Goal: Task Accomplishment & Management: Complete application form

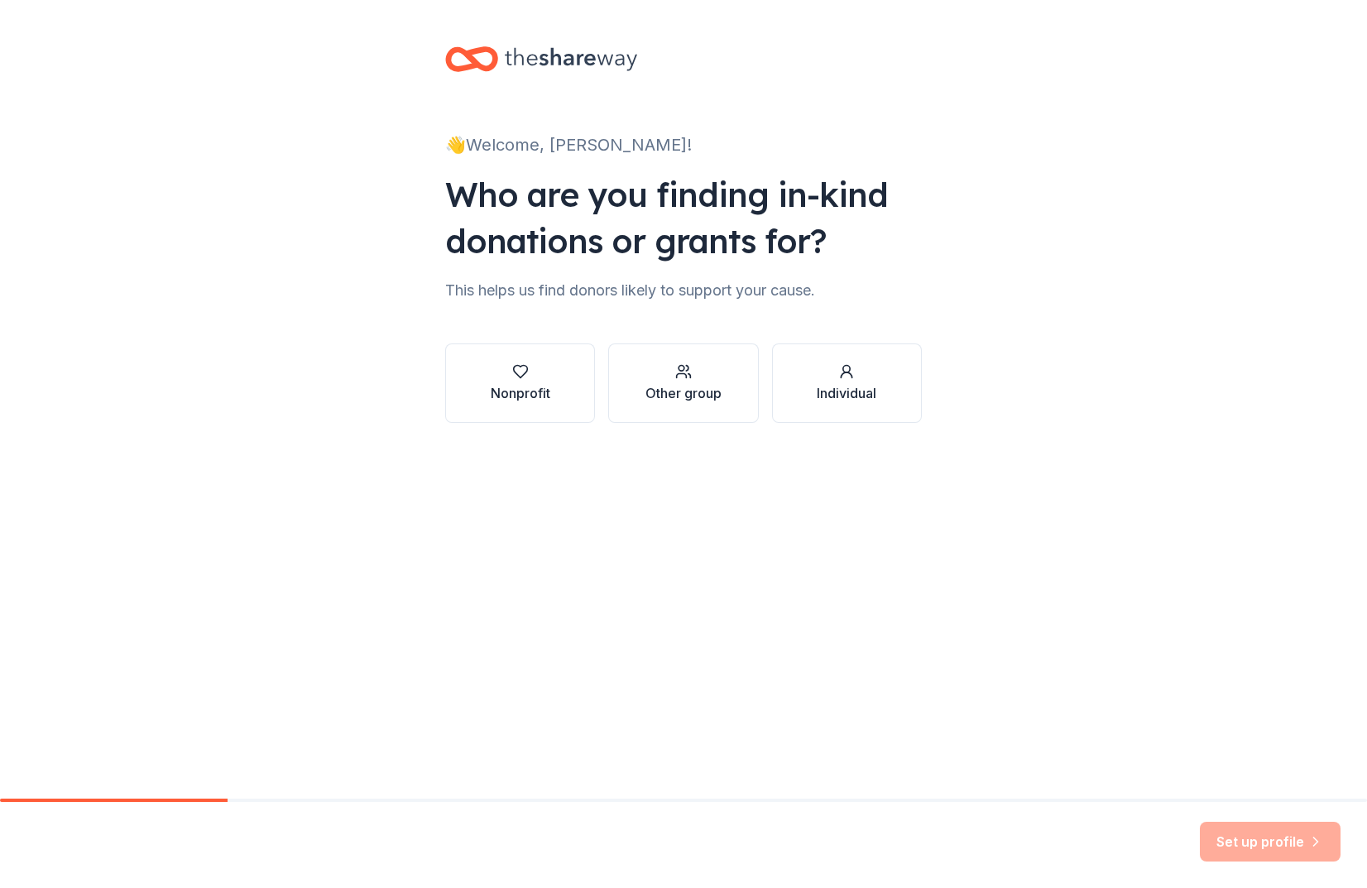
click at [247, 340] on div "👋 Welcome, [PERSON_NAME]! Who are you finding in-kind donations or grants for? …" at bounding box center [683, 251] width 1367 height 502
click at [507, 388] on div "Nonprofit" at bounding box center [521, 393] width 60 height 20
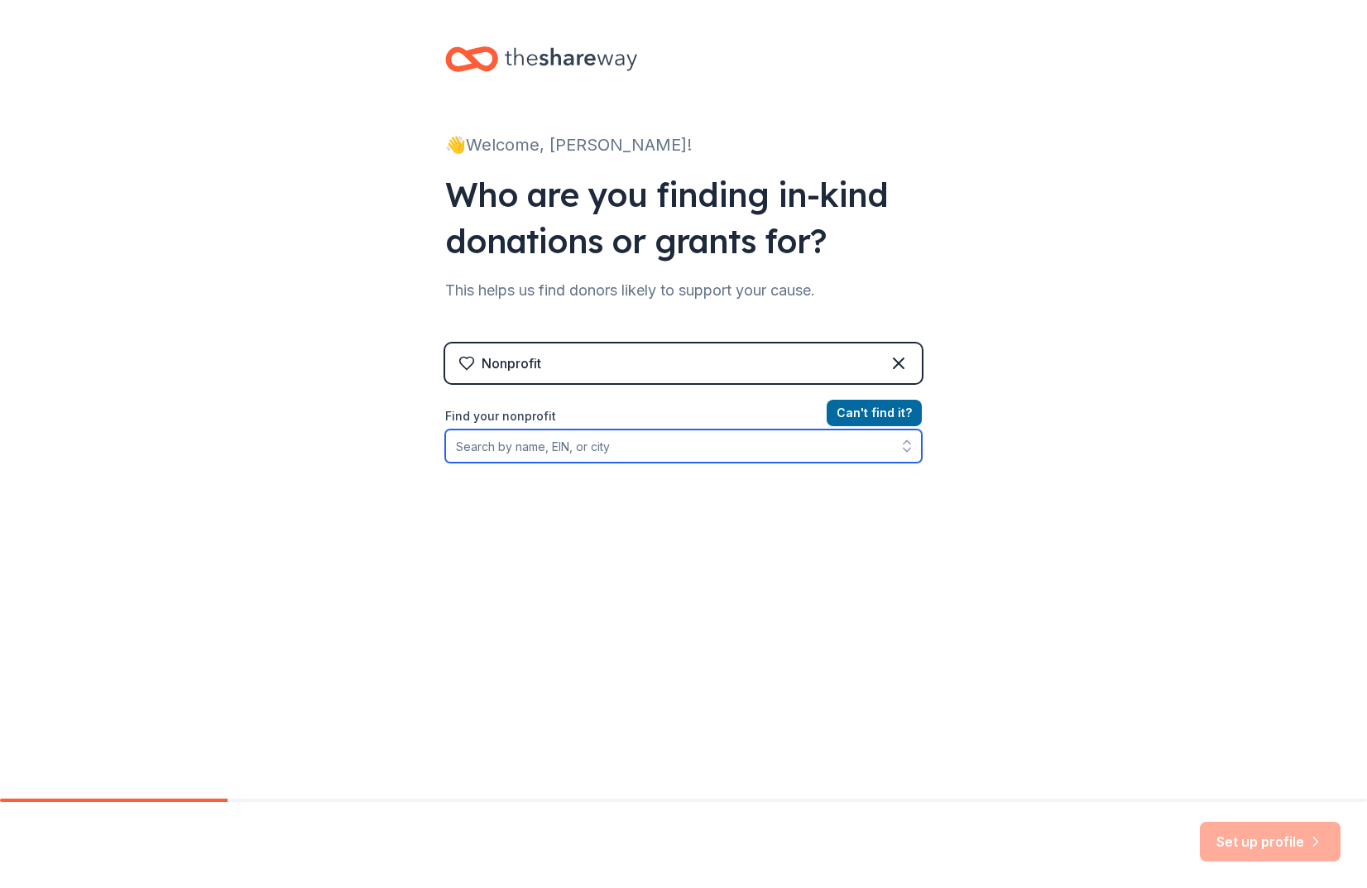
click at [586, 457] on input "Find your nonprofit" at bounding box center [683, 446] width 477 height 33
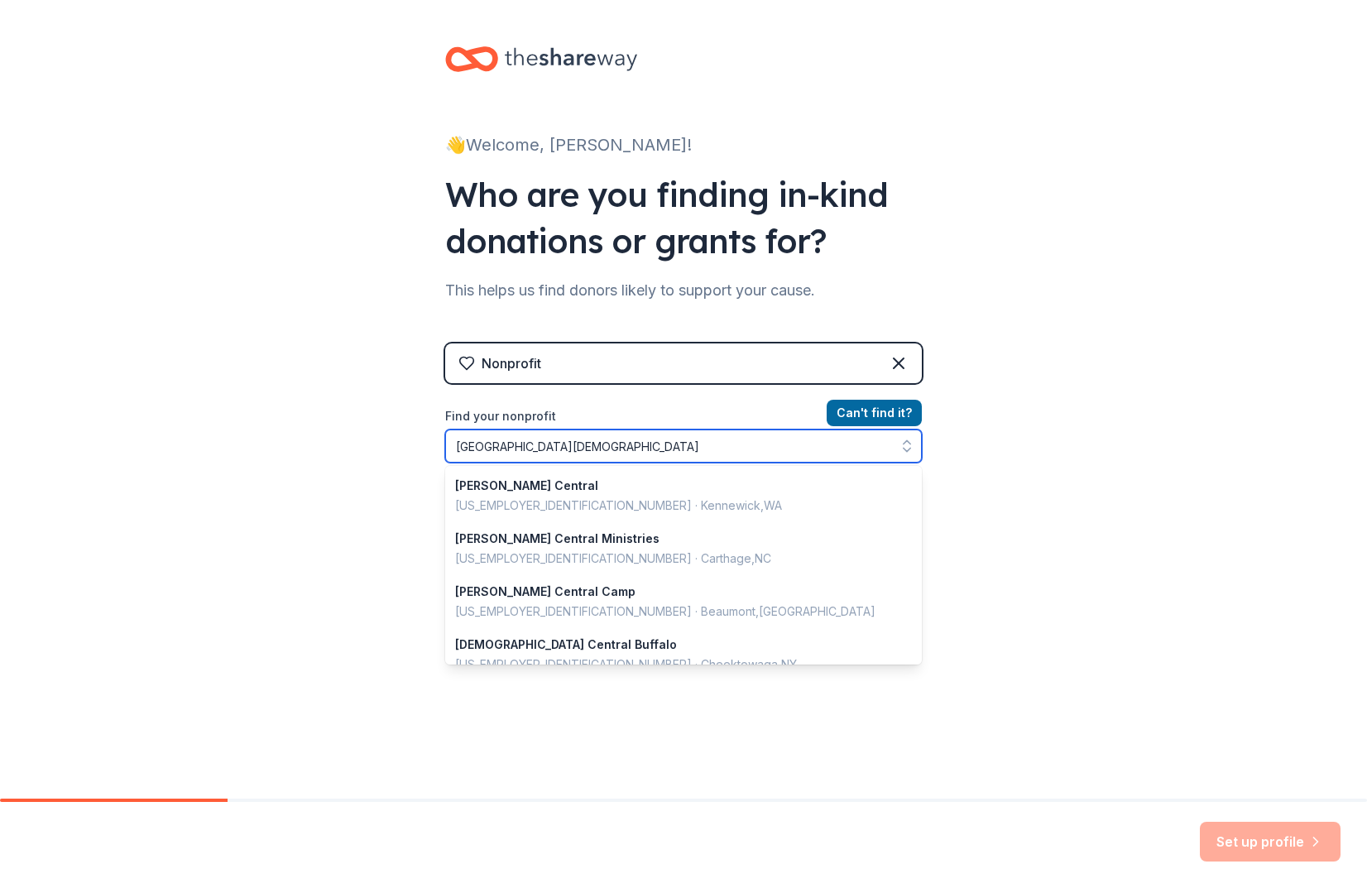
type input "[GEOGRAPHIC_DATA][DEMOGRAPHIC_DATA]"
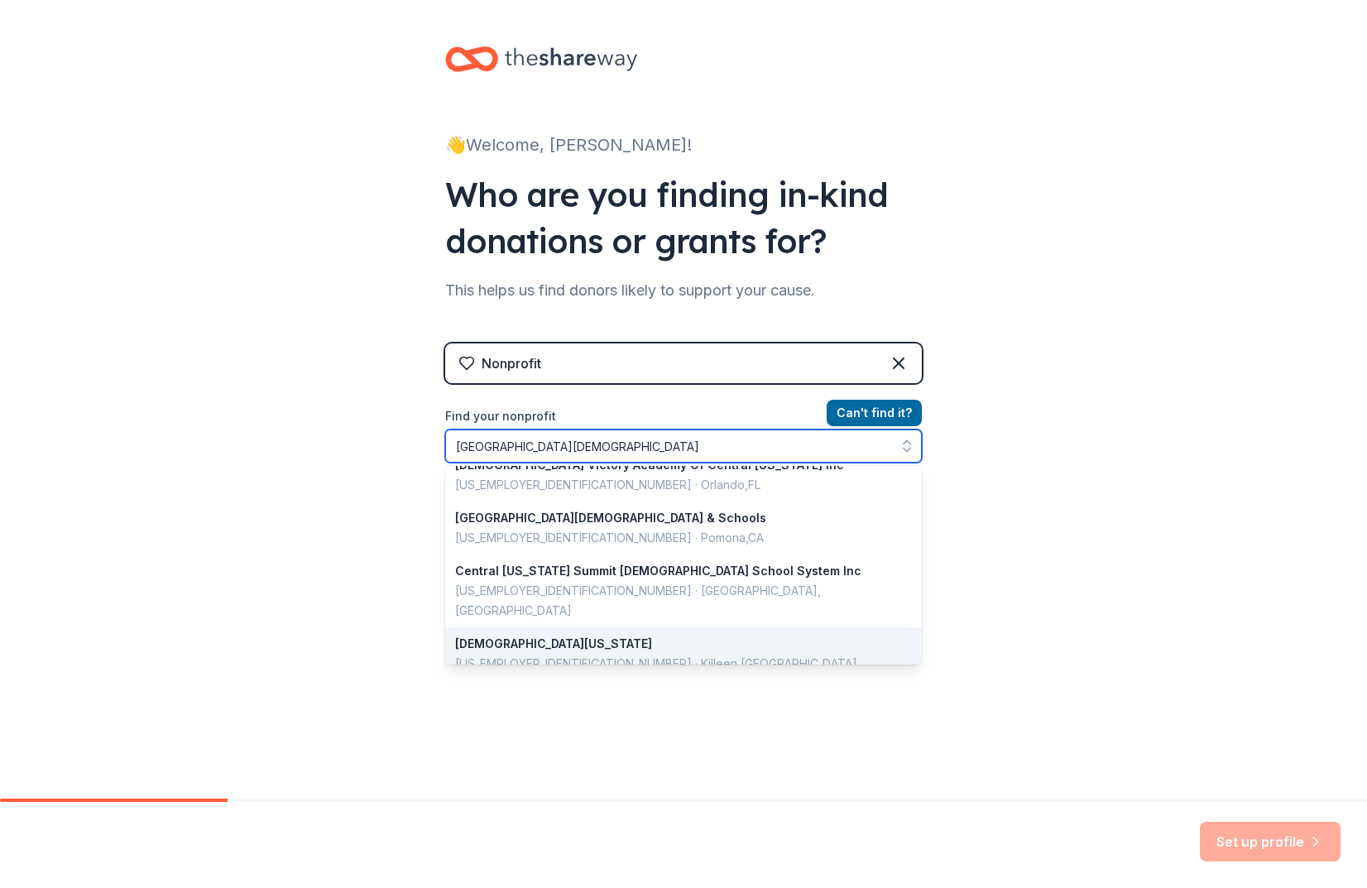
scroll to position [854, 0]
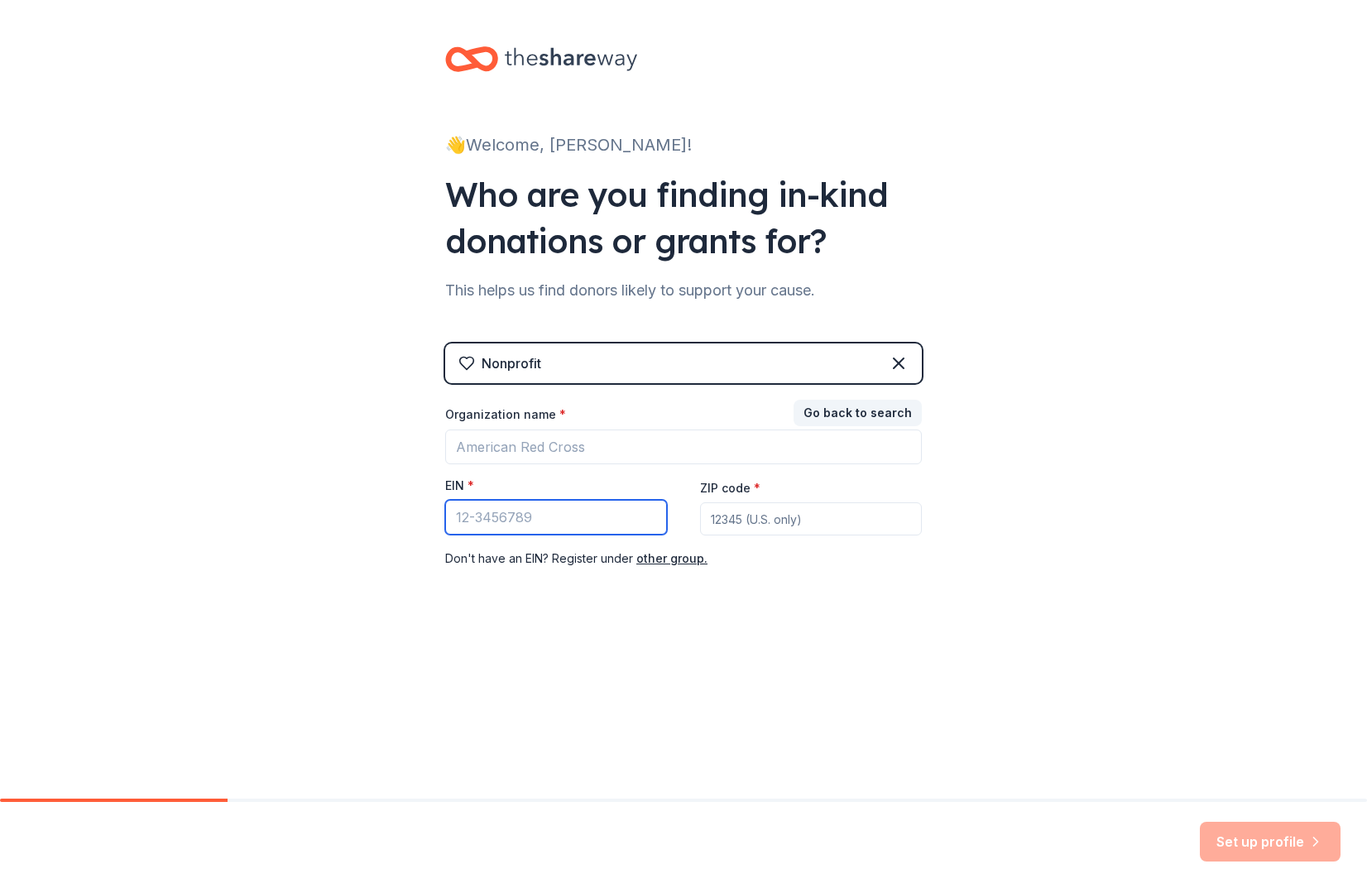
click at [574, 516] on input "EIN *" at bounding box center [556, 517] width 222 height 35
paste input "[US_EMPLOYER_IDENTIFICATION_NUMBER]"
type input "[US_EMPLOYER_IDENTIFICATION_NUMBER]"
type input "06489"
click at [869, 621] on div "👋 Welcome, Ashley! Who are you finding in-kind donations or grants for? This he…" at bounding box center [684, 340] width 530 height 681
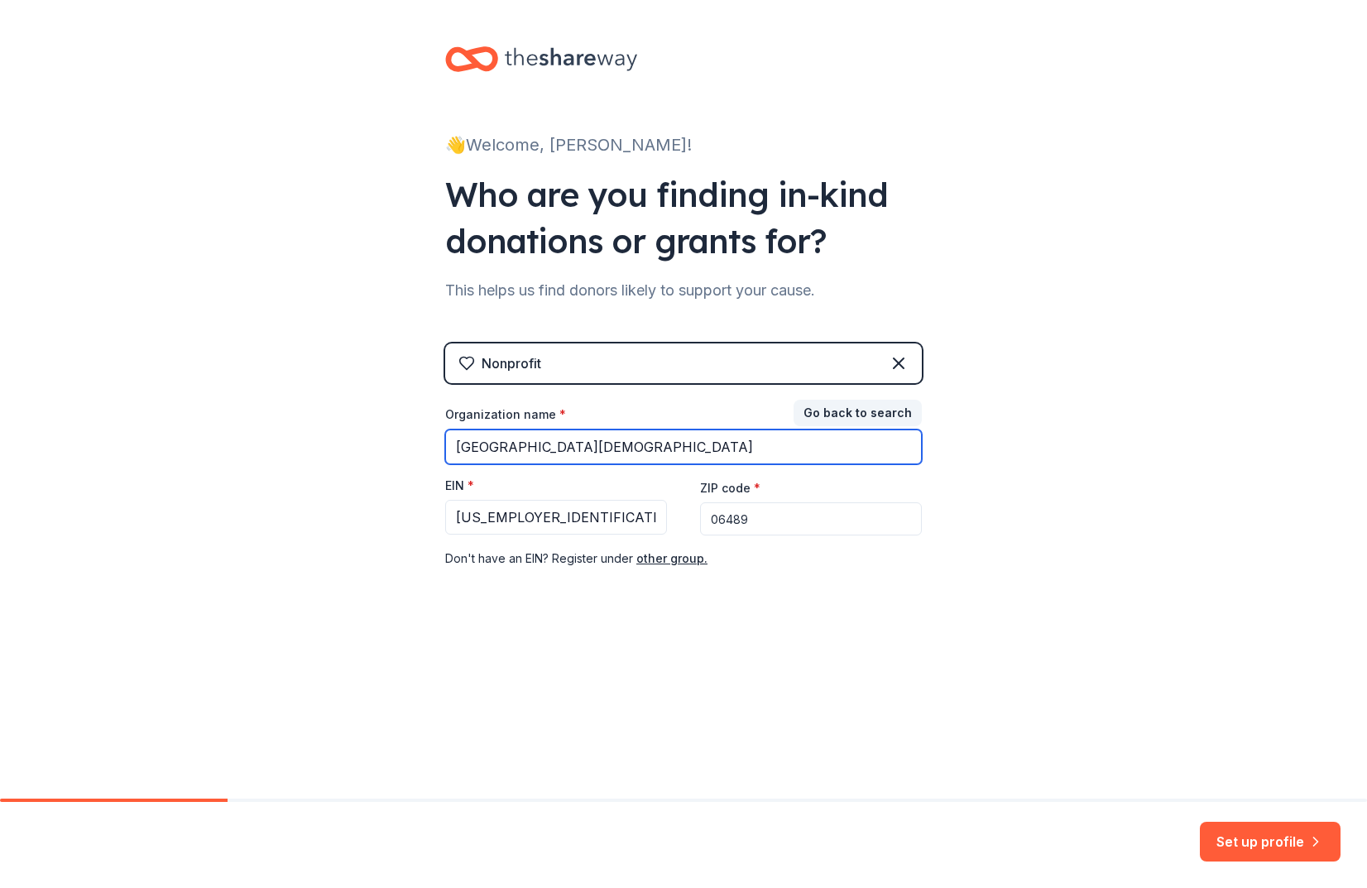
type input "[GEOGRAPHIC_DATA][DEMOGRAPHIC_DATA]"
click at [1029, 533] on div "👋 Welcome, Ashley! Who are you finding in-kind donations or grants for? This he…" at bounding box center [683, 340] width 1367 height 681
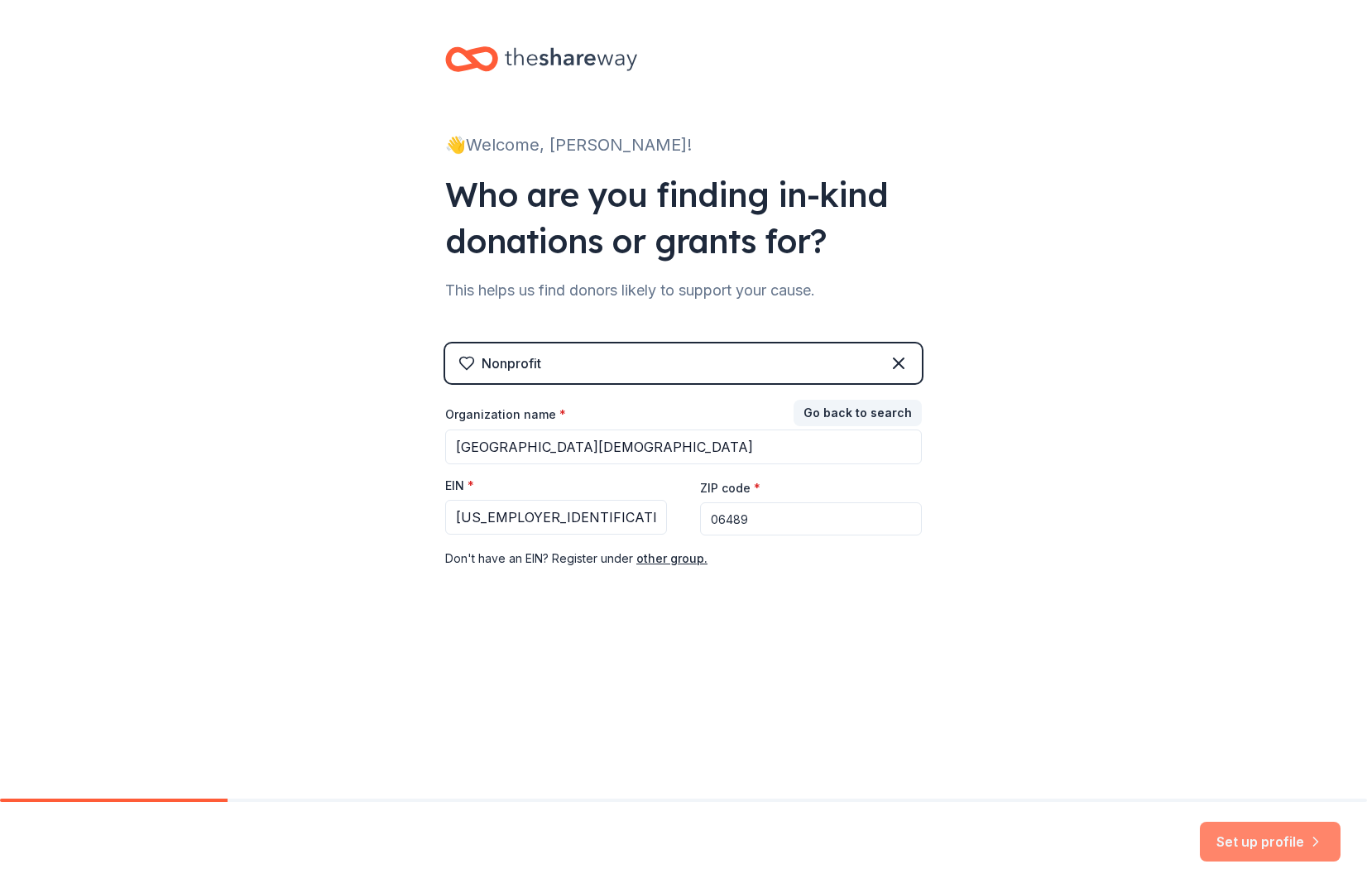
click at [1238, 837] on button "Set up profile" at bounding box center [1270, 842] width 141 height 40
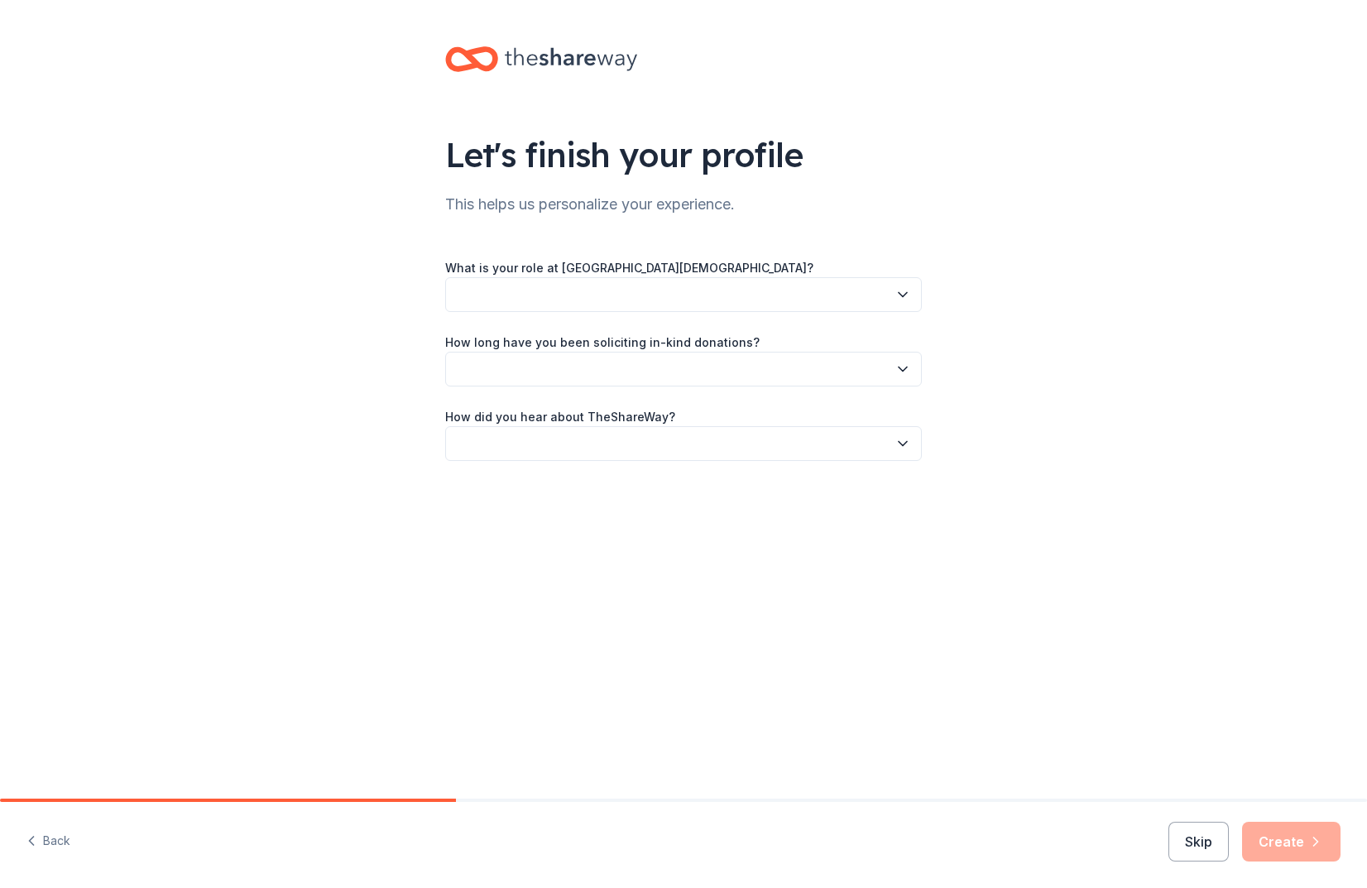
click at [578, 305] on button "button" at bounding box center [683, 294] width 477 height 35
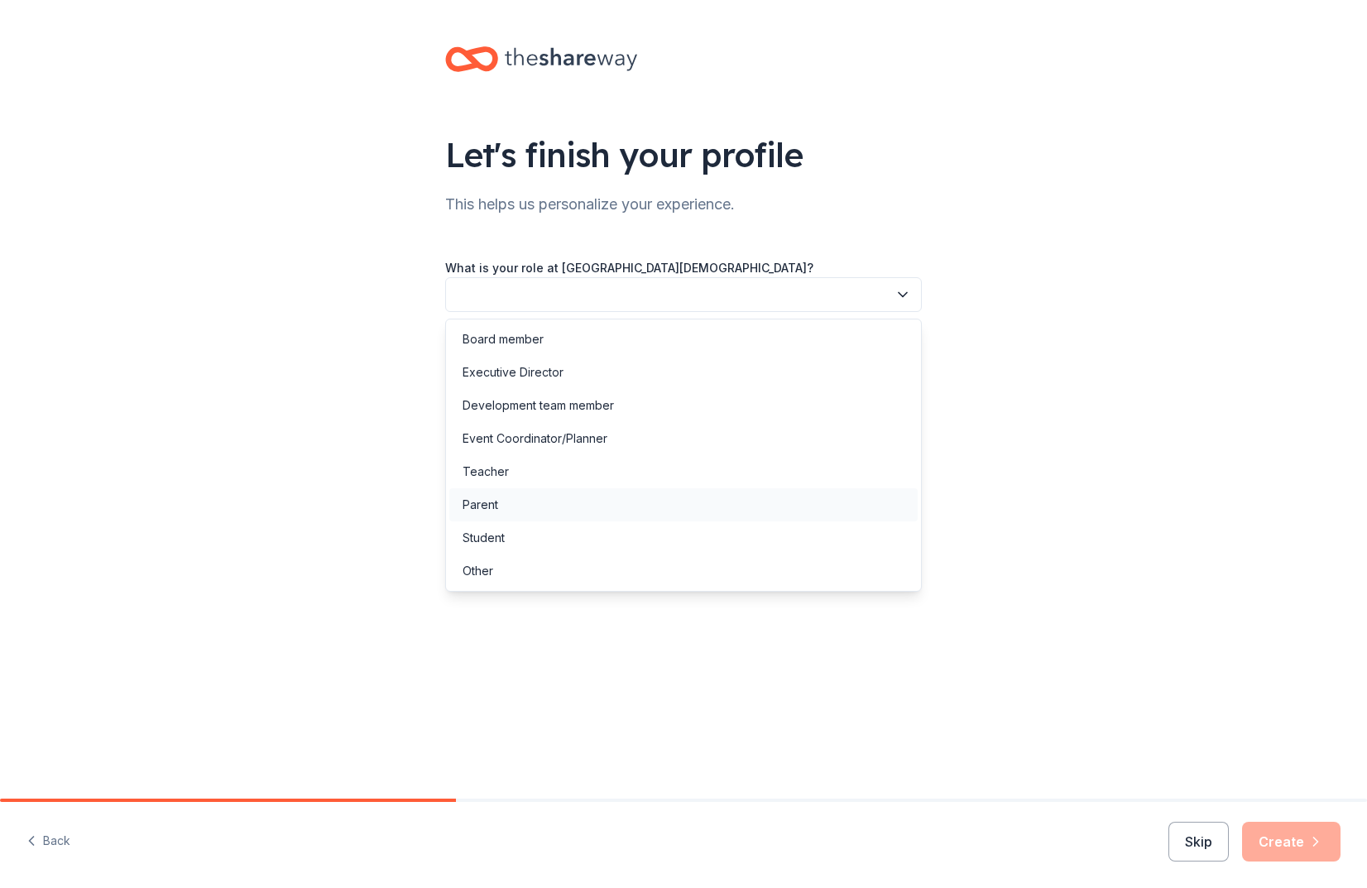
click at [609, 501] on div "Parent" at bounding box center [683, 504] width 468 height 33
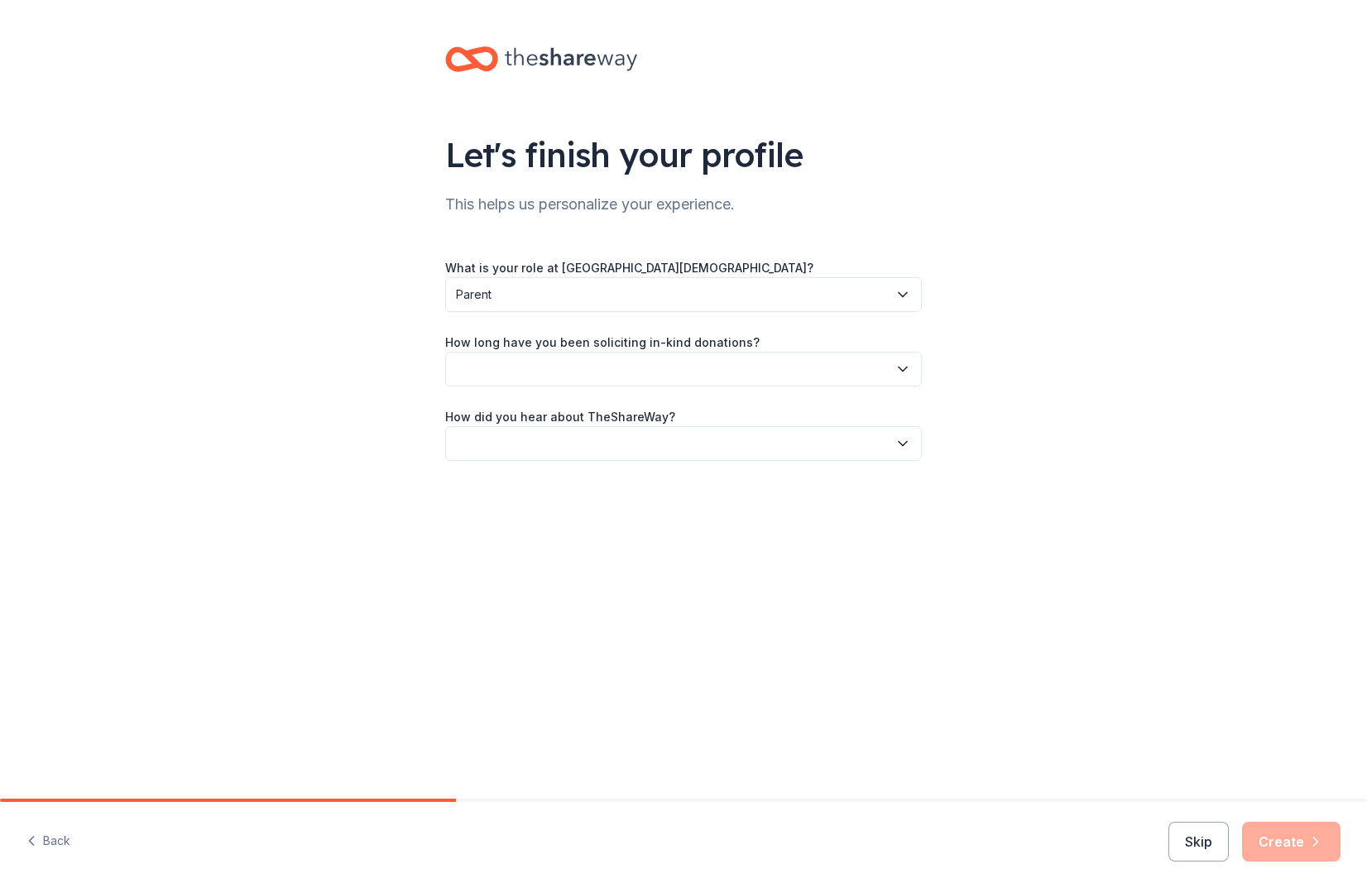
click at [534, 378] on button "button" at bounding box center [683, 369] width 477 height 35
click at [517, 443] on div "1 to 2 years" at bounding box center [494, 447] width 62 height 20
click at [506, 441] on button "button" at bounding box center [683, 443] width 477 height 35
click at [547, 528] on div "Online search" at bounding box center [683, 521] width 468 height 33
click at [668, 598] on div "Let's finish your profile This helps us personalize your experience. What is yo…" at bounding box center [683, 399] width 1367 height 799
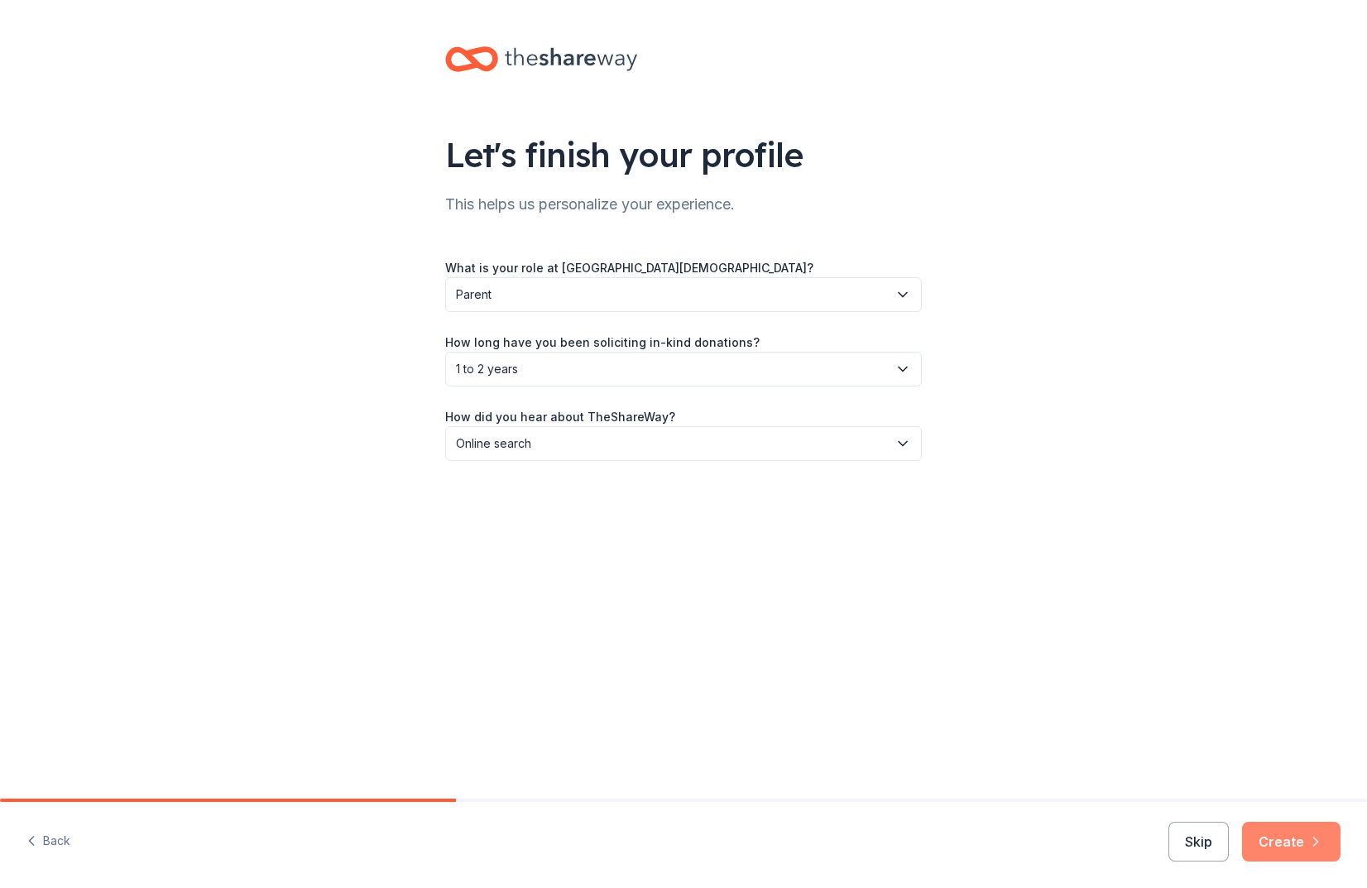
click at [1272, 847] on button "Create" at bounding box center [1291, 842] width 98 height 40
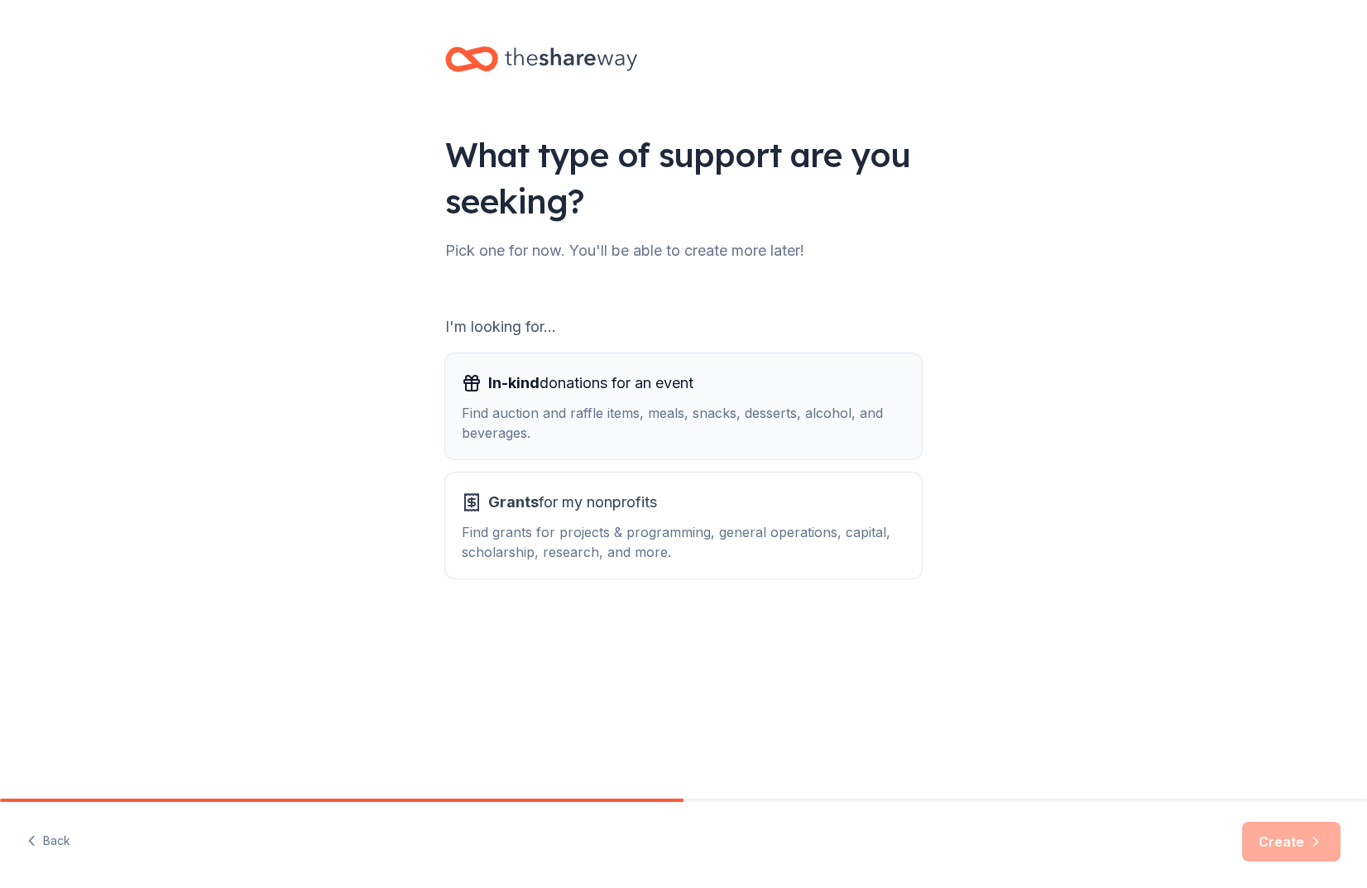
click at [600, 425] on div "Find auction and raffle items, meals, snacks, desserts, alcohol, and beverages." at bounding box center [684, 423] width 444 height 40
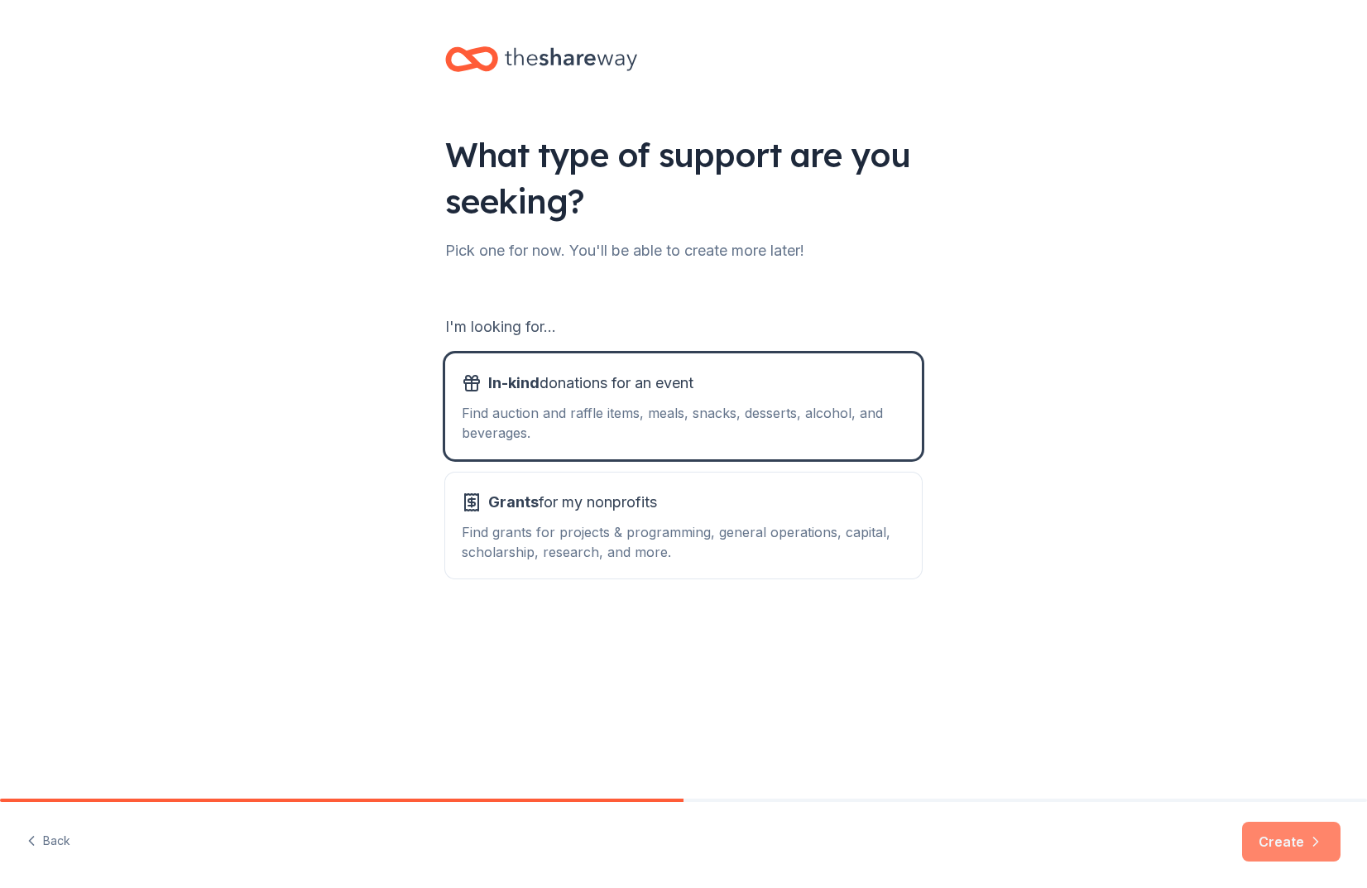
click at [1289, 850] on button "Create" at bounding box center [1291, 842] width 98 height 40
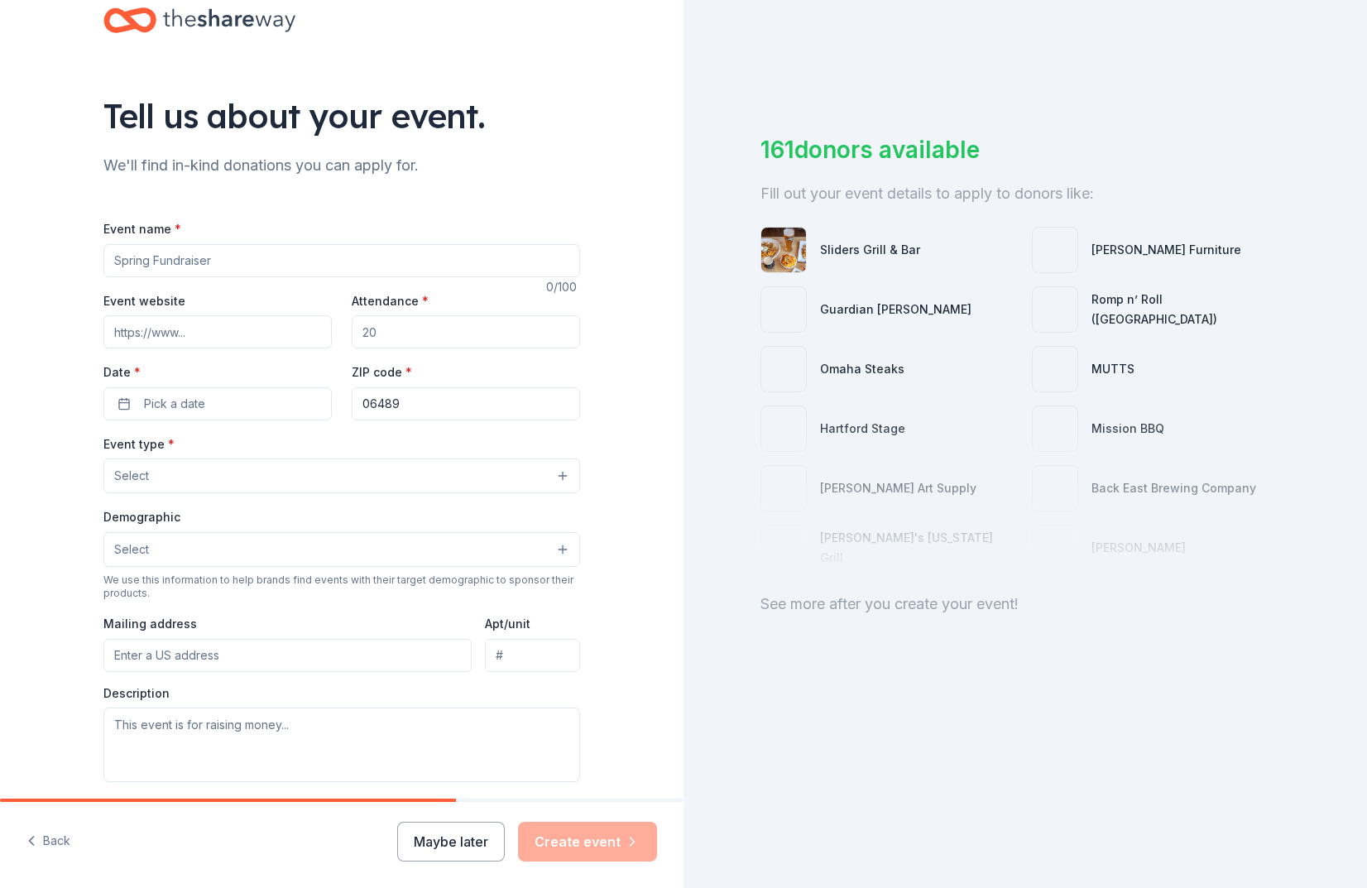
scroll to position [48, 0]
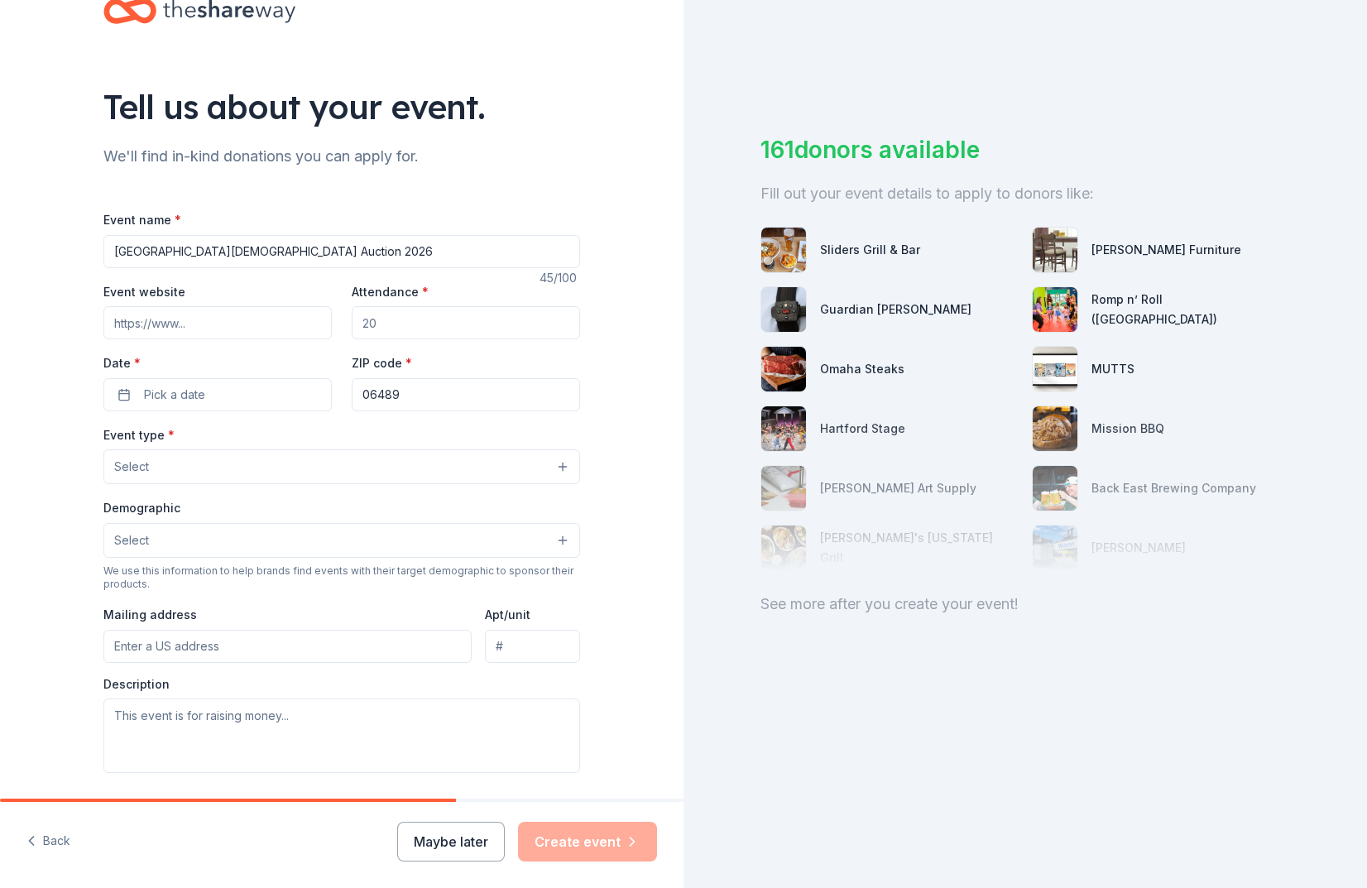
type input "[GEOGRAPHIC_DATA][DEMOGRAPHIC_DATA] Auction 2026"
click at [372, 326] on input "Attendance *" at bounding box center [466, 322] width 228 height 33
type input "100"
click at [172, 386] on span "Pick a date" at bounding box center [174, 395] width 61 height 20
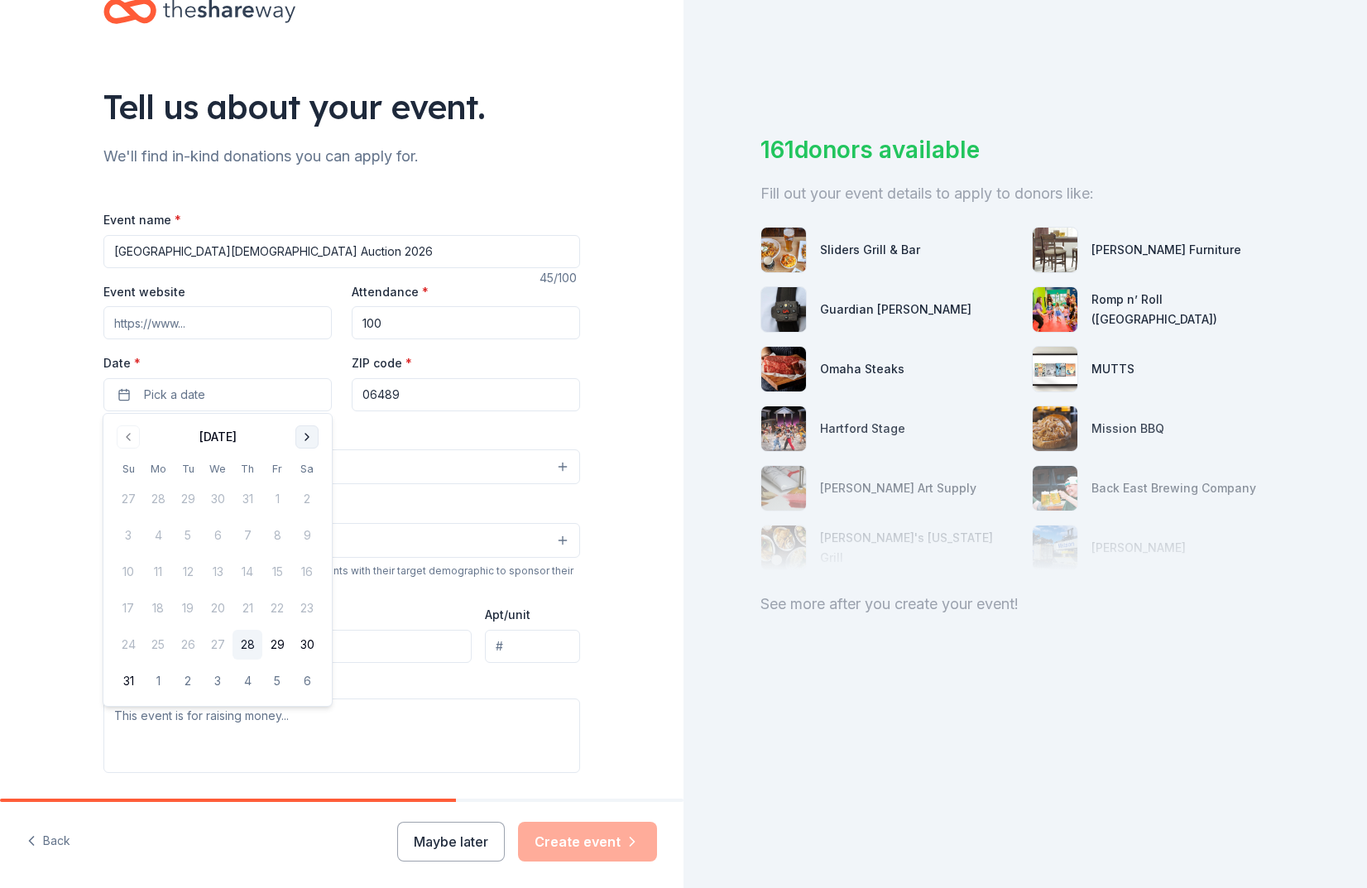
click at [305, 439] on button "Go to next month" at bounding box center [306, 436] width 23 height 23
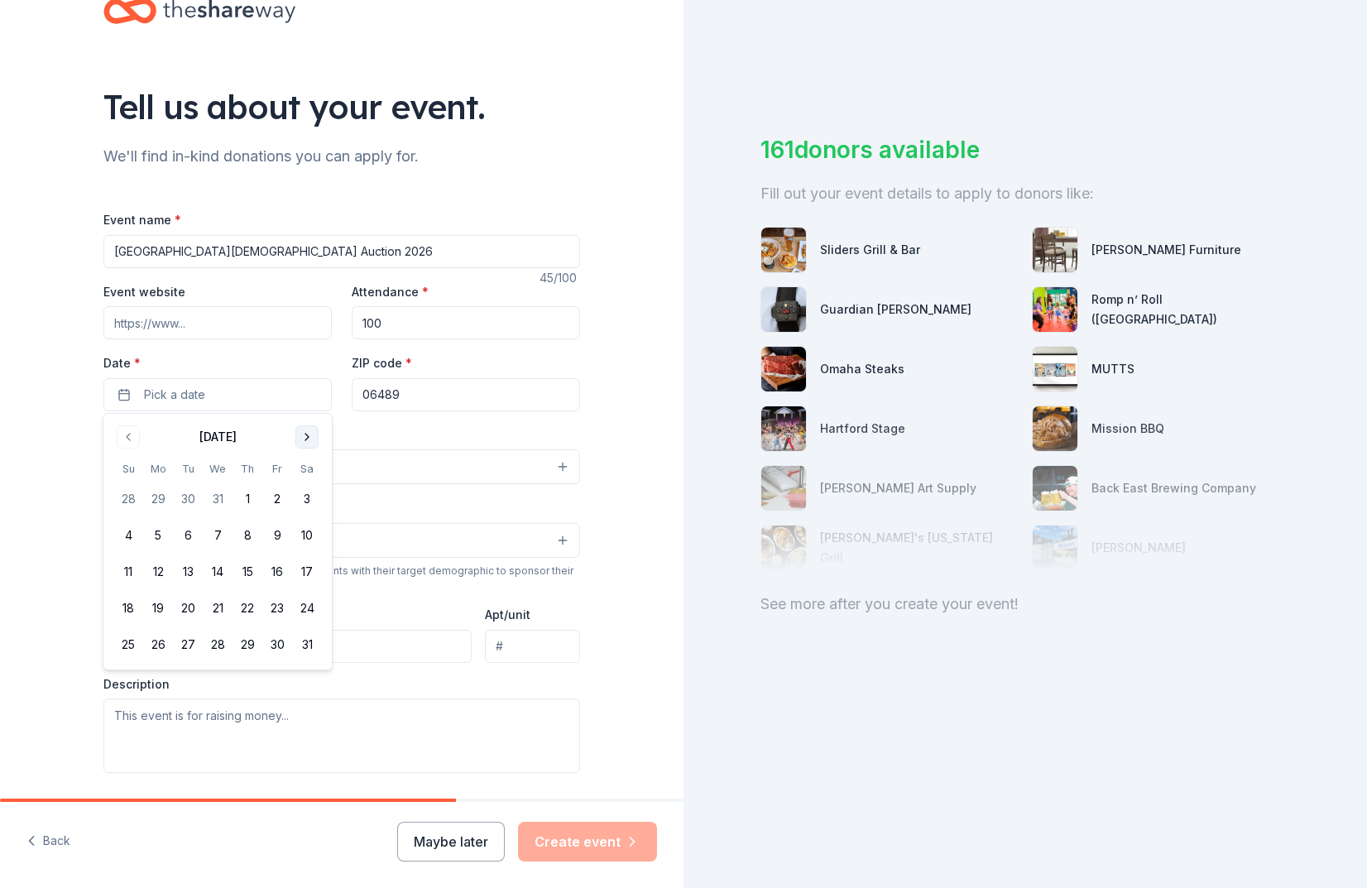
click at [305, 439] on button "Go to next month" at bounding box center [306, 436] width 23 height 23
click at [305, 606] on button "28" at bounding box center [307, 608] width 30 height 30
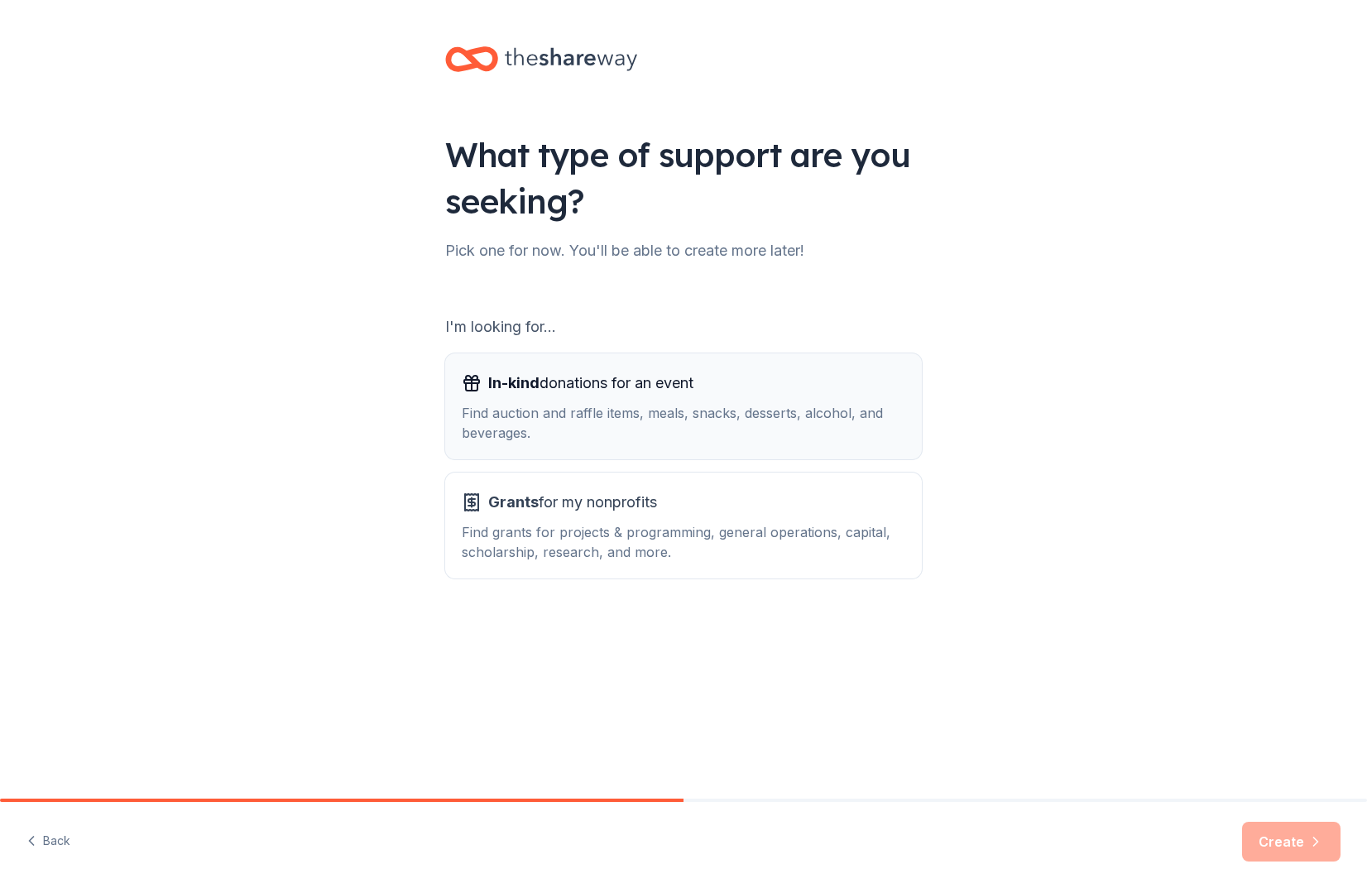
click at [545, 420] on div "Find auction and raffle items, meals, snacks, desserts, alcohol, and beverages." at bounding box center [684, 423] width 444 height 40
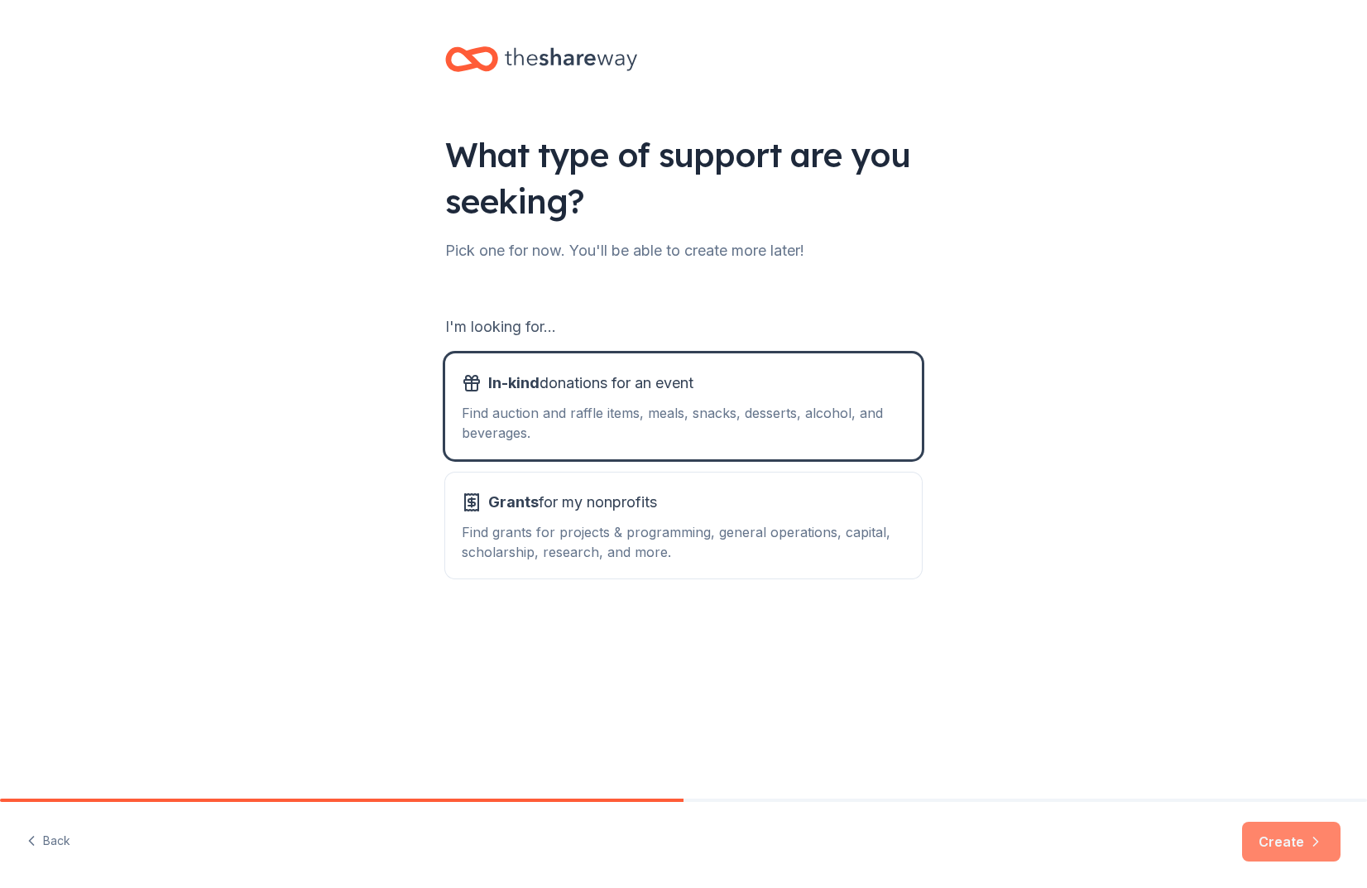
click at [1275, 830] on button "Create" at bounding box center [1291, 842] width 98 height 40
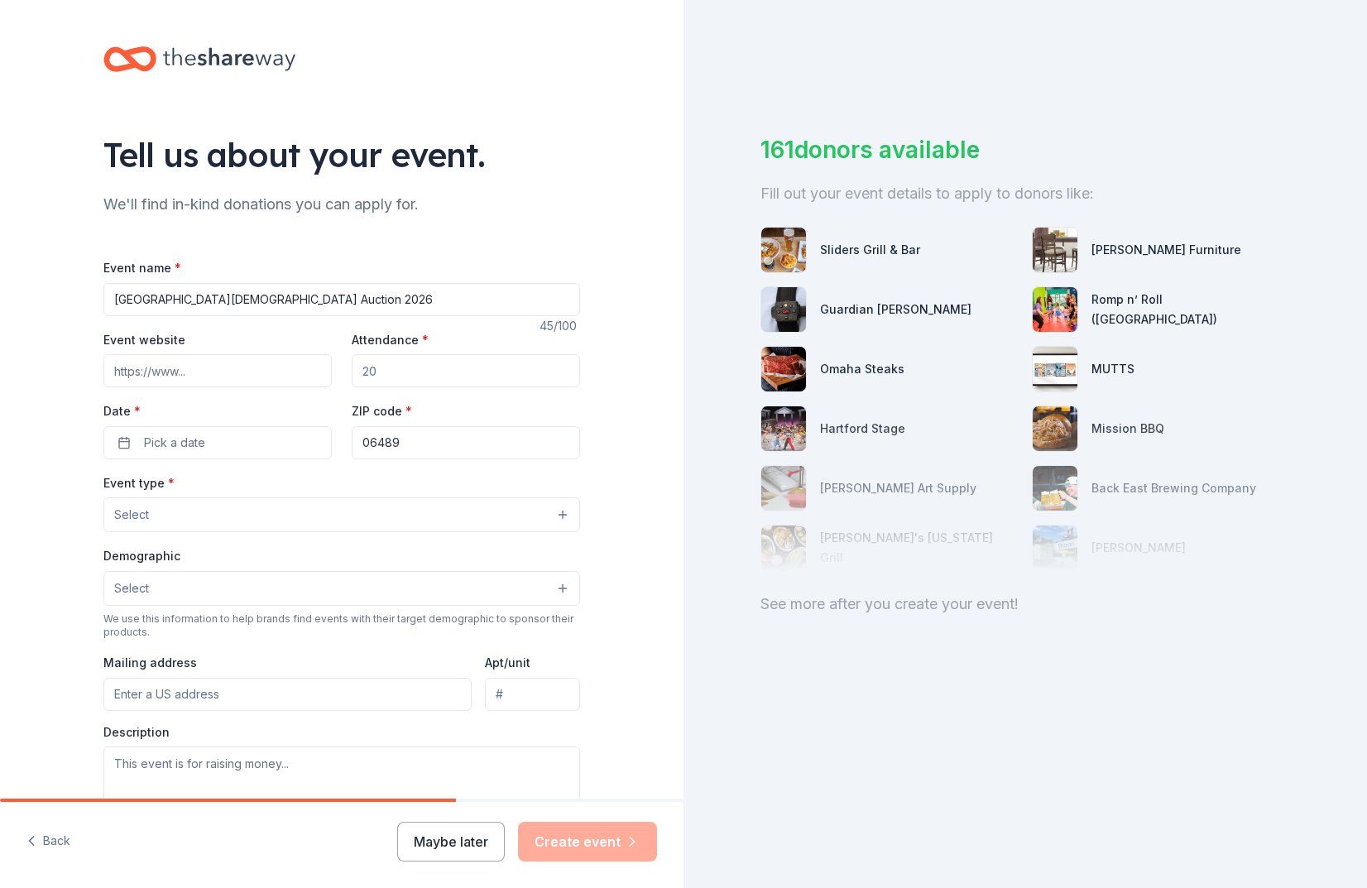
type input "[GEOGRAPHIC_DATA][DEMOGRAPHIC_DATA] Auction 2026"
click at [166, 377] on input "Event website" at bounding box center [217, 370] width 228 height 33
paste input "[URL][DOMAIN_NAME]"
type input "[URL][DOMAIN_NAME]"
click at [444, 379] on input "Attendance *" at bounding box center [466, 370] width 228 height 33
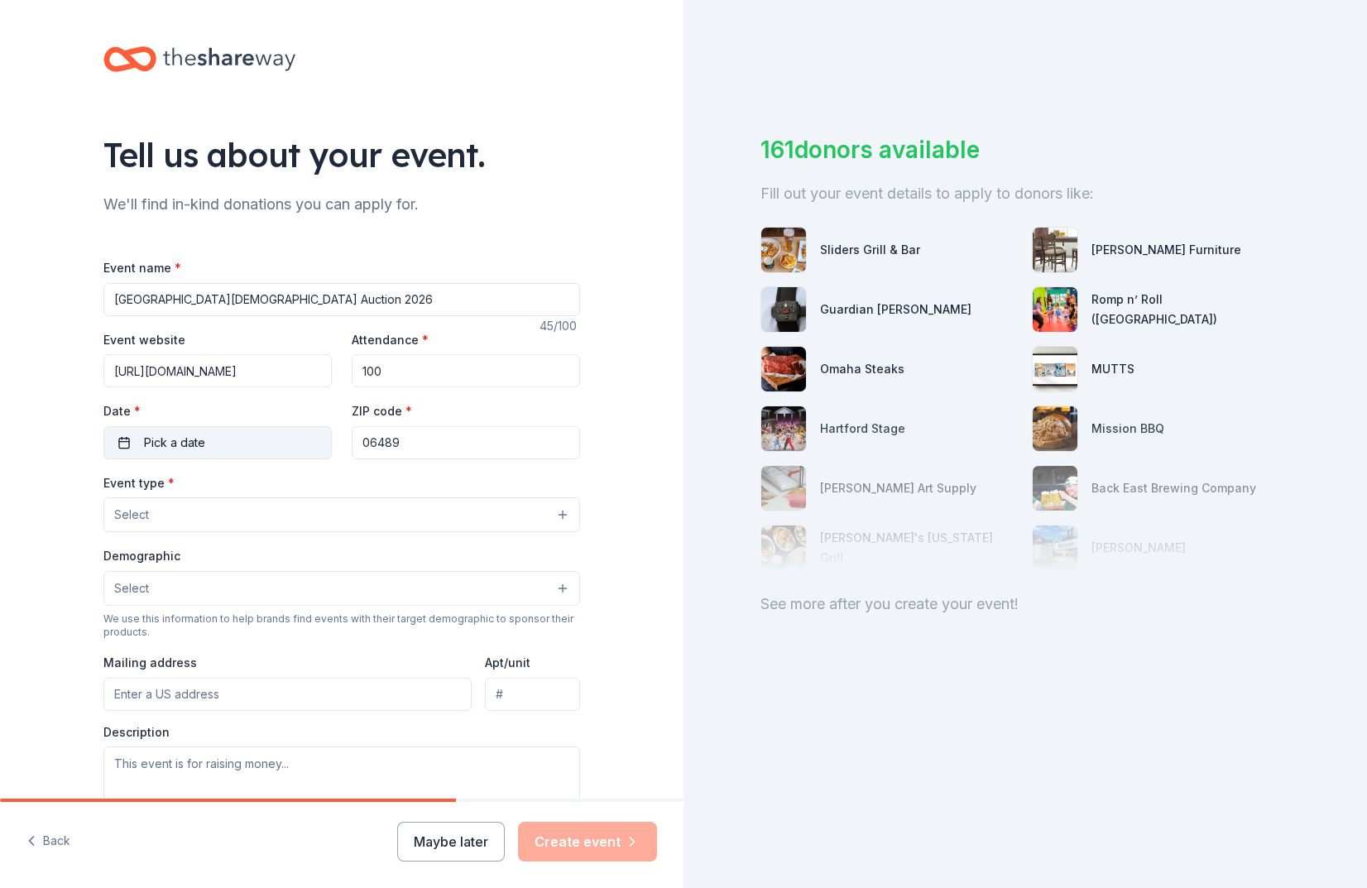
type input "100"
click at [261, 449] on button "Pick a date" at bounding box center [217, 442] width 228 height 33
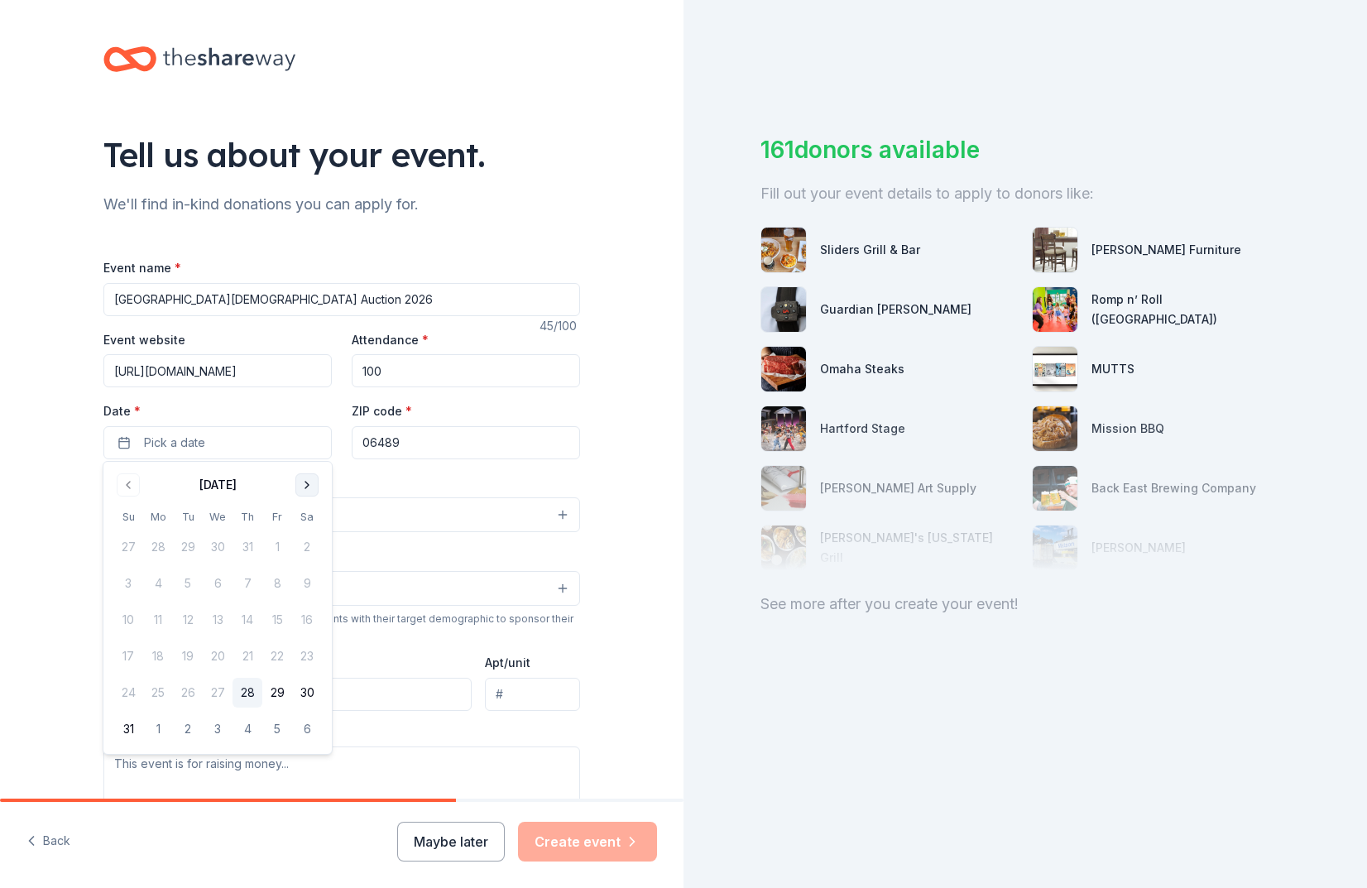
click at [310, 480] on button "Go to next month" at bounding box center [306, 484] width 23 height 23
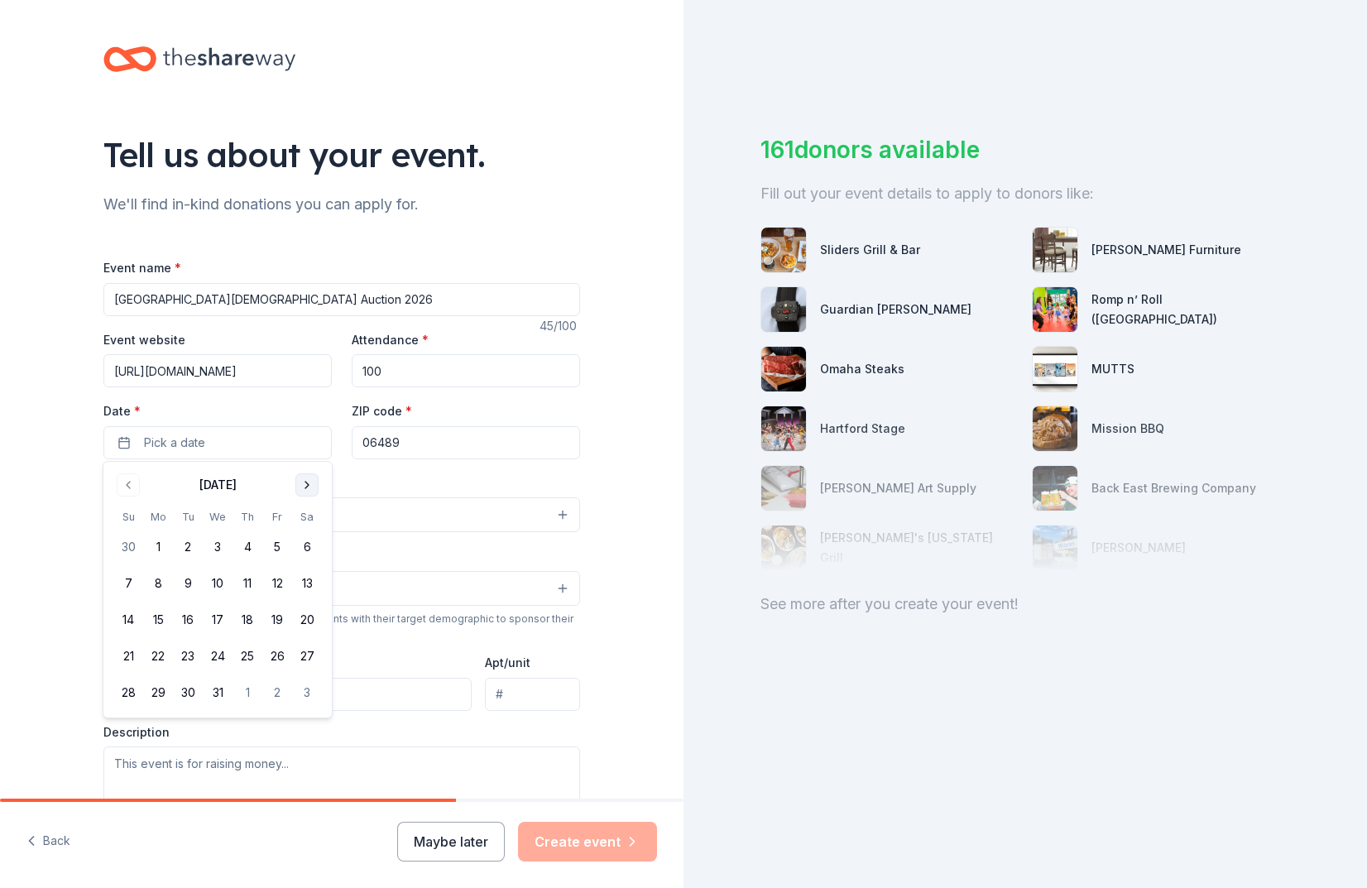
click at [310, 480] on button "Go to next month" at bounding box center [306, 484] width 23 height 23
click at [306, 657] on button "28" at bounding box center [307, 656] width 30 height 30
click at [431, 482] on div "Event type * Select" at bounding box center [341, 503] width 477 height 60
click at [347, 521] on button "Select" at bounding box center [341, 514] width 477 height 35
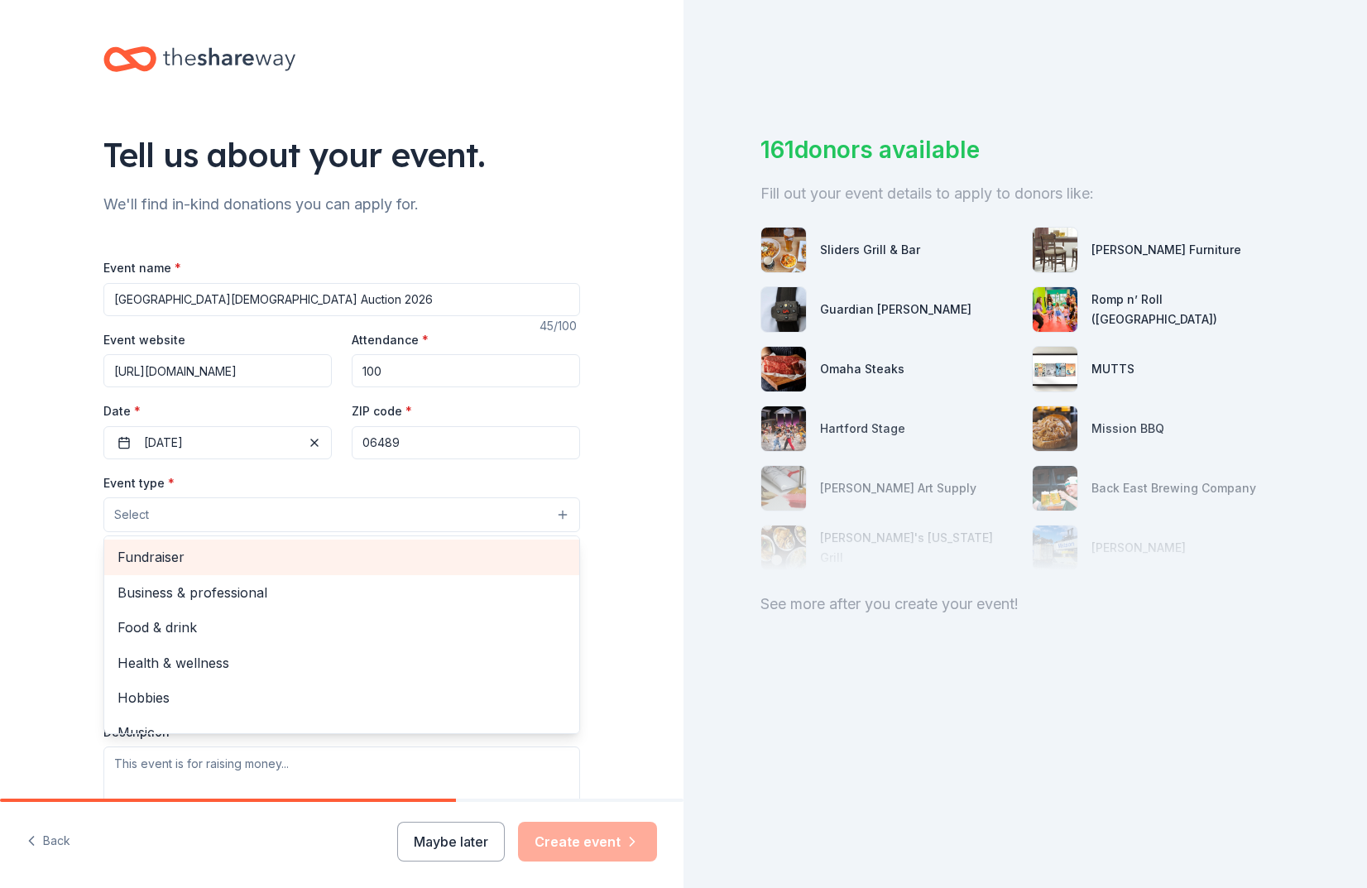
click at [286, 563] on span "Fundraiser" at bounding box center [342, 557] width 449 height 22
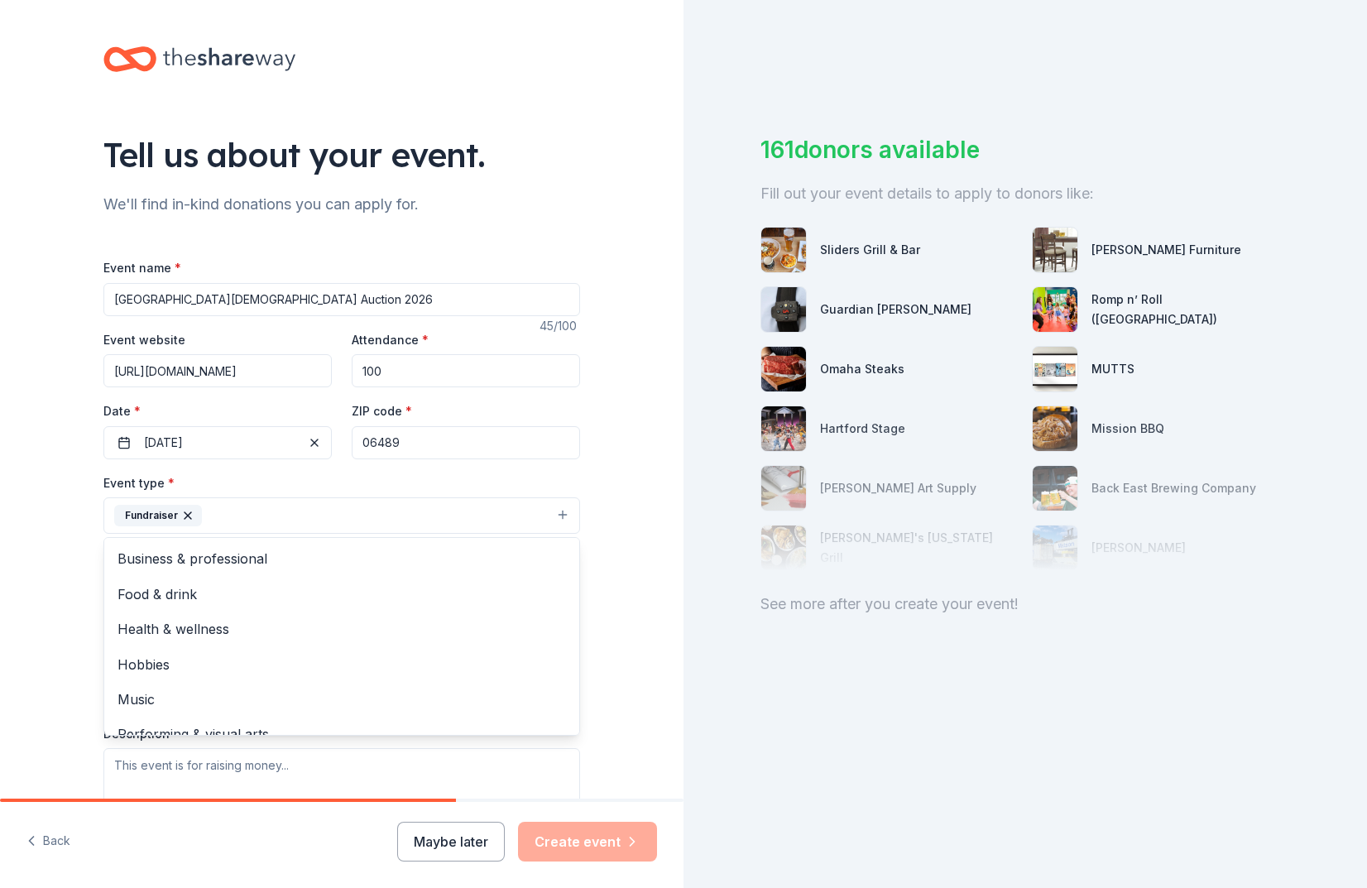
click at [75, 495] on div "Tell us about your event. We'll find in-kind donations you can apply for. Event…" at bounding box center [342, 551] width 684 height 1103
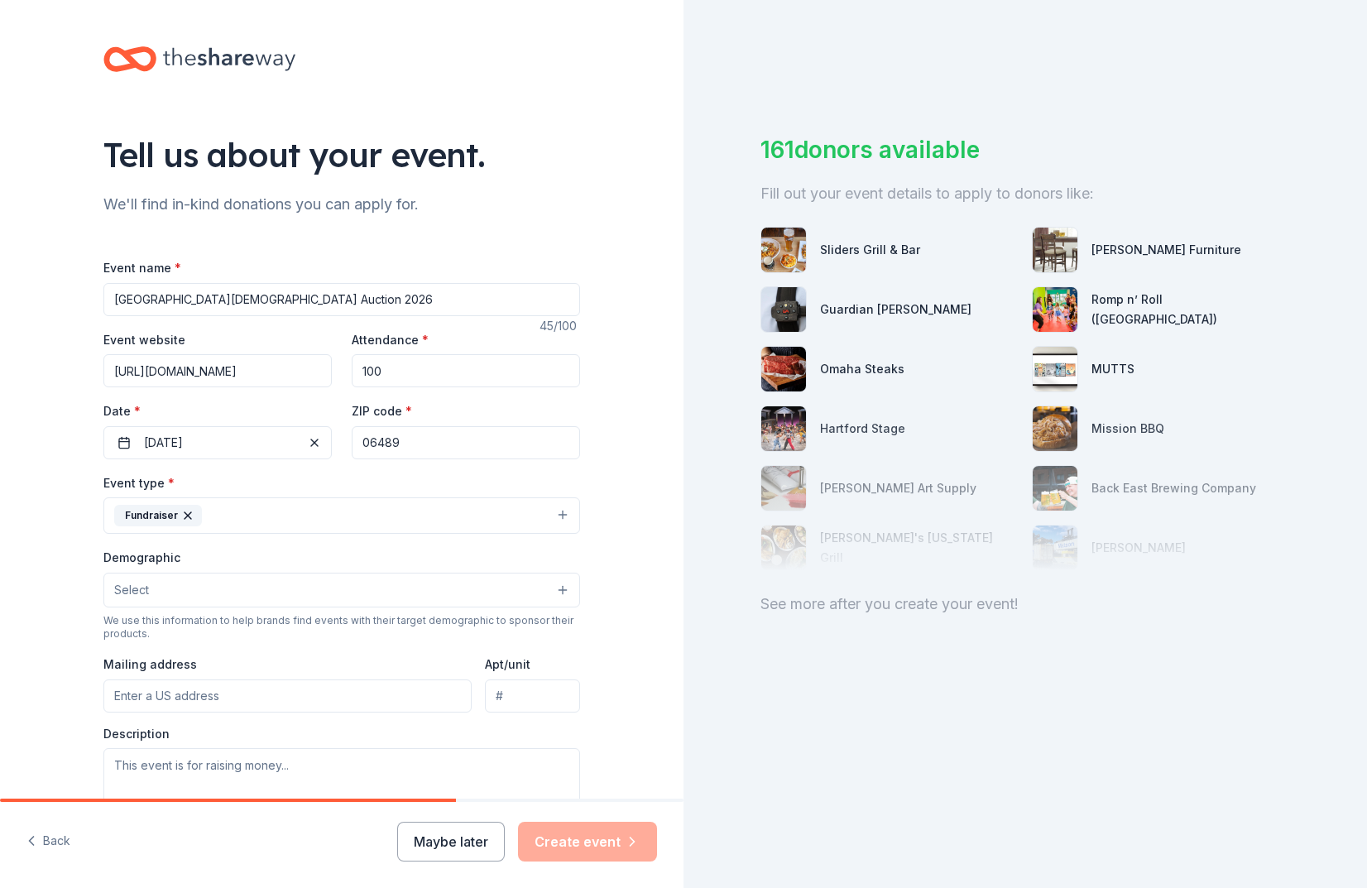
click at [228, 593] on button "Select" at bounding box center [341, 590] width 477 height 35
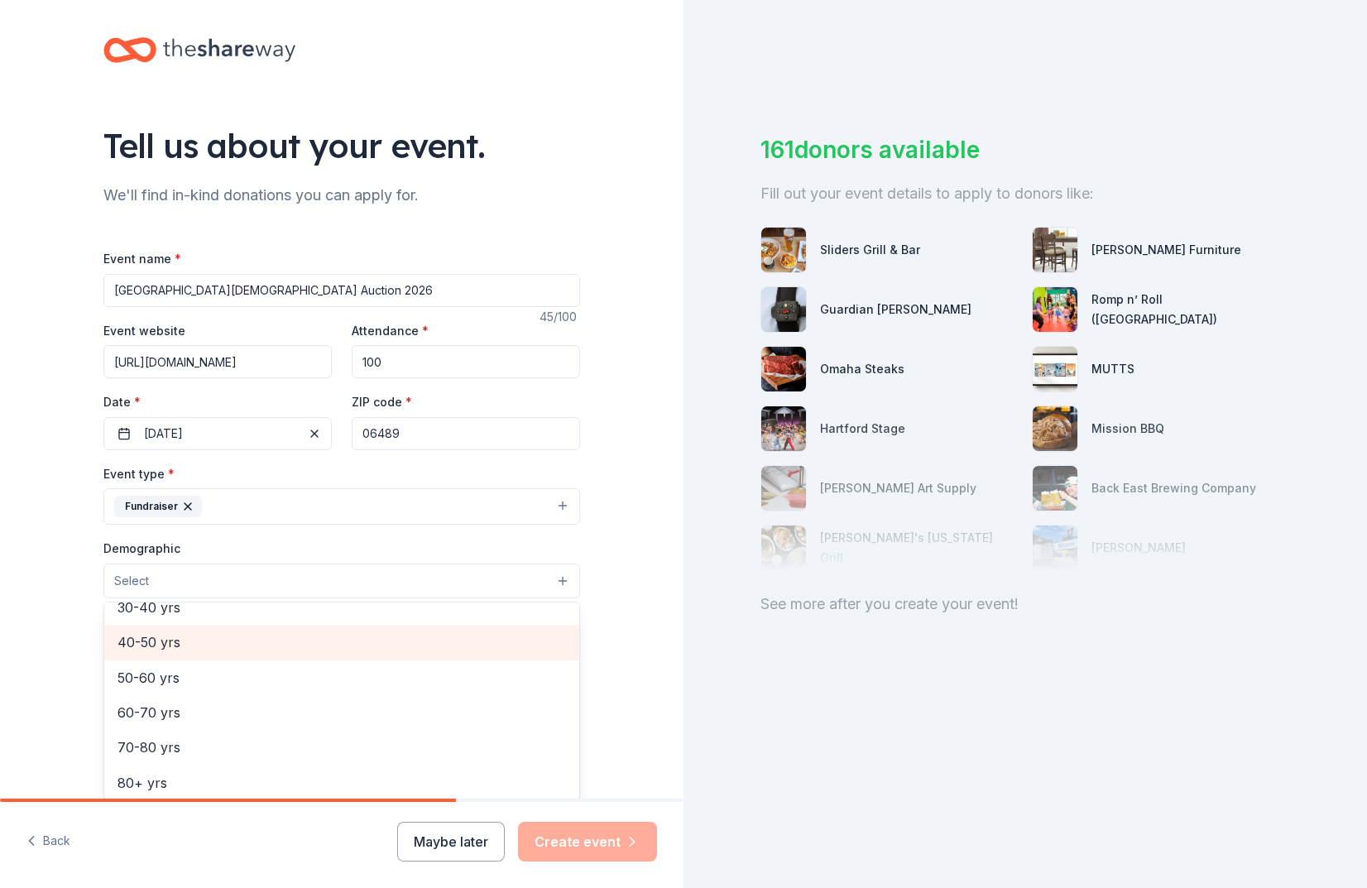
scroll to position [6, 0]
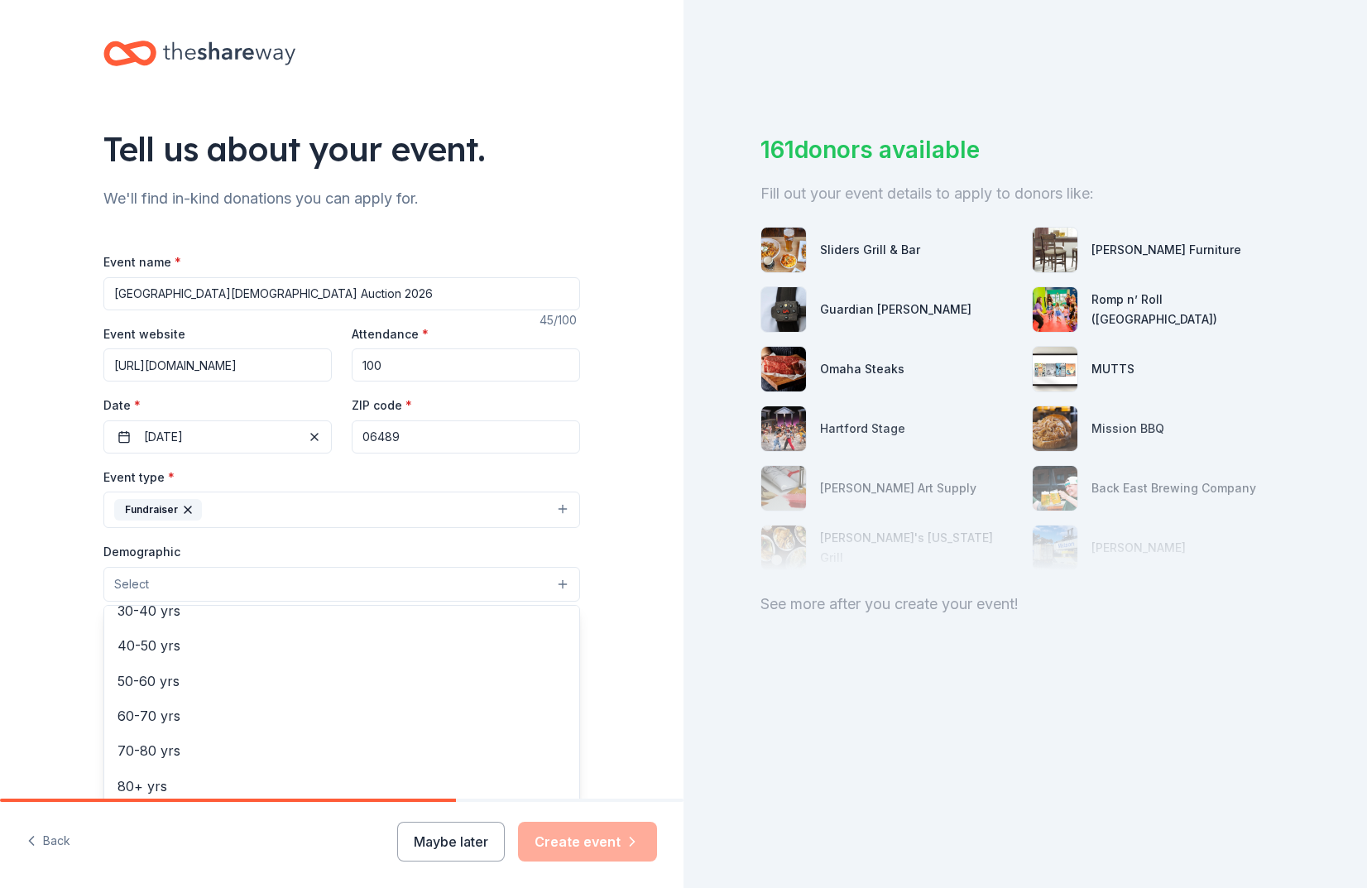
click at [70, 605] on div "Tell us about your event. We'll find in-kind donations you can apply for. Event…" at bounding box center [342, 545] width 684 height 1103
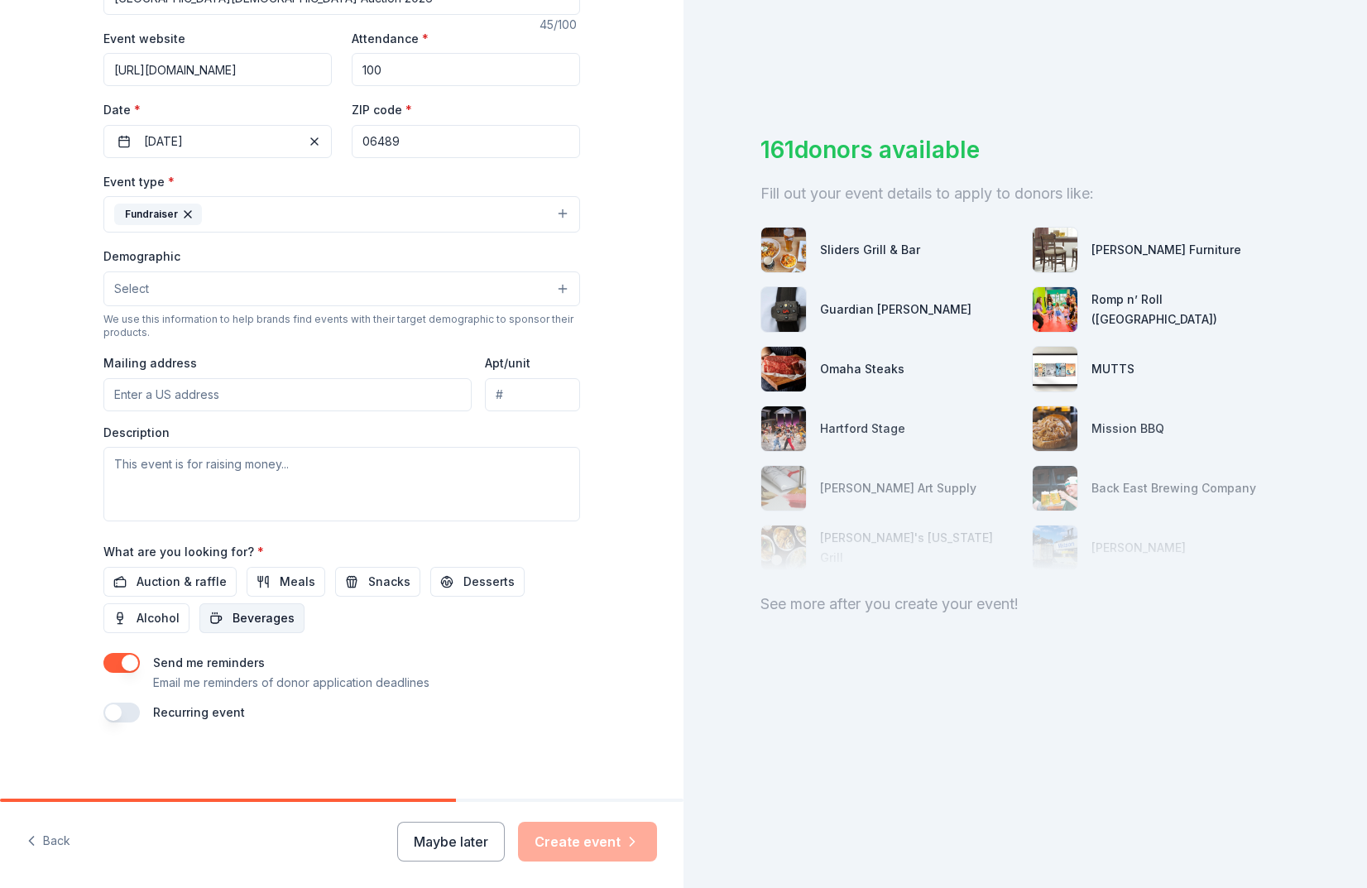
scroll to position [300, 0]
click at [273, 289] on button "Select" at bounding box center [341, 289] width 477 height 35
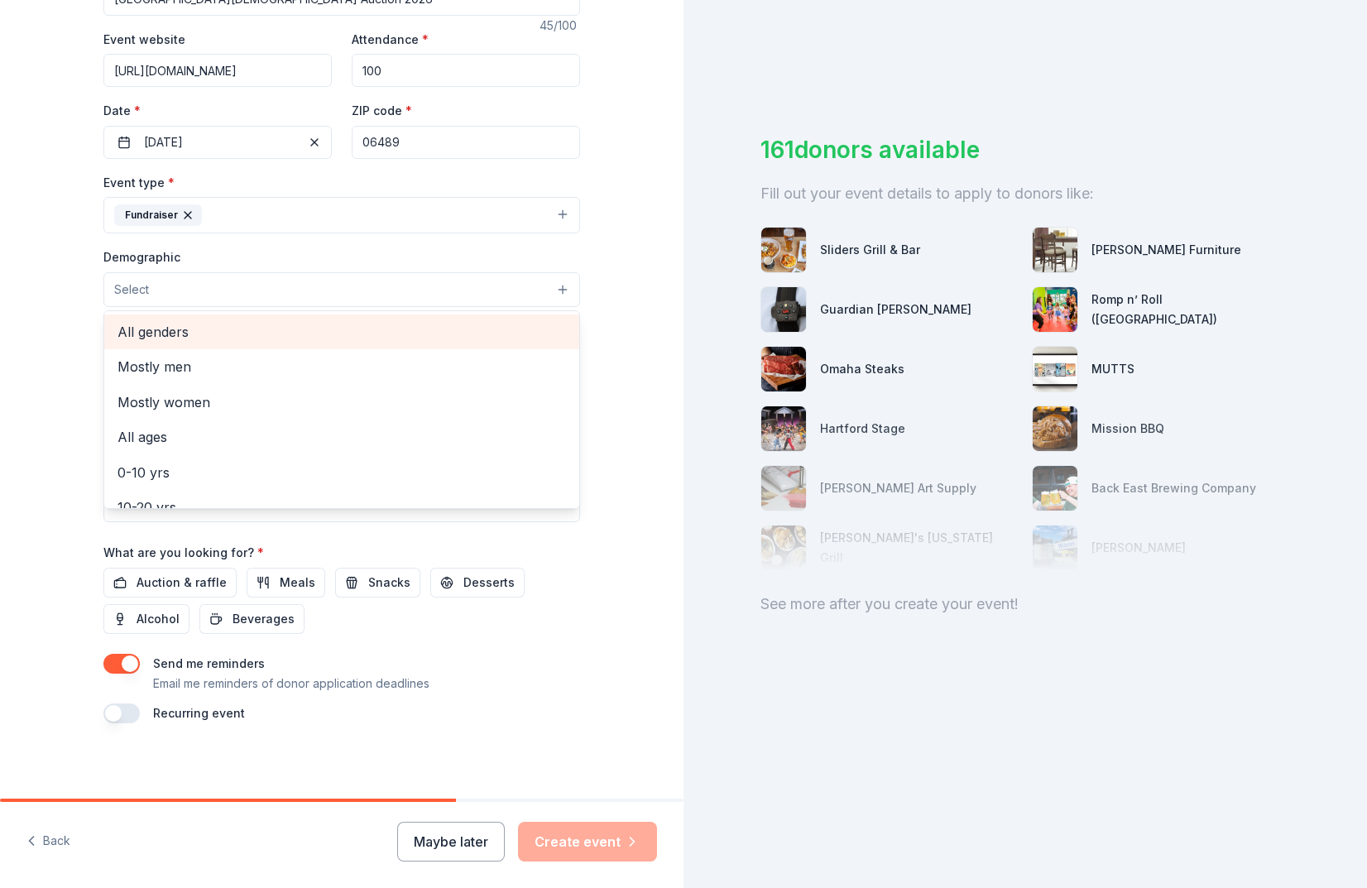
click at [228, 333] on span "All genders" at bounding box center [342, 332] width 449 height 22
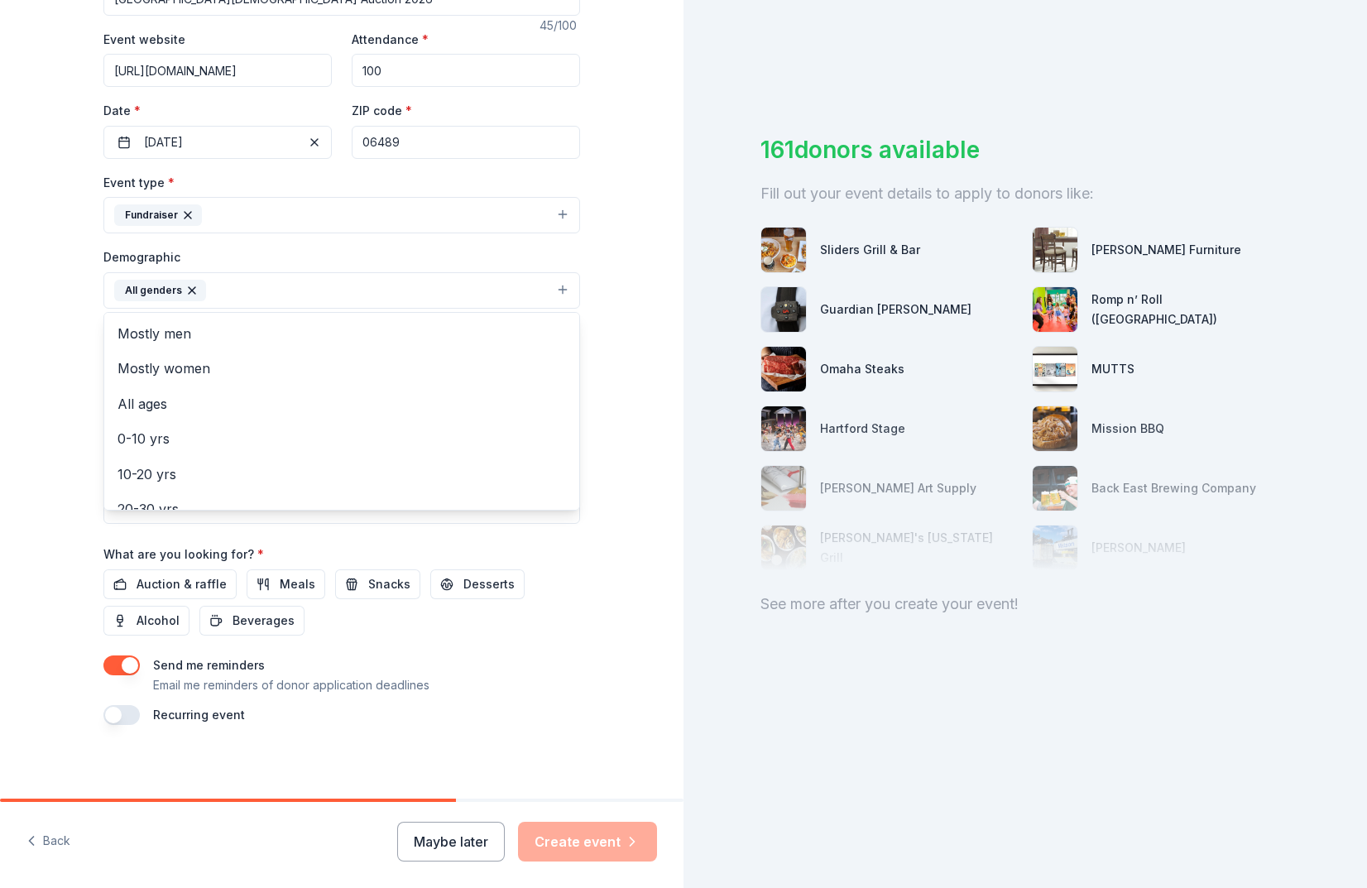
click at [60, 401] on div "Tell us about your event. We'll find in-kind donations you can apply for. Event…" at bounding box center [342, 252] width 684 height 1105
click at [435, 294] on button "All genders" at bounding box center [341, 290] width 477 height 36
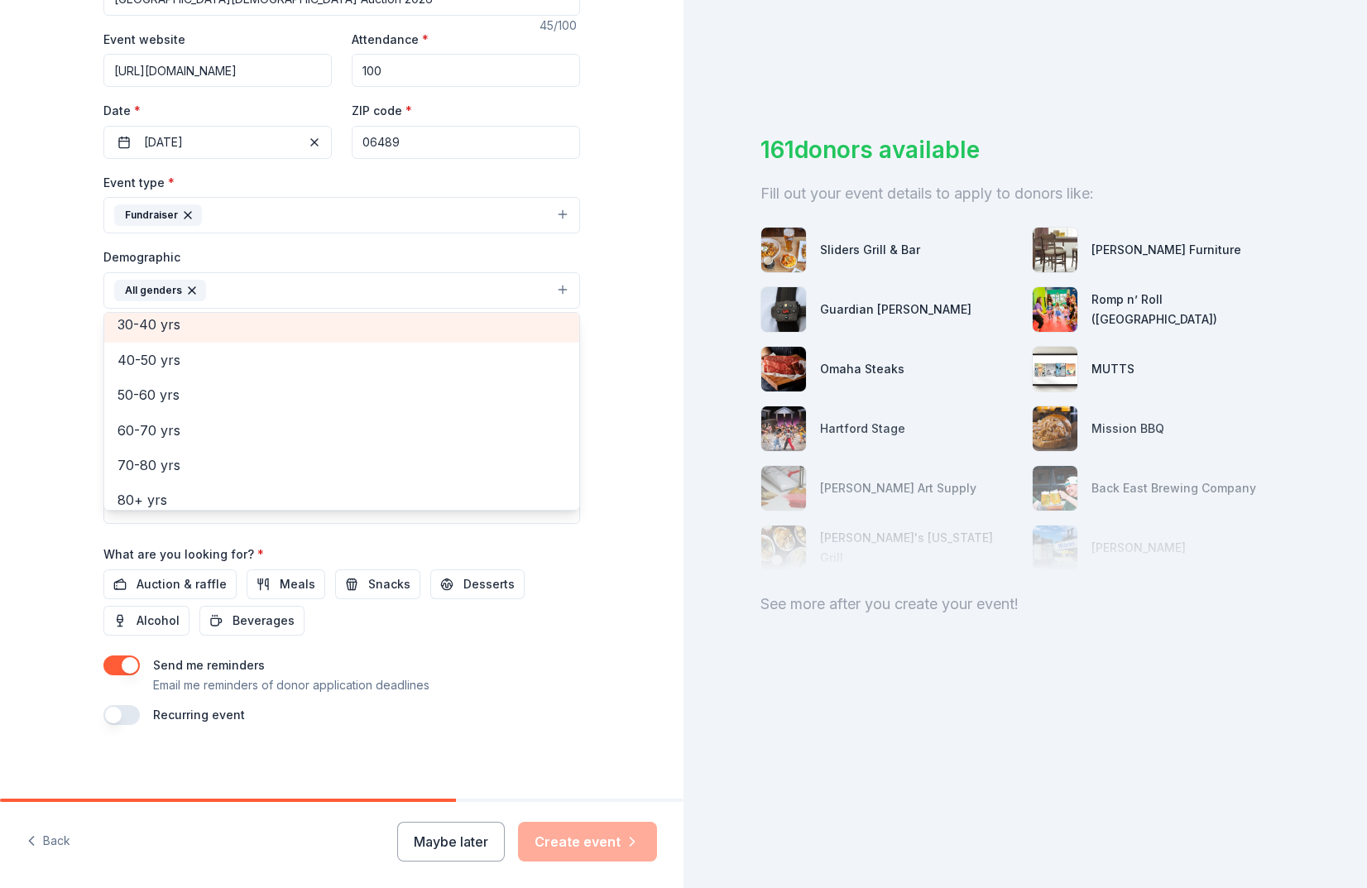
click at [203, 329] on span "30-40 yrs" at bounding box center [342, 325] width 449 height 22
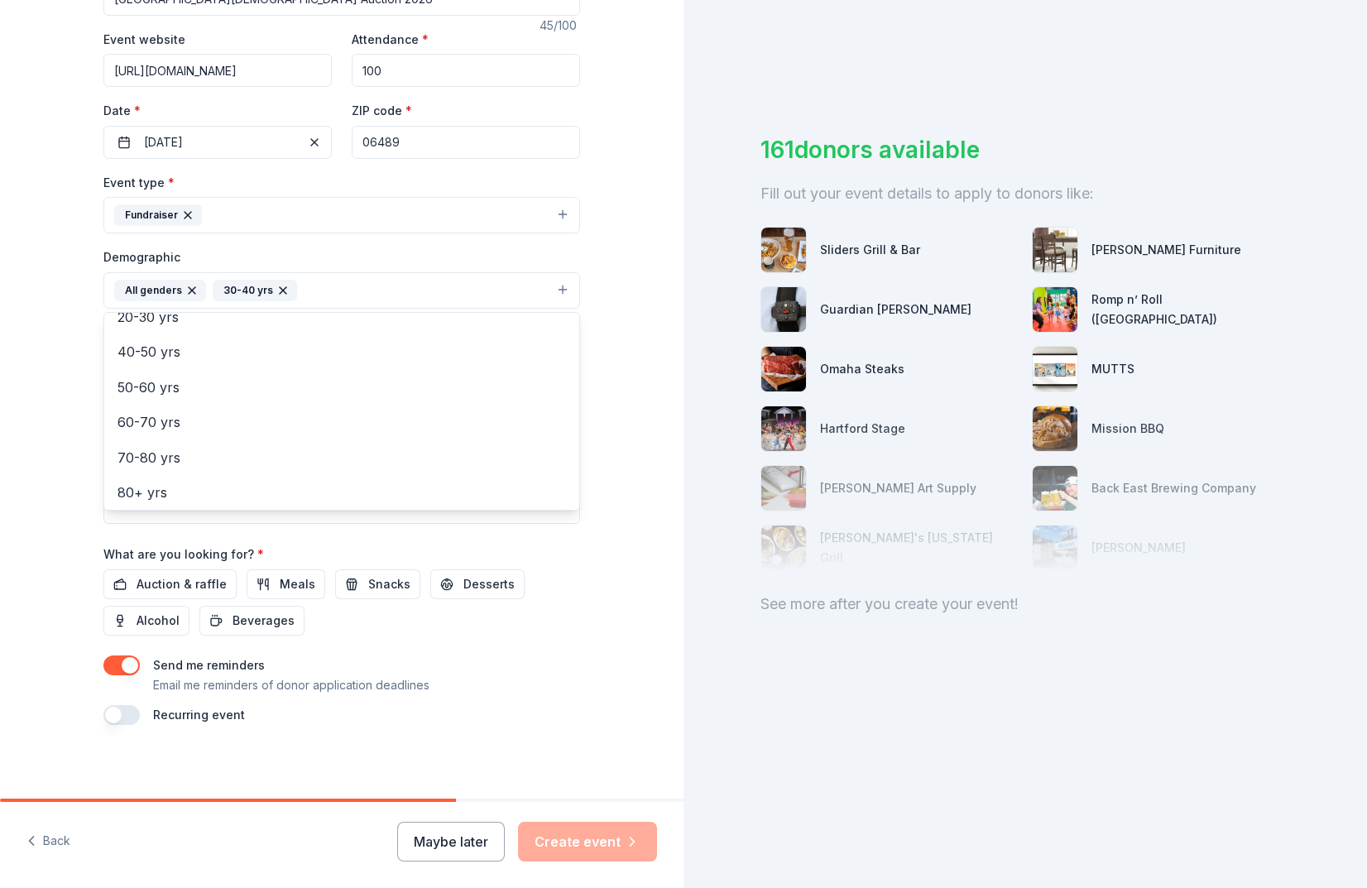
click at [254, 209] on div "Event type * Fundraiser Demographic All genders 30-40 yrs Mostly men Mostly wom…" at bounding box center [341, 348] width 477 height 352
click at [252, 215] on button "Fundraiser" at bounding box center [341, 215] width 477 height 36
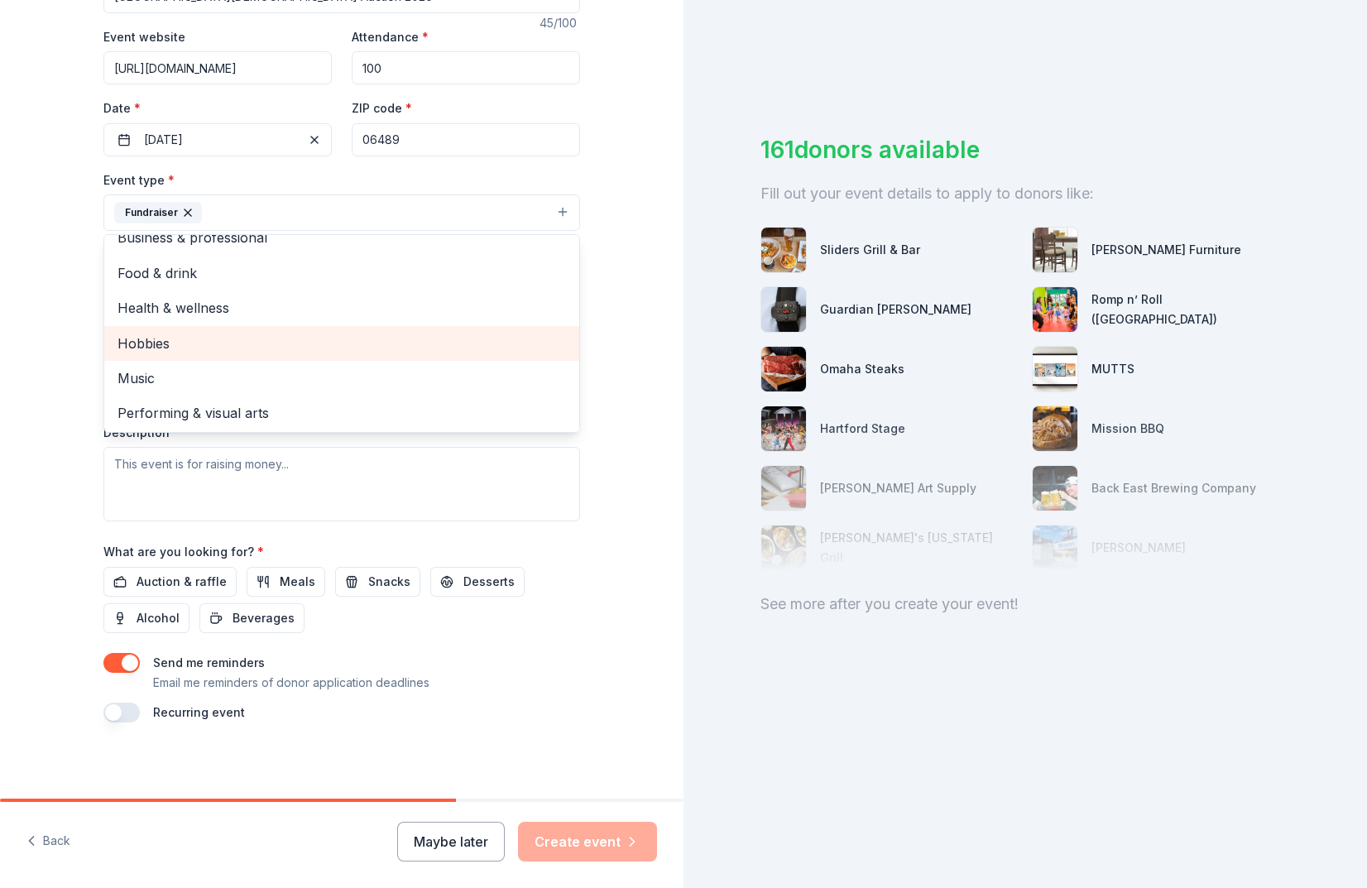
scroll to position [302, 0]
click at [67, 337] on div "Tell us about your event. We'll find in-kind donations you can apply for. Event…" at bounding box center [342, 250] width 684 height 1105
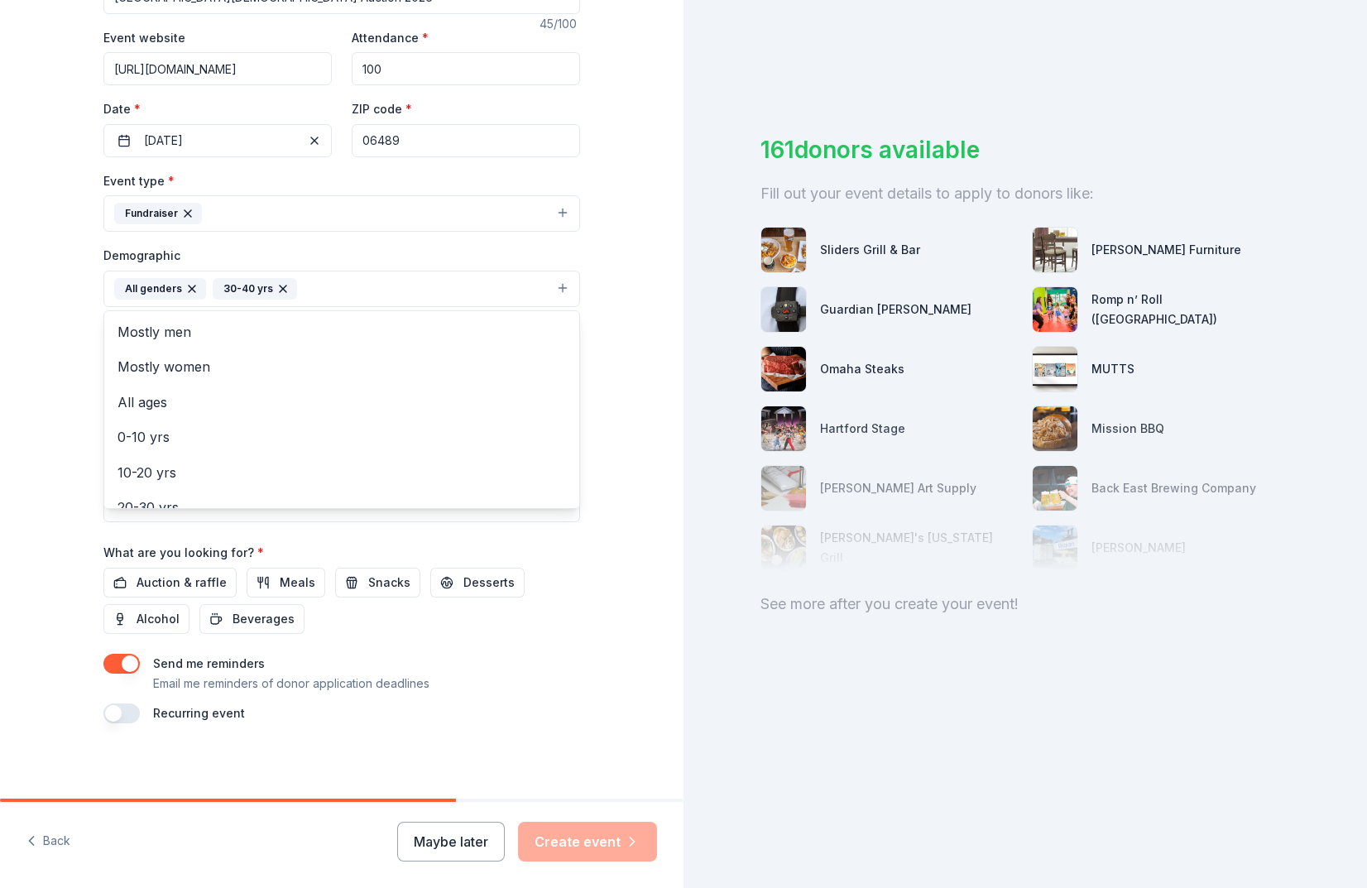
click at [353, 292] on button "All genders 30-40 yrs" at bounding box center [341, 289] width 477 height 36
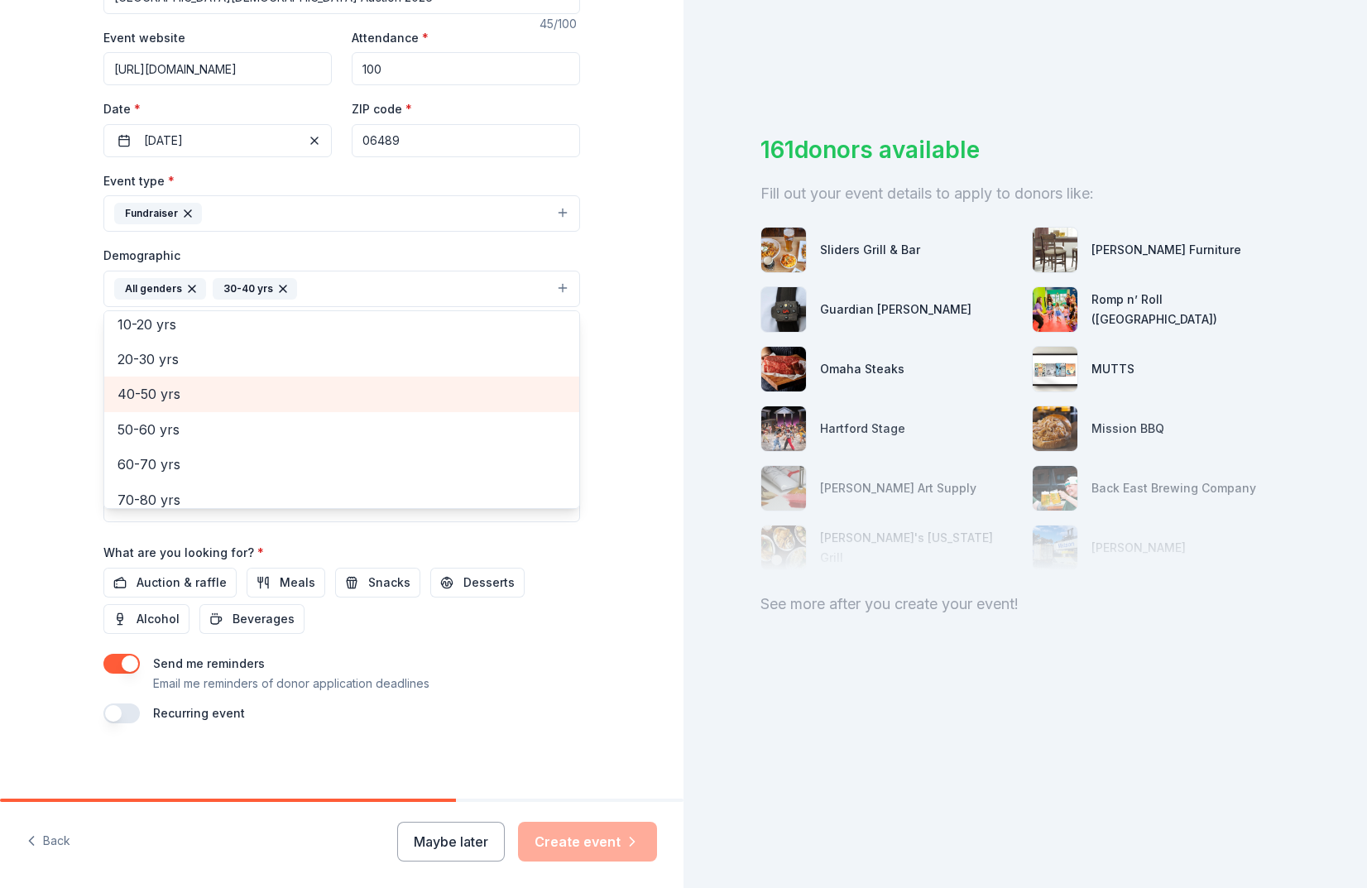
scroll to position [158, 0]
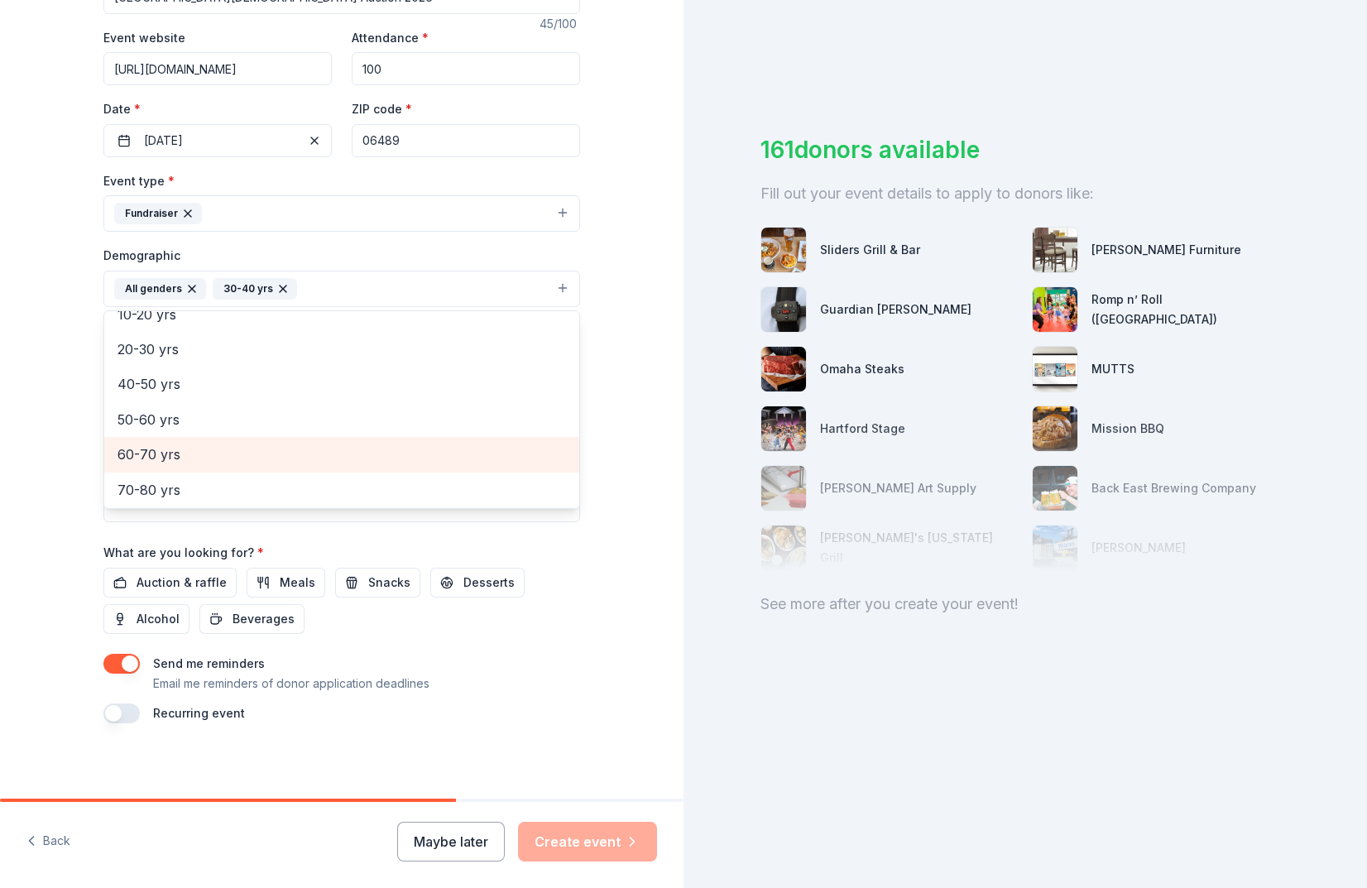
click at [202, 449] on span "60-70 yrs" at bounding box center [342, 455] width 449 height 22
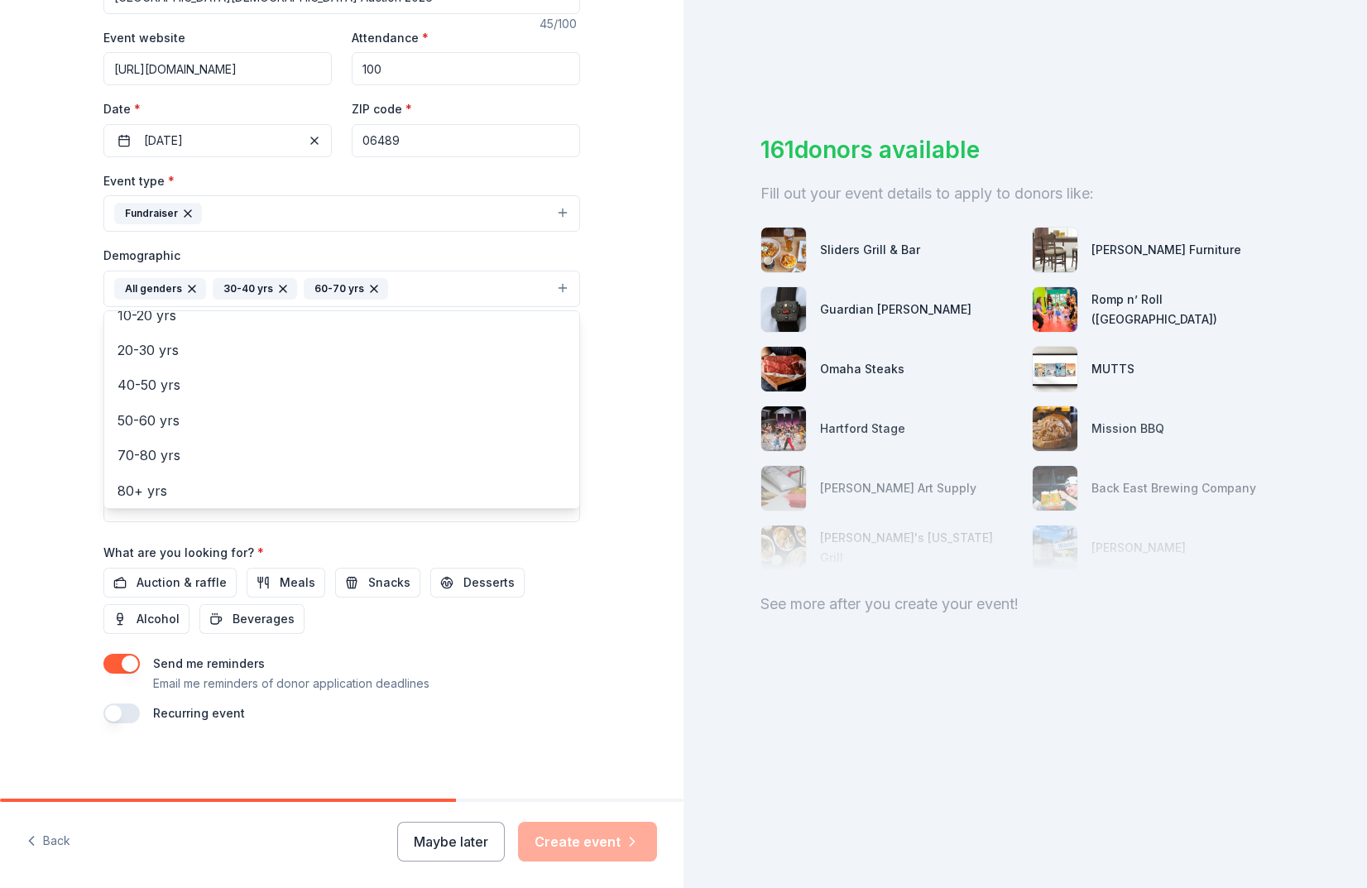
click at [64, 391] on div "Tell us about your event. We'll find in-kind donations you can apply for. Event…" at bounding box center [342, 250] width 684 height 1105
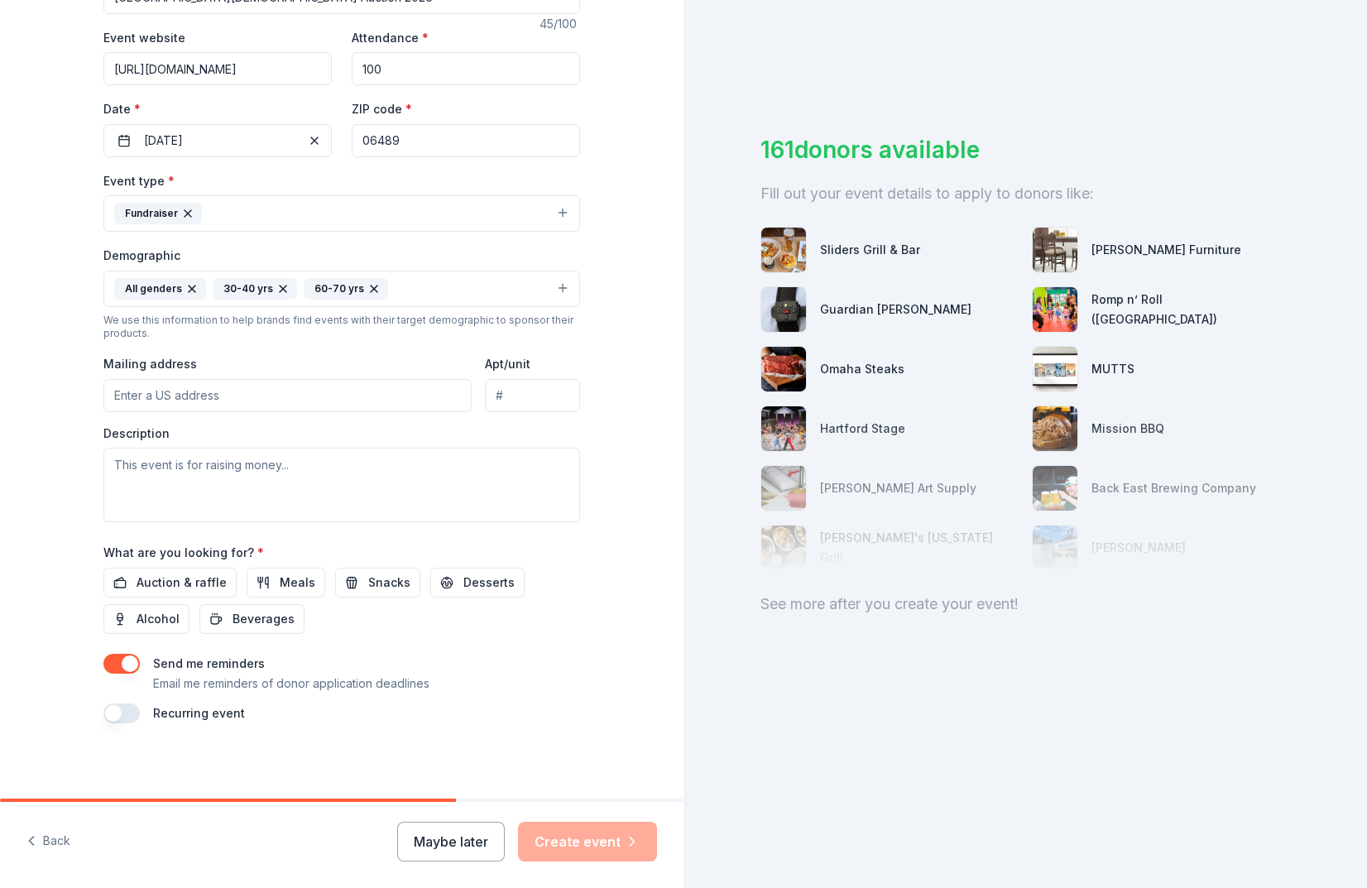
click at [444, 294] on button "All genders 30-40 yrs 60-70 yrs" at bounding box center [341, 289] width 477 height 36
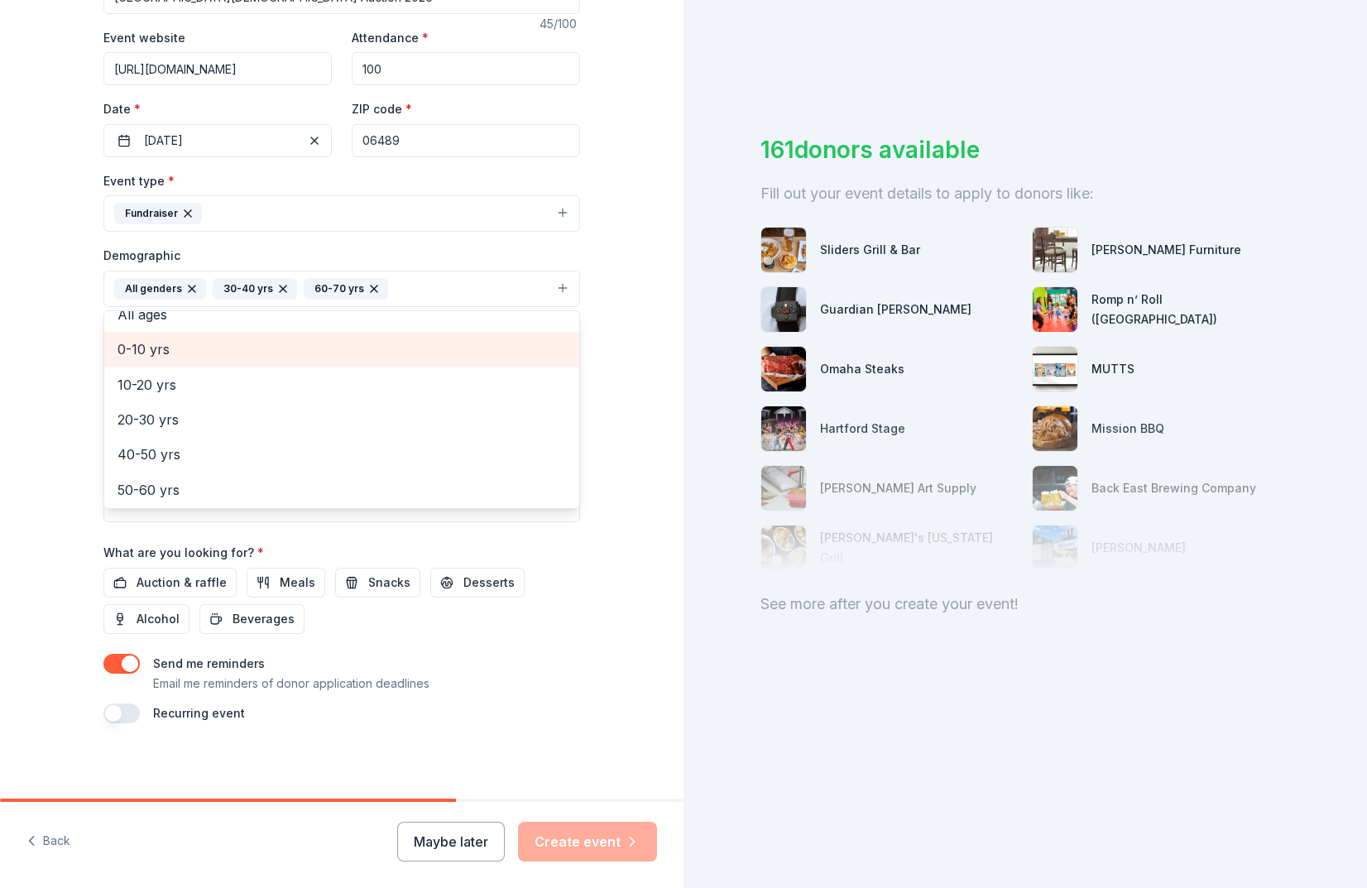
scroll to position [108, 0]
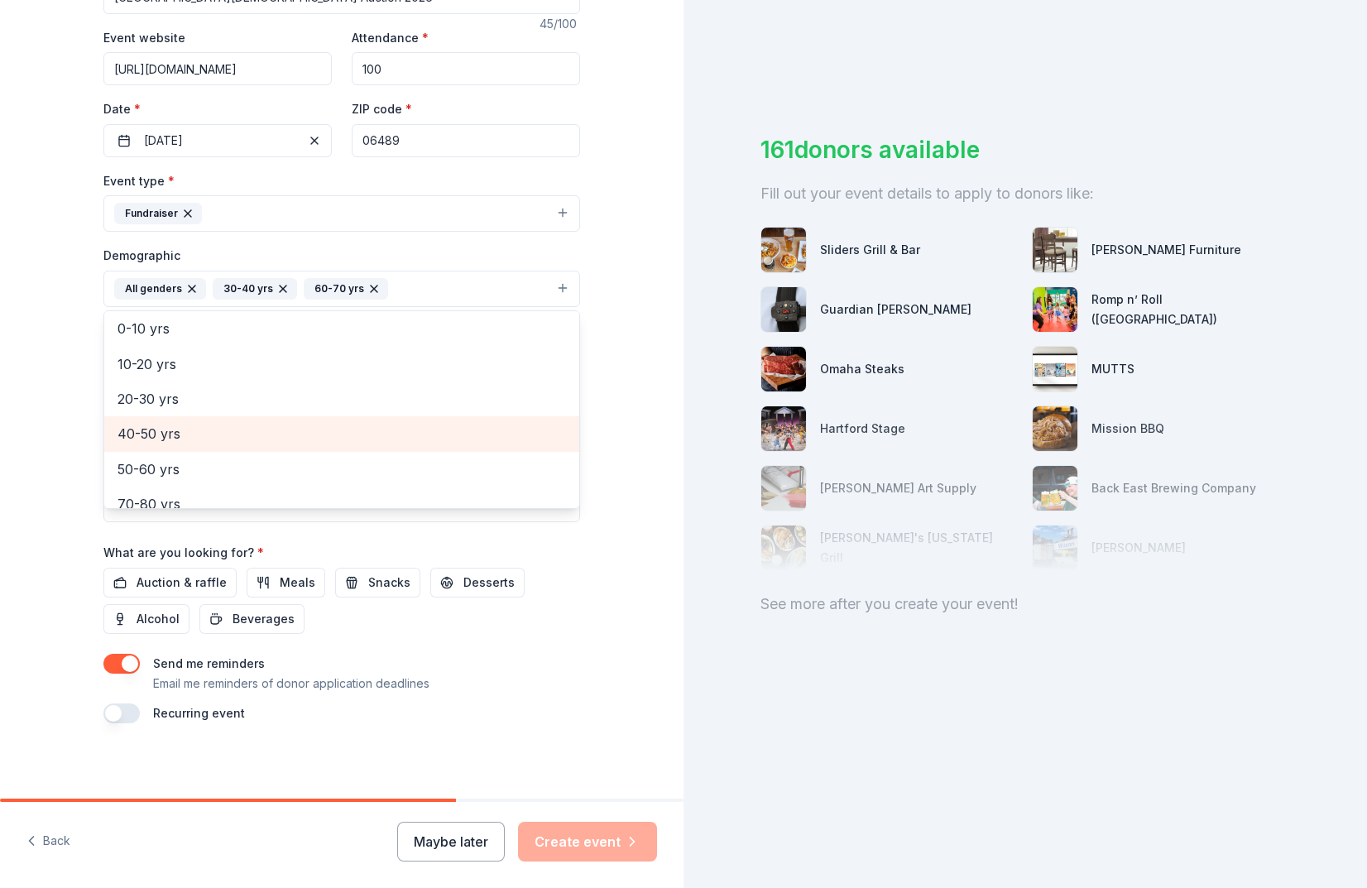
click at [196, 425] on span "40-50 yrs" at bounding box center [342, 434] width 449 height 22
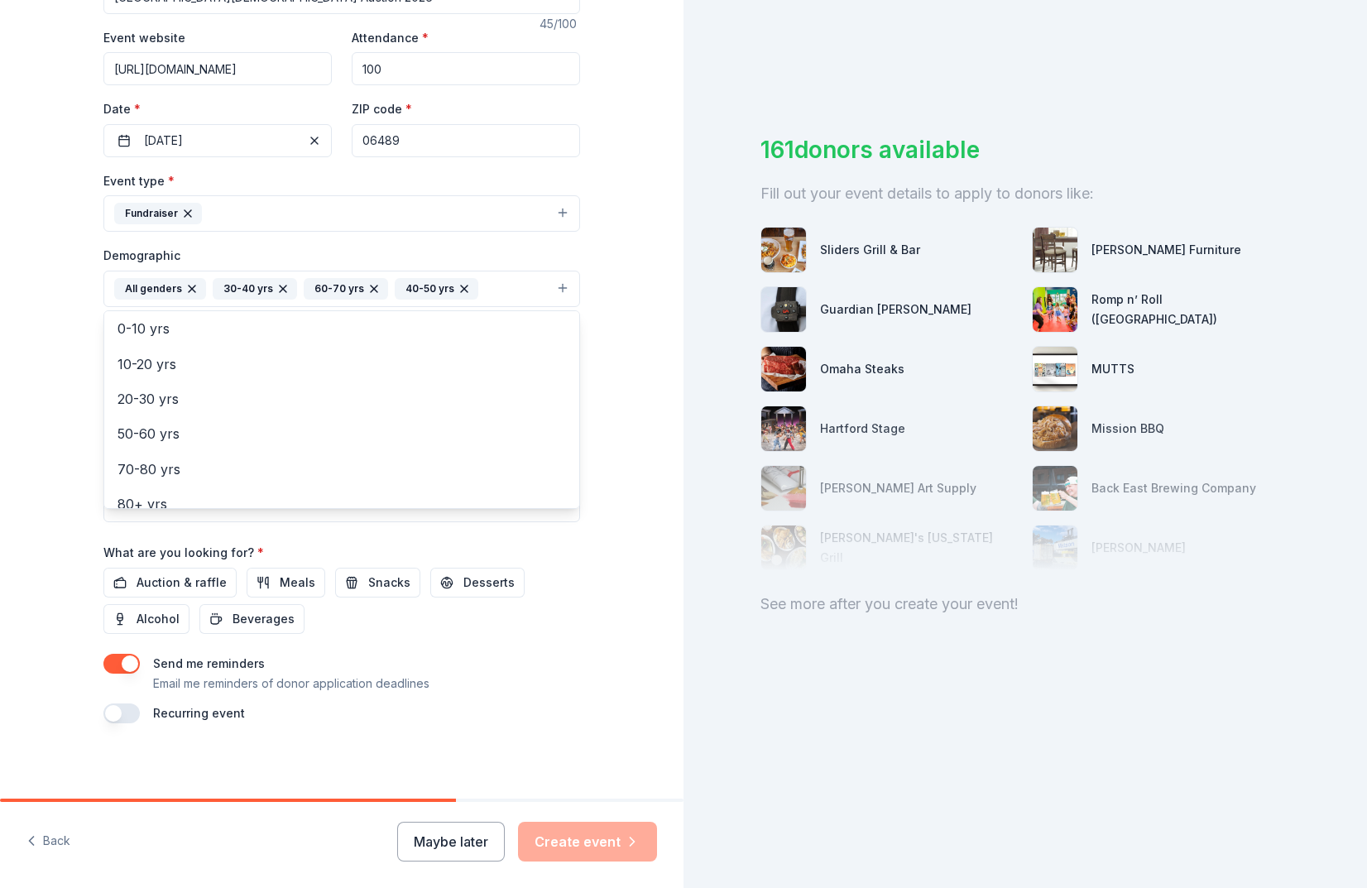
click at [47, 411] on div "Tell us about your event. We'll find in-kind donations you can apply for. Event…" at bounding box center [342, 250] width 684 height 1105
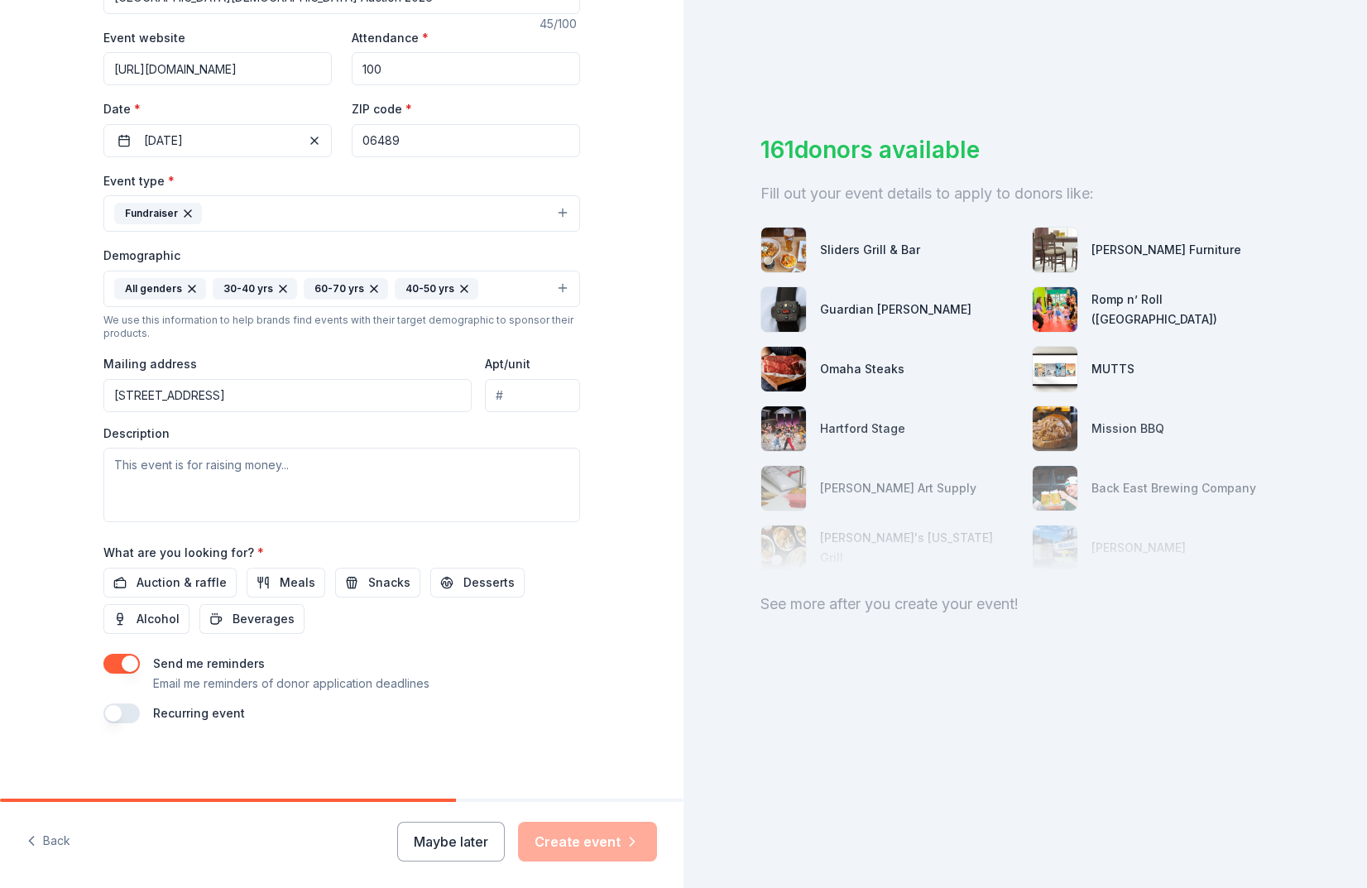
type input "[STREET_ADDRESS]"
click at [398, 468] on textarea at bounding box center [341, 485] width 477 height 74
paste textarea "Central Christian Academy is doing its annual fundraising auction event on [DAT…"
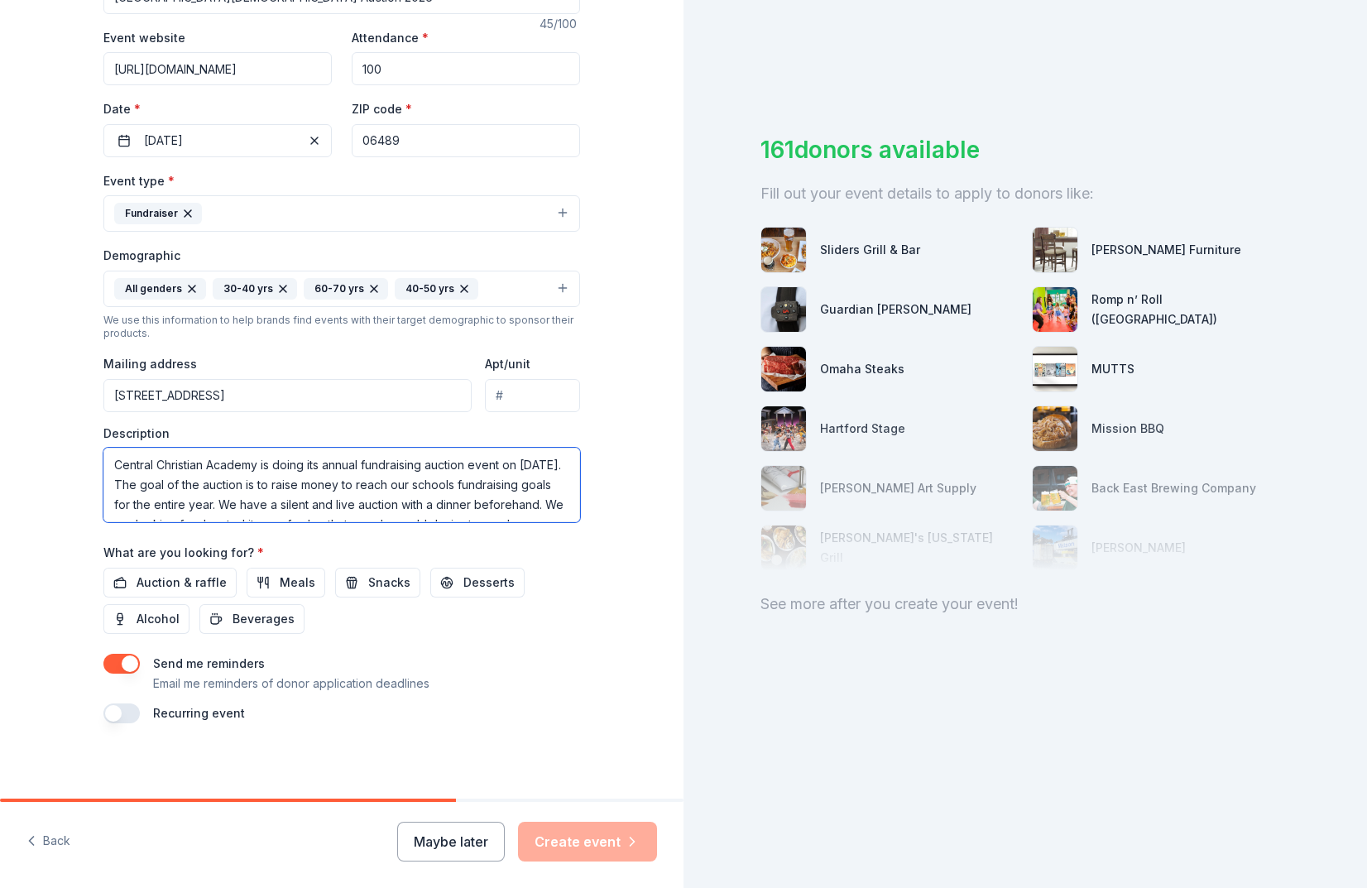
scroll to position [139, 0]
click at [527, 505] on textarea "Central Christian Academy is doing its annual fundraising auction event on [DAT…" at bounding box center [341, 485] width 477 height 74
type textarea "Central Christian Academy is doing its annual fundraising auction event on [DAT…"
click at [67, 529] on div "Tell us about your event. We'll find in-kind donations you can apply for. Event…" at bounding box center [342, 250] width 684 height 1105
click at [142, 578] on span "Auction & raffle" at bounding box center [182, 583] width 90 height 20
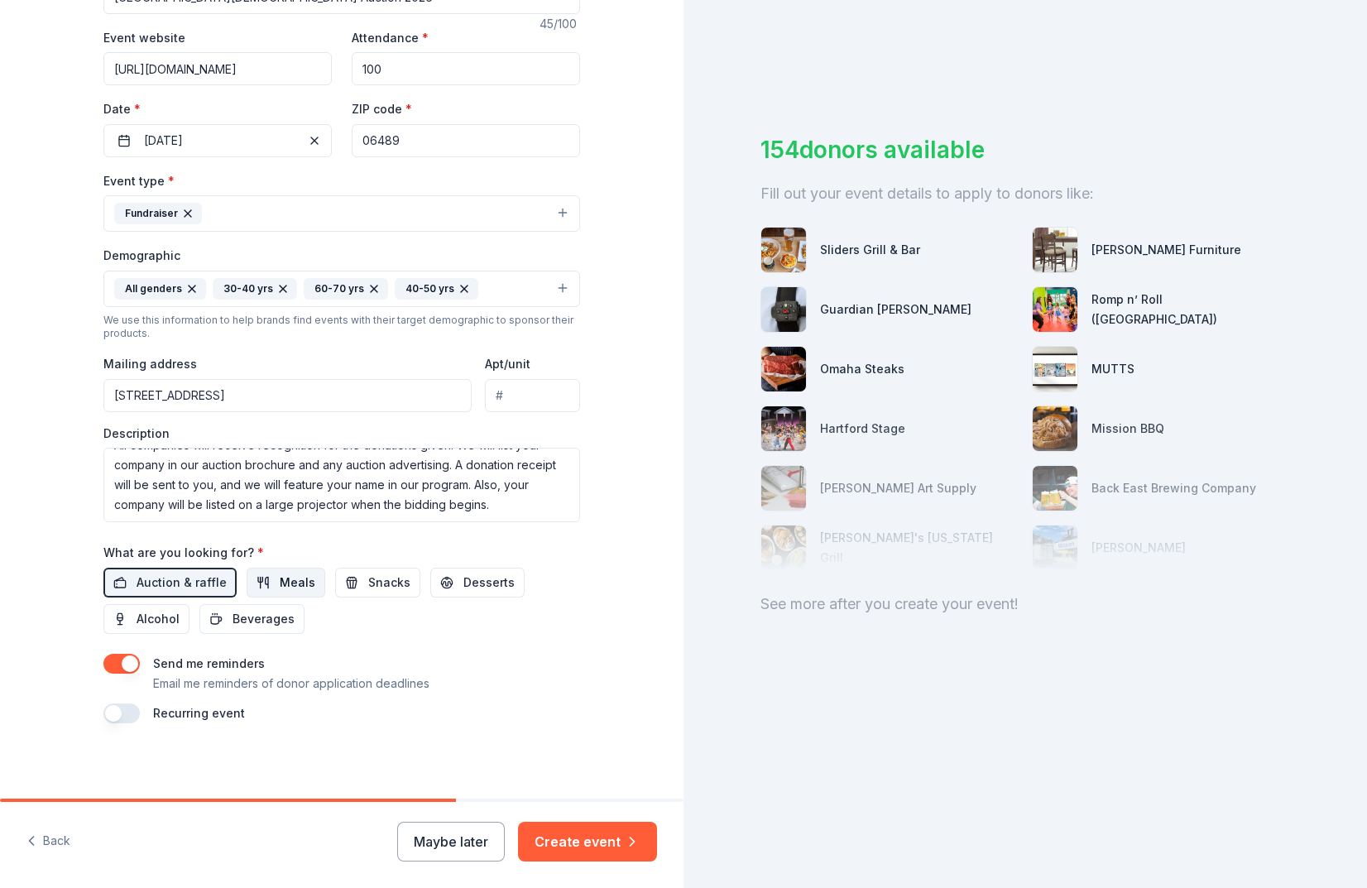
click at [303, 587] on span "Meals" at bounding box center [298, 583] width 36 height 20
click at [473, 588] on button "Desserts" at bounding box center [477, 583] width 94 height 30
click at [108, 712] on button "button" at bounding box center [121, 713] width 36 height 20
click at [238, 758] on button "[DATE]" at bounding box center [195, 762] width 85 height 33
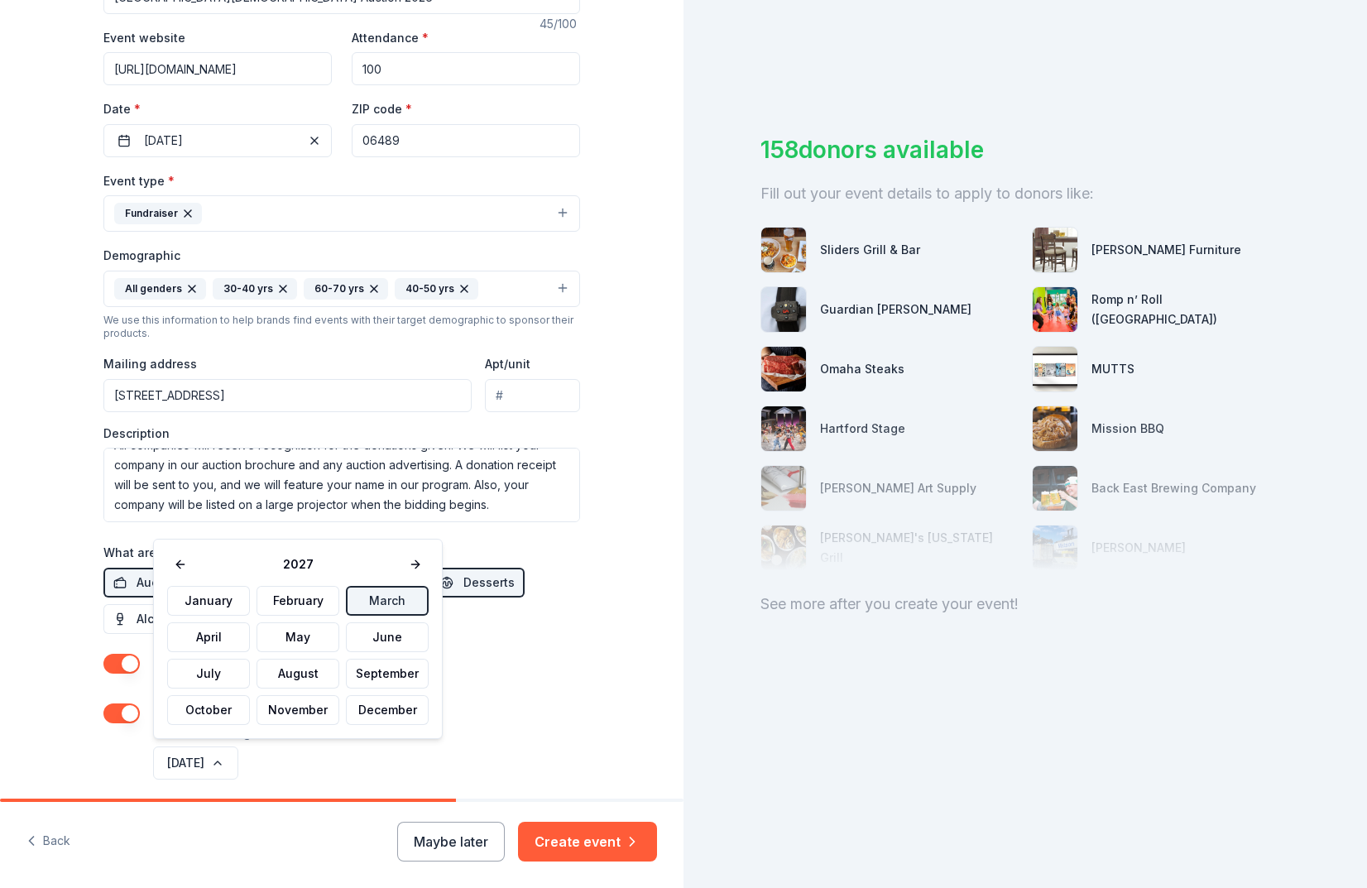
click at [367, 767] on div "[DATE]" at bounding box center [365, 763] width 430 height 40
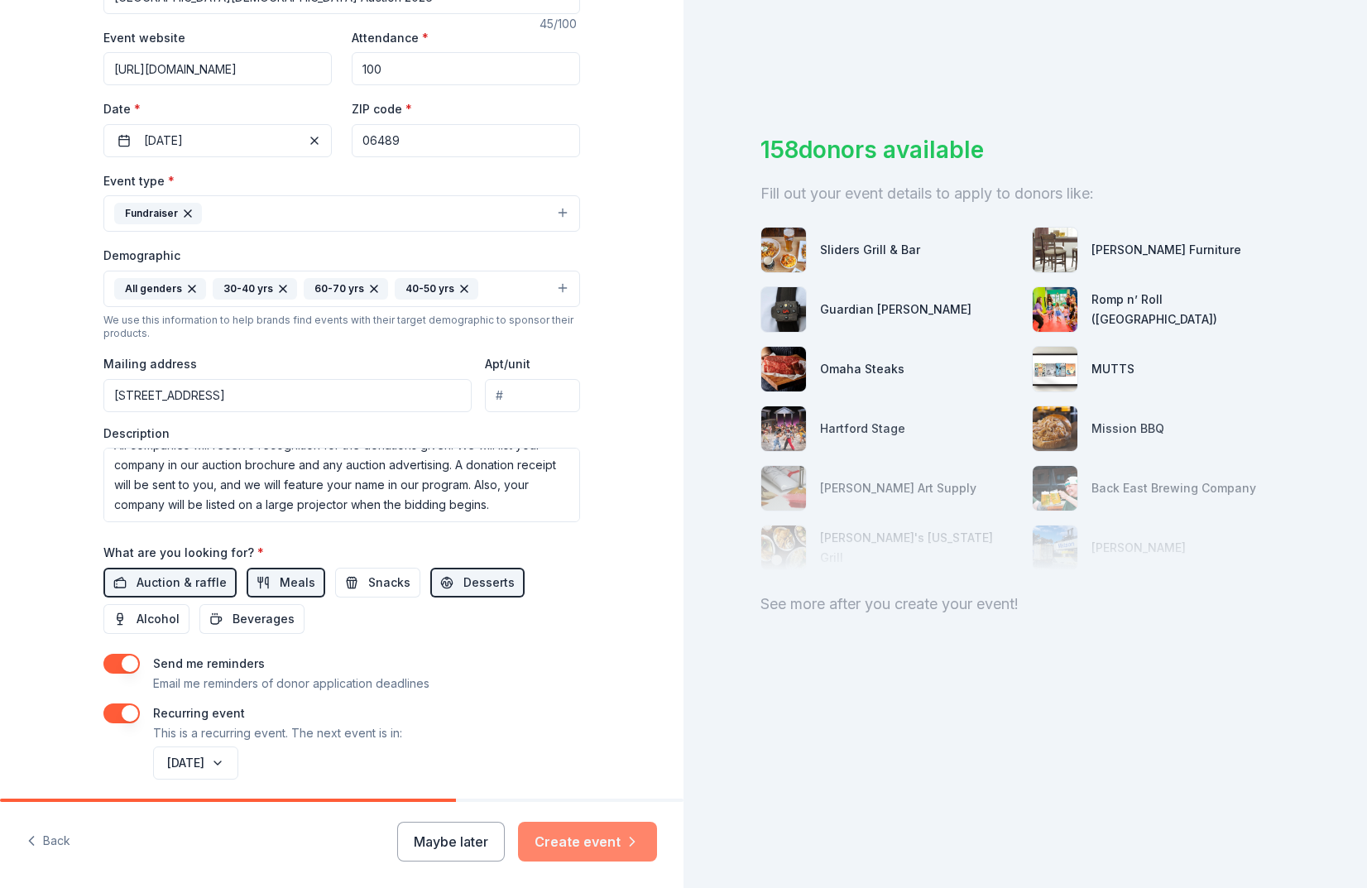
click at [589, 847] on button "Create event" at bounding box center [587, 842] width 139 height 40
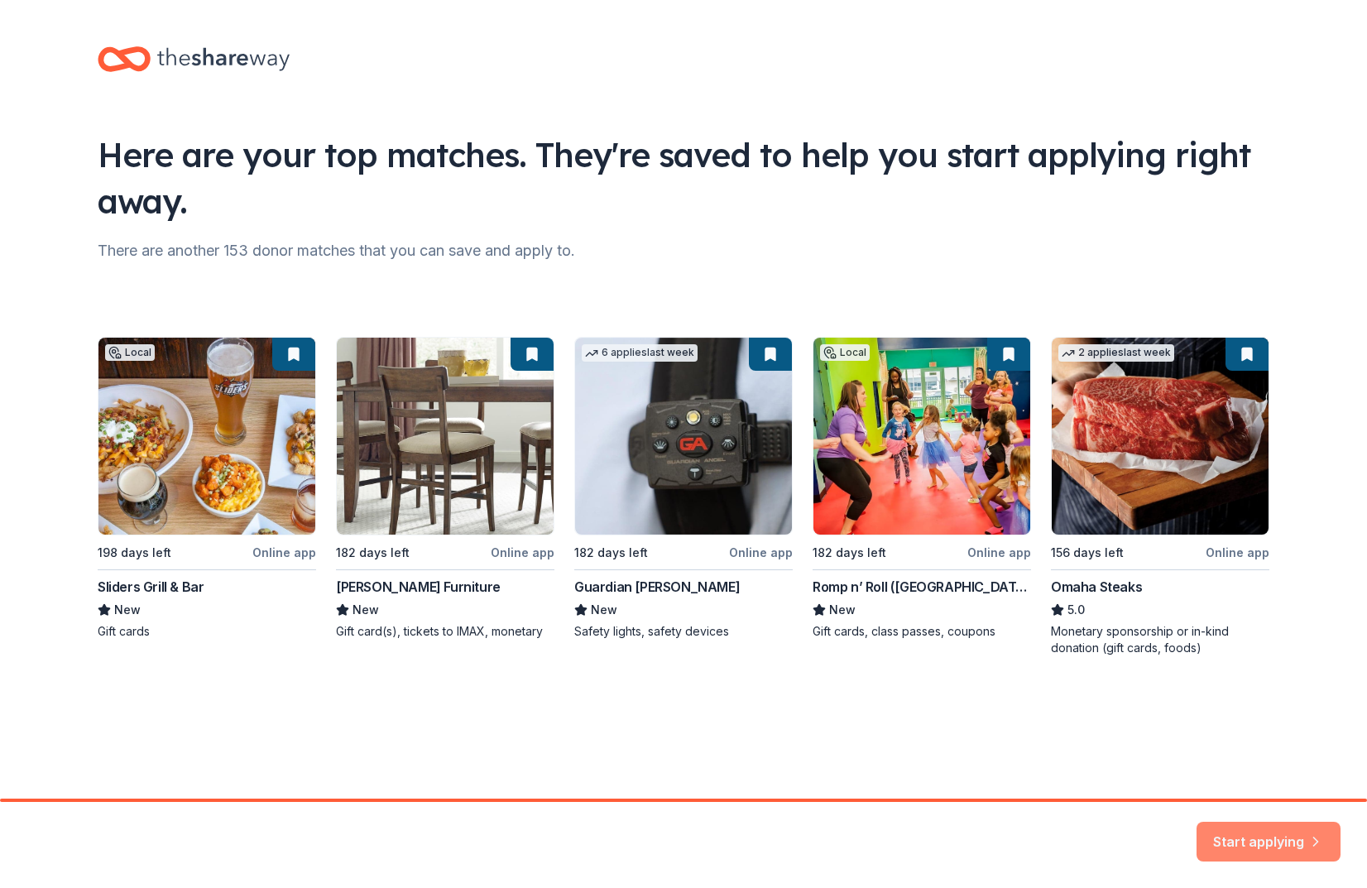
click at [1241, 841] on button "Start applying" at bounding box center [1269, 841] width 144 height 40
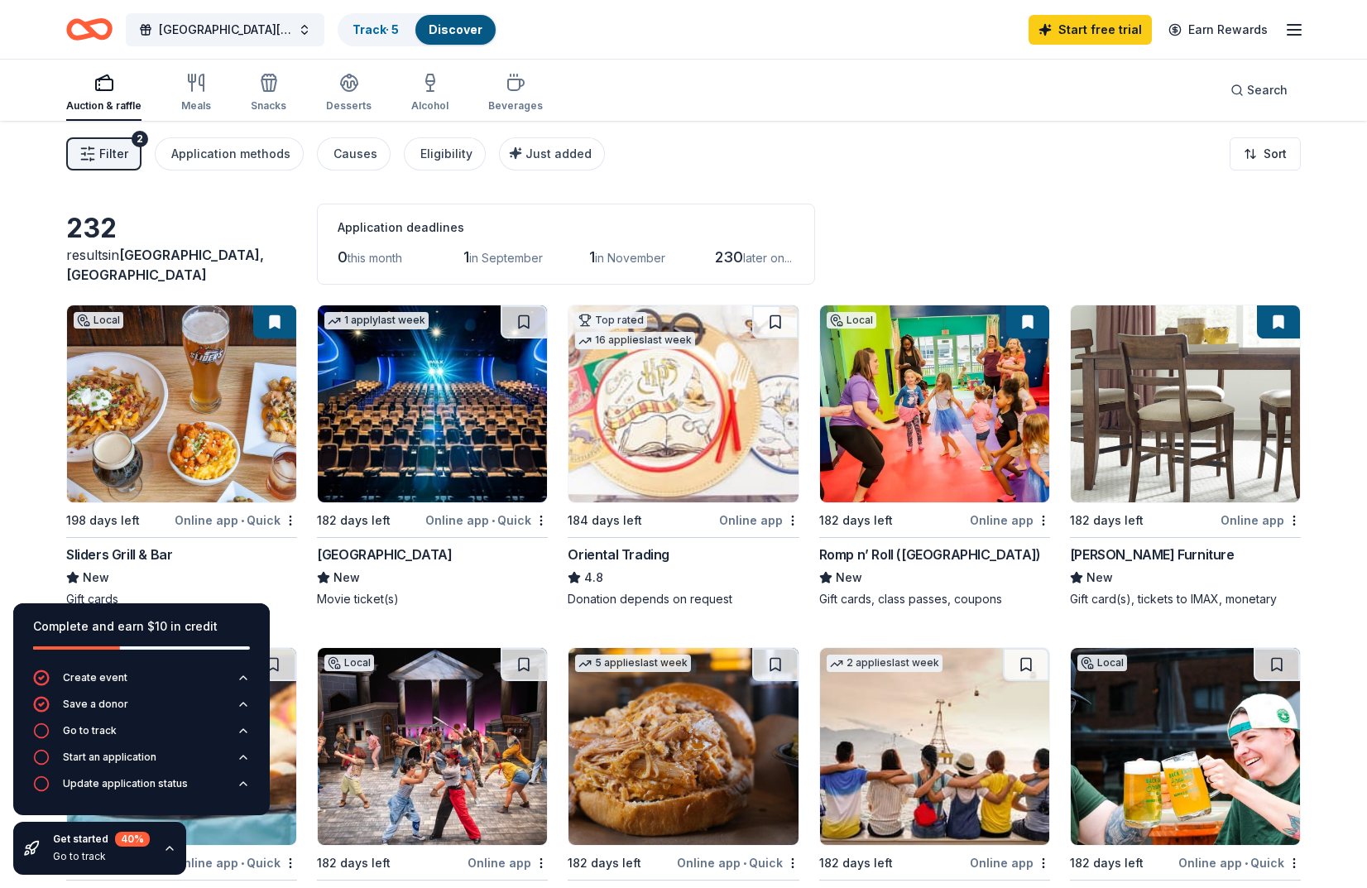
click at [522, 265] on div "1 in September" at bounding box center [502, 257] width 79 height 26
click at [163, 849] on icon "button" at bounding box center [169, 848] width 13 height 13
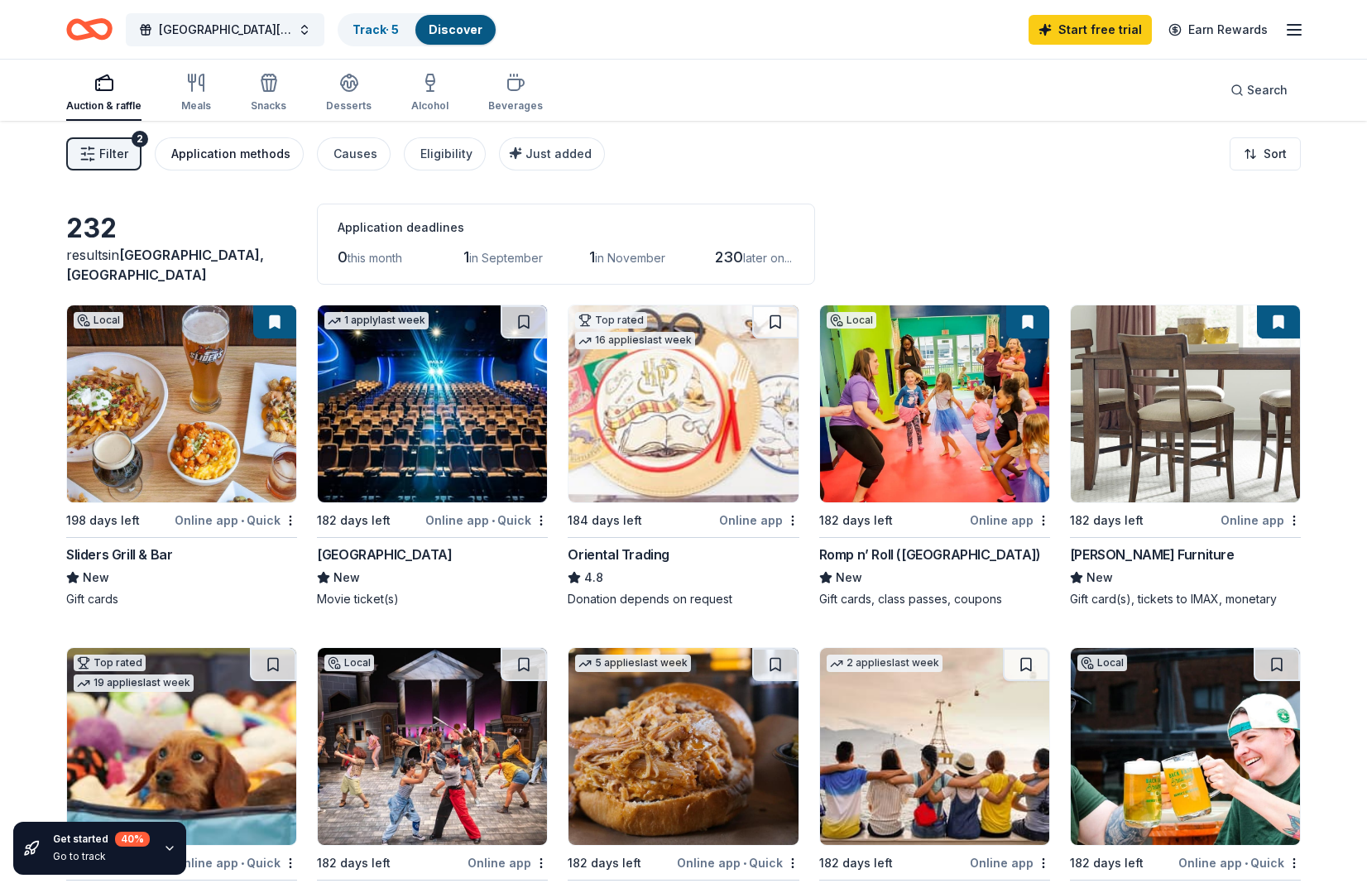
click at [245, 162] on div "Application methods" at bounding box center [230, 154] width 119 height 20
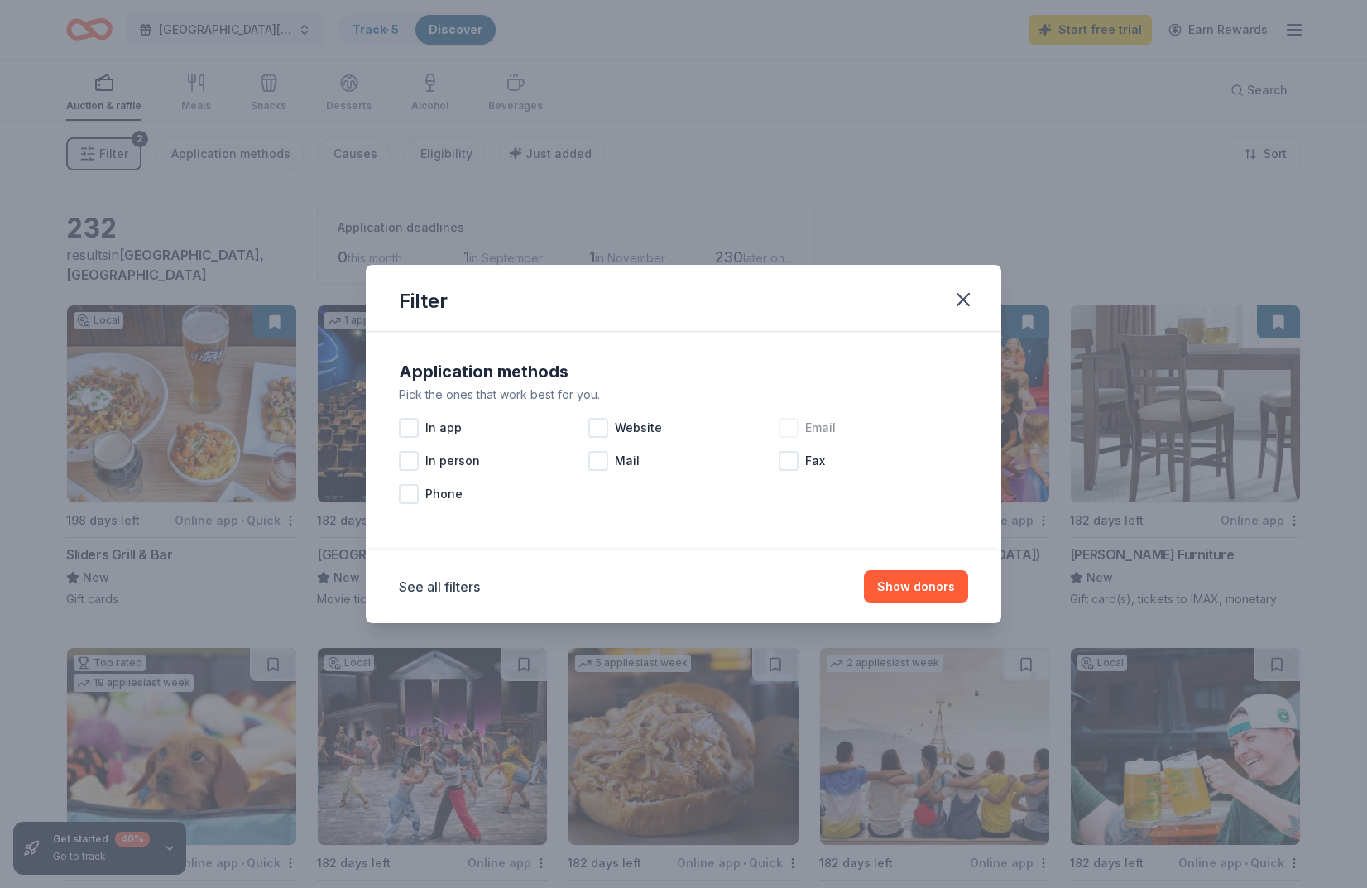
click at [784, 431] on div at bounding box center [789, 428] width 20 height 20
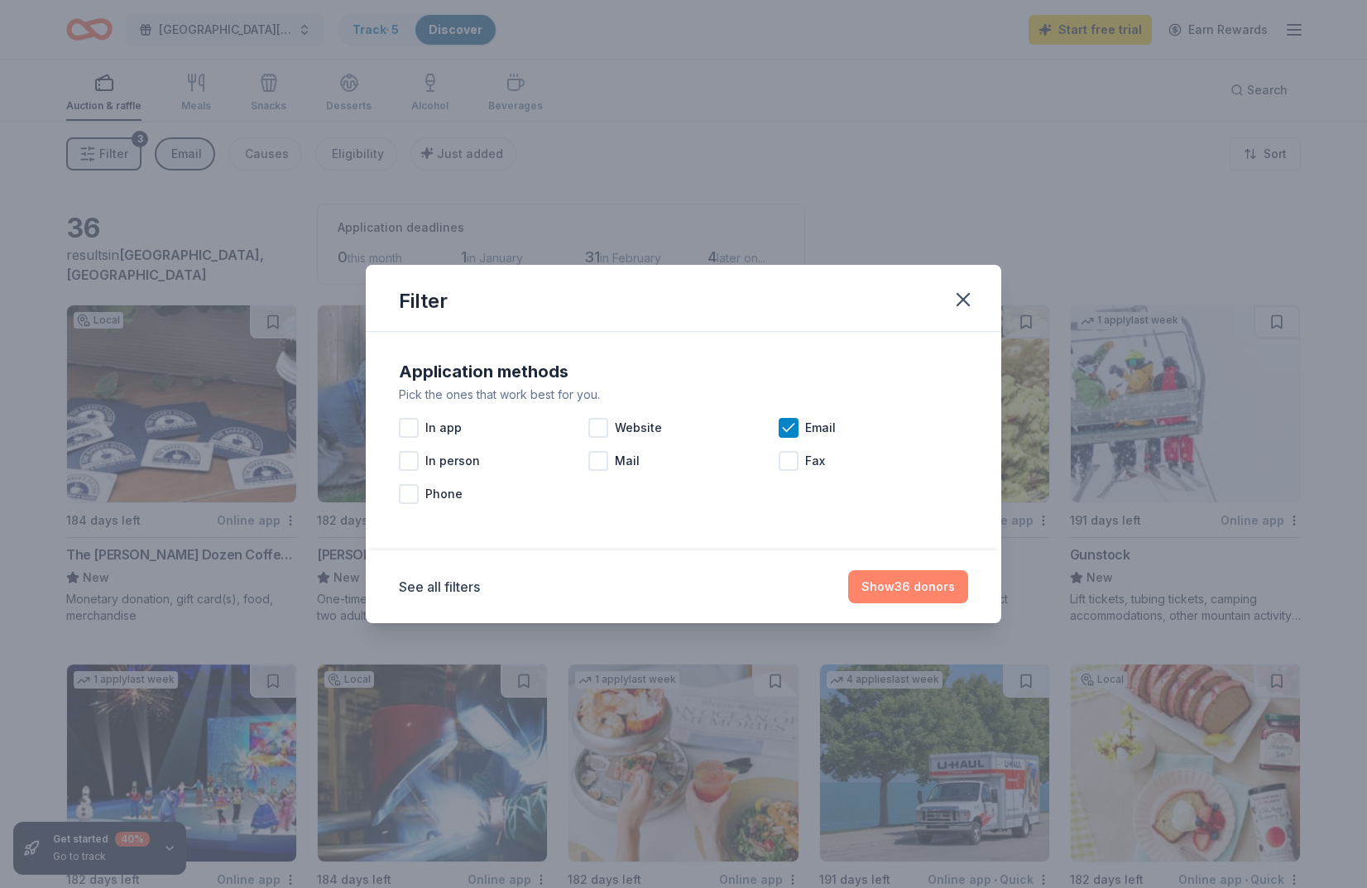
click at [871, 594] on button "Show 36 donors" at bounding box center [908, 586] width 120 height 33
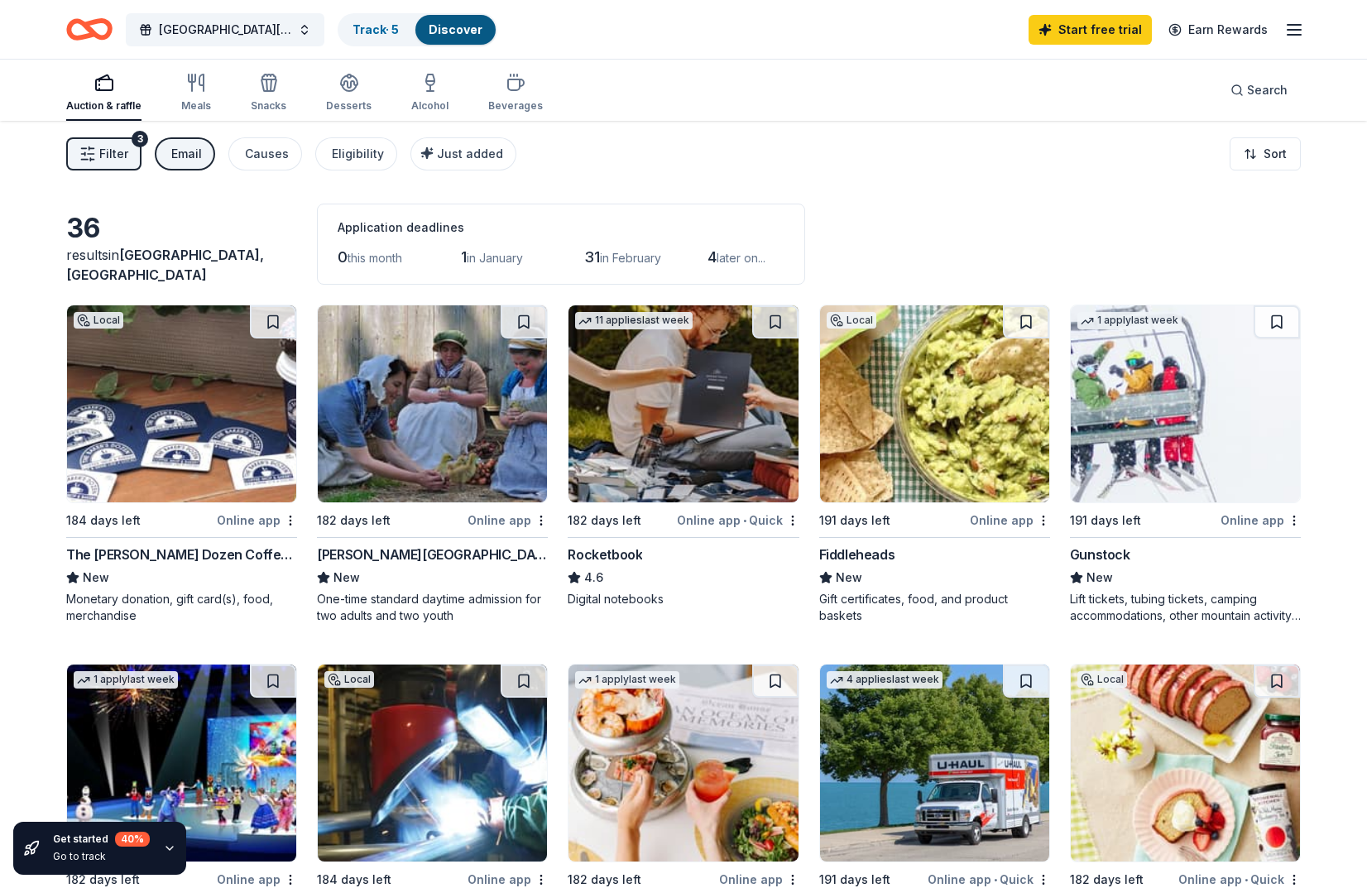
click at [199, 163] on div "Email" at bounding box center [186, 154] width 31 height 20
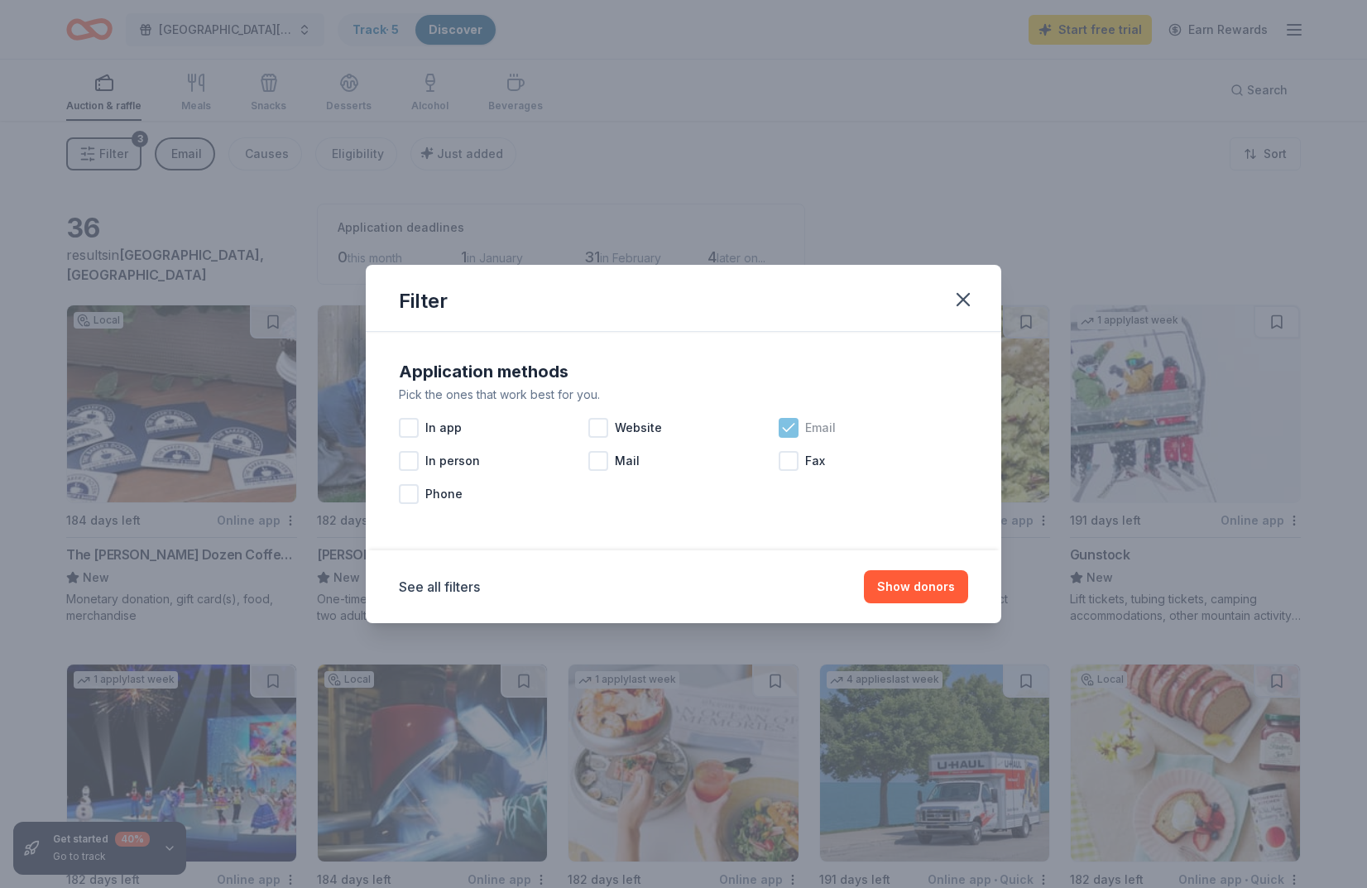
click at [784, 430] on icon at bounding box center [788, 427] width 11 height 7
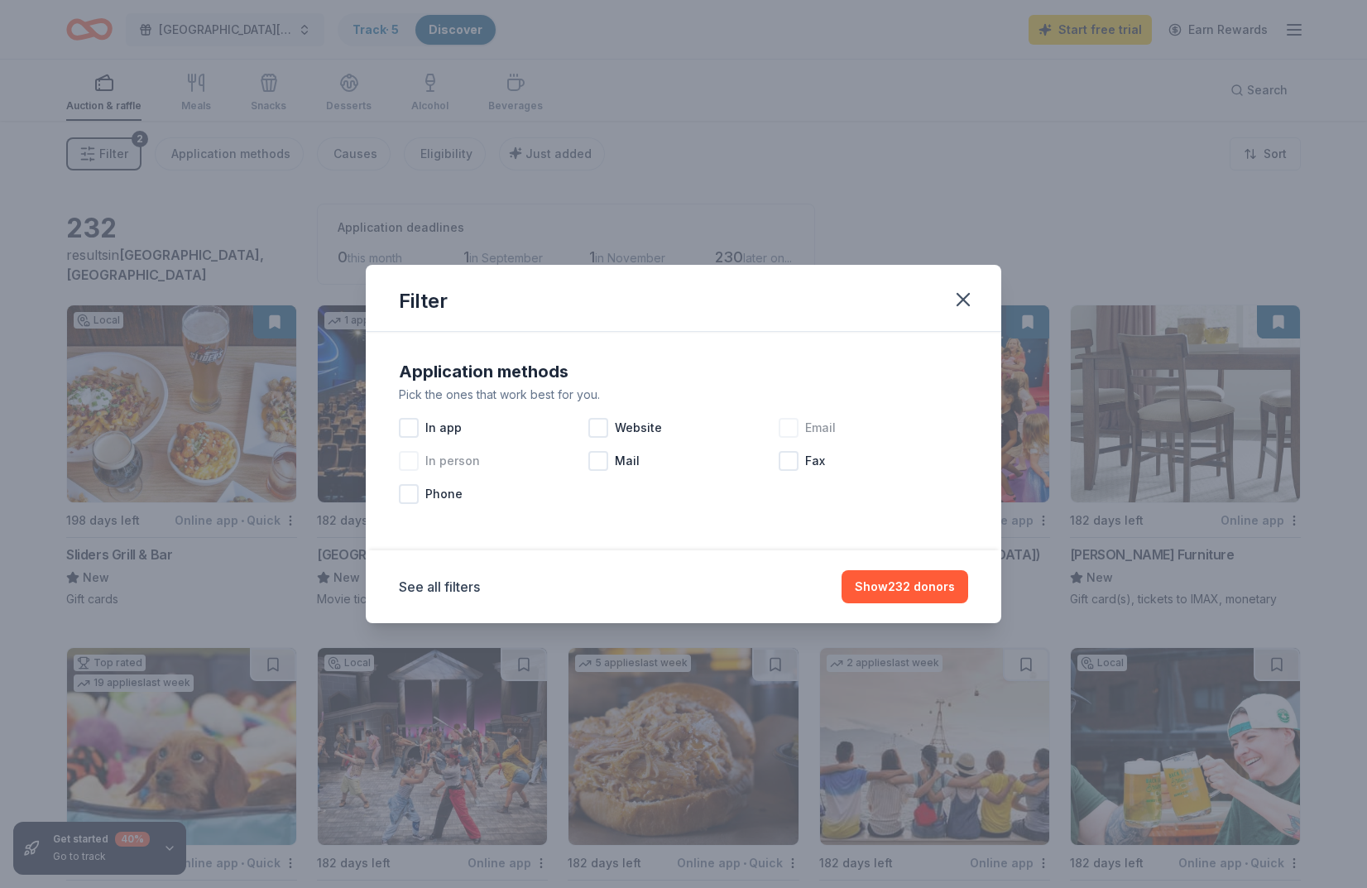
click at [413, 461] on div at bounding box center [409, 461] width 20 height 20
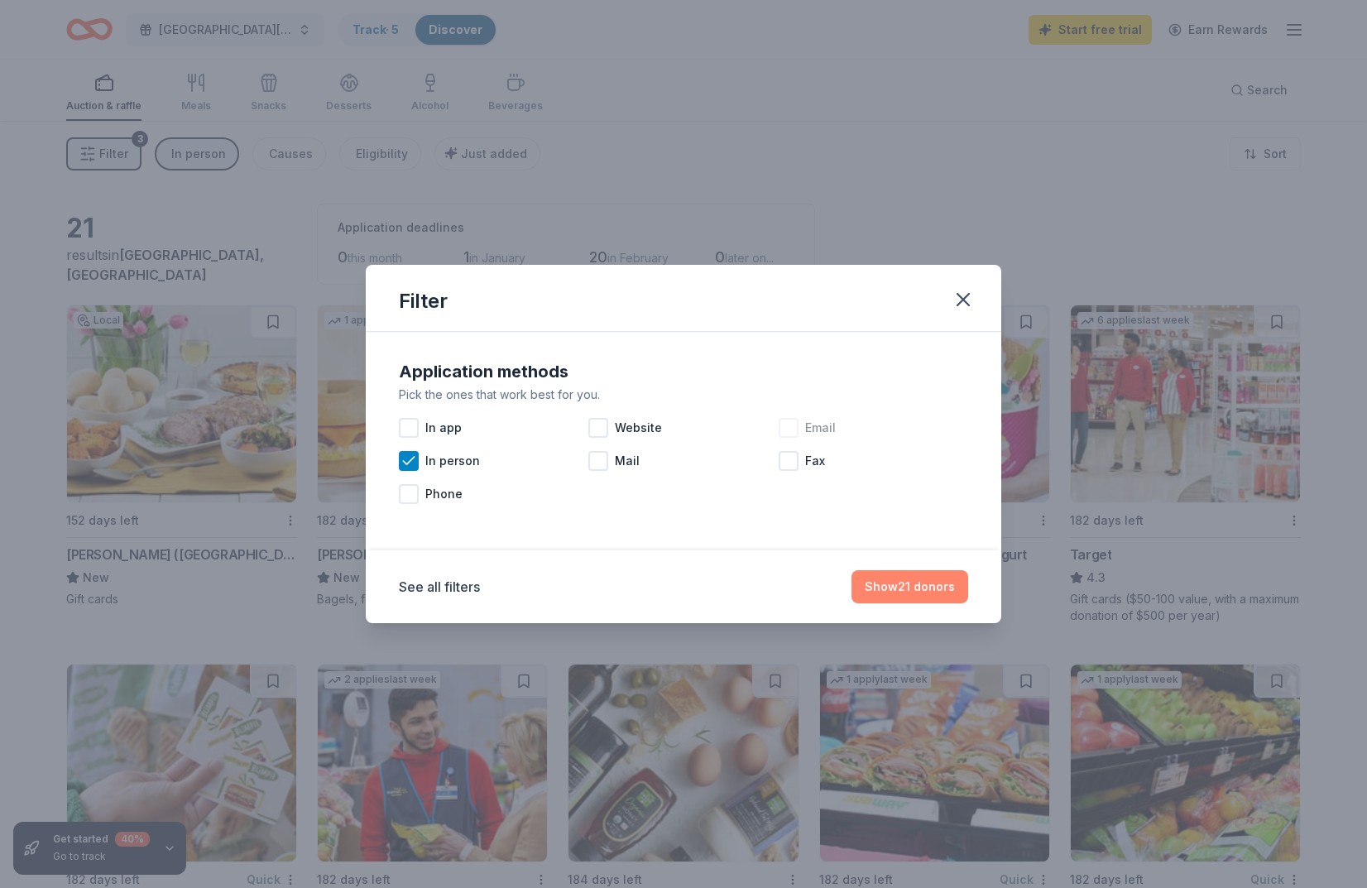
click at [898, 587] on button "Show 21 donors" at bounding box center [910, 586] width 117 height 33
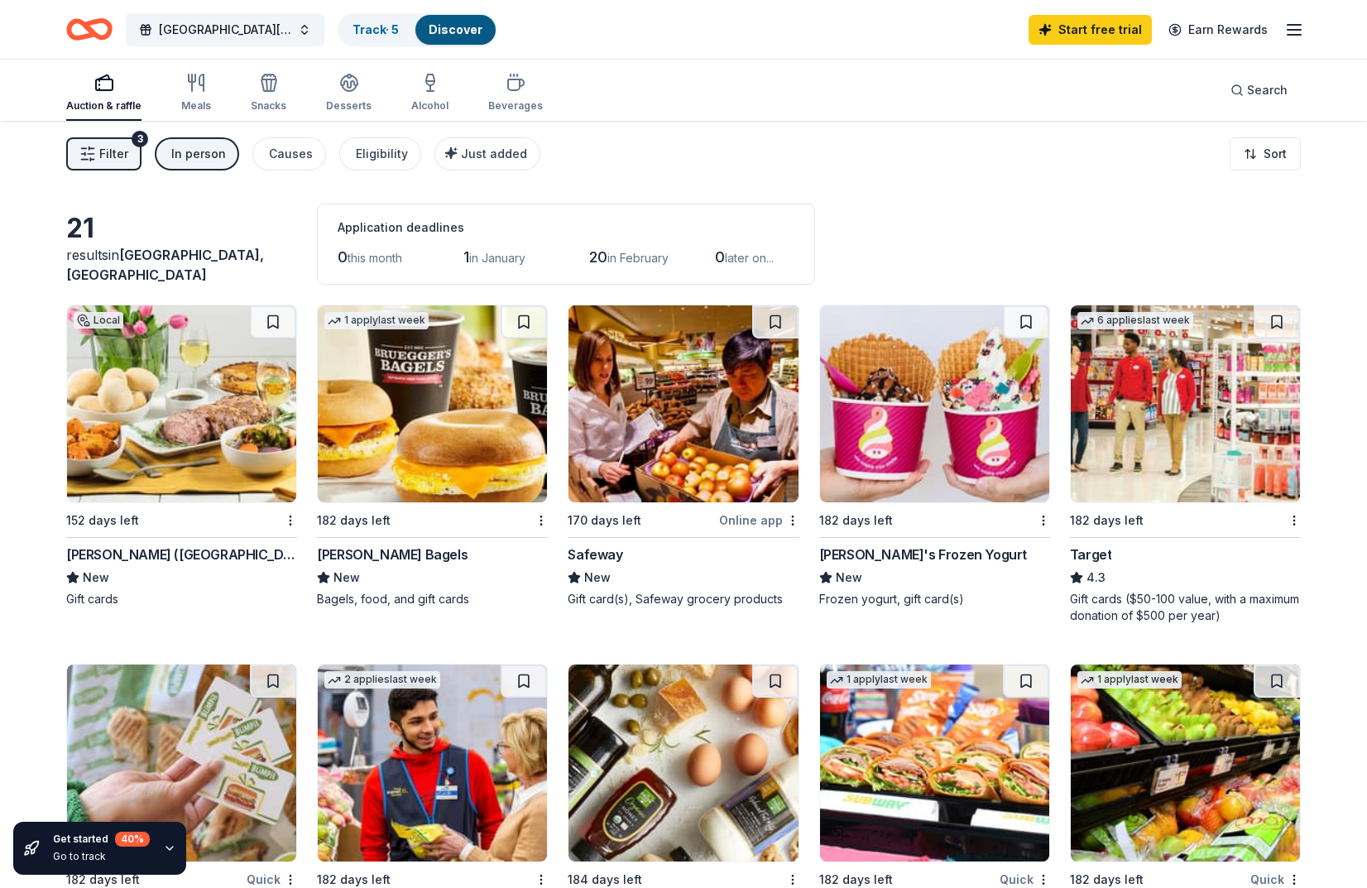
click at [172, 157] on div "In person" at bounding box center [198, 154] width 55 height 20
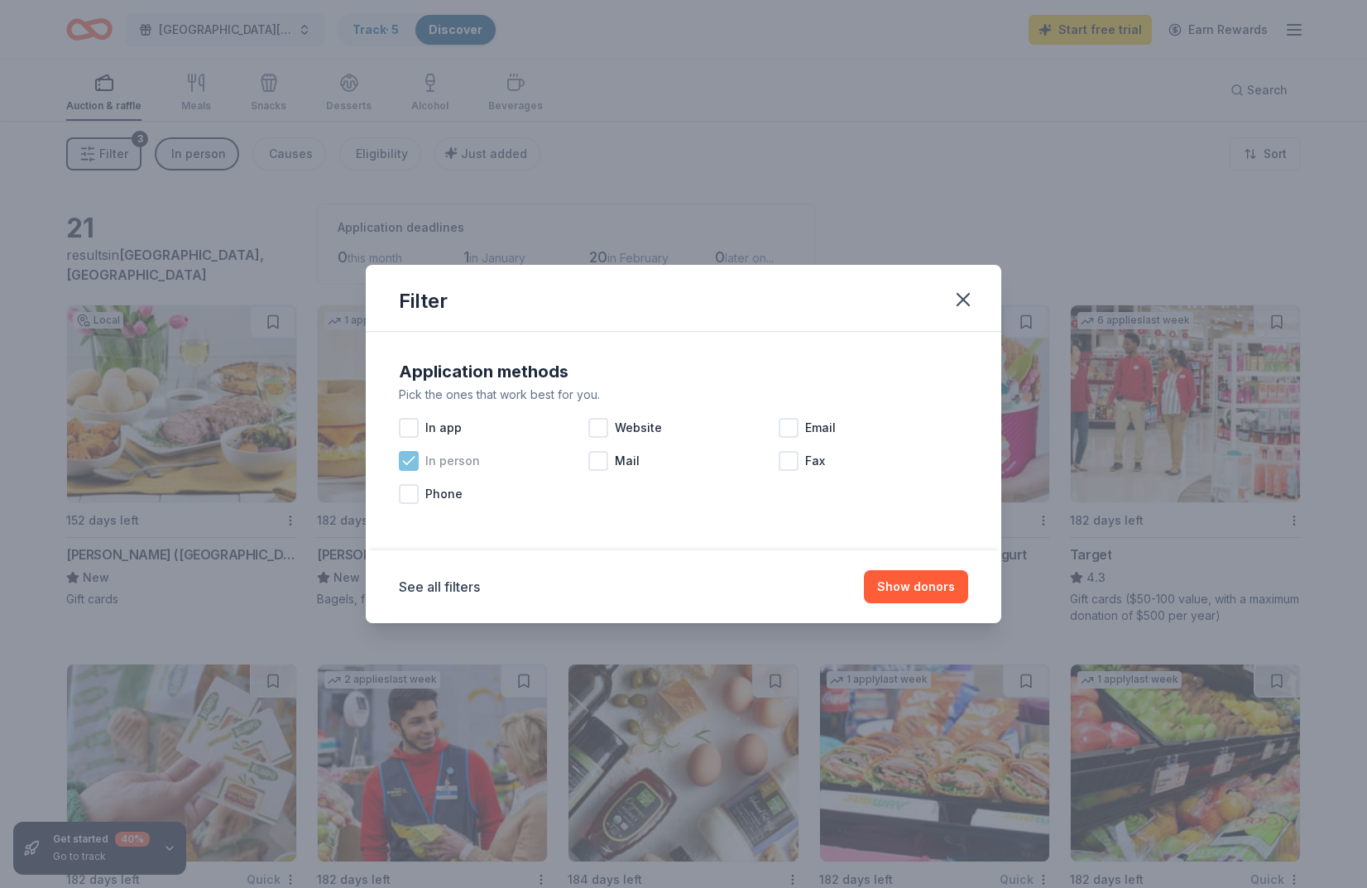
click at [414, 461] on icon at bounding box center [409, 461] width 17 height 17
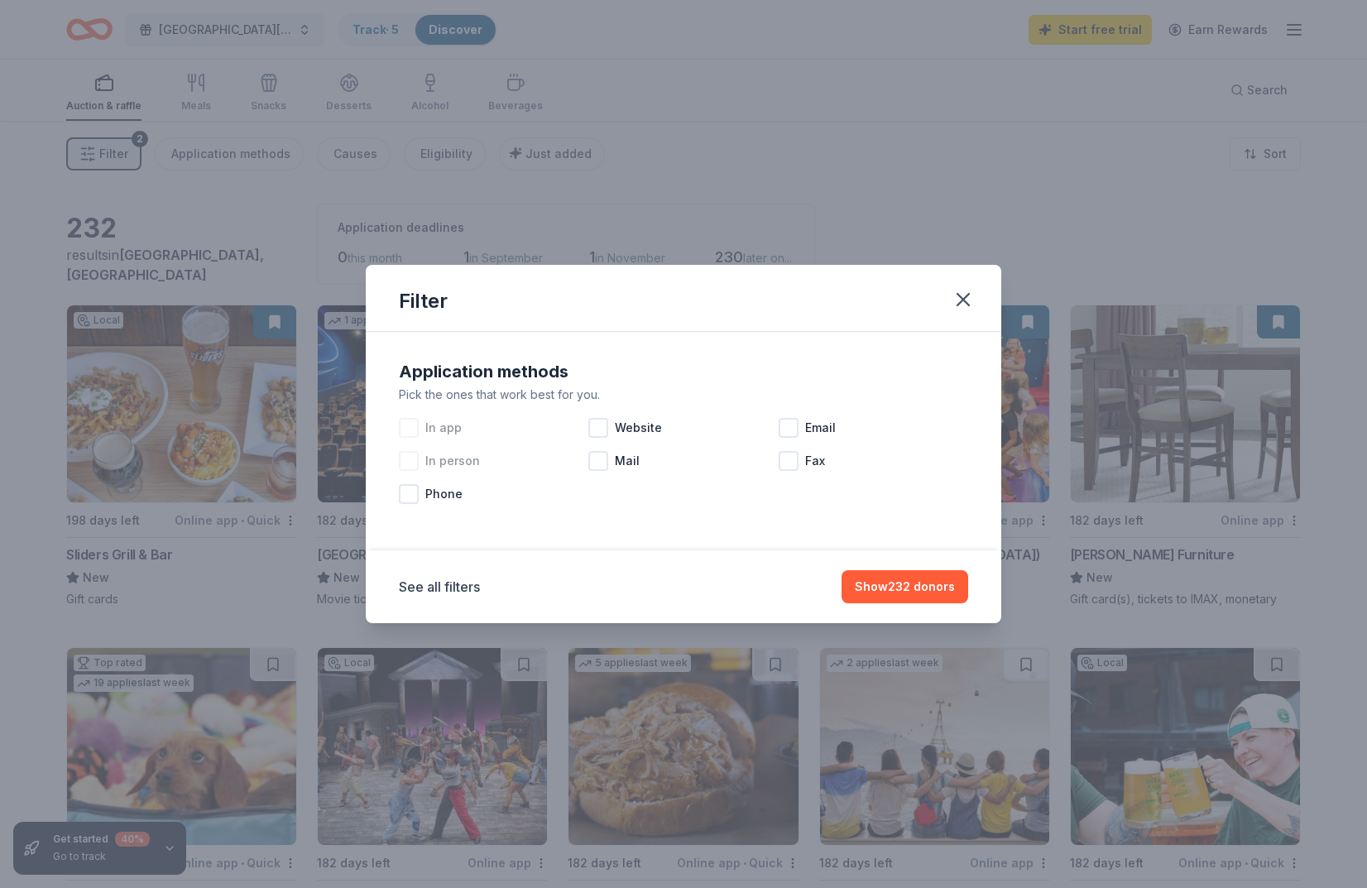
click at [414, 428] on div at bounding box center [409, 428] width 20 height 20
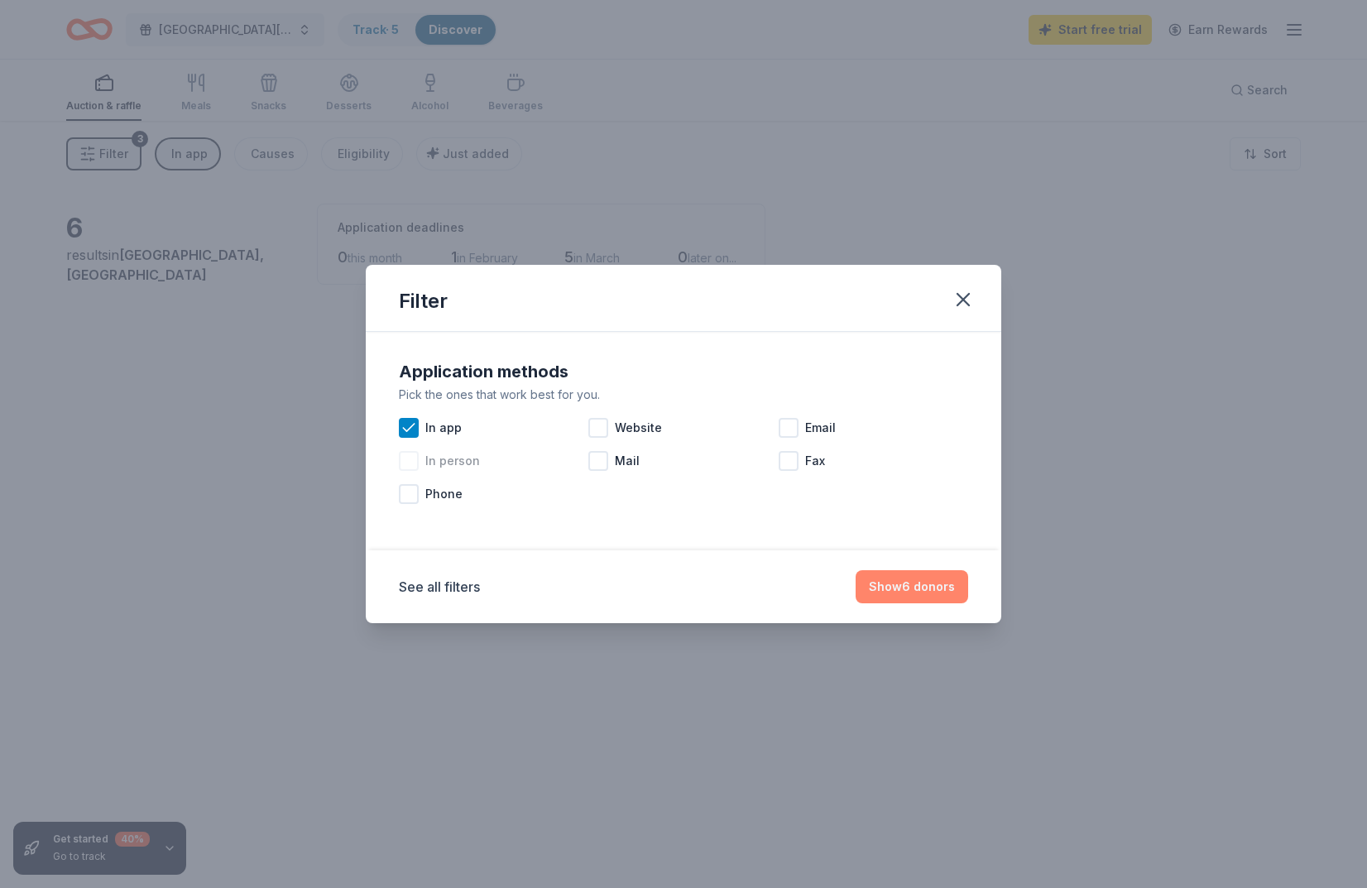
click at [880, 593] on button "Show 6 donors" at bounding box center [912, 586] width 113 height 33
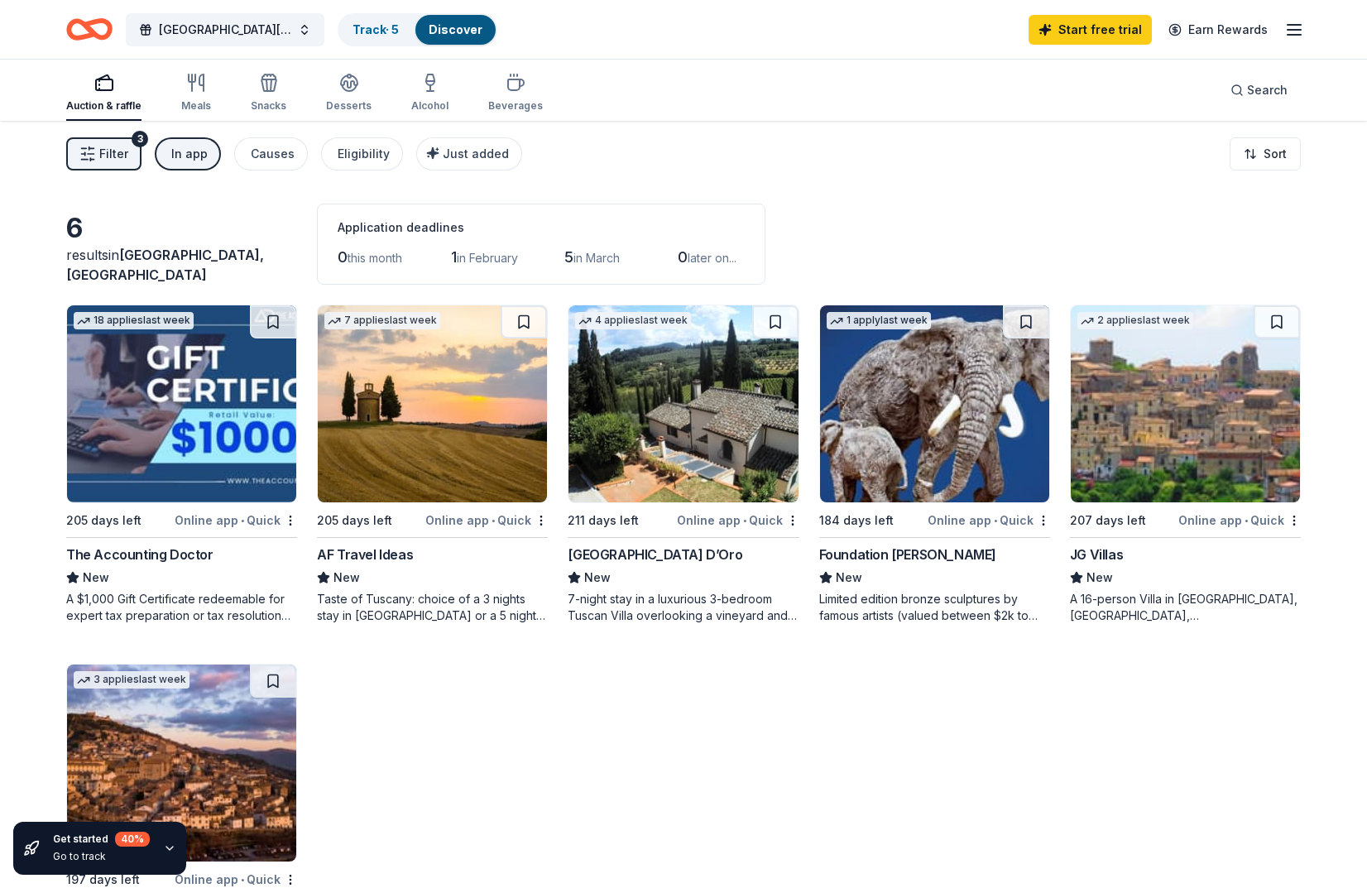
click at [184, 168] on button "In app" at bounding box center [188, 153] width 66 height 33
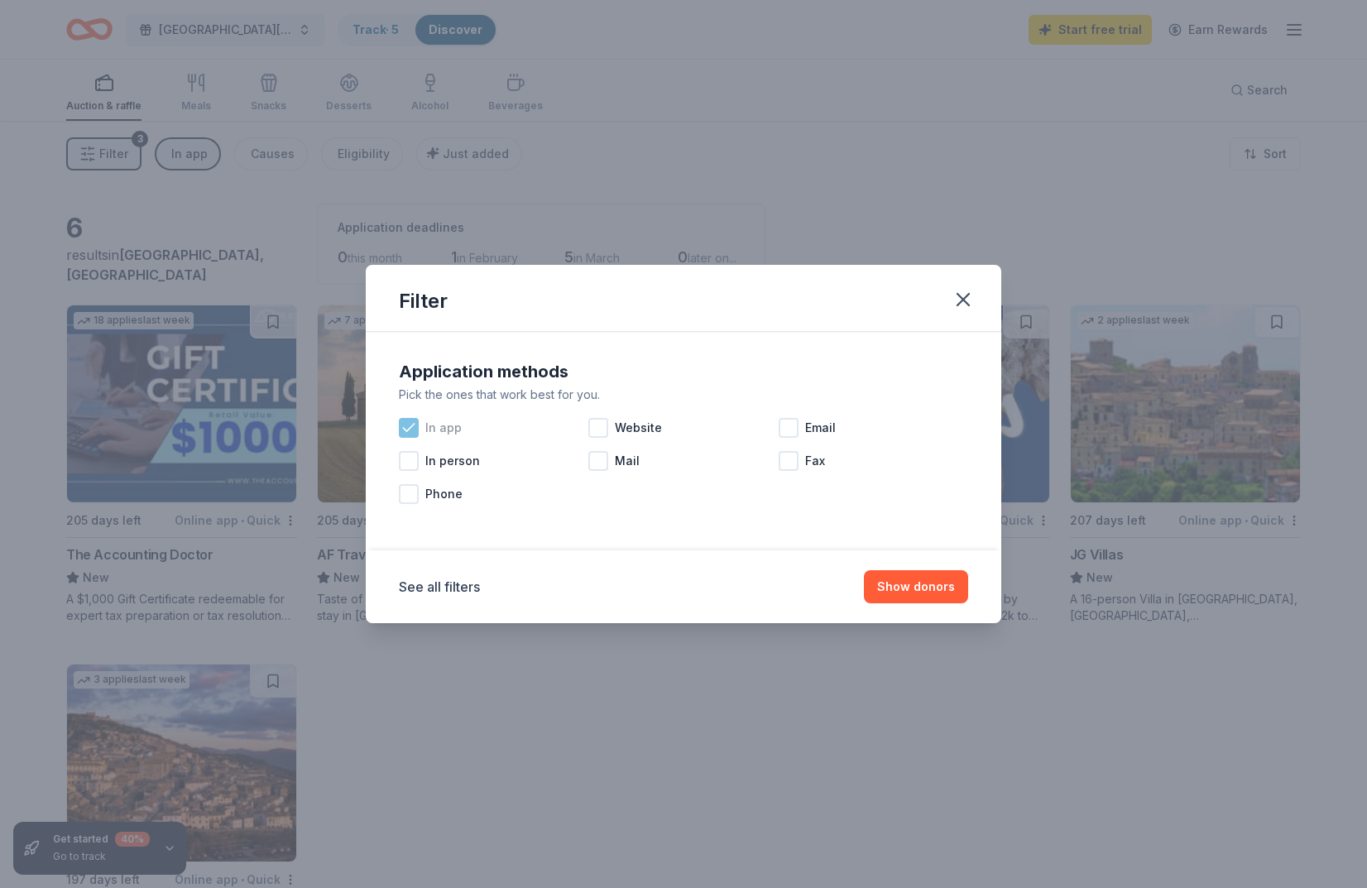
click at [409, 432] on icon at bounding box center [409, 428] width 17 height 17
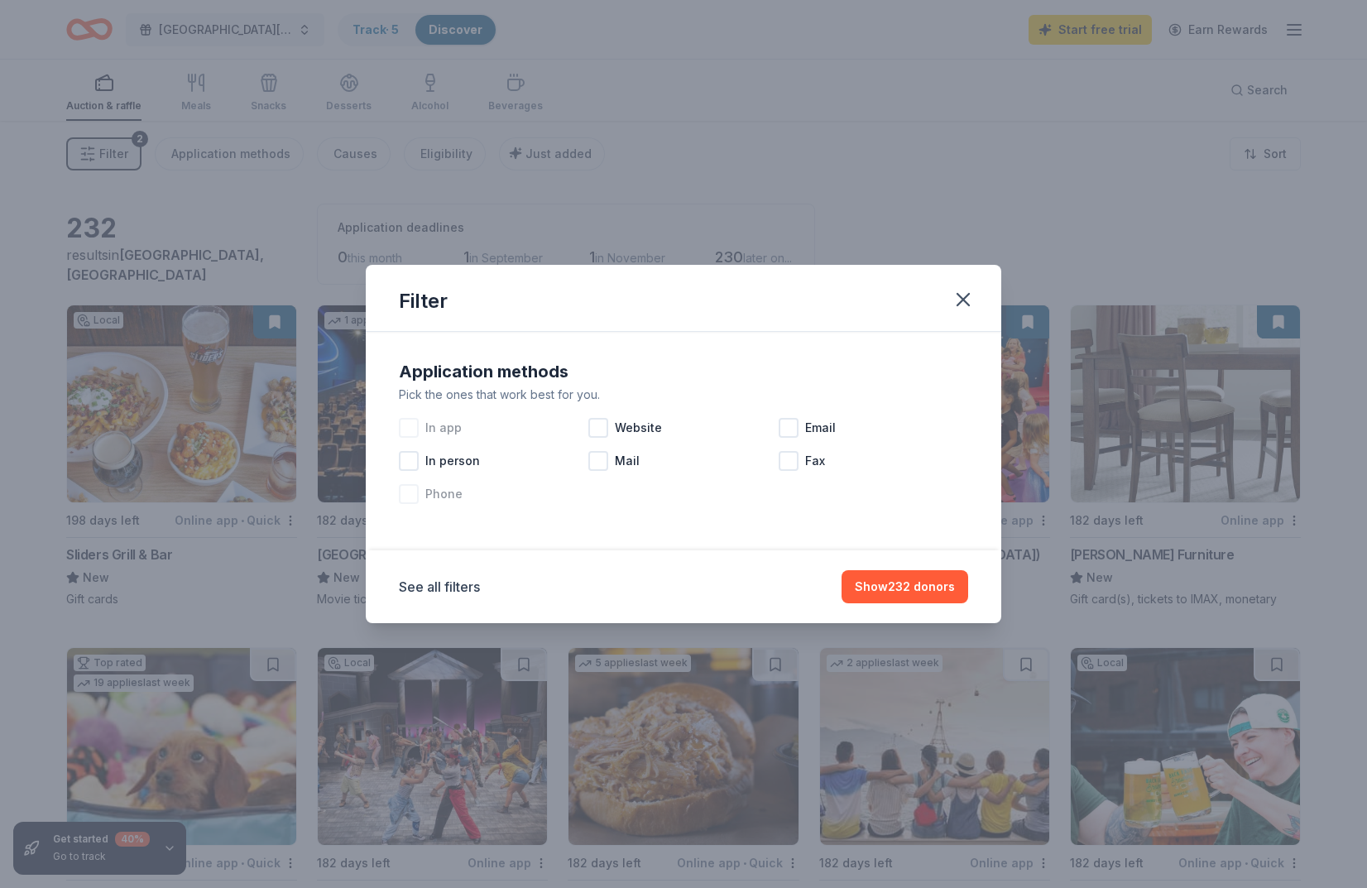
click at [412, 499] on div at bounding box center [409, 494] width 20 height 20
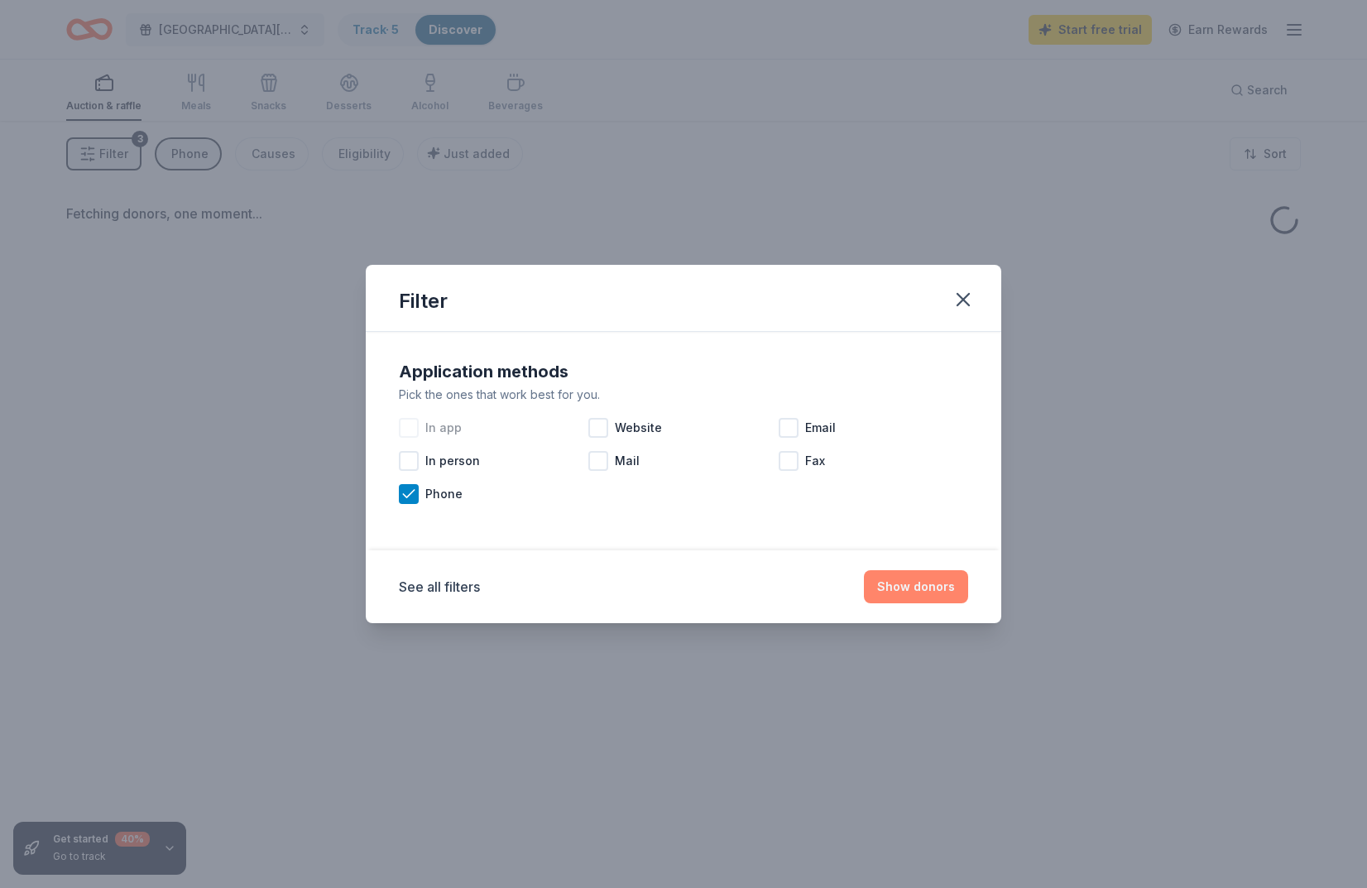
click at [885, 594] on button "Show donors" at bounding box center [916, 586] width 104 height 33
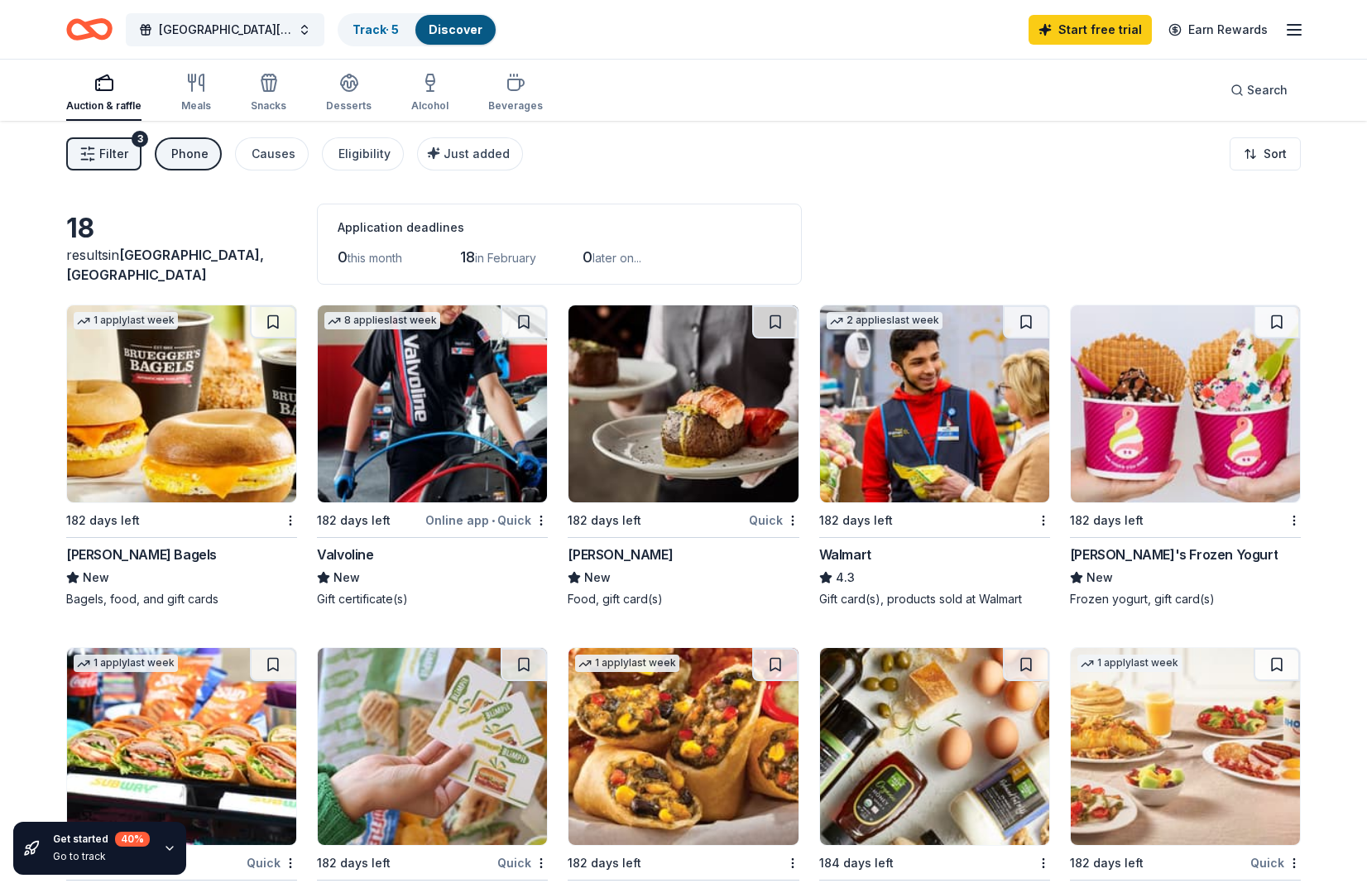
click at [187, 162] on div "Phone" at bounding box center [189, 154] width 37 height 20
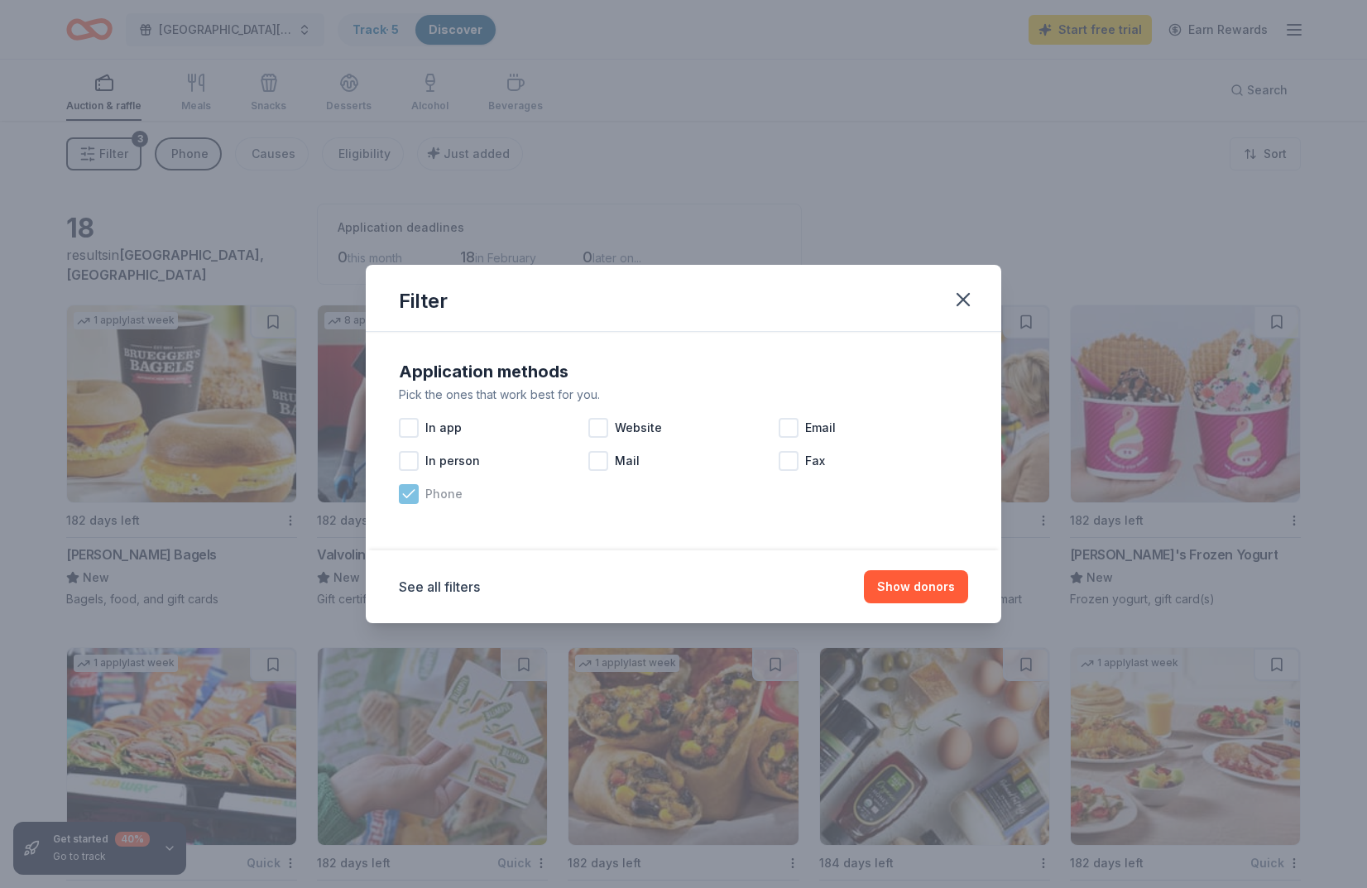
click at [410, 493] on icon at bounding box center [409, 494] width 17 height 17
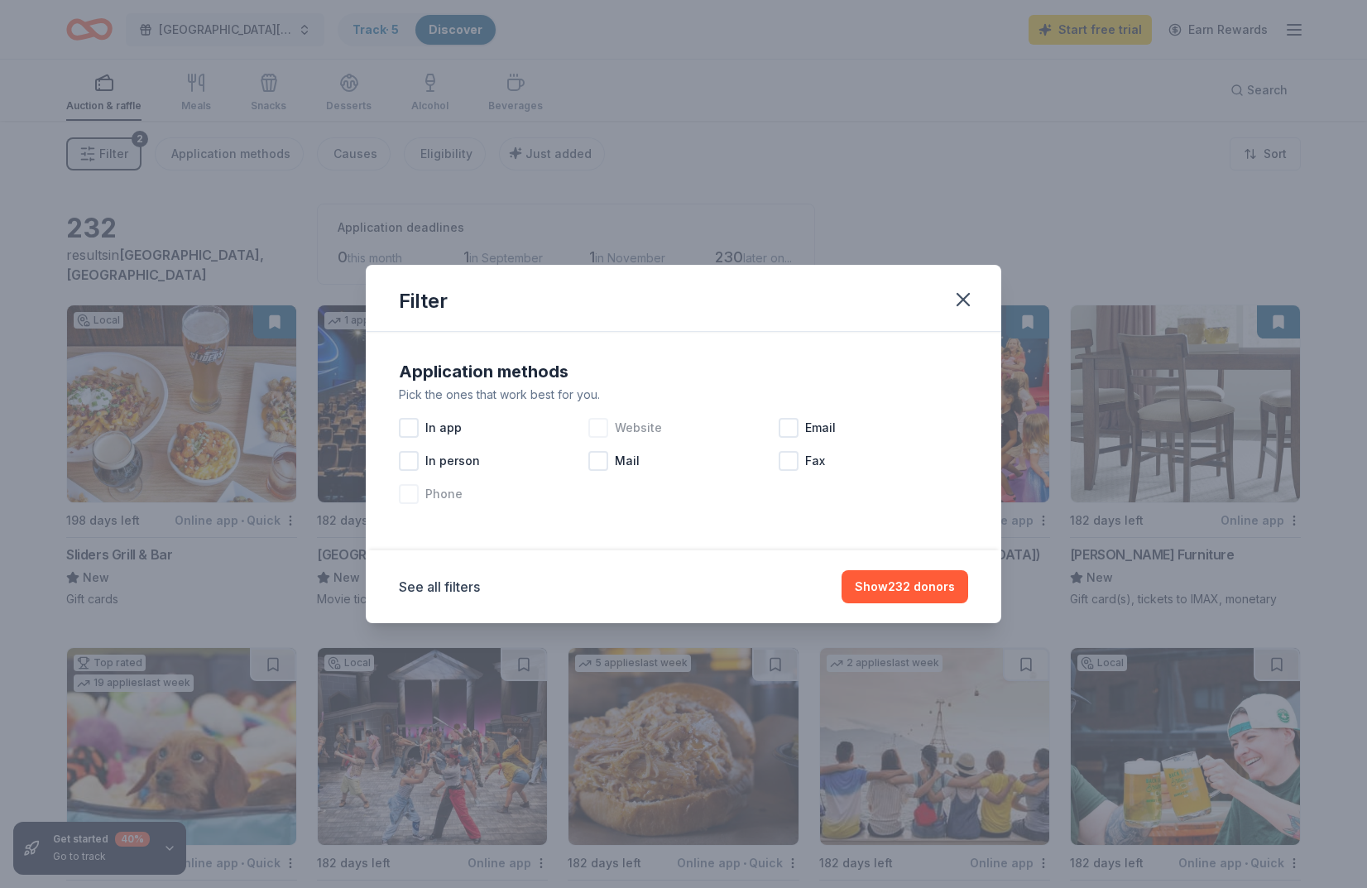
click at [607, 426] on div at bounding box center [598, 428] width 20 height 20
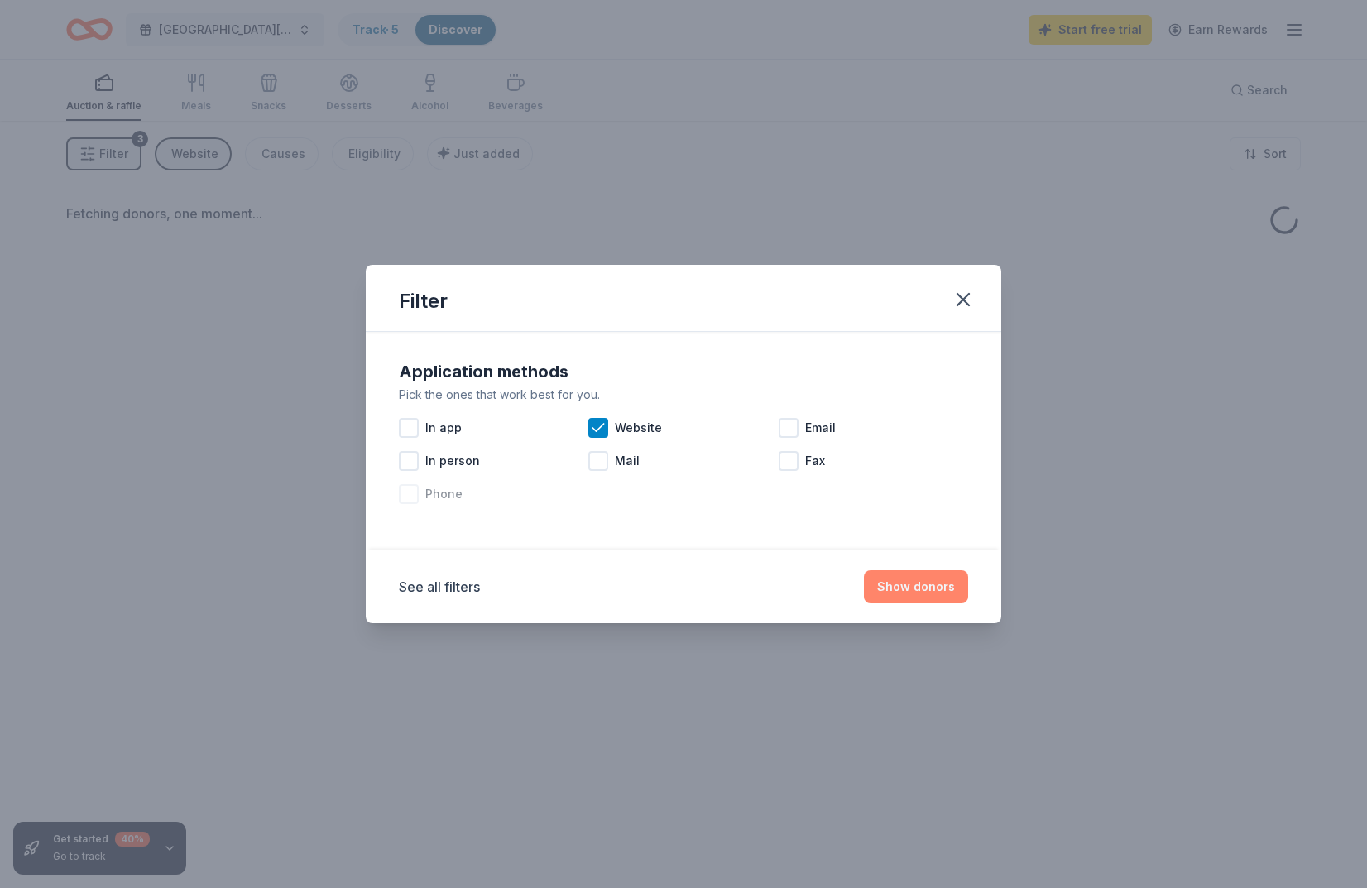
click at [899, 593] on button "Show donors" at bounding box center [916, 586] width 104 height 33
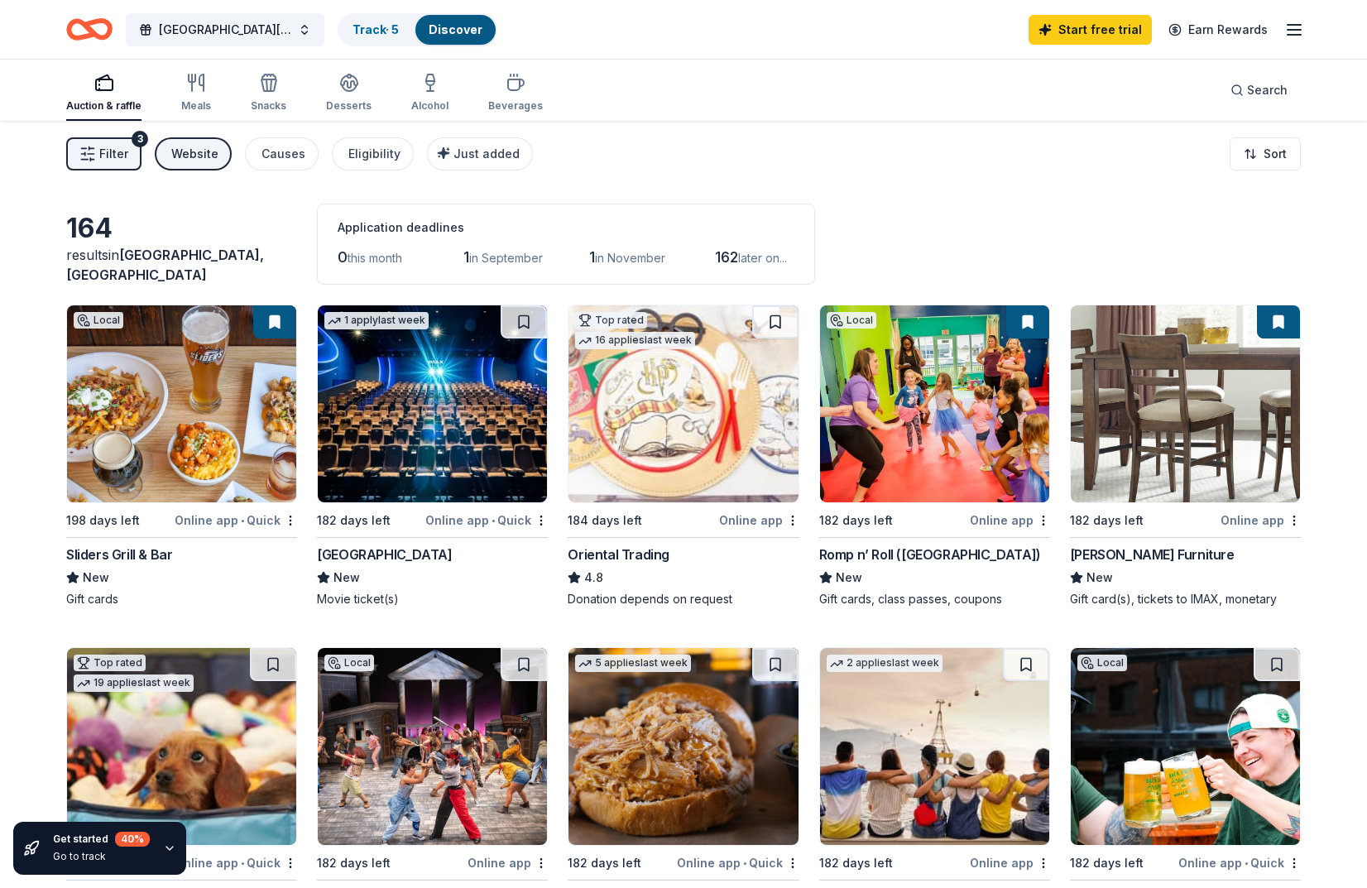
click at [214, 160] on div "Website" at bounding box center [194, 154] width 47 height 20
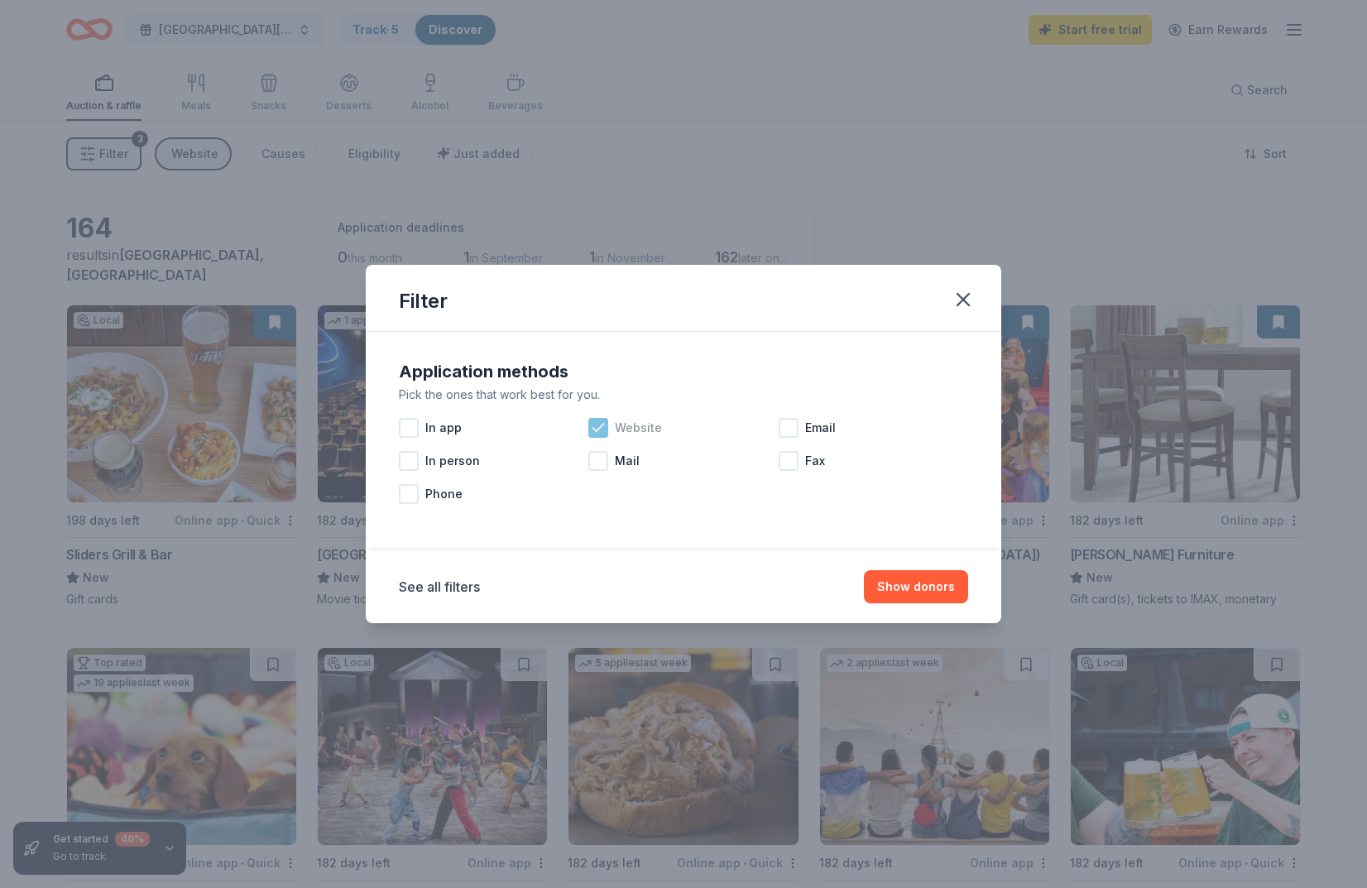
click at [604, 433] on icon at bounding box center [598, 428] width 17 height 17
click at [597, 458] on div at bounding box center [598, 461] width 20 height 20
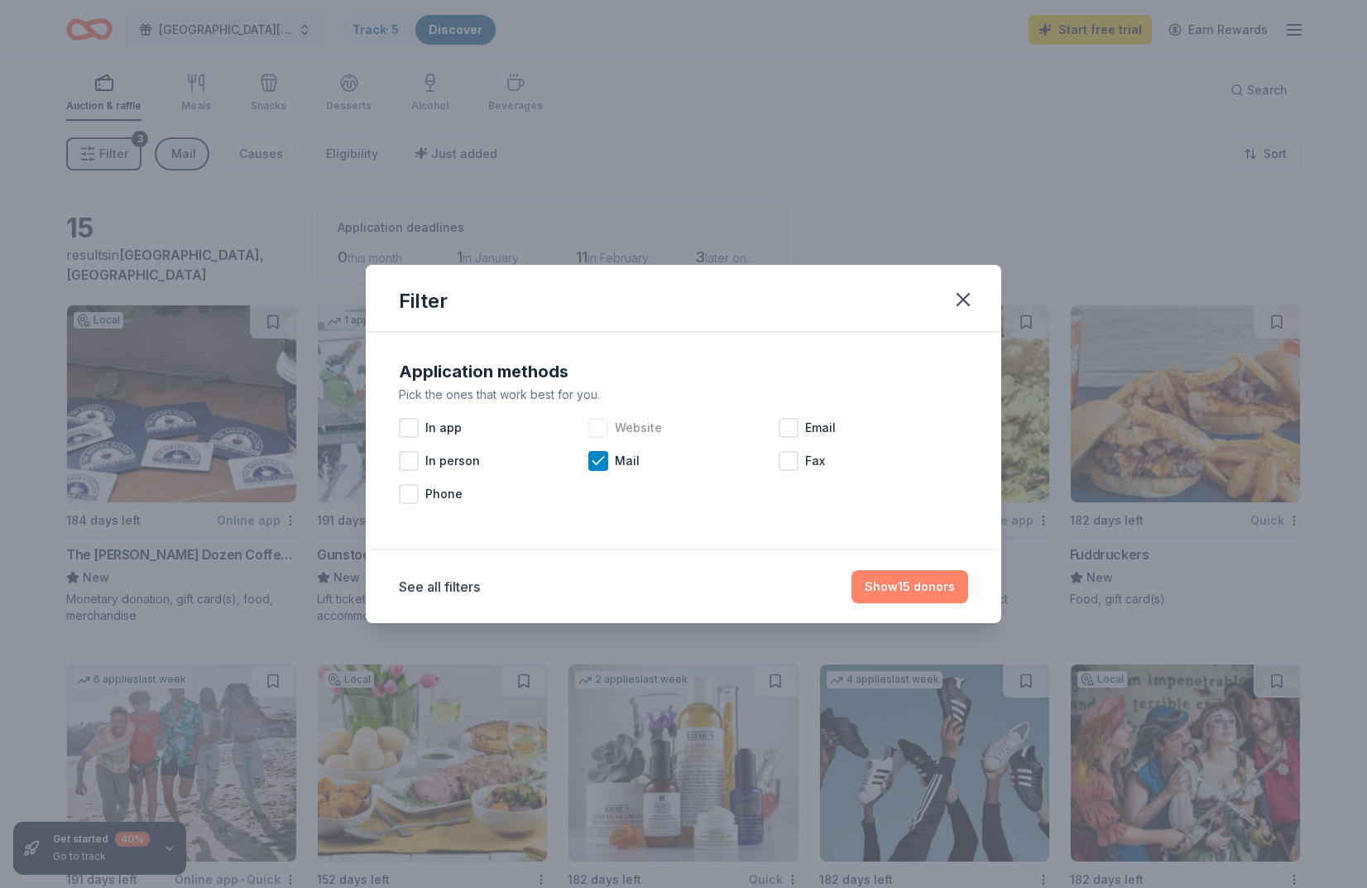
click at [907, 588] on button "Show 15 donors" at bounding box center [910, 586] width 117 height 33
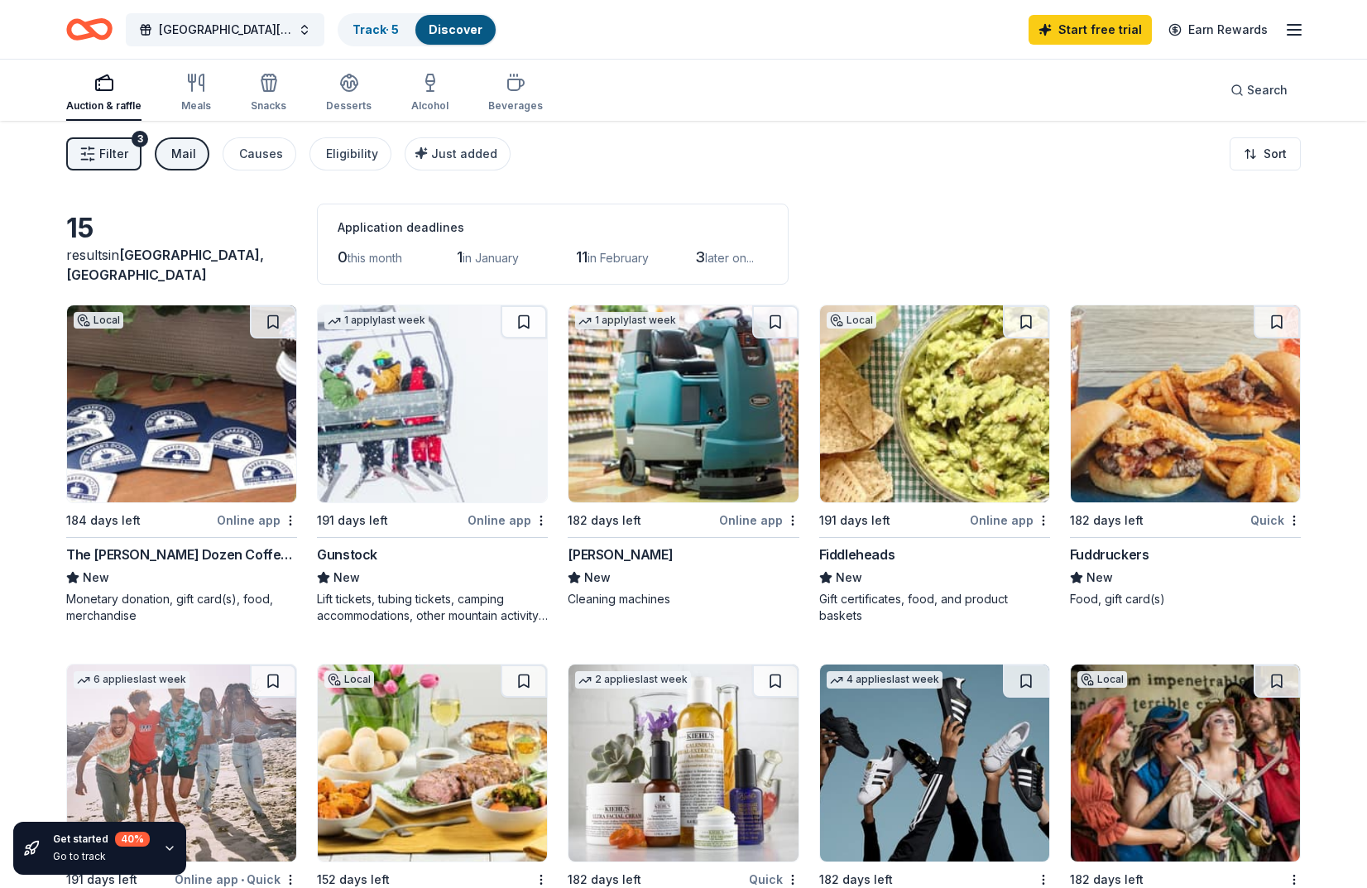
click at [199, 160] on button "Mail" at bounding box center [182, 153] width 55 height 33
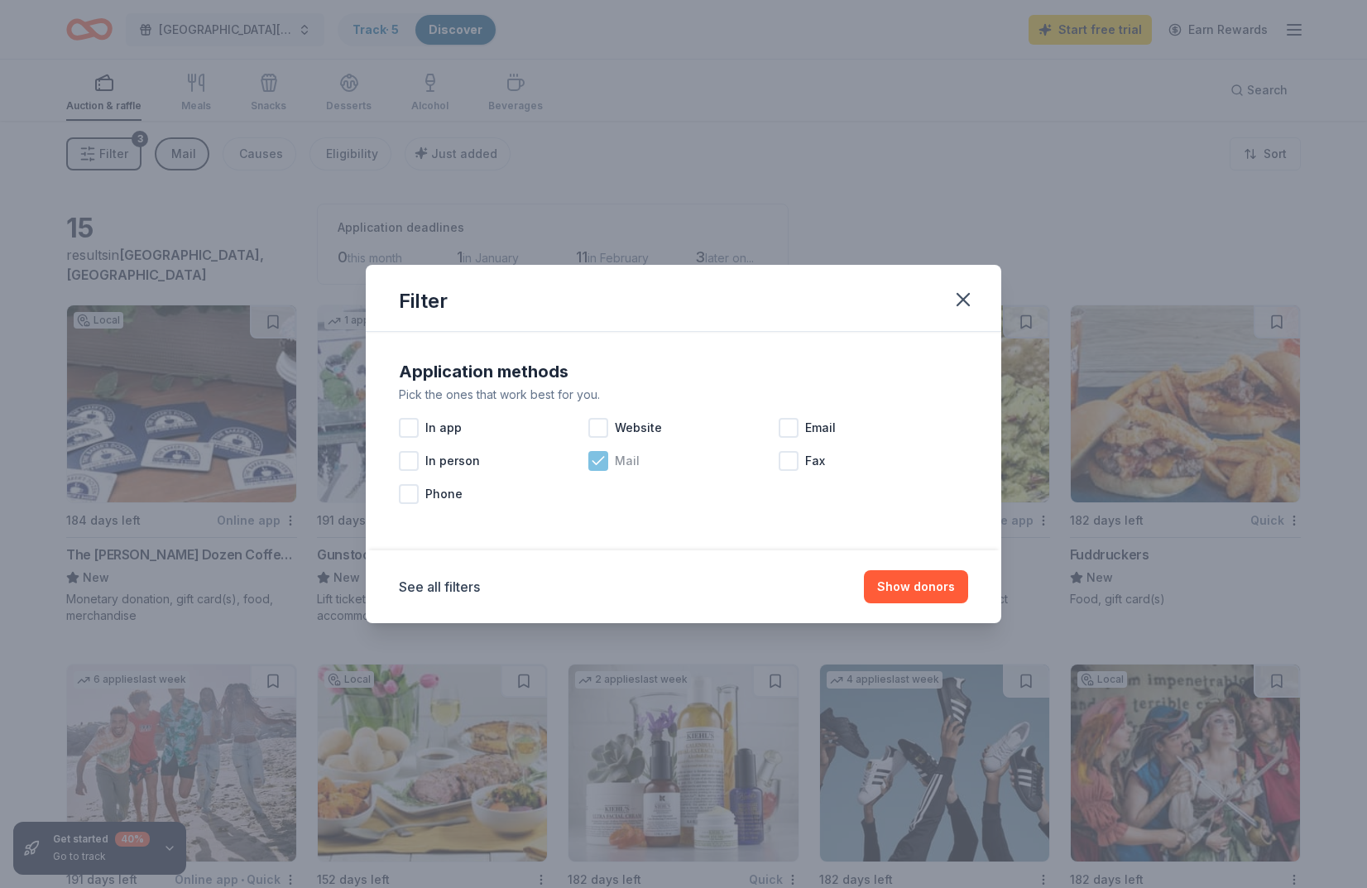
click at [604, 464] on icon at bounding box center [598, 461] width 17 height 17
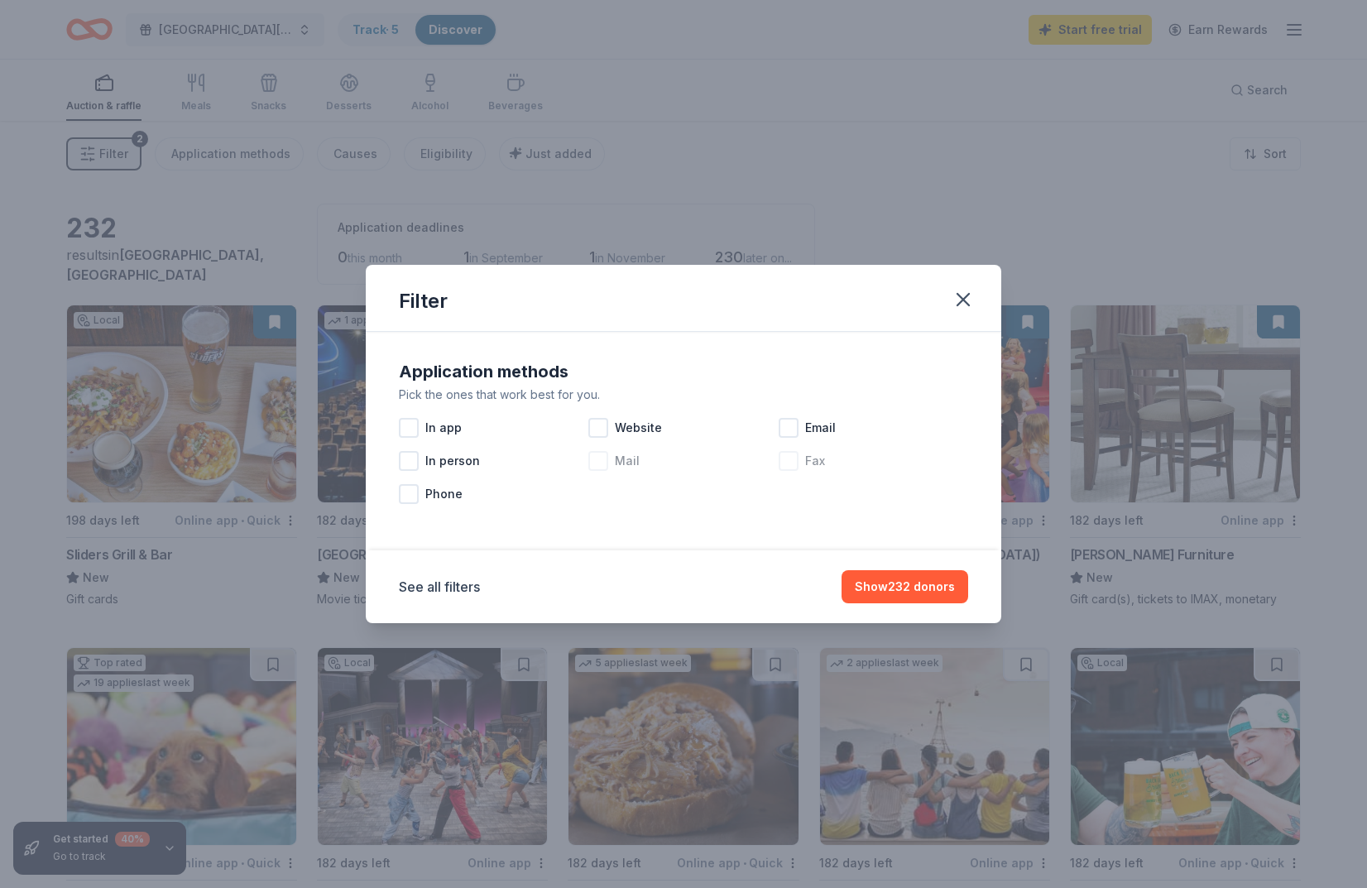
click at [789, 463] on div at bounding box center [789, 461] width 20 height 20
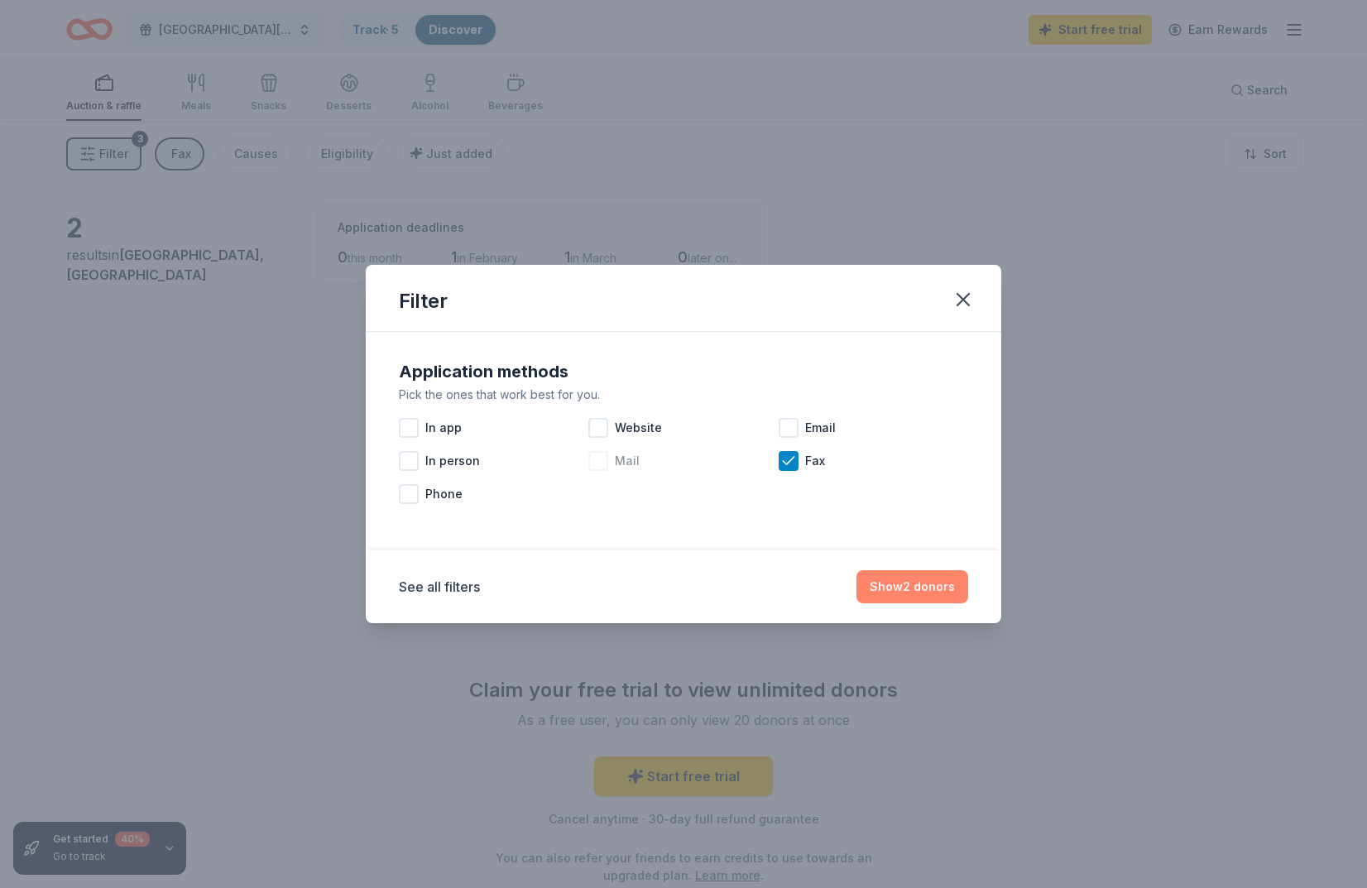
click at [912, 585] on button "Show 2 donors" at bounding box center [913, 586] width 112 height 33
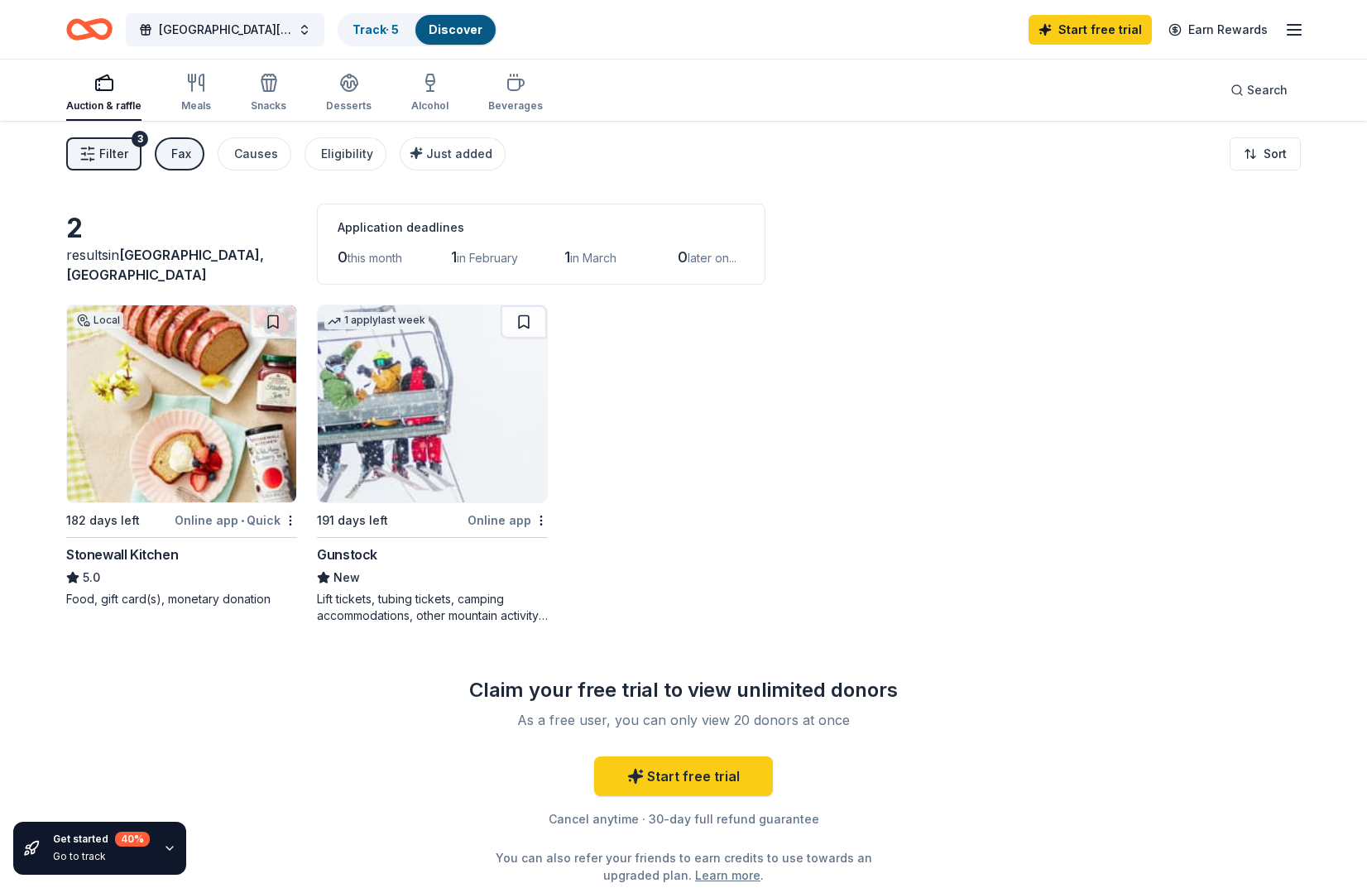
click at [182, 156] on div "Fax" at bounding box center [181, 154] width 20 height 20
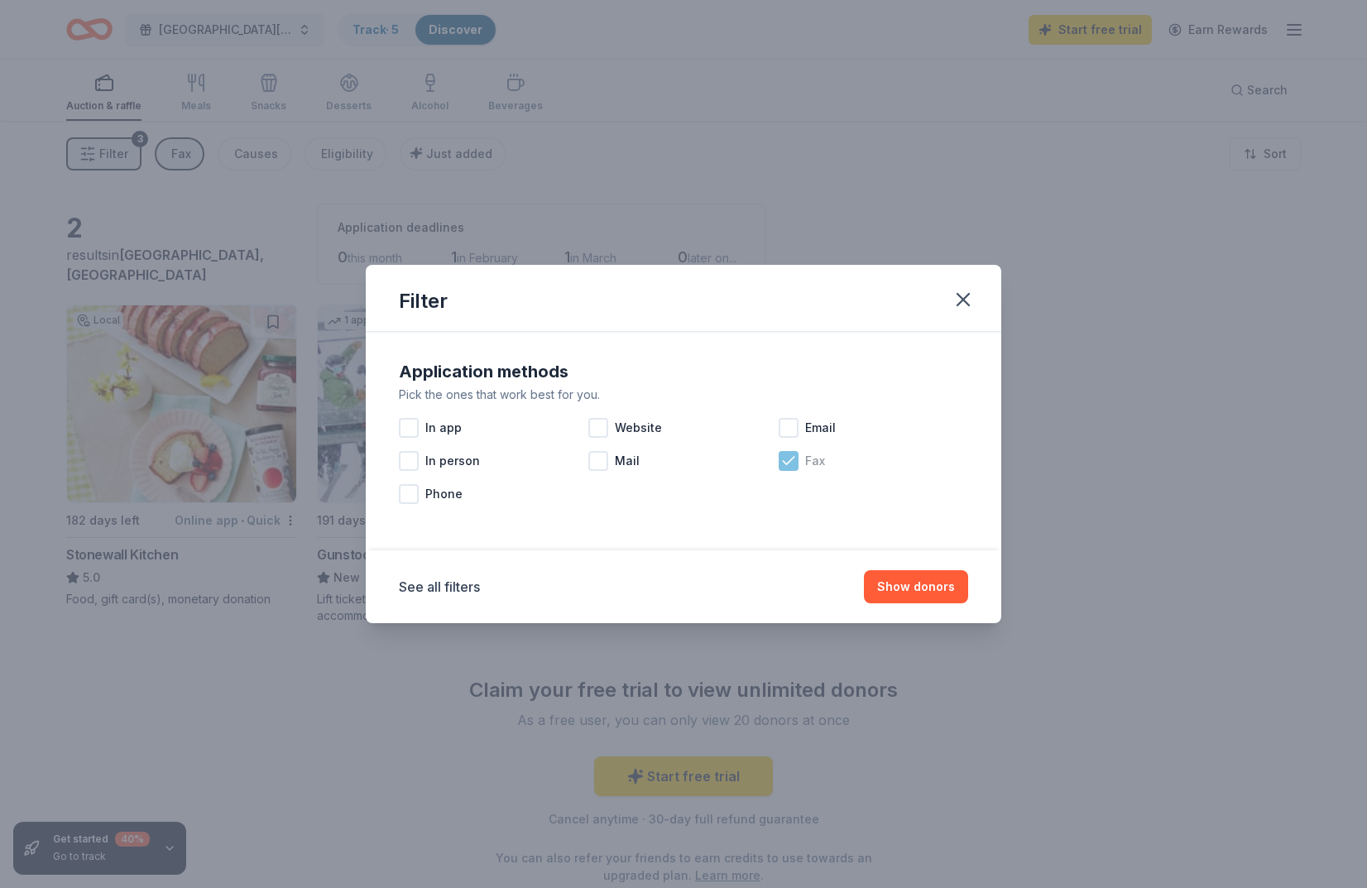
click at [790, 461] on icon at bounding box center [788, 461] width 17 height 17
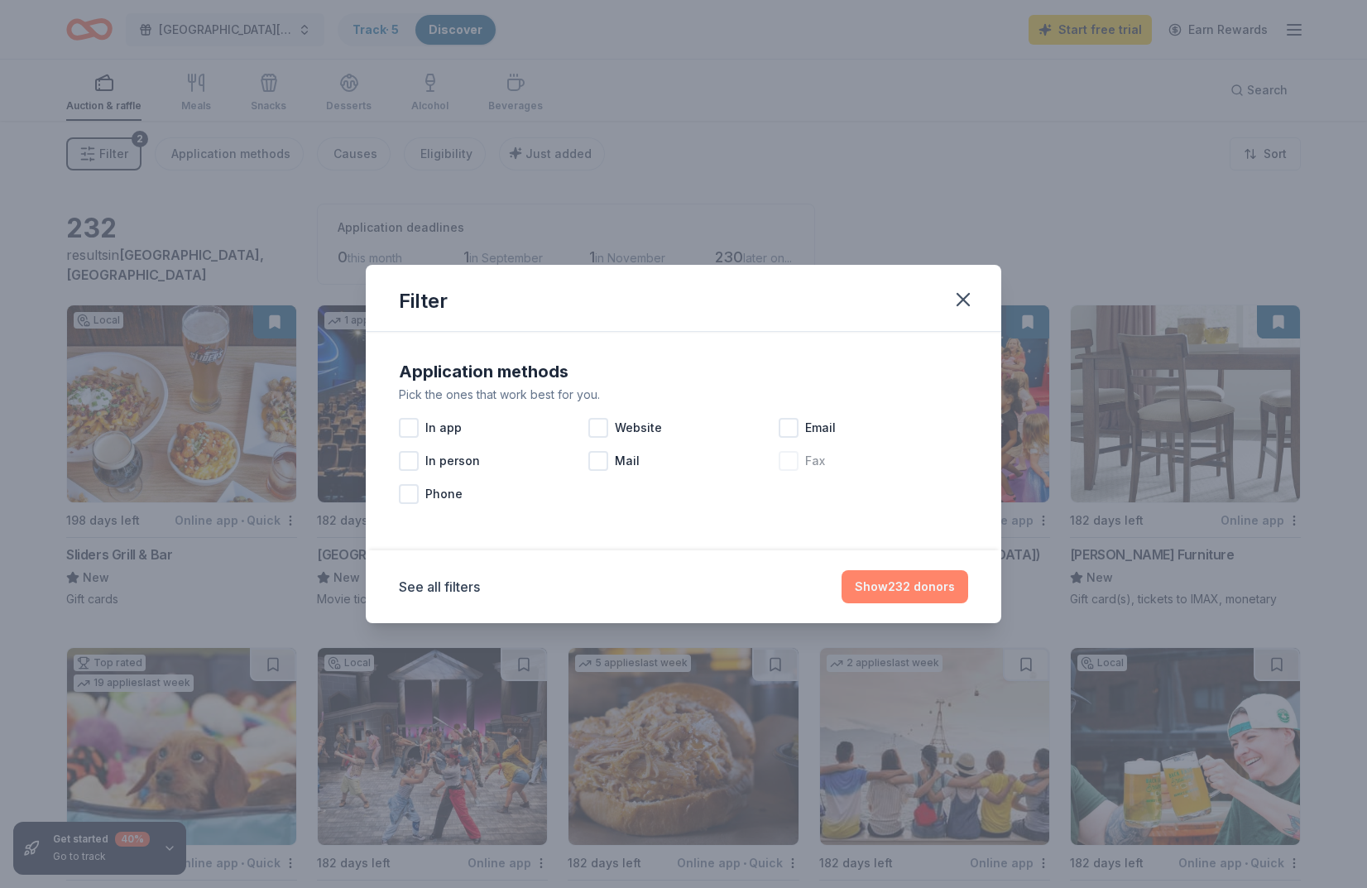
click at [893, 581] on button "Show 232 donors" at bounding box center [905, 586] width 127 height 33
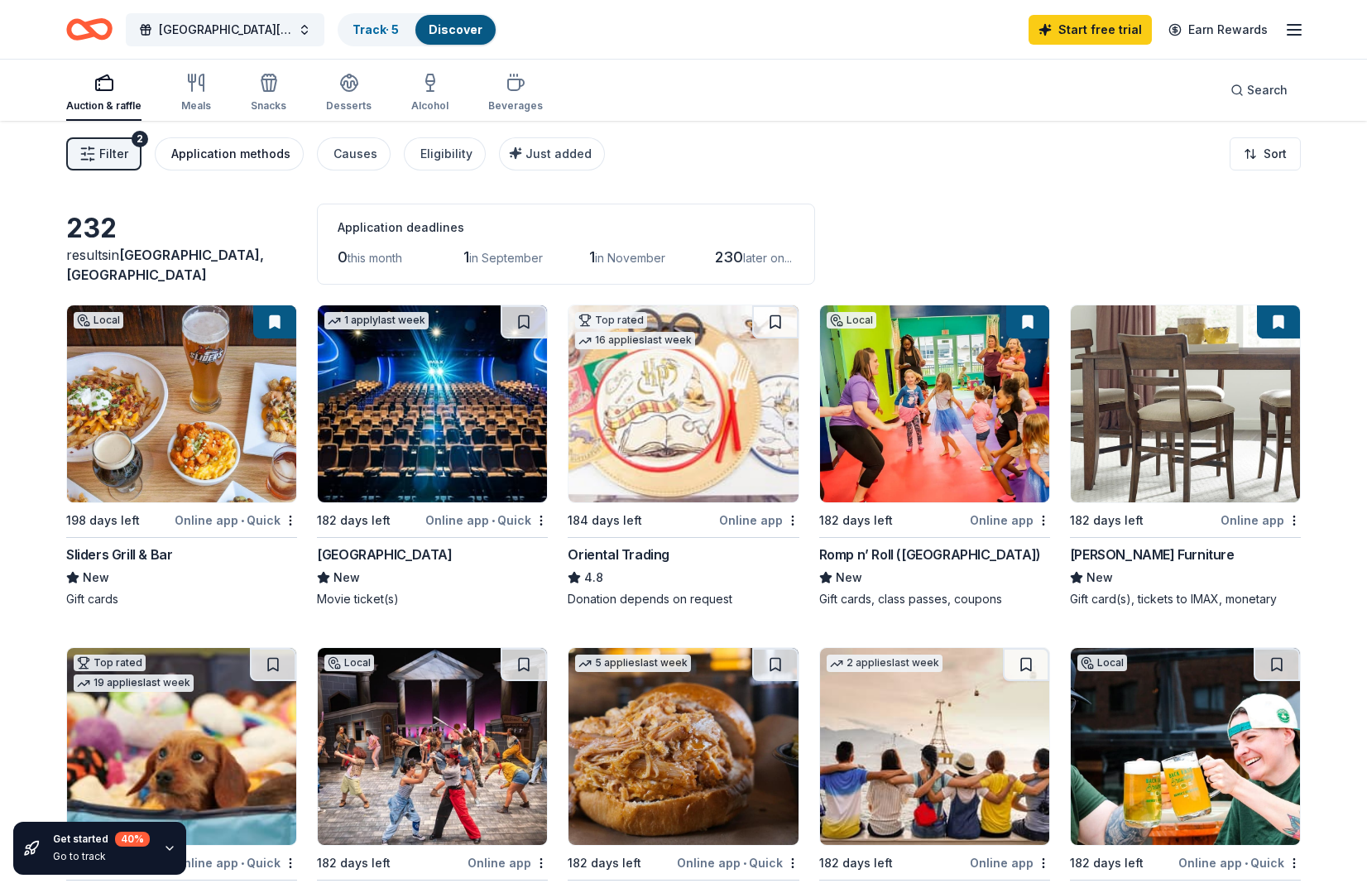
click at [211, 165] on button "Application methods" at bounding box center [229, 153] width 149 height 33
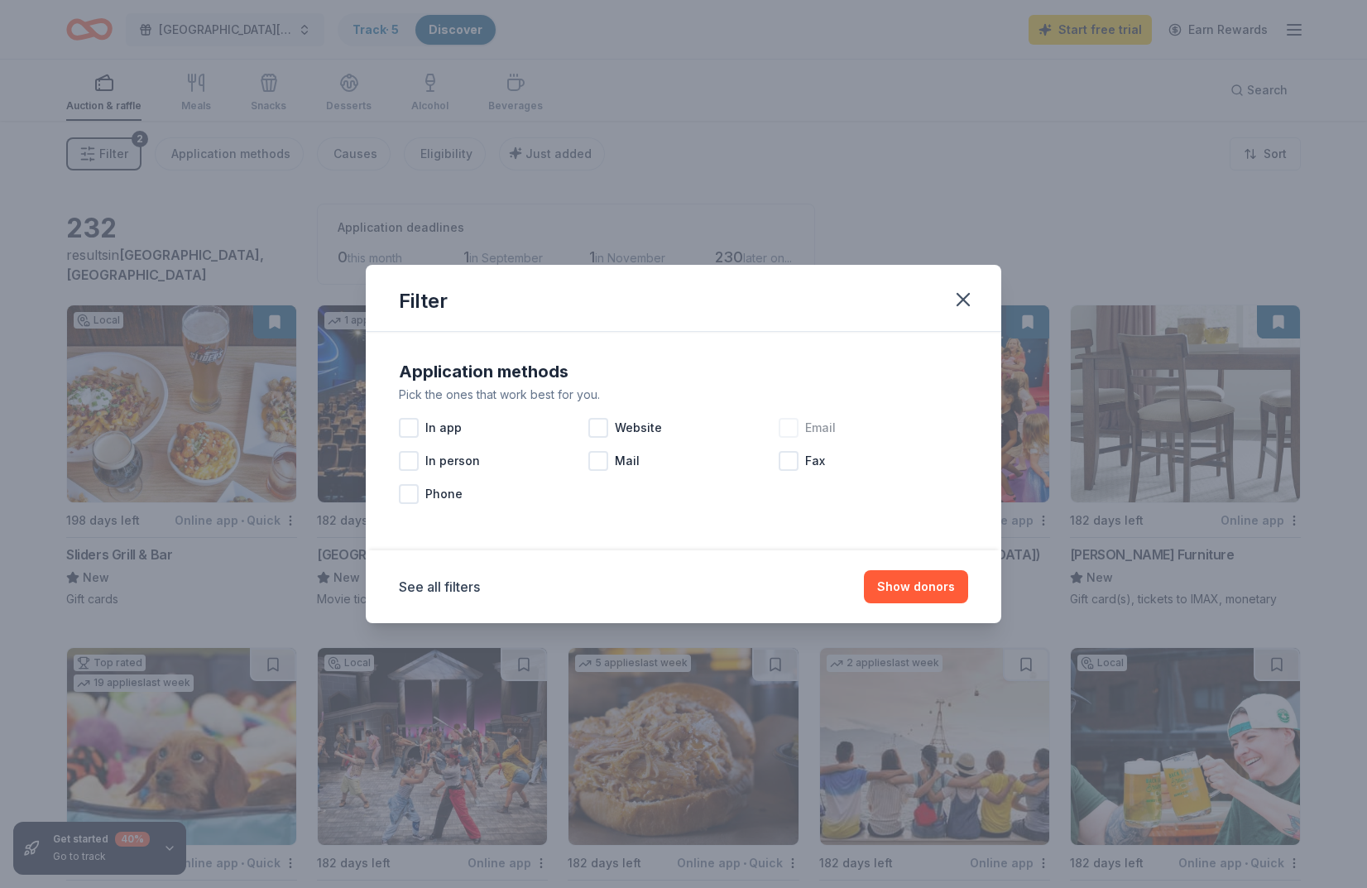
click at [789, 431] on div at bounding box center [789, 428] width 20 height 20
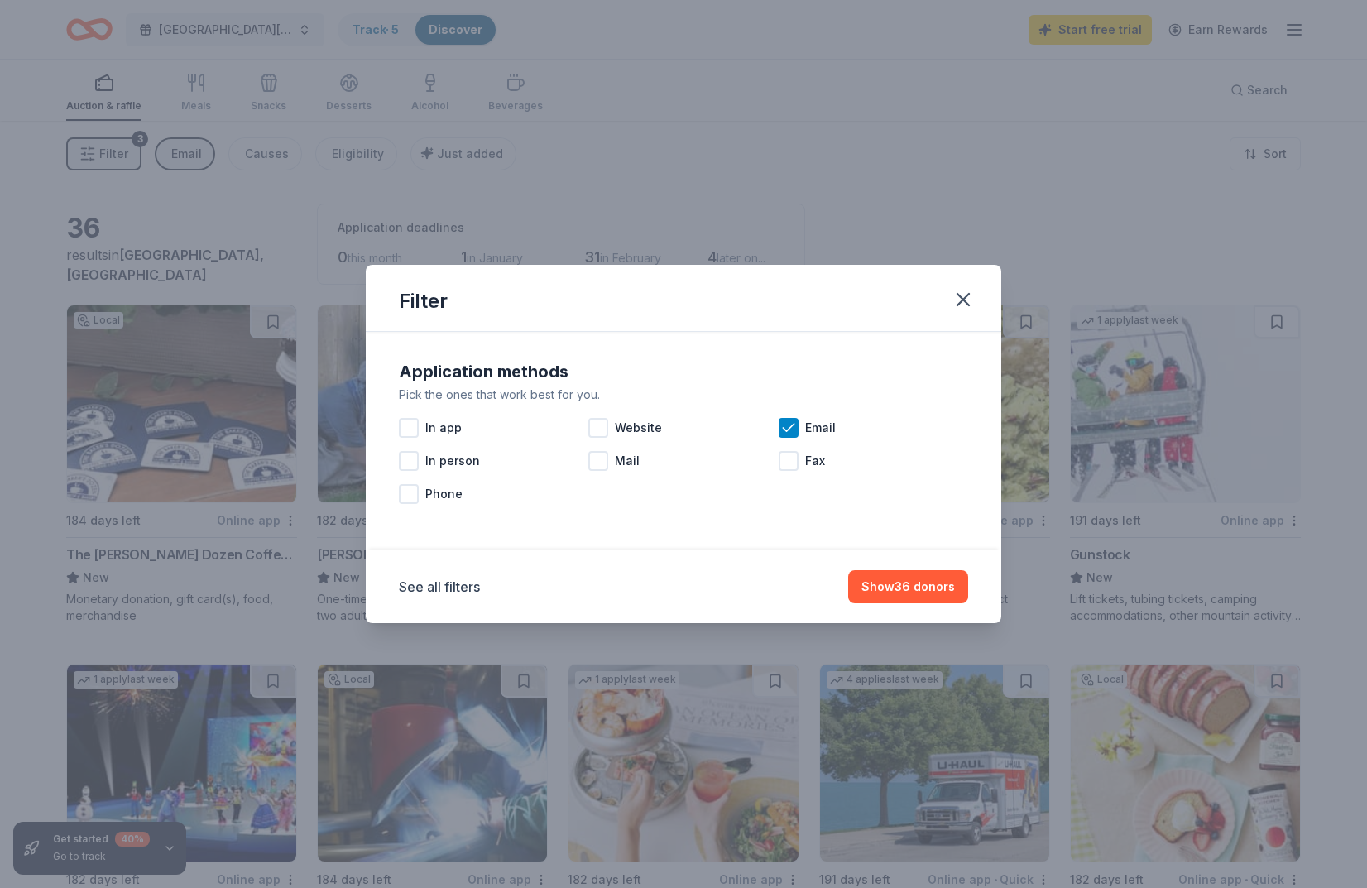
click at [873, 567] on div "See all filters Show 36 donors" at bounding box center [684, 586] width 636 height 73
click at [872, 588] on button "Show 36 donors" at bounding box center [908, 586] width 120 height 33
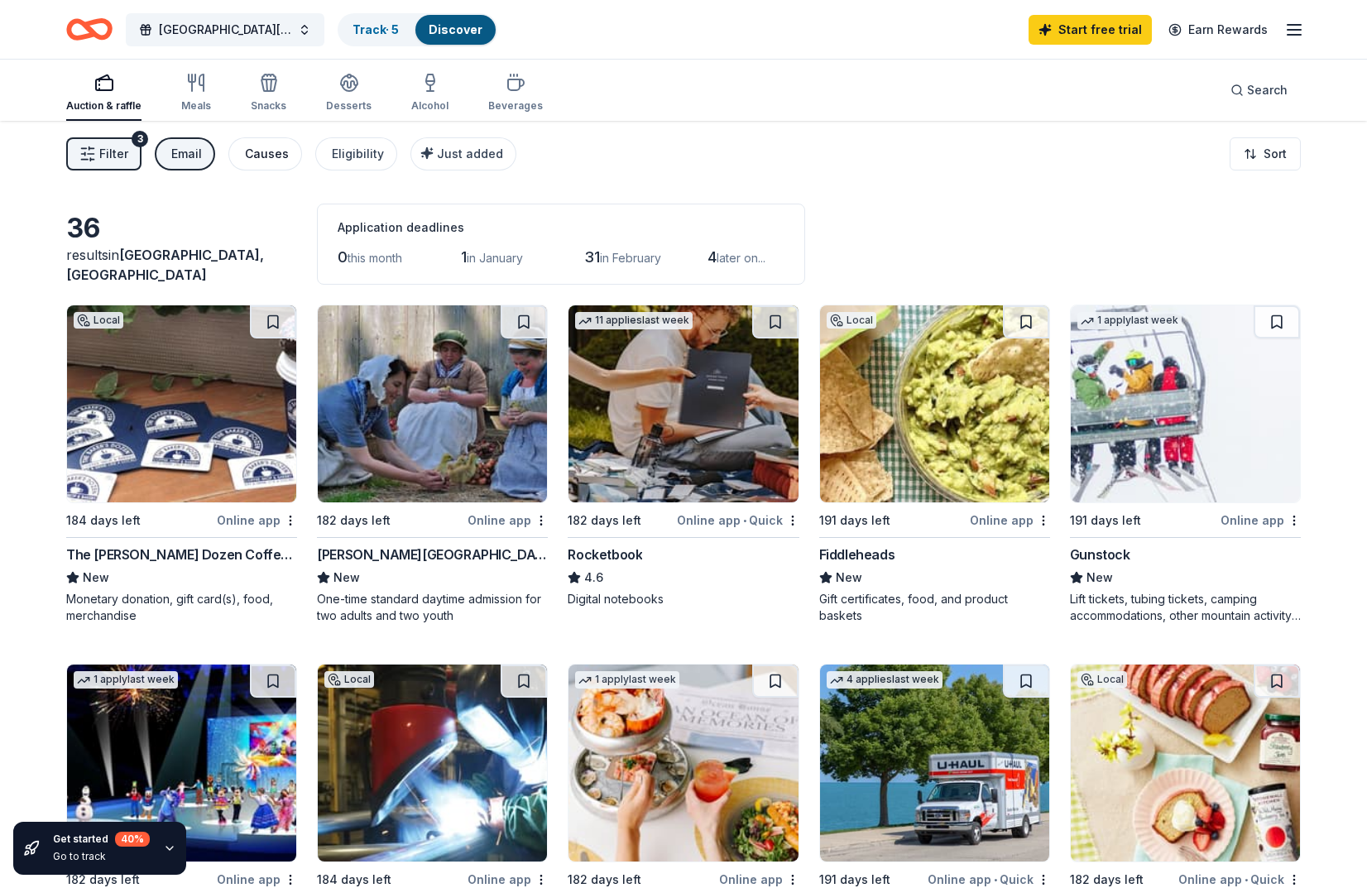
click at [245, 156] on div "Causes" at bounding box center [267, 154] width 44 height 20
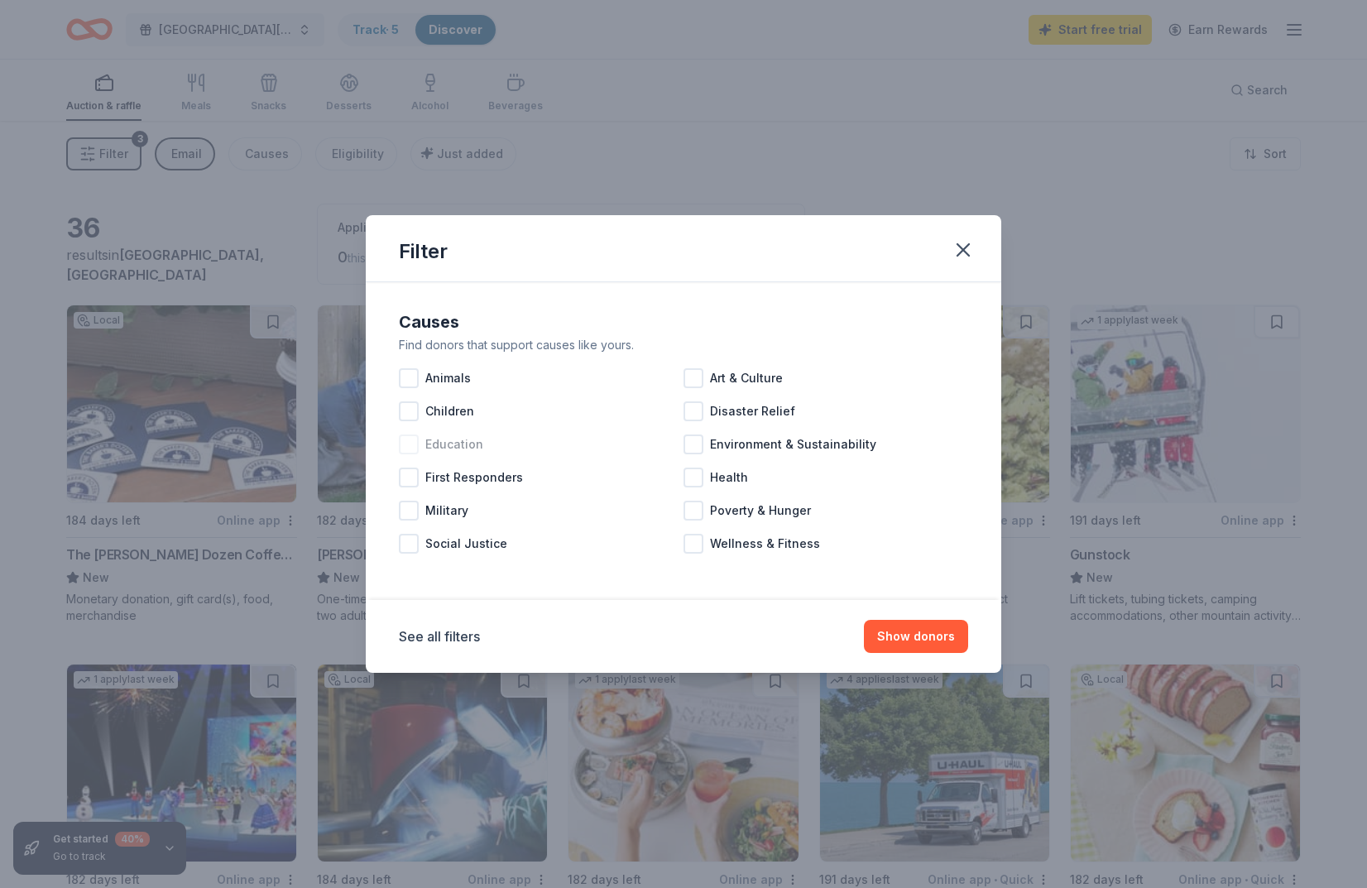
click at [430, 442] on span "Education" at bounding box center [454, 444] width 58 height 20
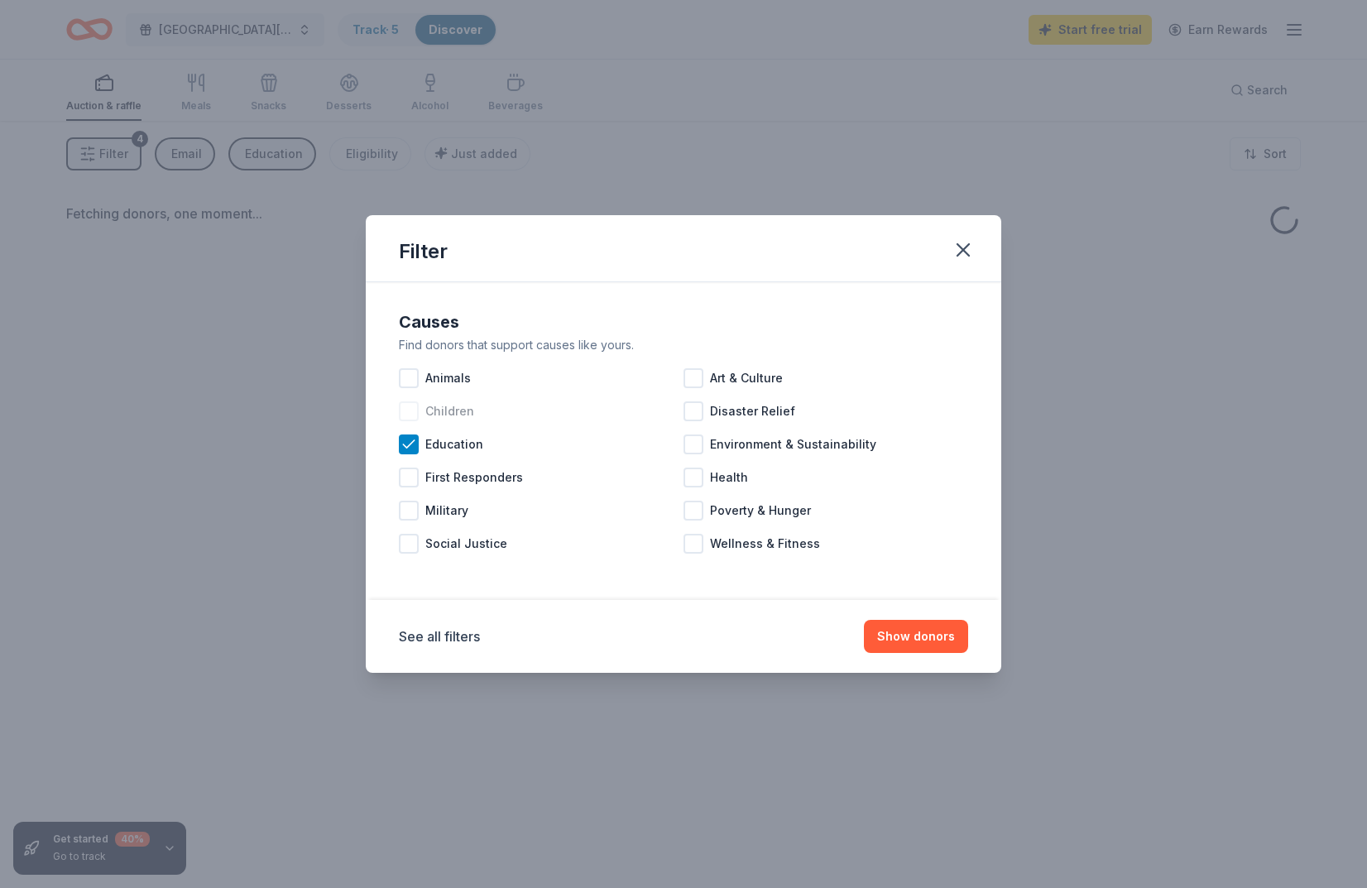
click at [415, 406] on div at bounding box center [409, 411] width 20 height 20
click at [418, 367] on div "Animals" at bounding box center [541, 378] width 285 height 33
click at [696, 383] on div at bounding box center [694, 378] width 20 height 20
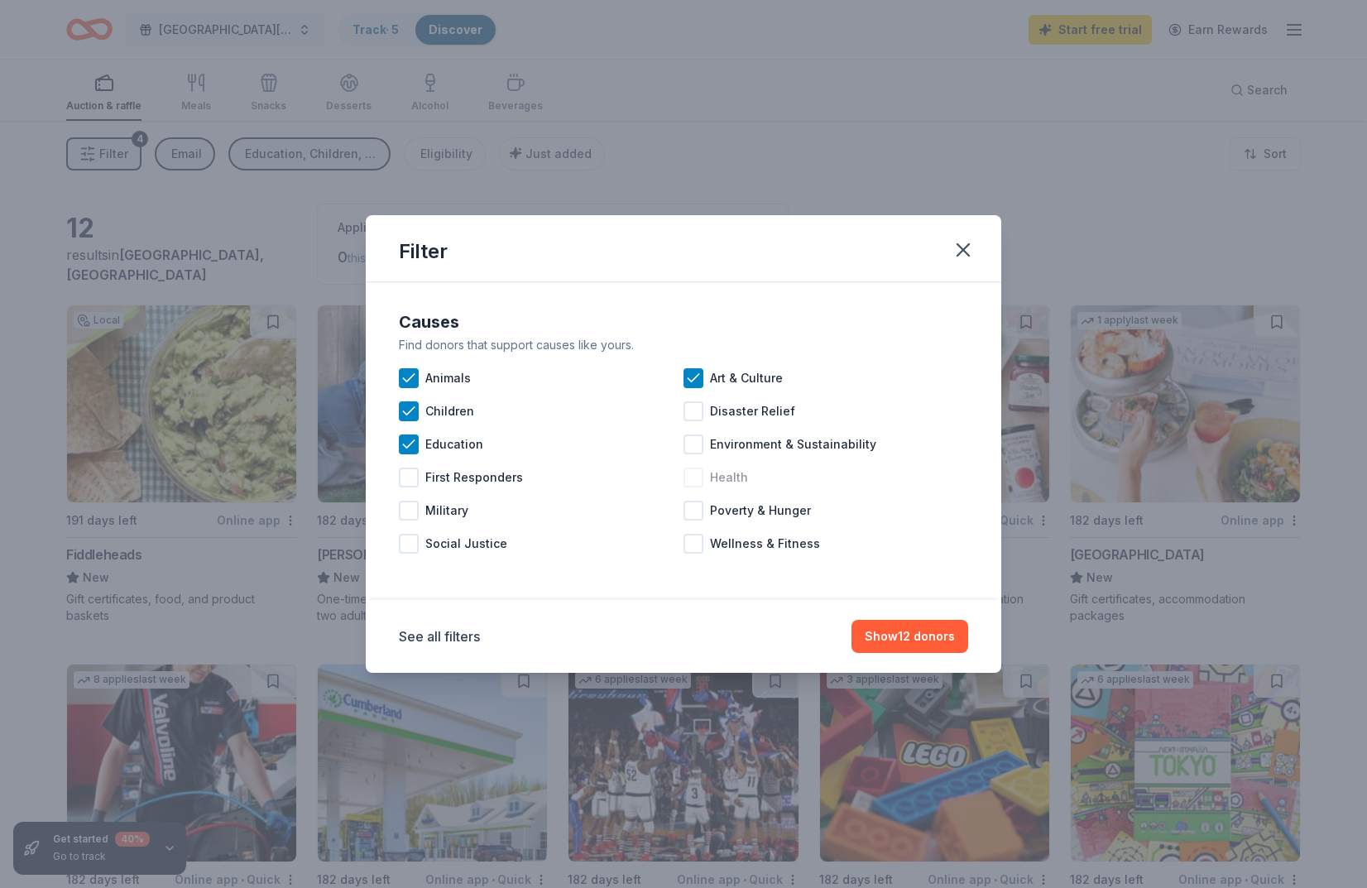
click at [713, 478] on span "Health" at bounding box center [729, 478] width 38 height 20
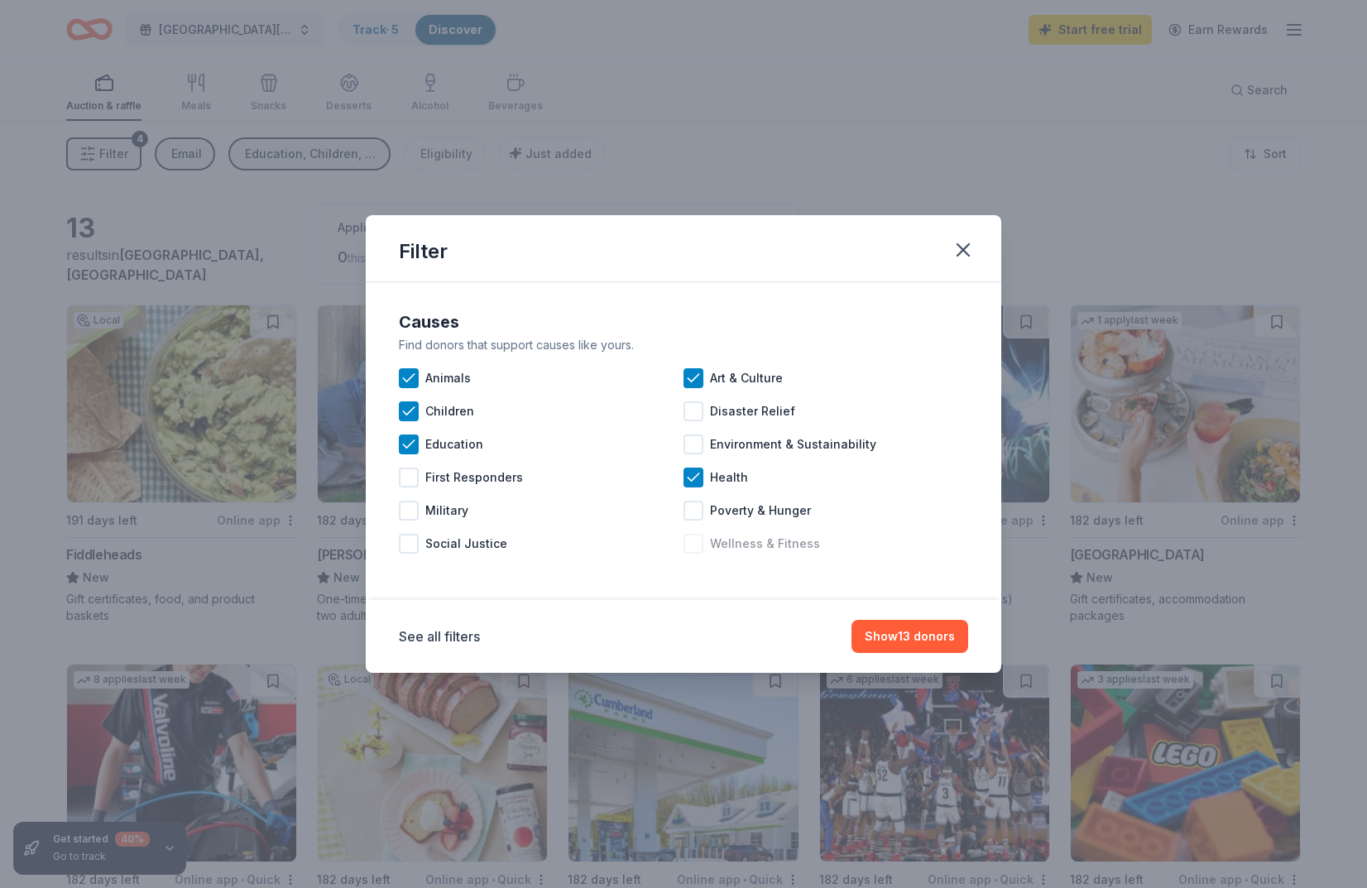
click at [692, 547] on div at bounding box center [694, 544] width 20 height 20
click at [902, 645] on button "Show 13 donors" at bounding box center [910, 636] width 117 height 33
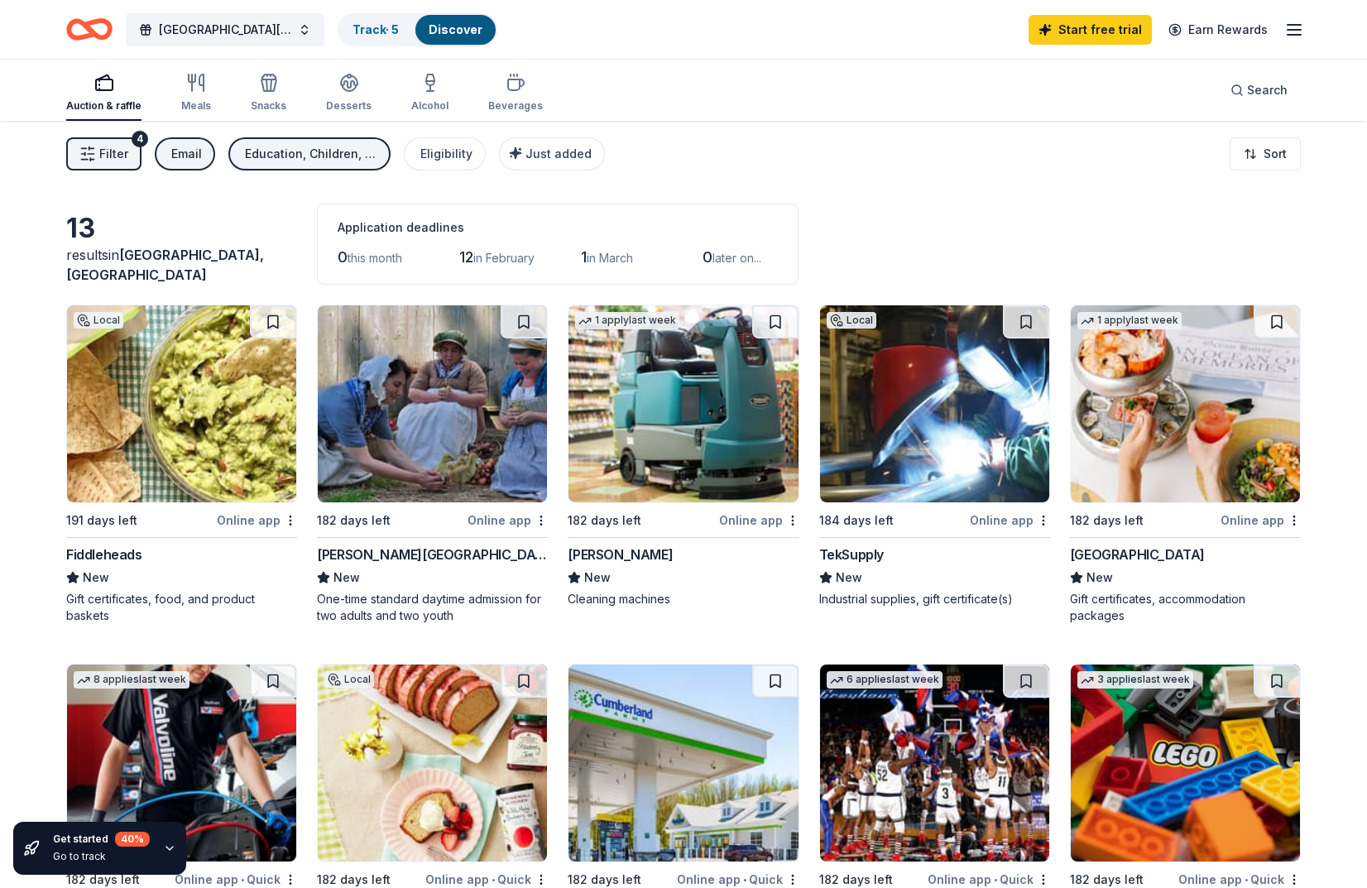
click at [369, 146] on div "Education, Children, Animals, Art & Culture, Health, Wellness & Fitness" at bounding box center [311, 154] width 132 height 20
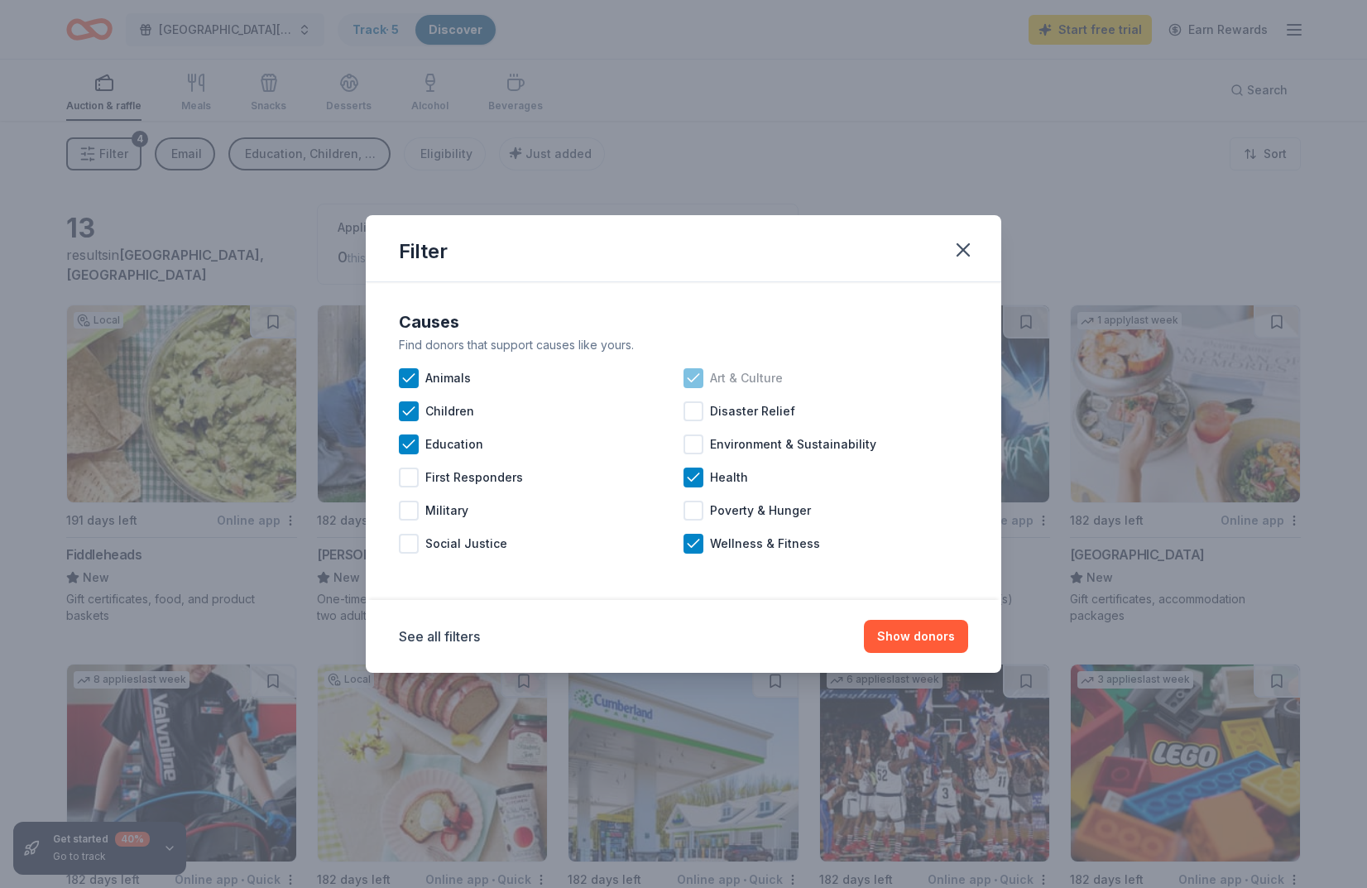
click at [686, 374] on icon at bounding box center [693, 378] width 17 height 17
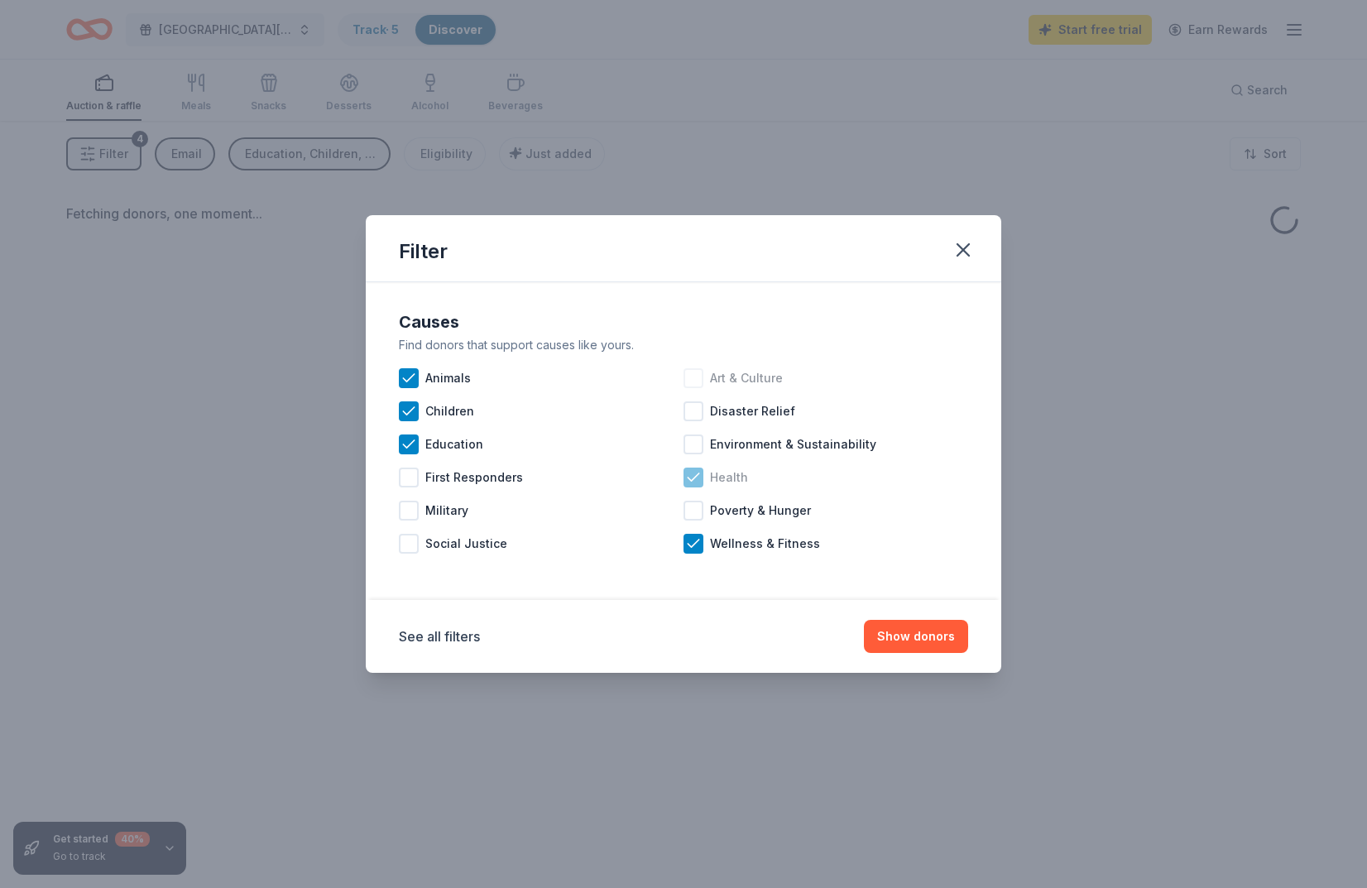
click at [690, 481] on icon at bounding box center [693, 477] width 17 height 17
click at [692, 545] on icon at bounding box center [693, 543] width 17 height 17
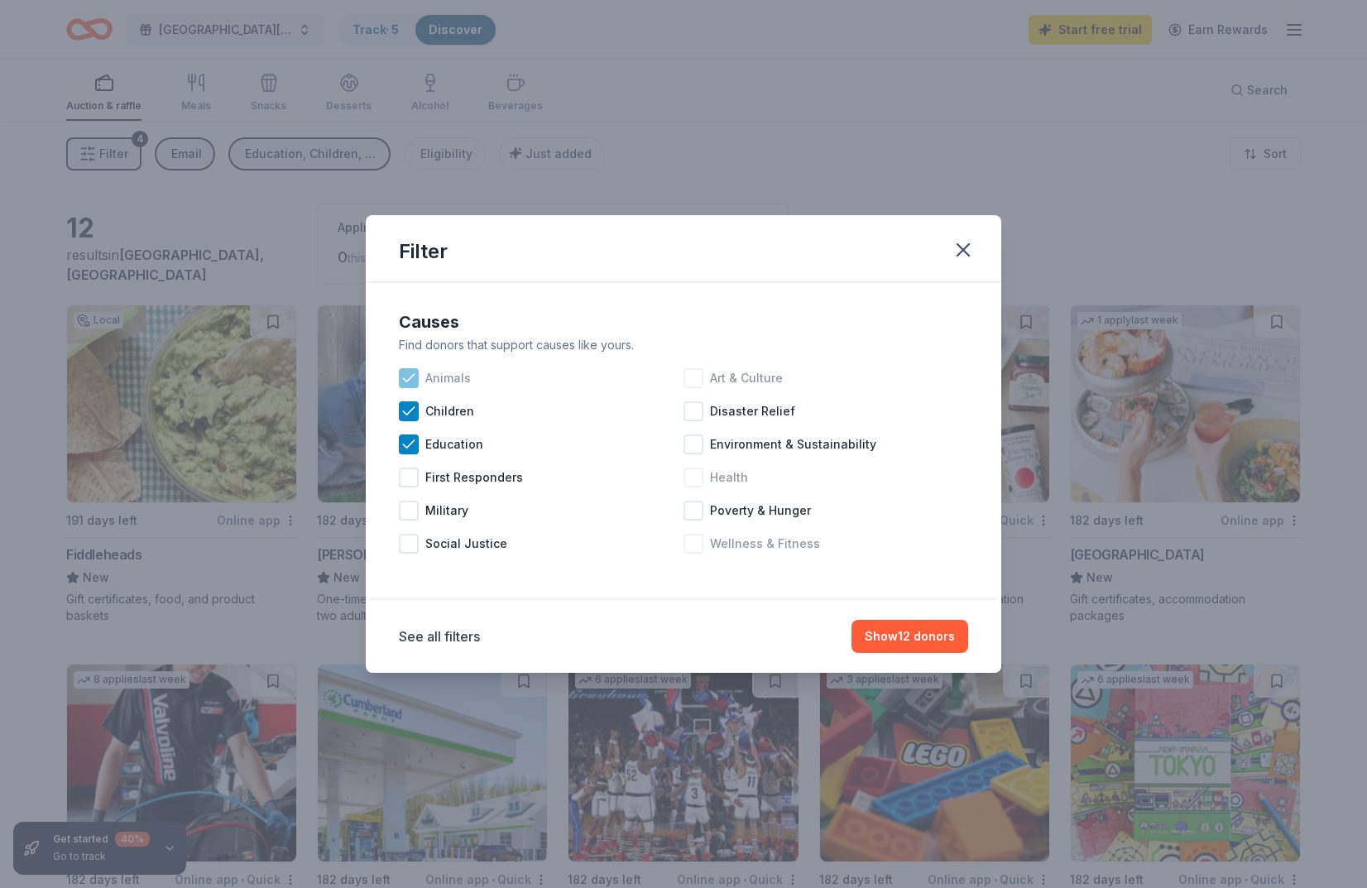
click at [417, 383] on div at bounding box center [409, 378] width 20 height 20
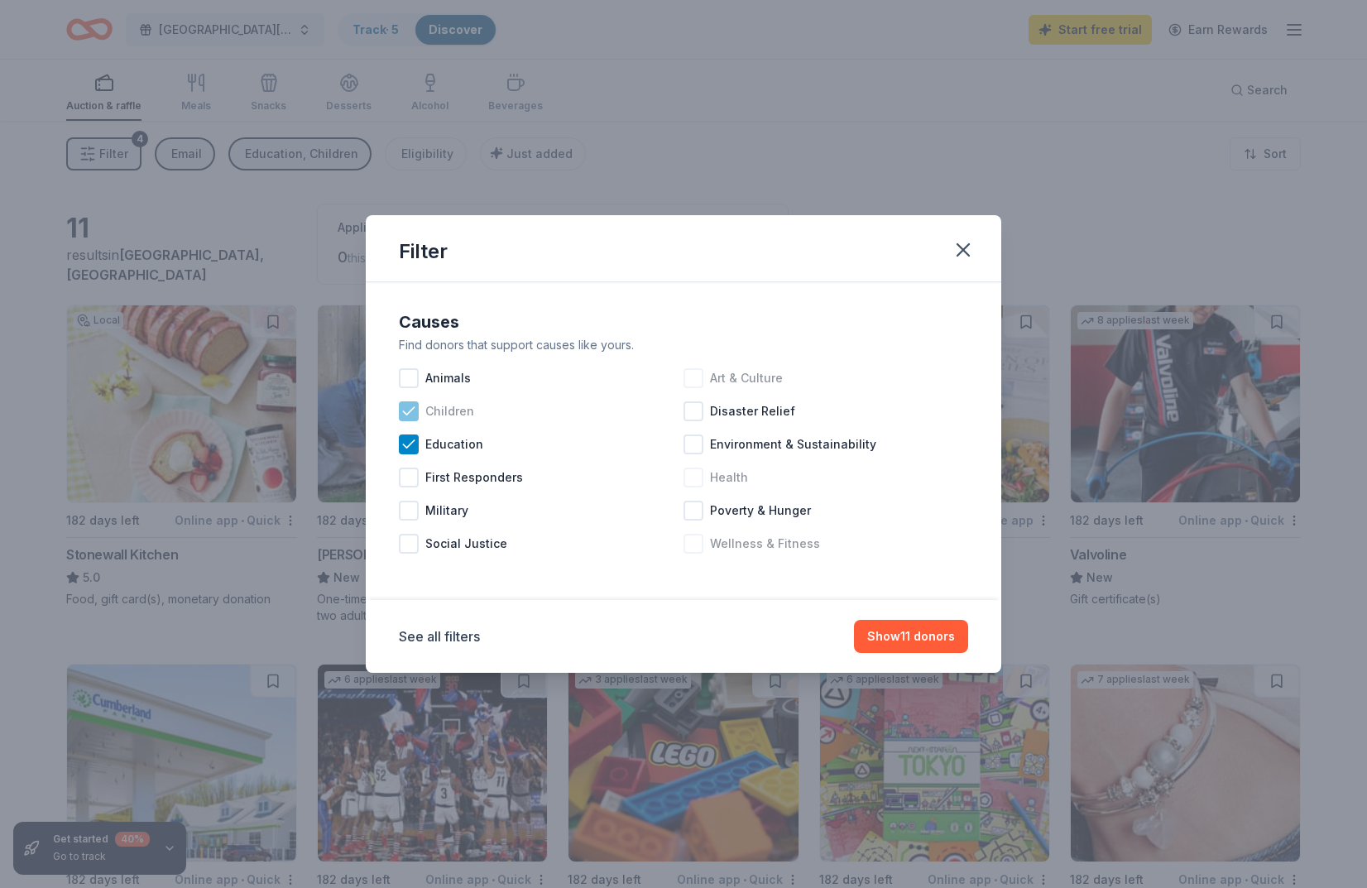
click at [436, 424] on div "Children" at bounding box center [541, 411] width 285 height 33
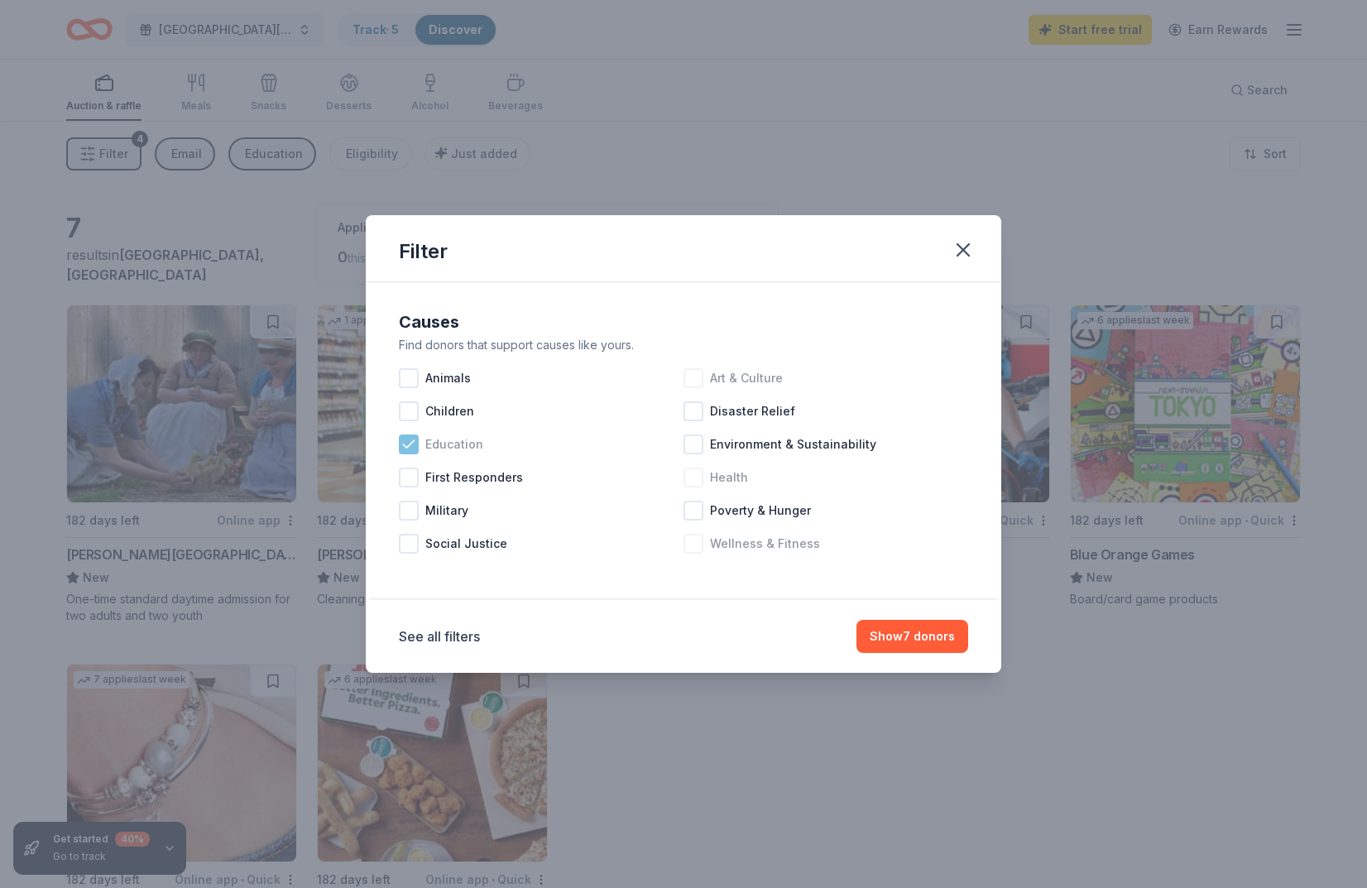
click at [438, 453] on span "Education" at bounding box center [454, 444] width 58 height 20
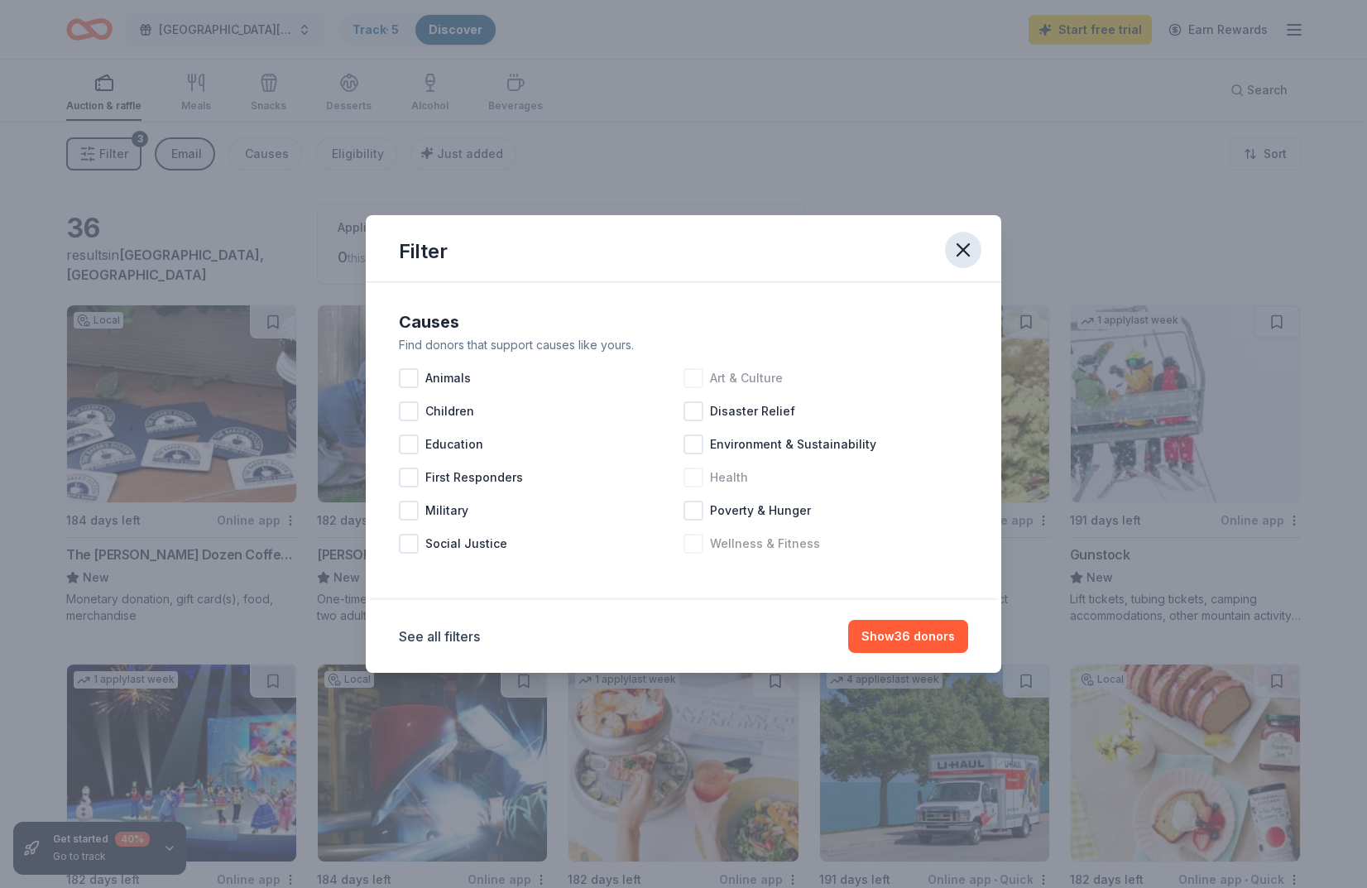
click at [964, 256] on icon "button" at bounding box center [963, 249] width 23 height 23
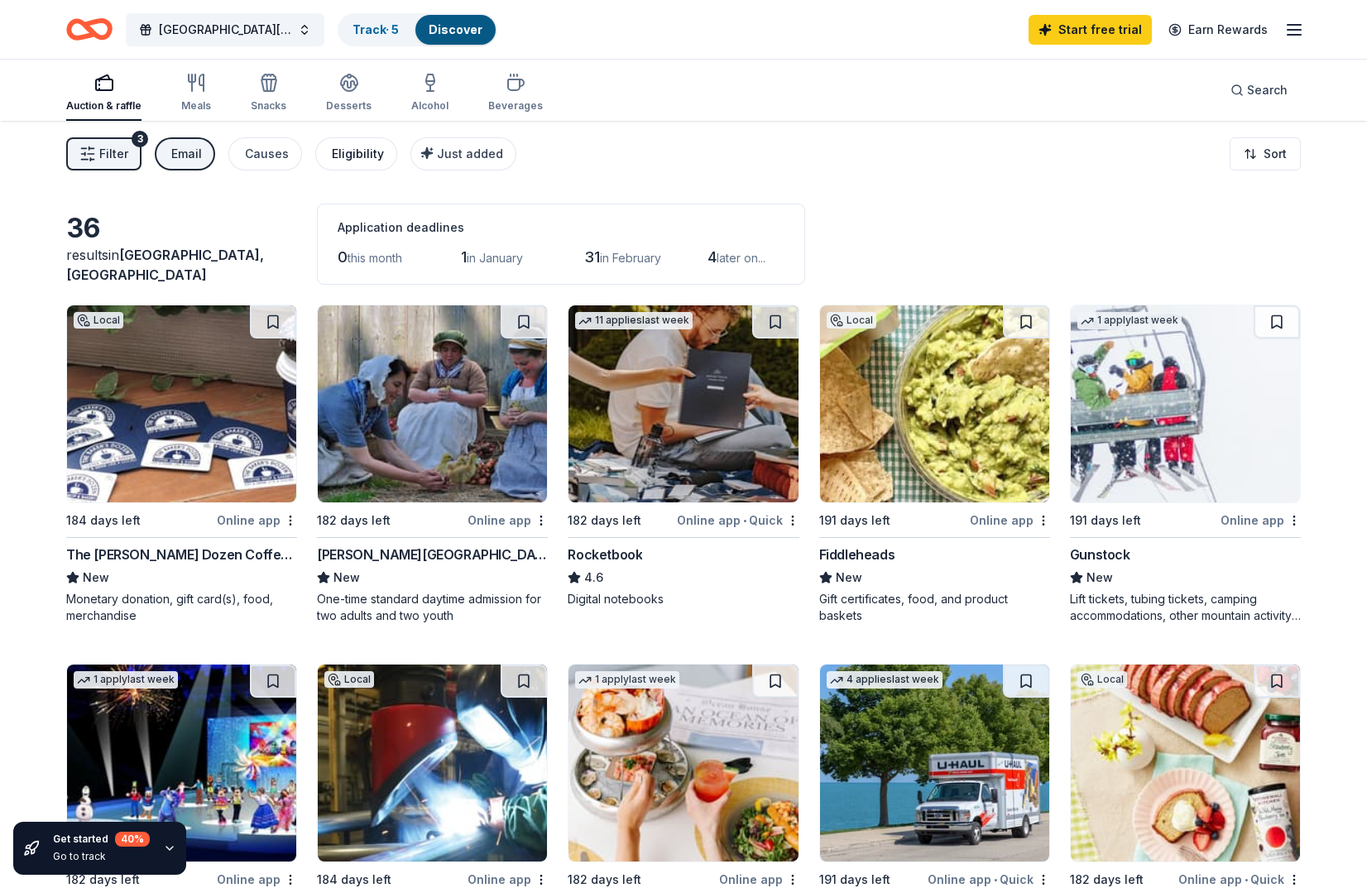
click at [360, 156] on div "Eligibility" at bounding box center [358, 154] width 52 height 20
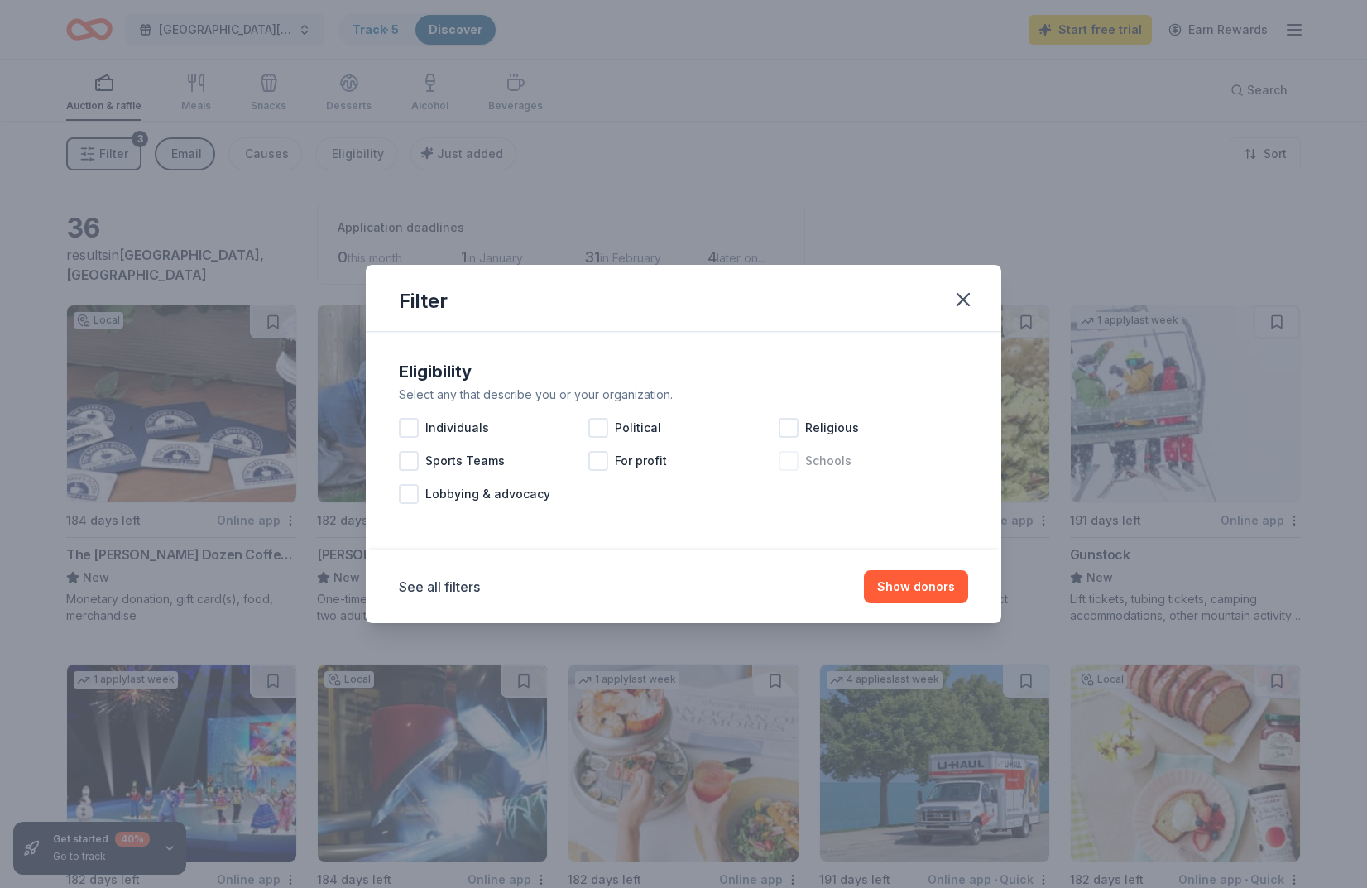
click at [787, 461] on div at bounding box center [789, 461] width 20 height 20
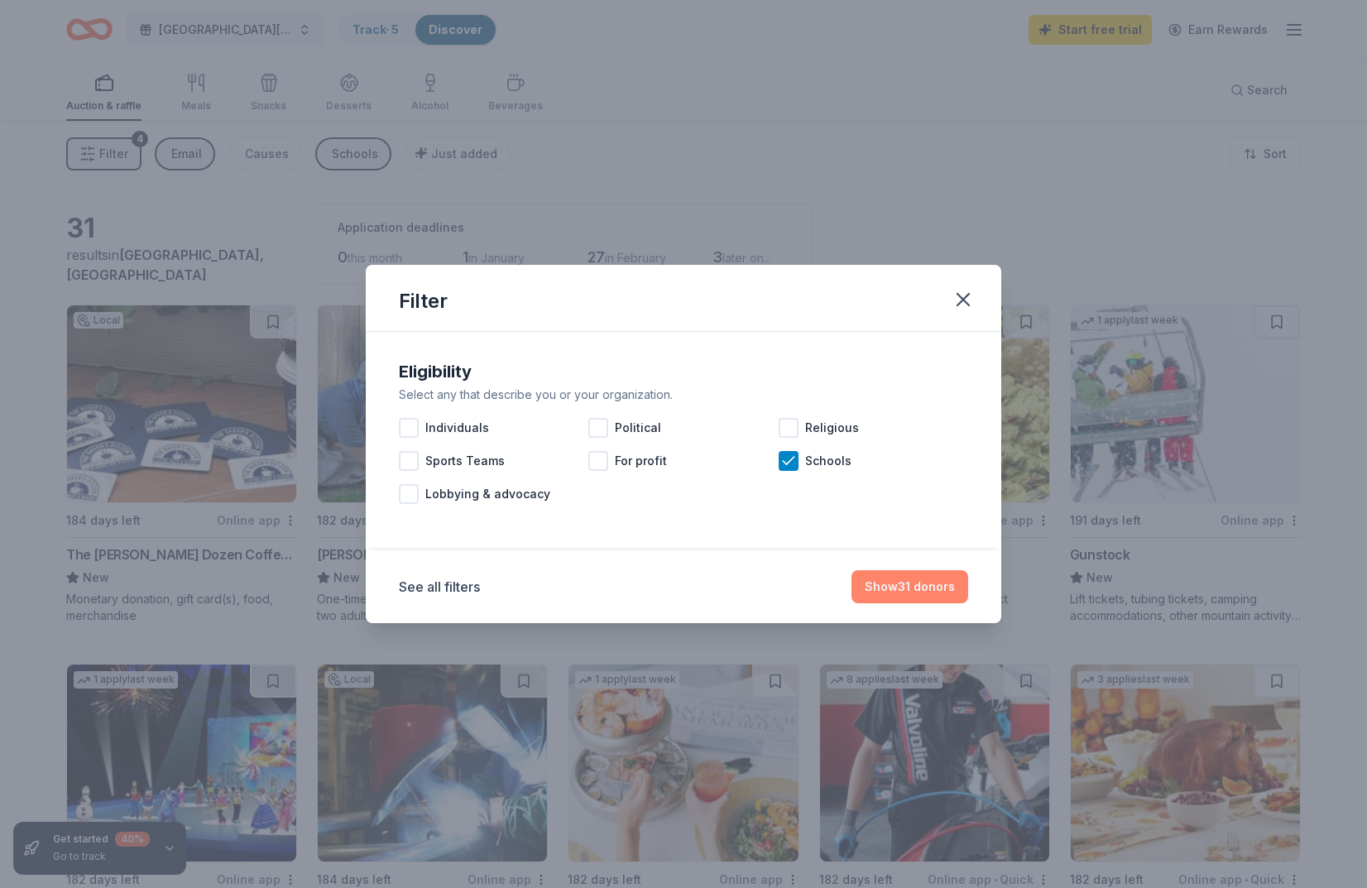
click at [909, 598] on button "Show 31 donors" at bounding box center [910, 586] width 117 height 33
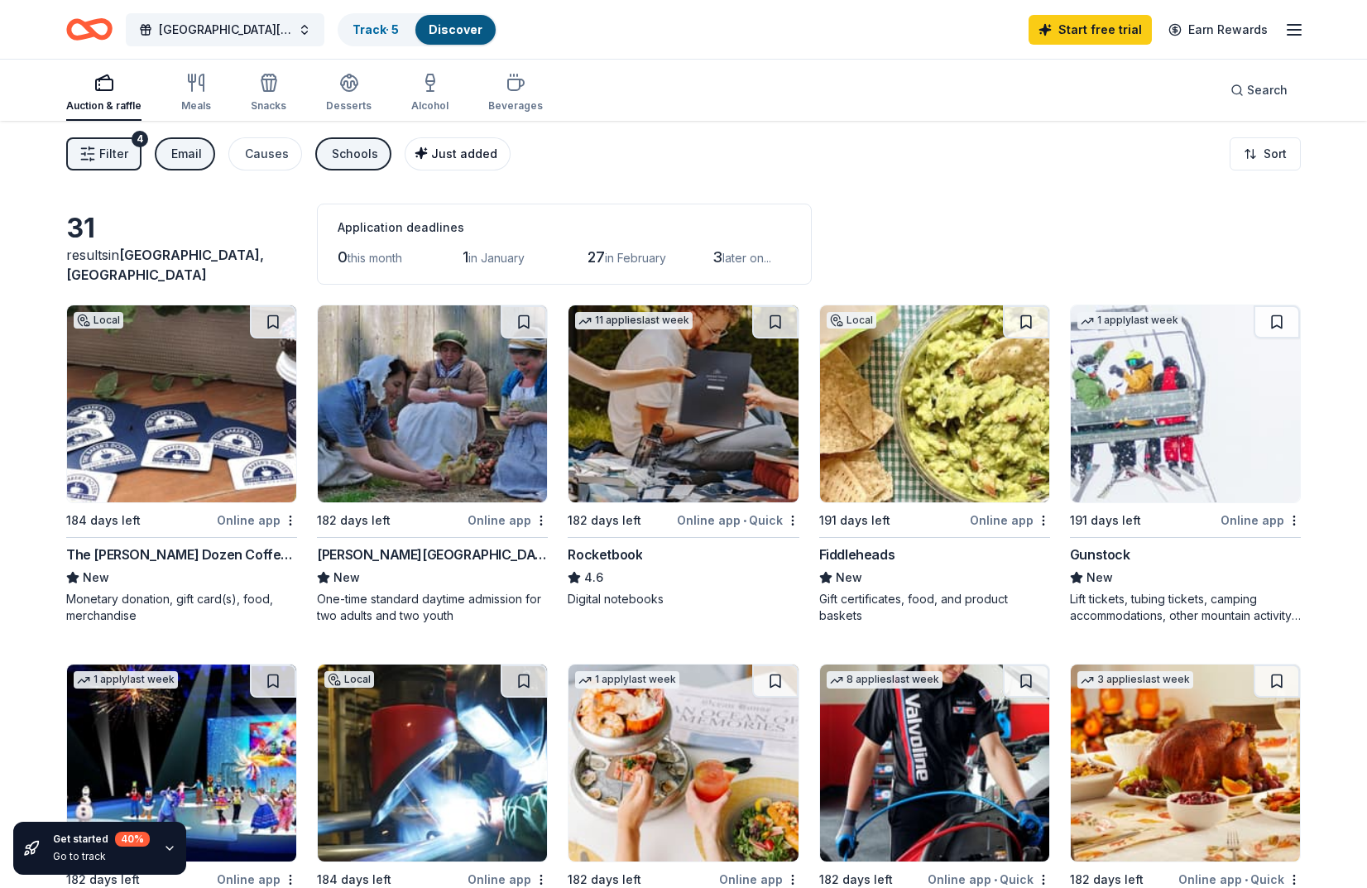
click at [422, 162] on div "Just added" at bounding box center [459, 154] width 76 height 20
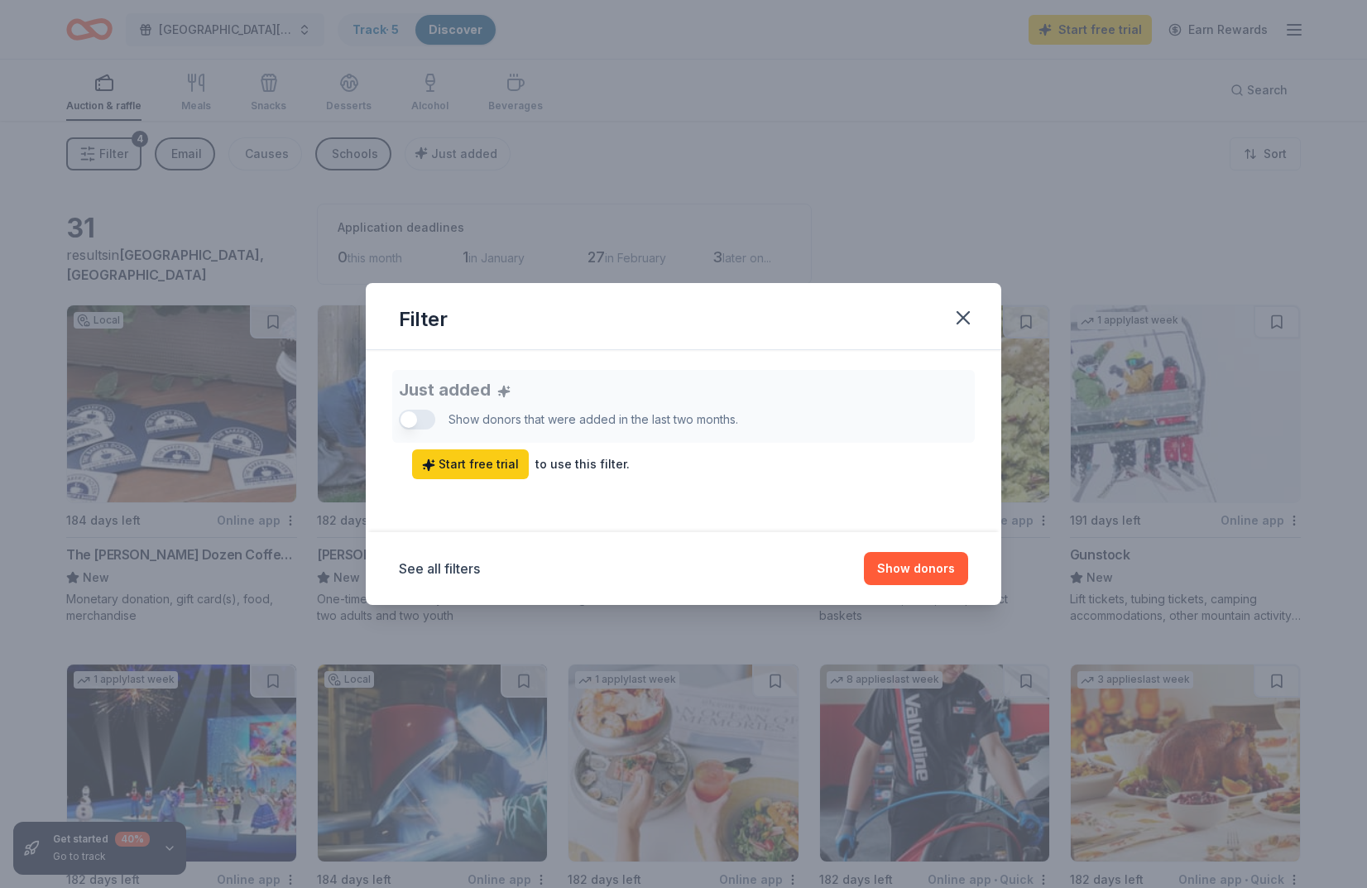
click at [992, 310] on div "Filter" at bounding box center [684, 316] width 636 height 67
click at [964, 316] on icon "button" at bounding box center [963, 318] width 12 height 12
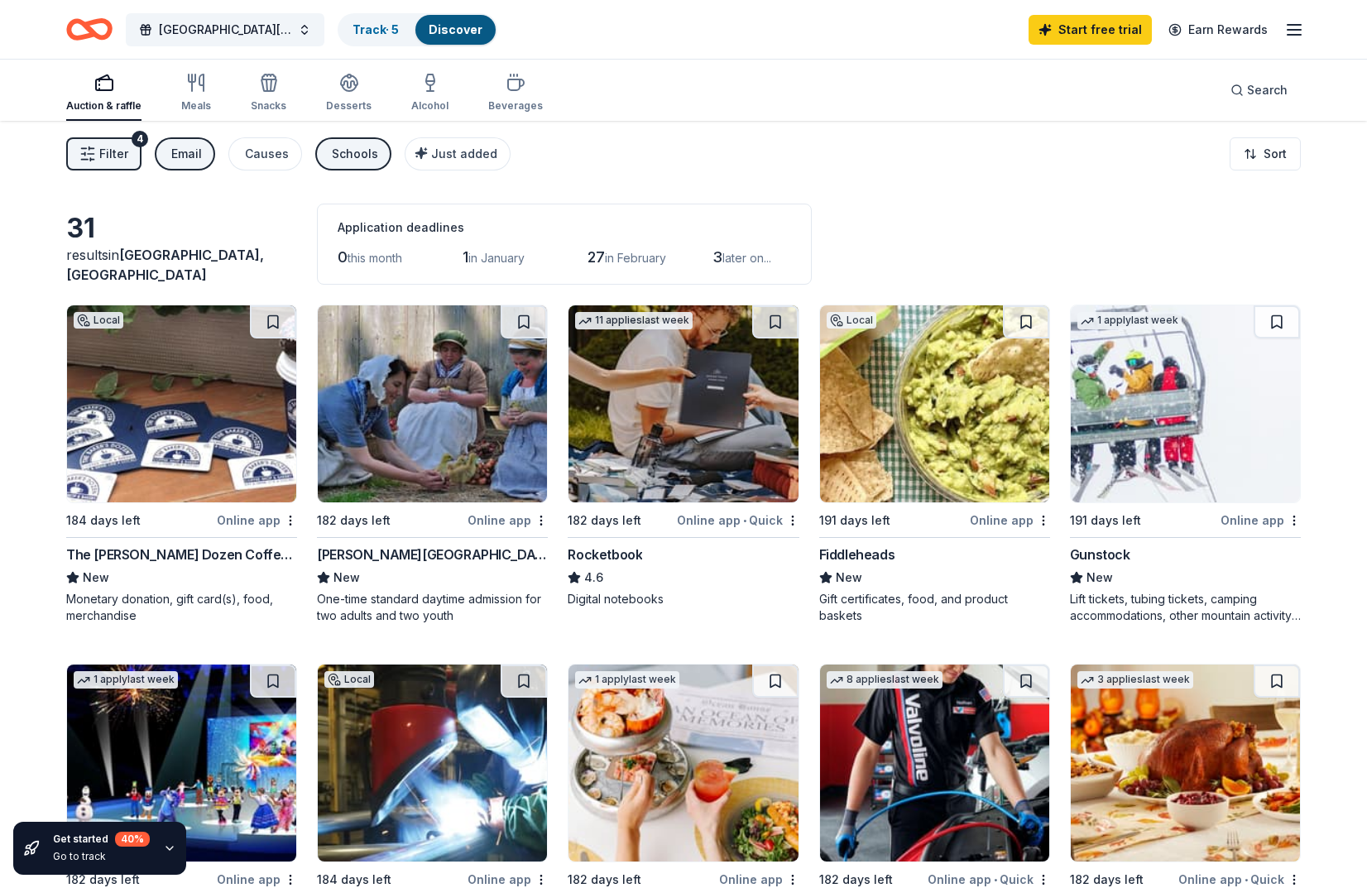
click at [339, 159] on div "Schools" at bounding box center [355, 154] width 46 height 20
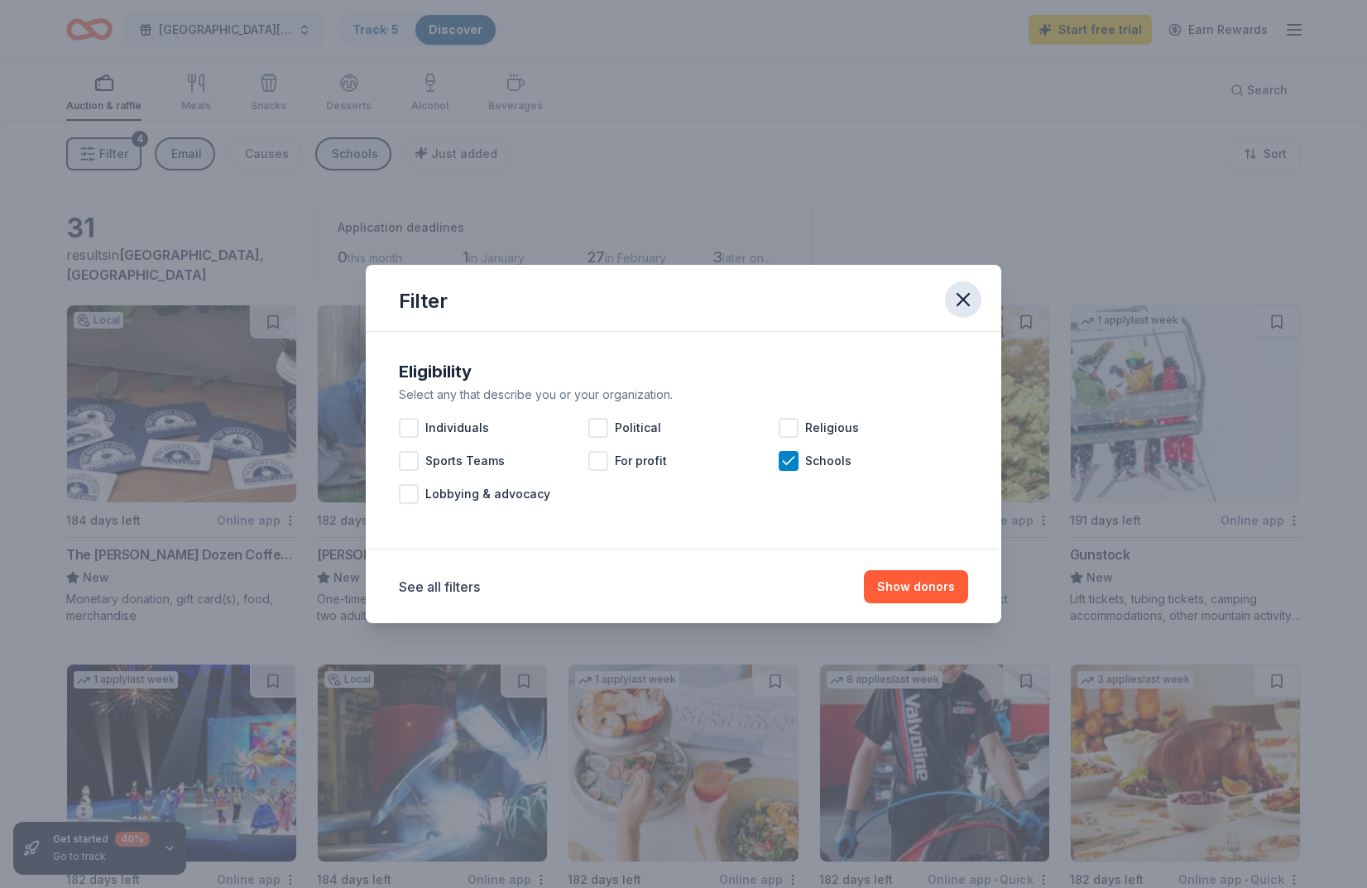
click at [958, 299] on icon "button" at bounding box center [963, 299] width 23 height 23
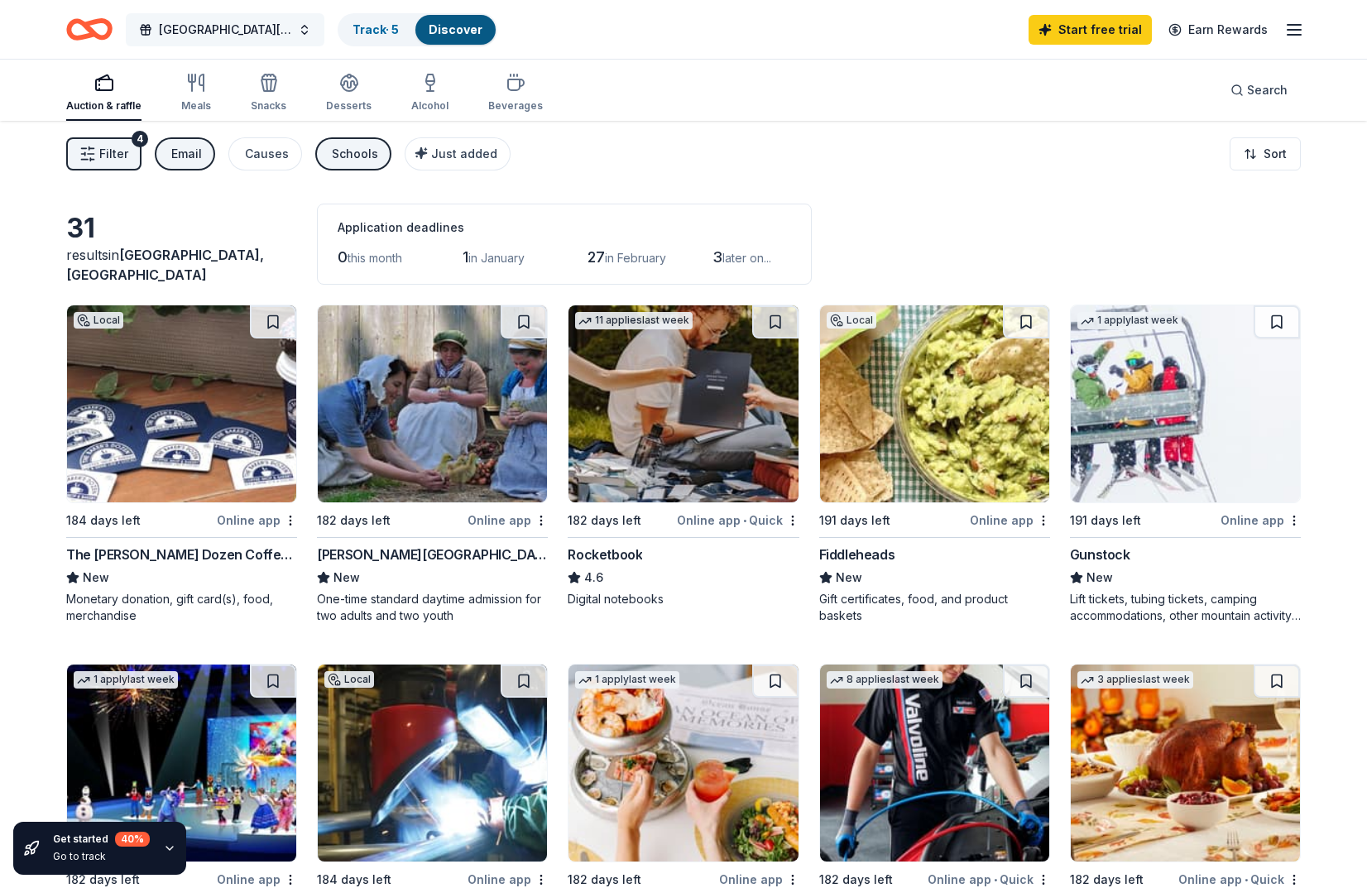
click at [304, 37] on button "[GEOGRAPHIC_DATA][DEMOGRAPHIC_DATA] Auction 2026" at bounding box center [225, 29] width 199 height 33
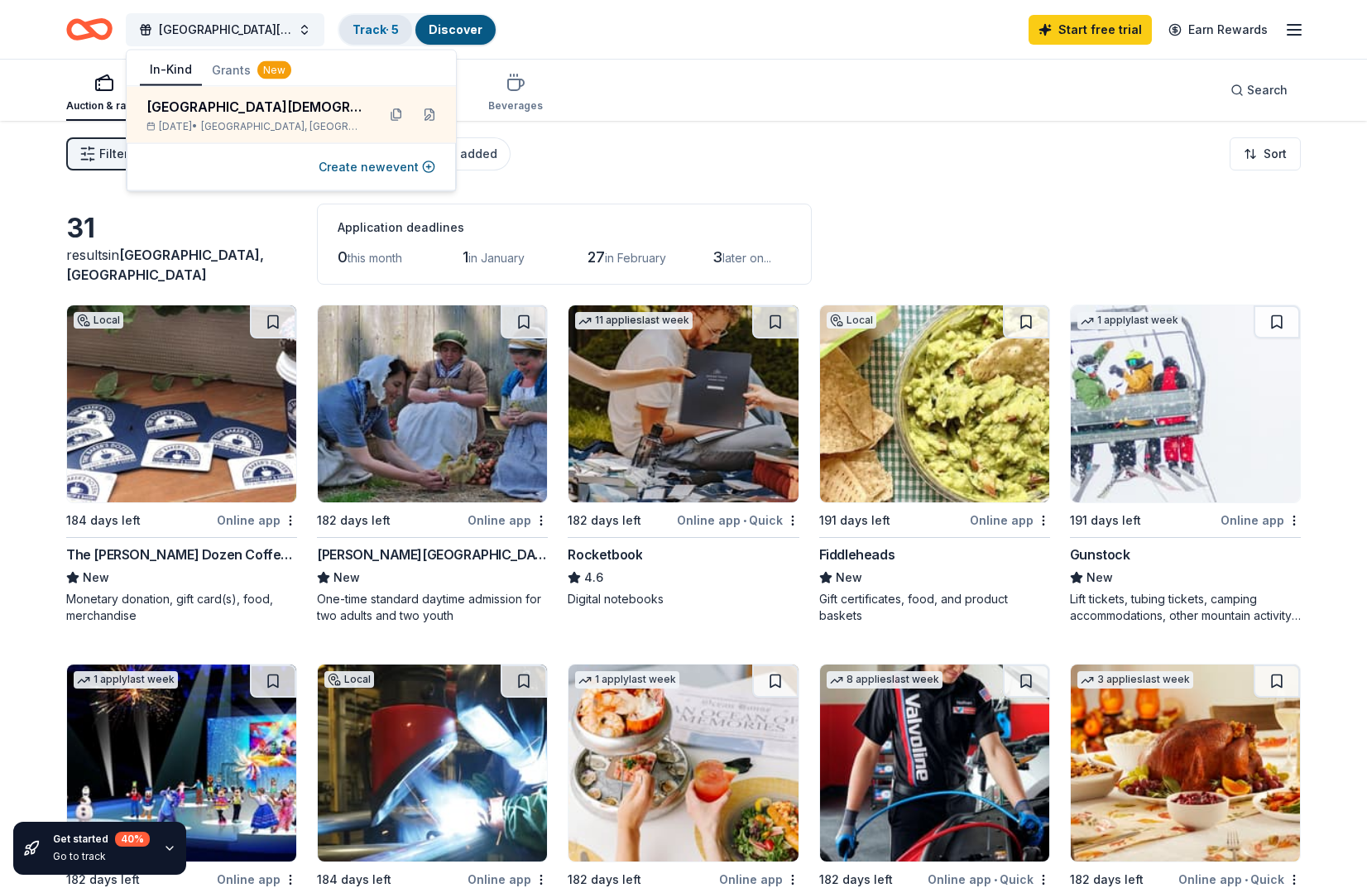
click at [385, 37] on div "Track · 5" at bounding box center [375, 30] width 73 height 30
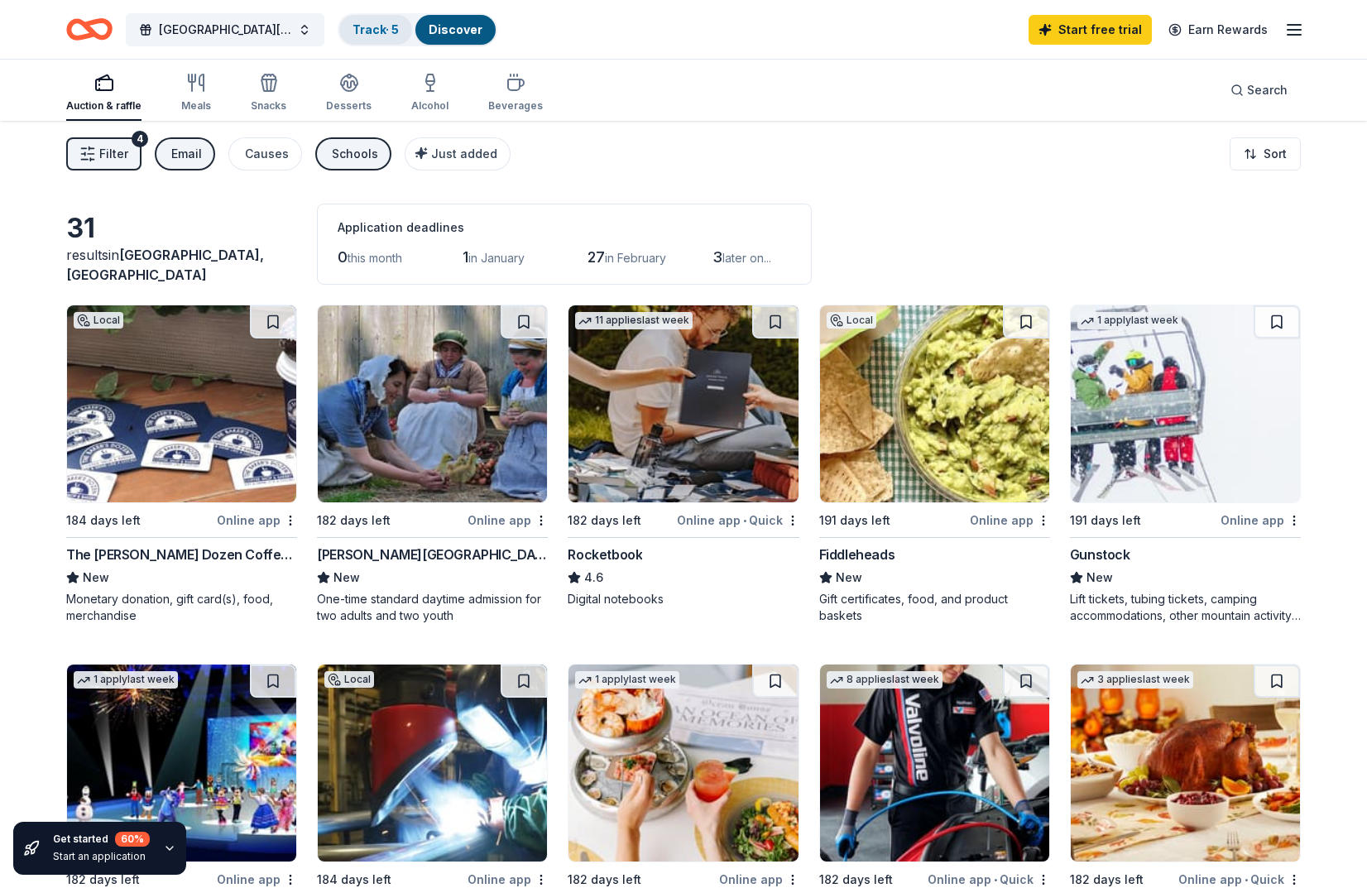
click at [367, 39] on div "Track · 5" at bounding box center [375, 30] width 73 height 30
click at [444, 35] on link "Discover" at bounding box center [456, 29] width 54 height 14
click at [468, 28] on link "Discover" at bounding box center [456, 29] width 54 height 14
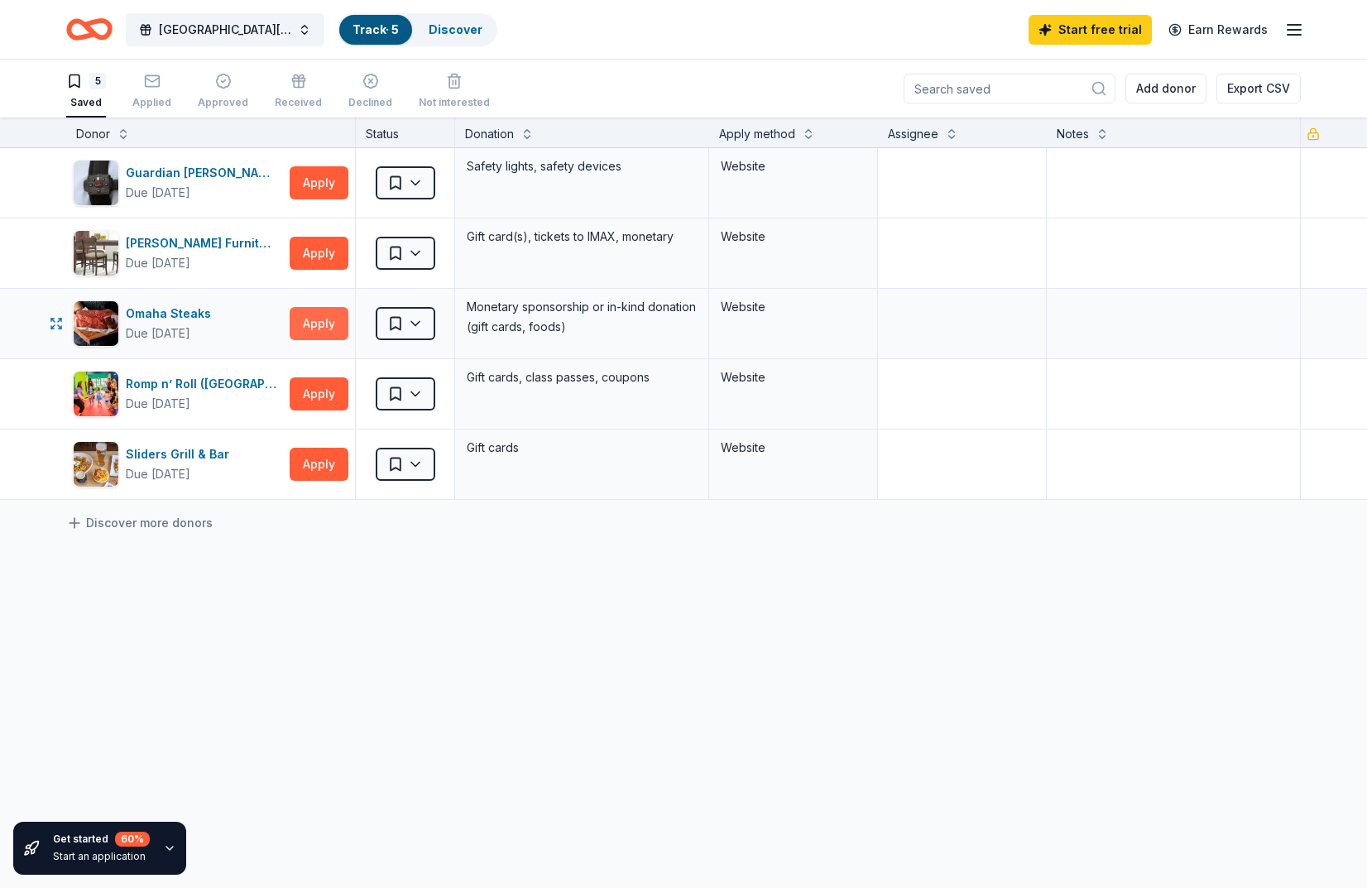
click at [308, 322] on button "Apply" at bounding box center [319, 323] width 59 height 33
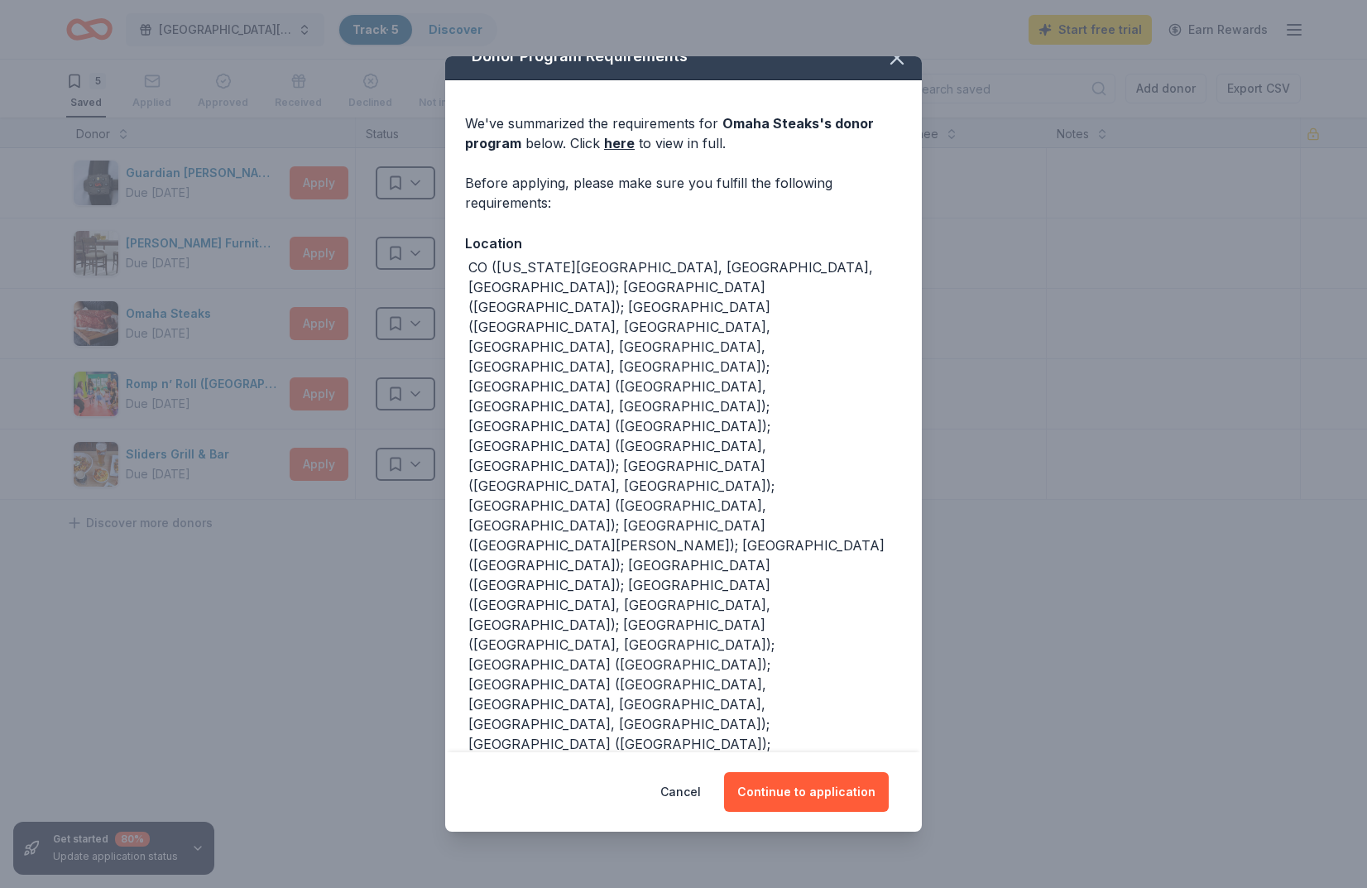
scroll to position [21, 0]
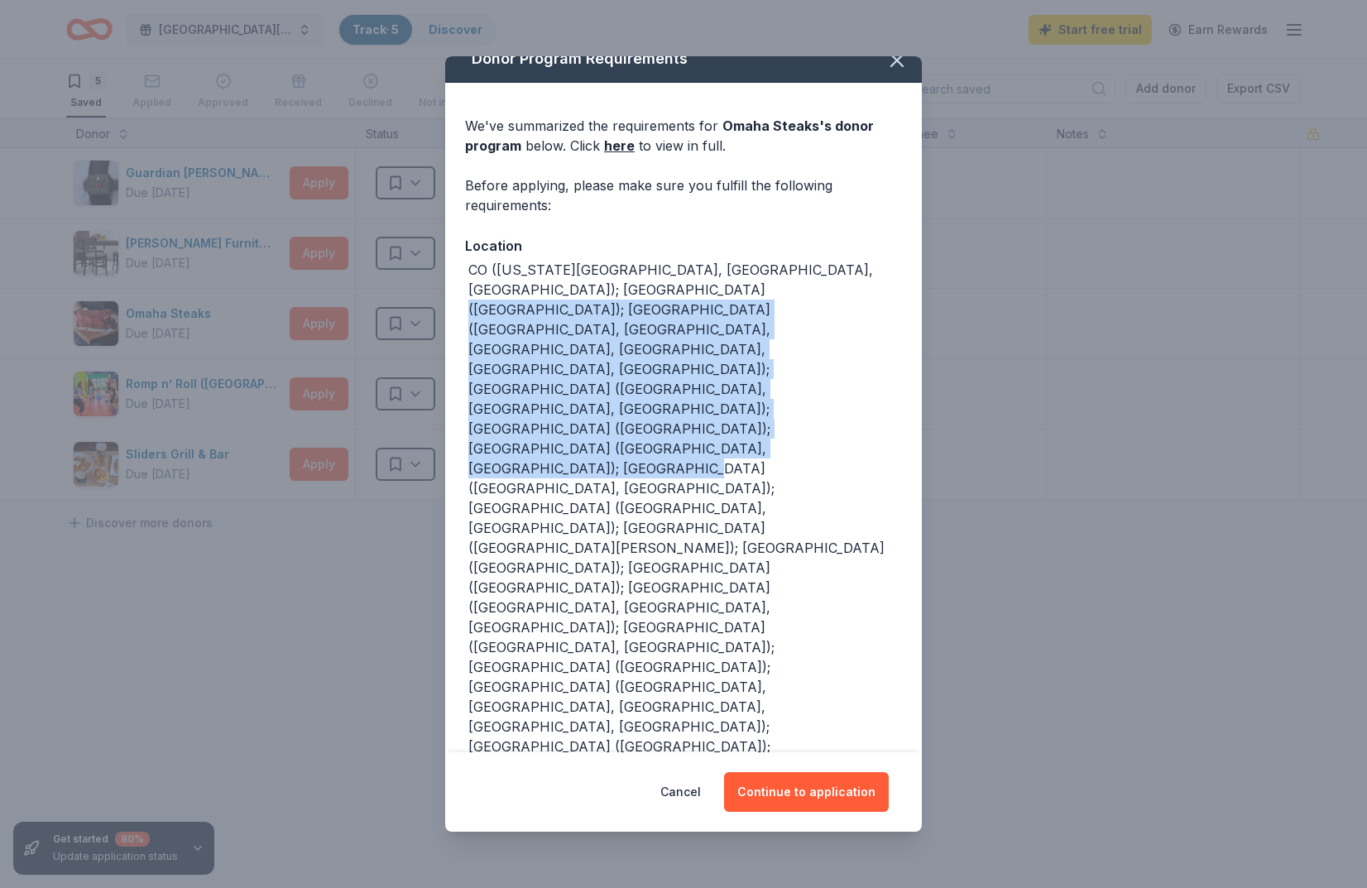
drag, startPoint x: 617, startPoint y: 280, endPoint x: 714, endPoint y: 394, distance: 149.7
click at [711, 386] on div "CO ([US_STATE][GEOGRAPHIC_DATA], [GEOGRAPHIC_DATA], [GEOGRAPHIC_DATA]); [GEOGRA…" at bounding box center [685, 528] width 434 height 536
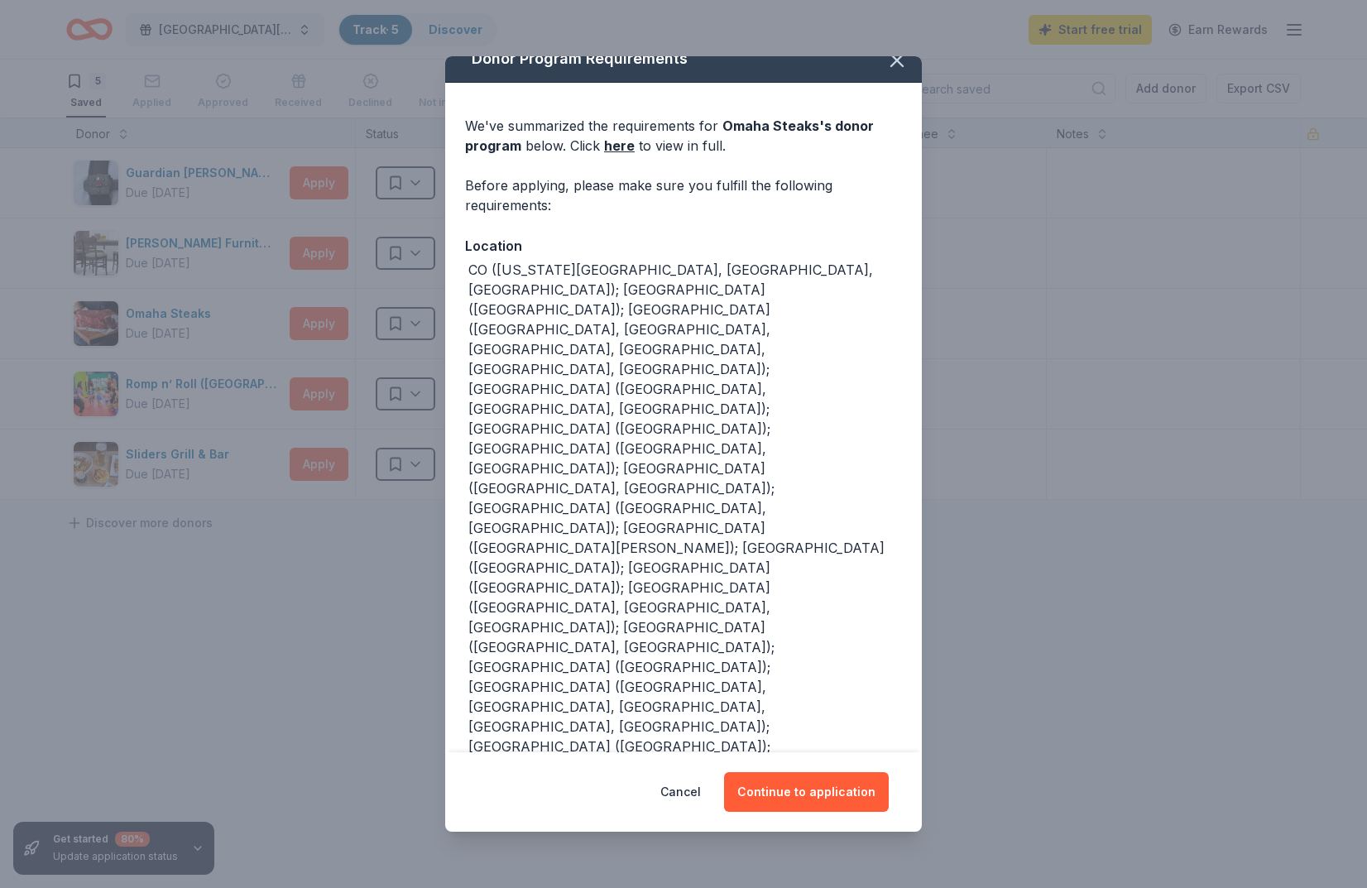
click at [715, 431] on div "We've summarized the requirements for Omaha Steaks 's donor program below. Clic…" at bounding box center [683, 643] width 477 height 1121
drag, startPoint x: 533, startPoint y: 470, endPoint x: 692, endPoint y: 526, distance: 168.3
click at [692, 526] on div "We've summarized the requirements for Omaha Steaks 's donor program below. Clic…" at bounding box center [683, 643] width 477 height 1121
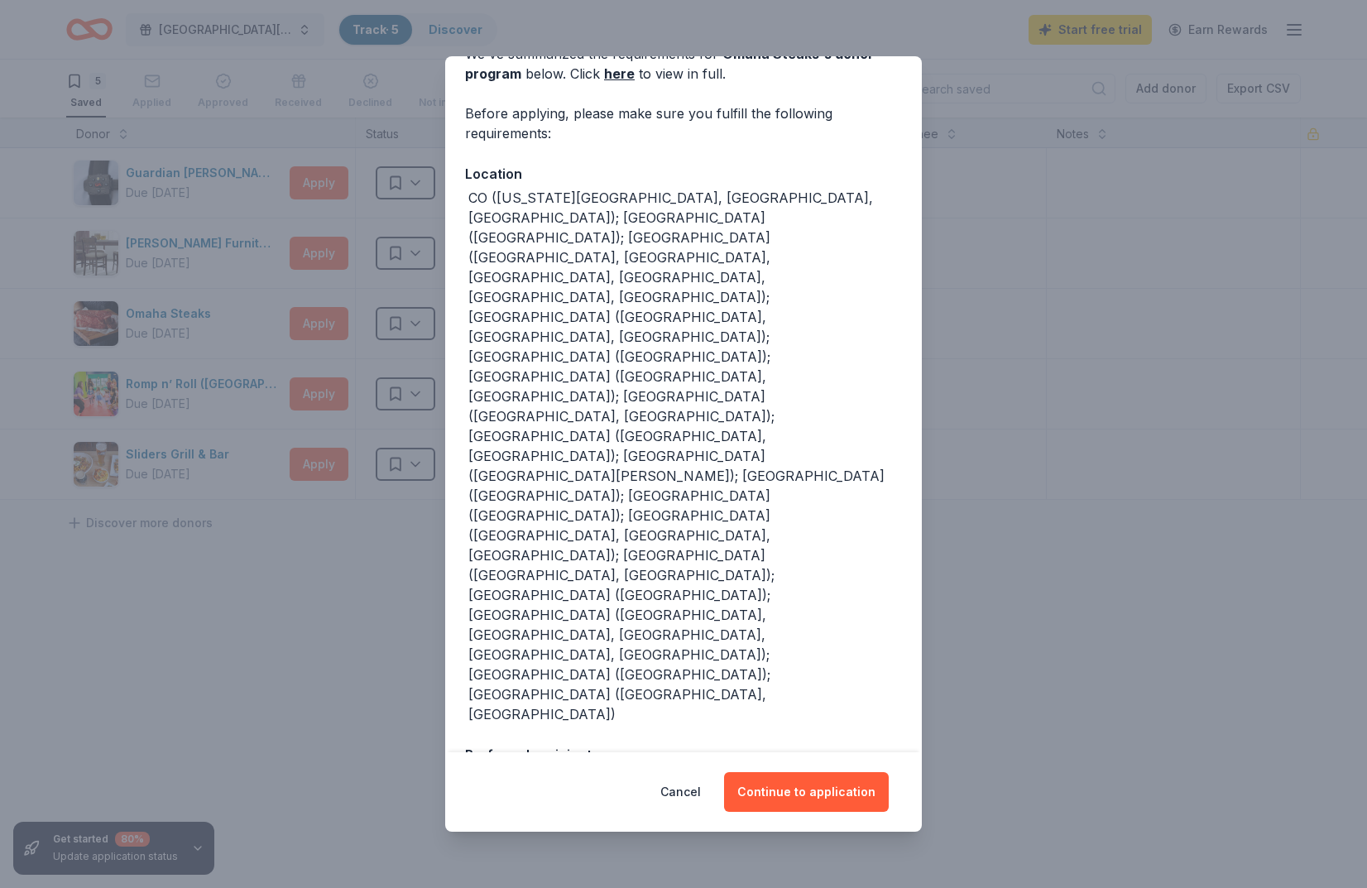
scroll to position [92, 0]
drag, startPoint x: 588, startPoint y: 482, endPoint x: 687, endPoint y: 538, distance: 113.0
click at [686, 538] on div "We've summarized the requirements for Omaha Steaks 's donor program below. Clic…" at bounding box center [683, 572] width 477 height 1121
drag, startPoint x: 521, startPoint y: 527, endPoint x: 733, endPoint y: 541, distance: 213.1
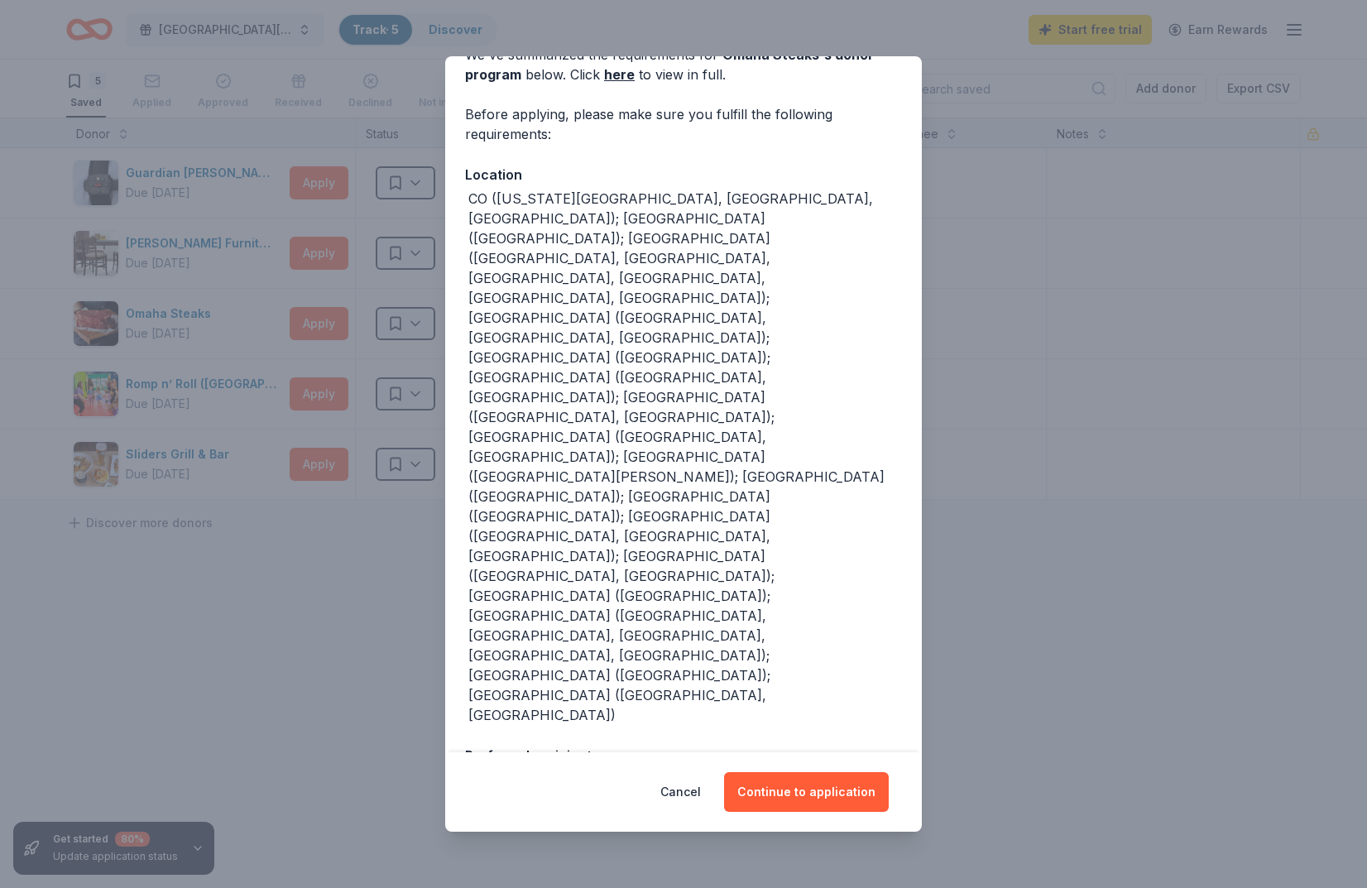
click at [734, 541] on div "We've summarized the requirements for Omaha Steaks 's donor program below. Clic…" at bounding box center [683, 572] width 477 height 1121
click at [728, 549] on div "We've summarized the requirements for Omaha Steaks 's donor program below. Clic…" at bounding box center [683, 572] width 477 height 1121
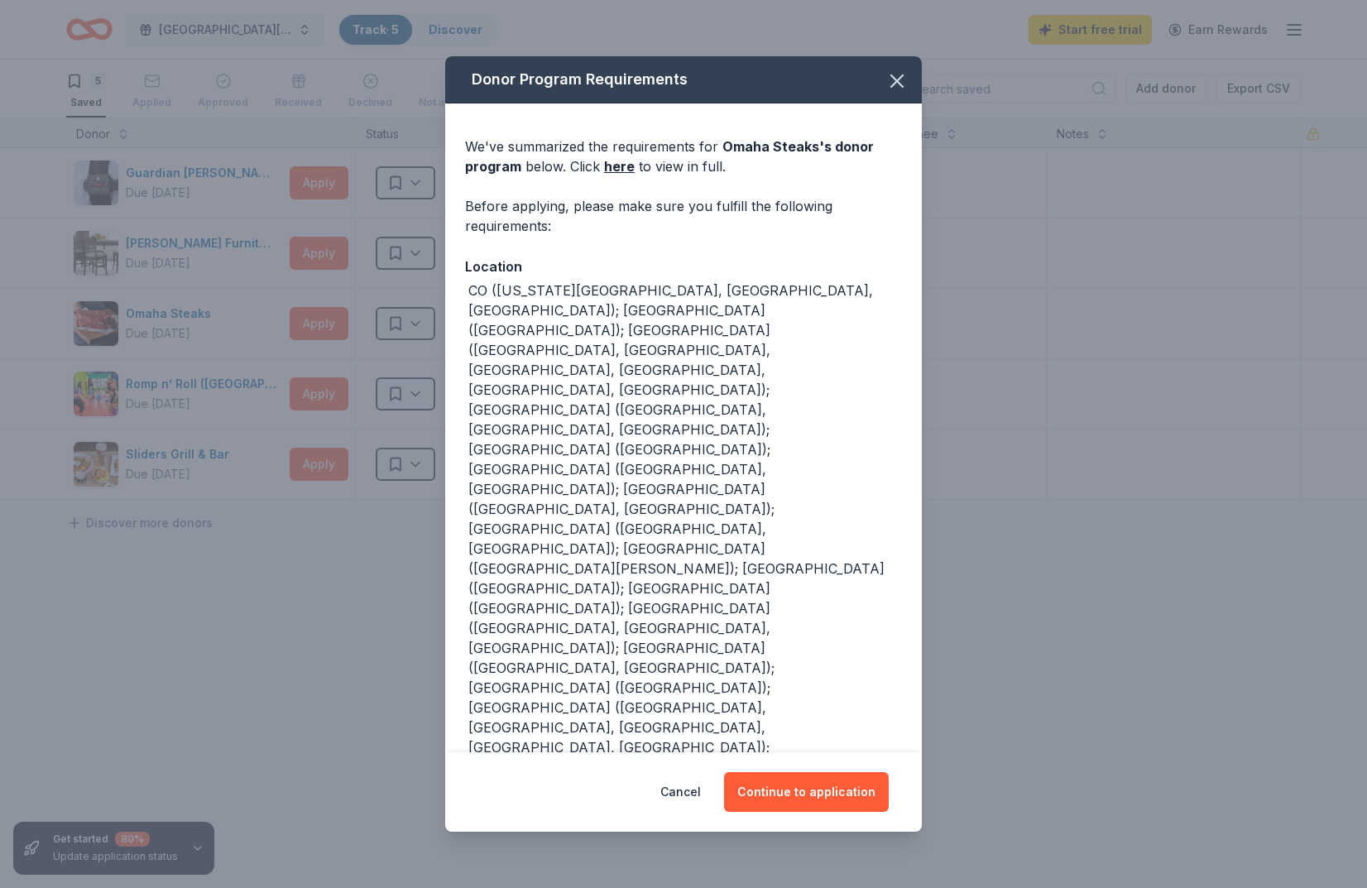
scroll to position [0, 0]
click at [791, 796] on button "Continue to application" at bounding box center [806, 792] width 165 height 40
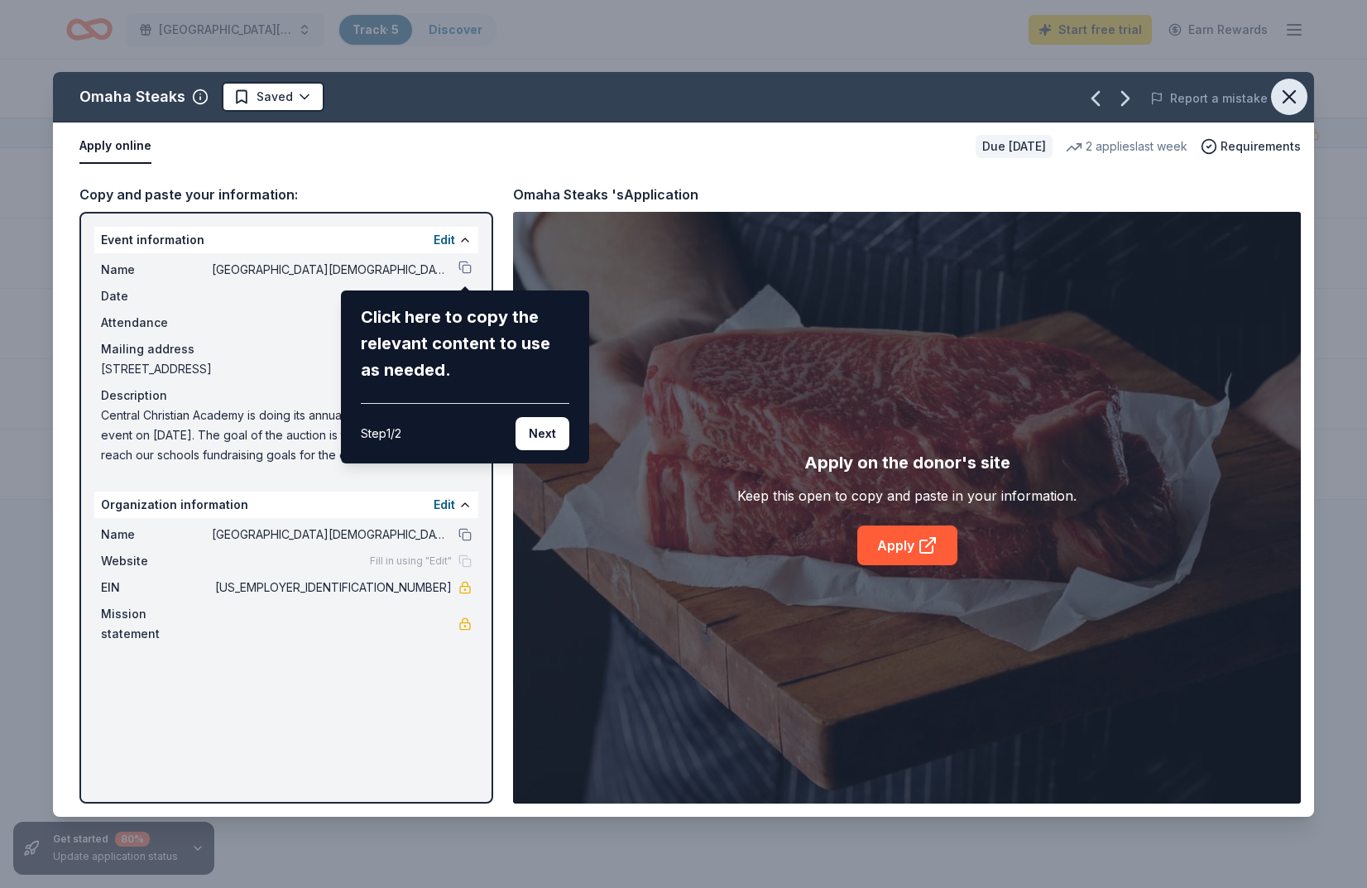
click at [1294, 96] on icon "button" at bounding box center [1289, 96] width 23 height 23
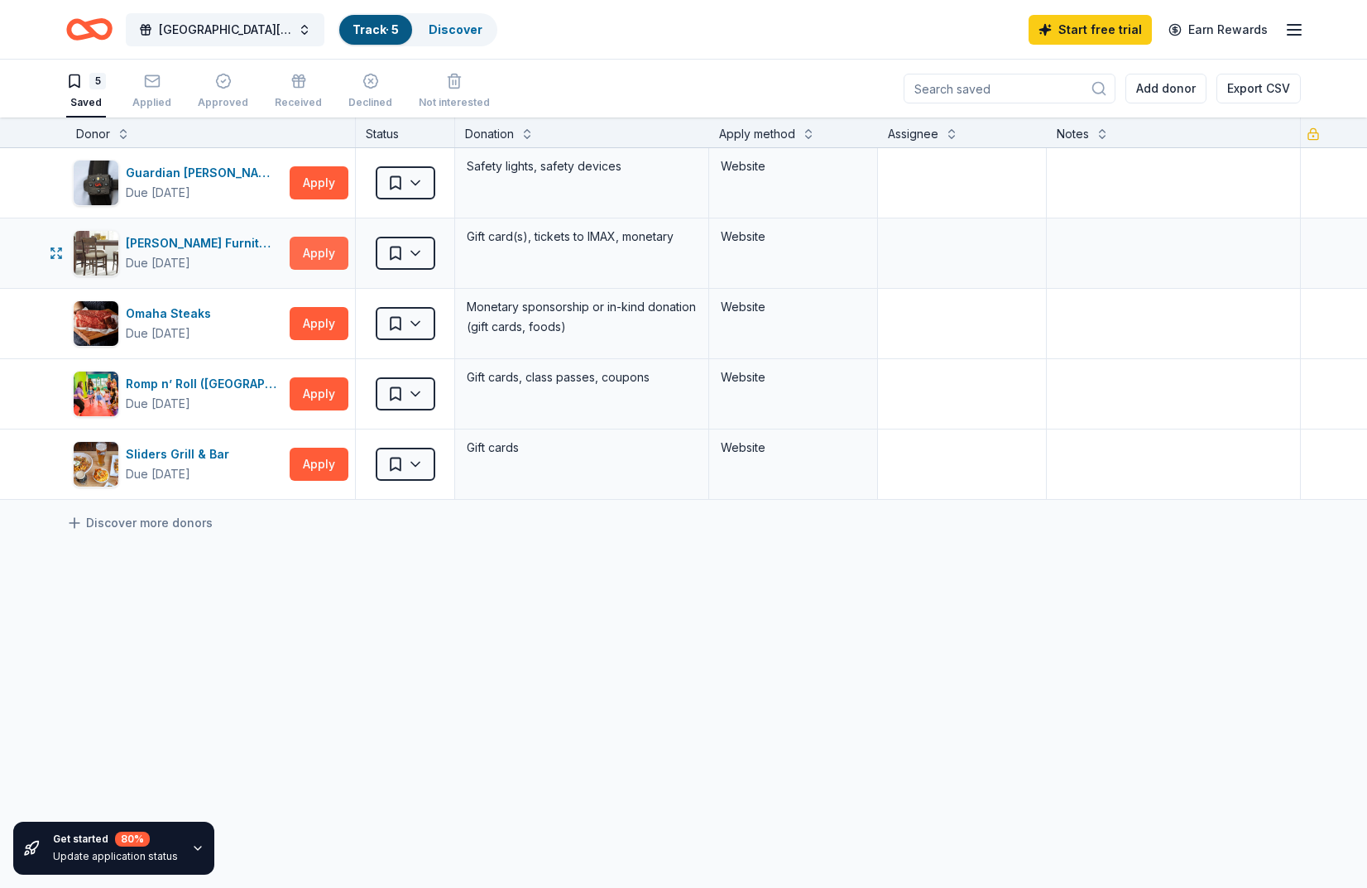
click at [332, 260] on button "Apply" at bounding box center [319, 253] width 59 height 33
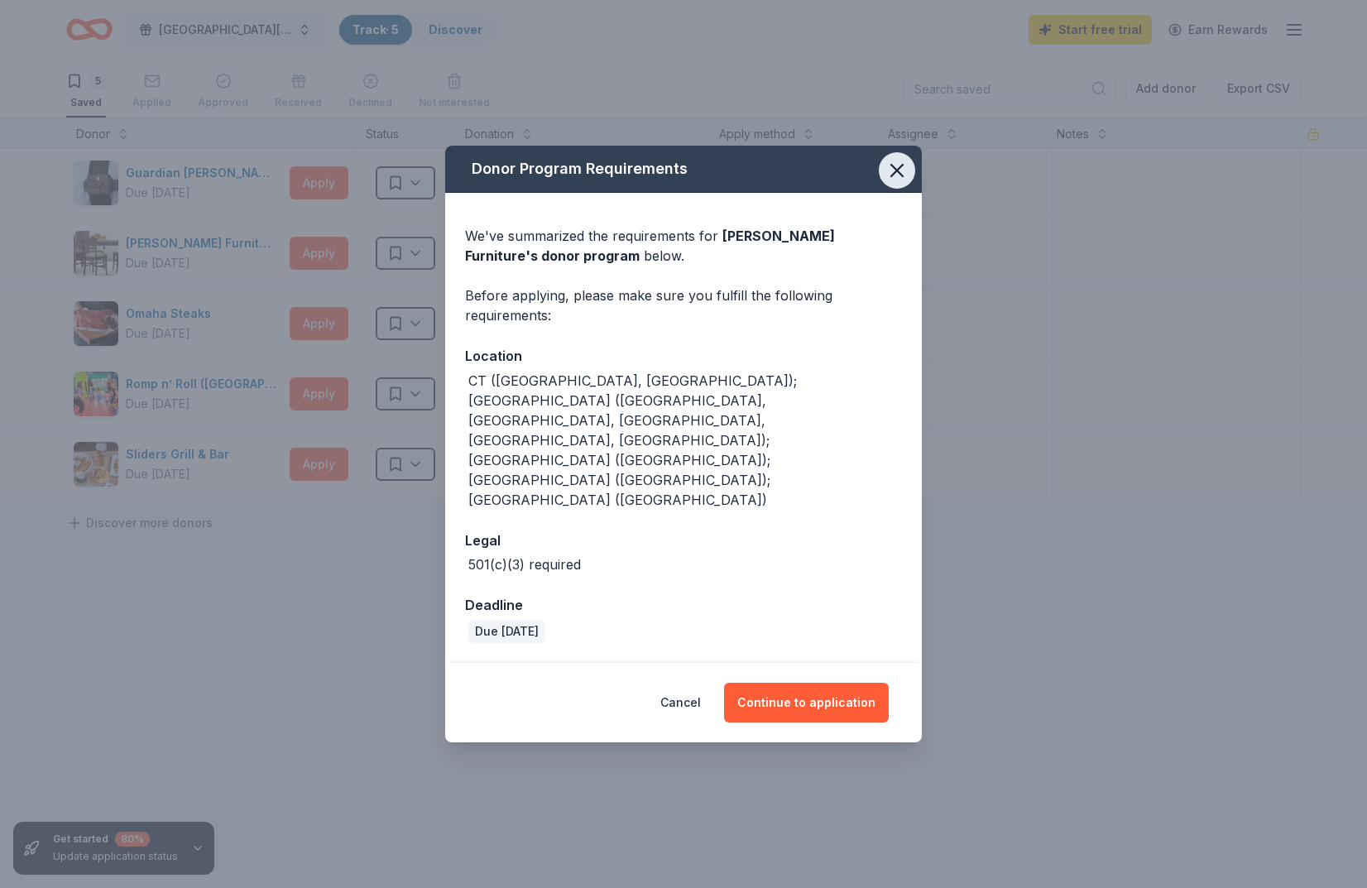
click at [894, 182] on icon "button" at bounding box center [896, 170] width 23 height 23
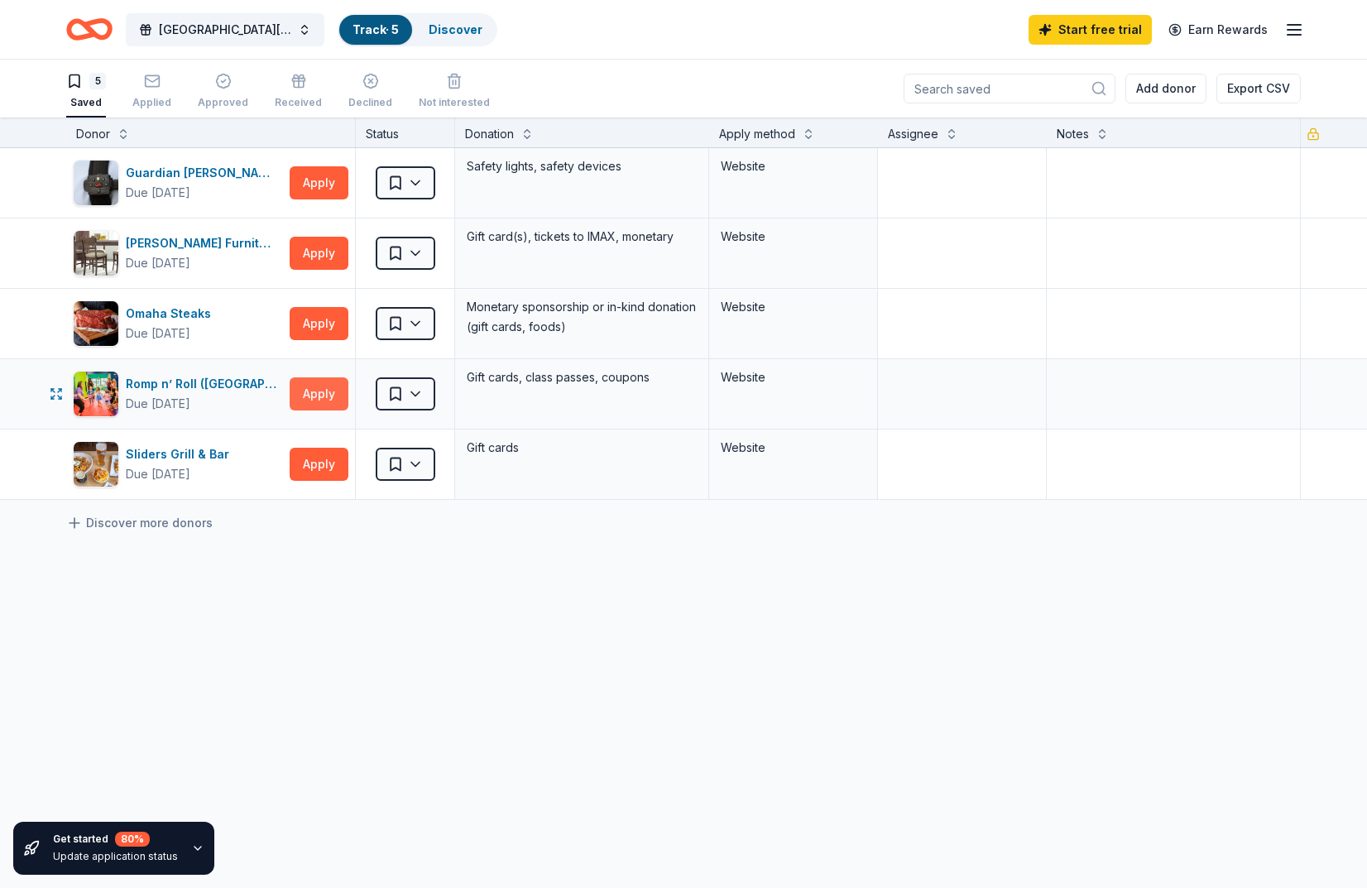
click at [329, 397] on button "Apply" at bounding box center [319, 393] width 59 height 33
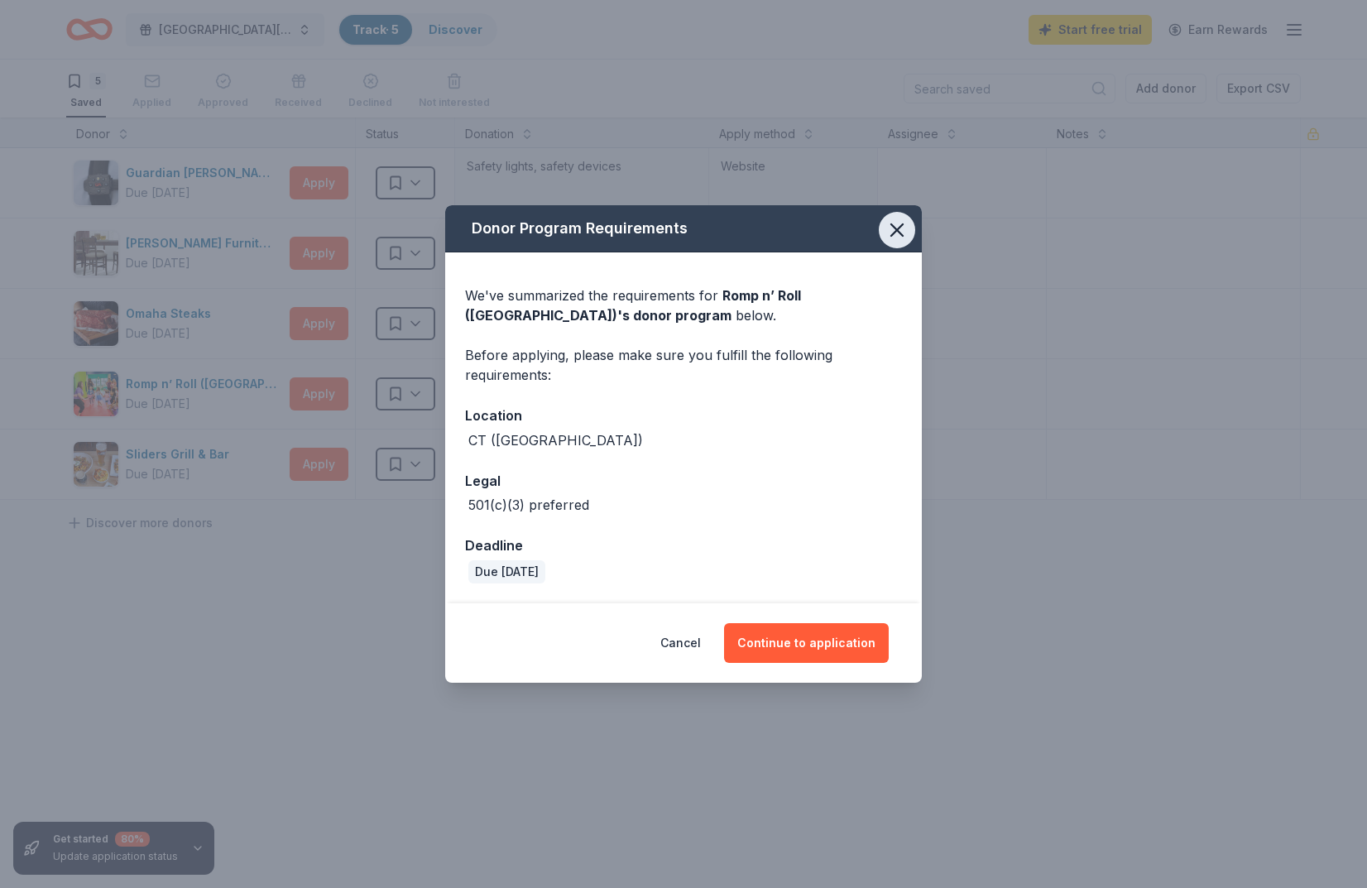
click at [909, 240] on button "button" at bounding box center [897, 230] width 36 height 36
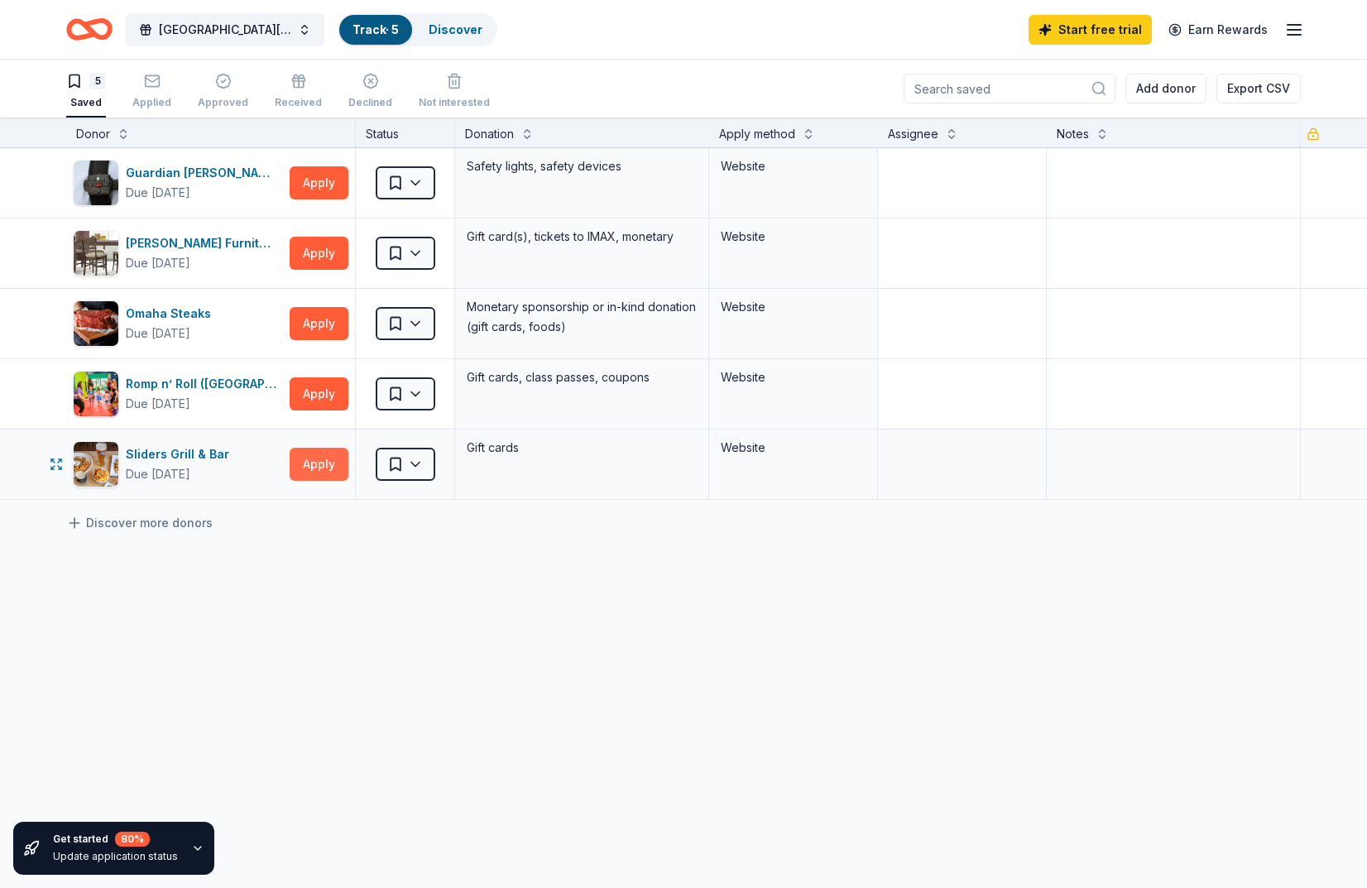
click at [336, 467] on button "Apply" at bounding box center [319, 464] width 59 height 33
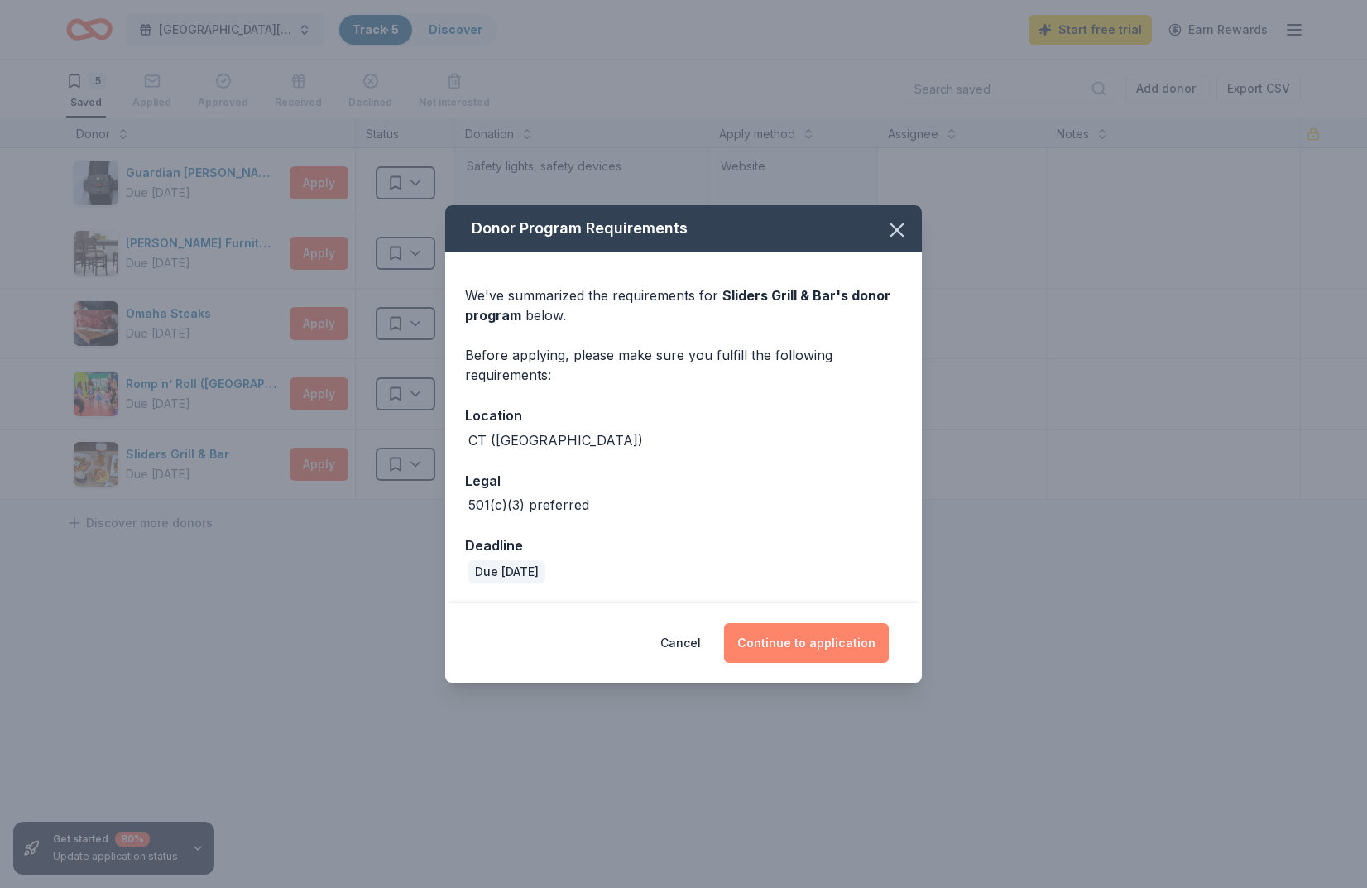
click at [841, 646] on button "Continue to application" at bounding box center [806, 643] width 165 height 40
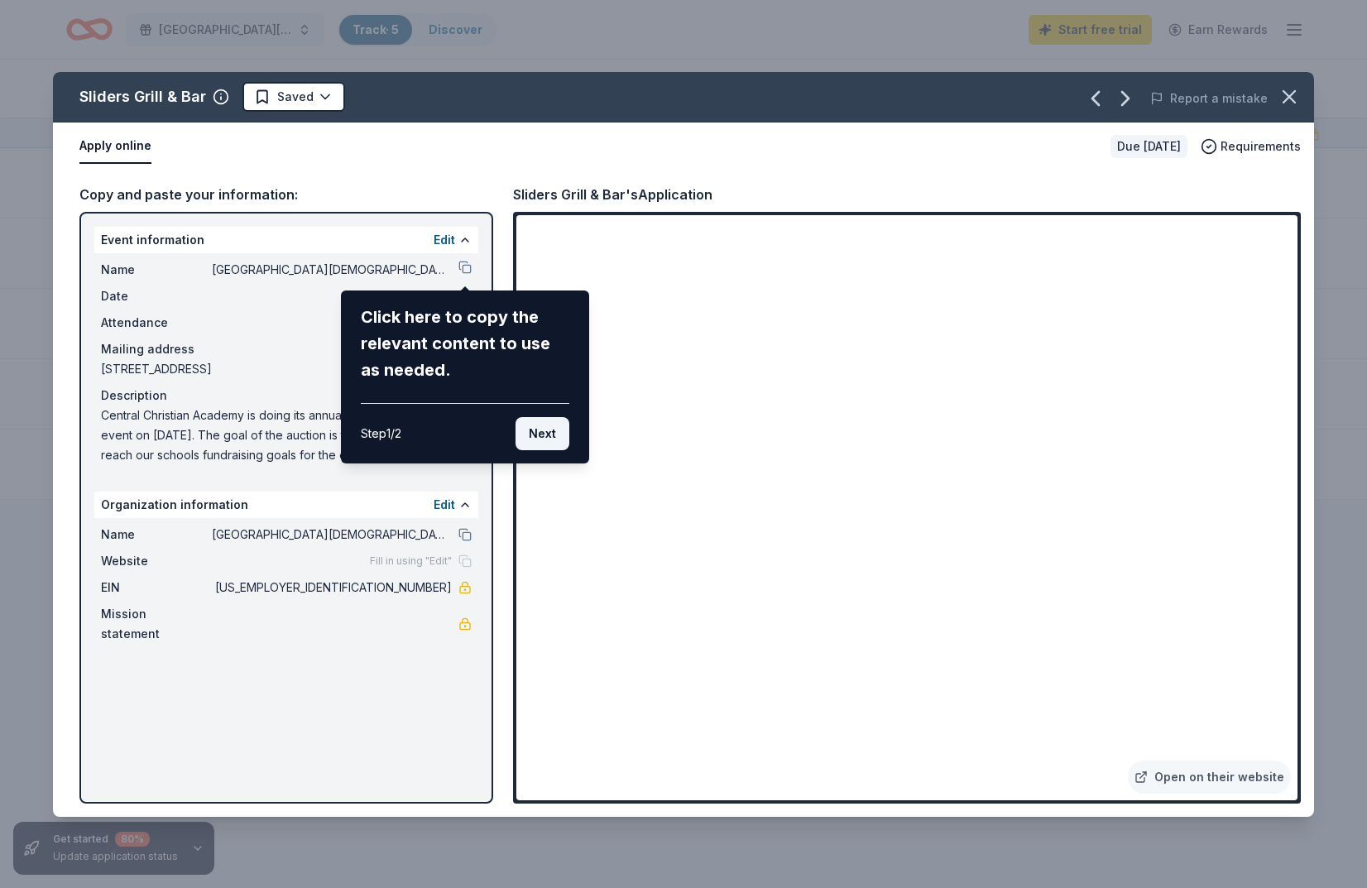
click at [539, 434] on button "Next" at bounding box center [543, 433] width 54 height 33
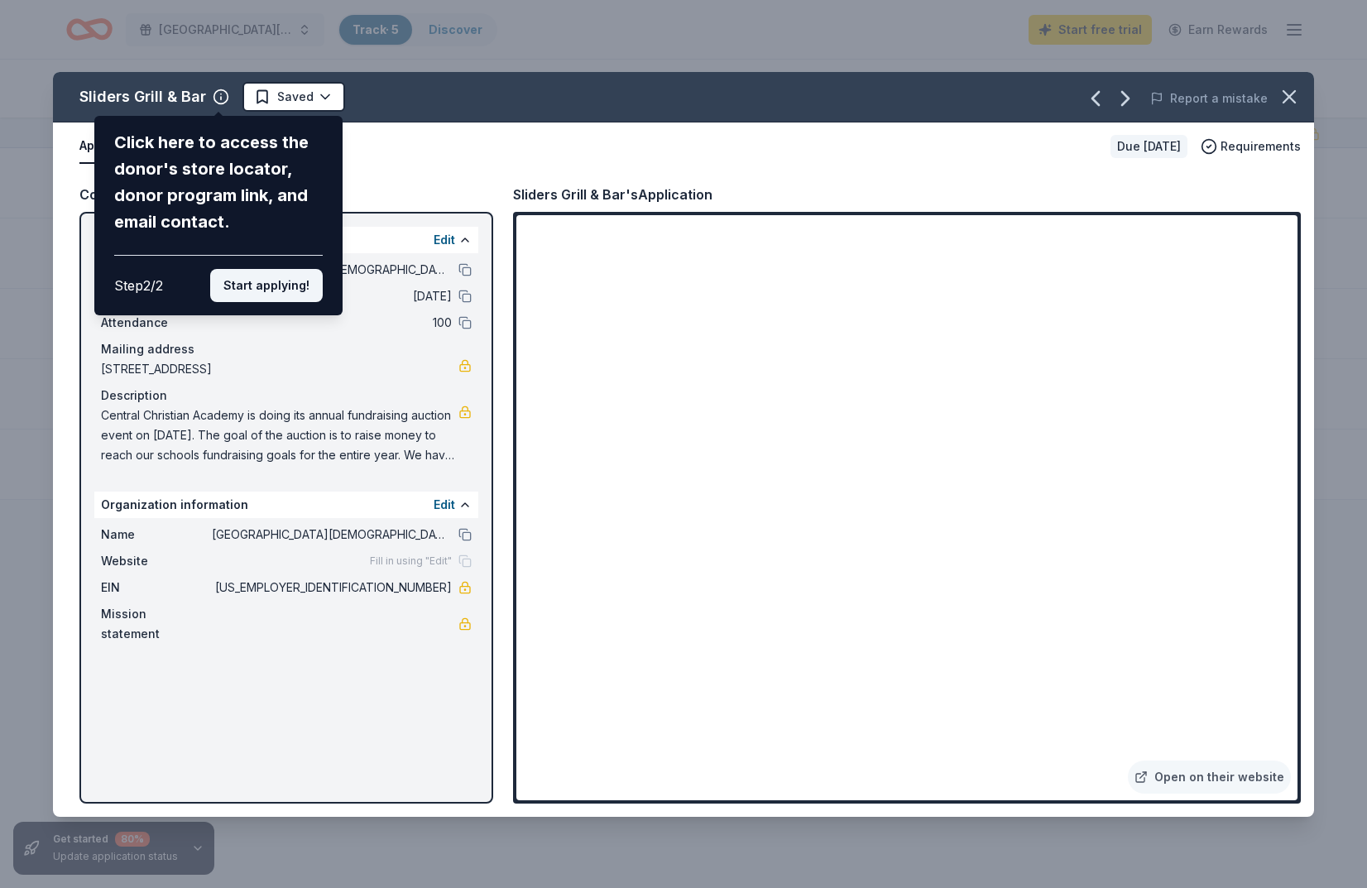
click at [249, 269] on button "Start applying!" at bounding box center [266, 285] width 113 height 33
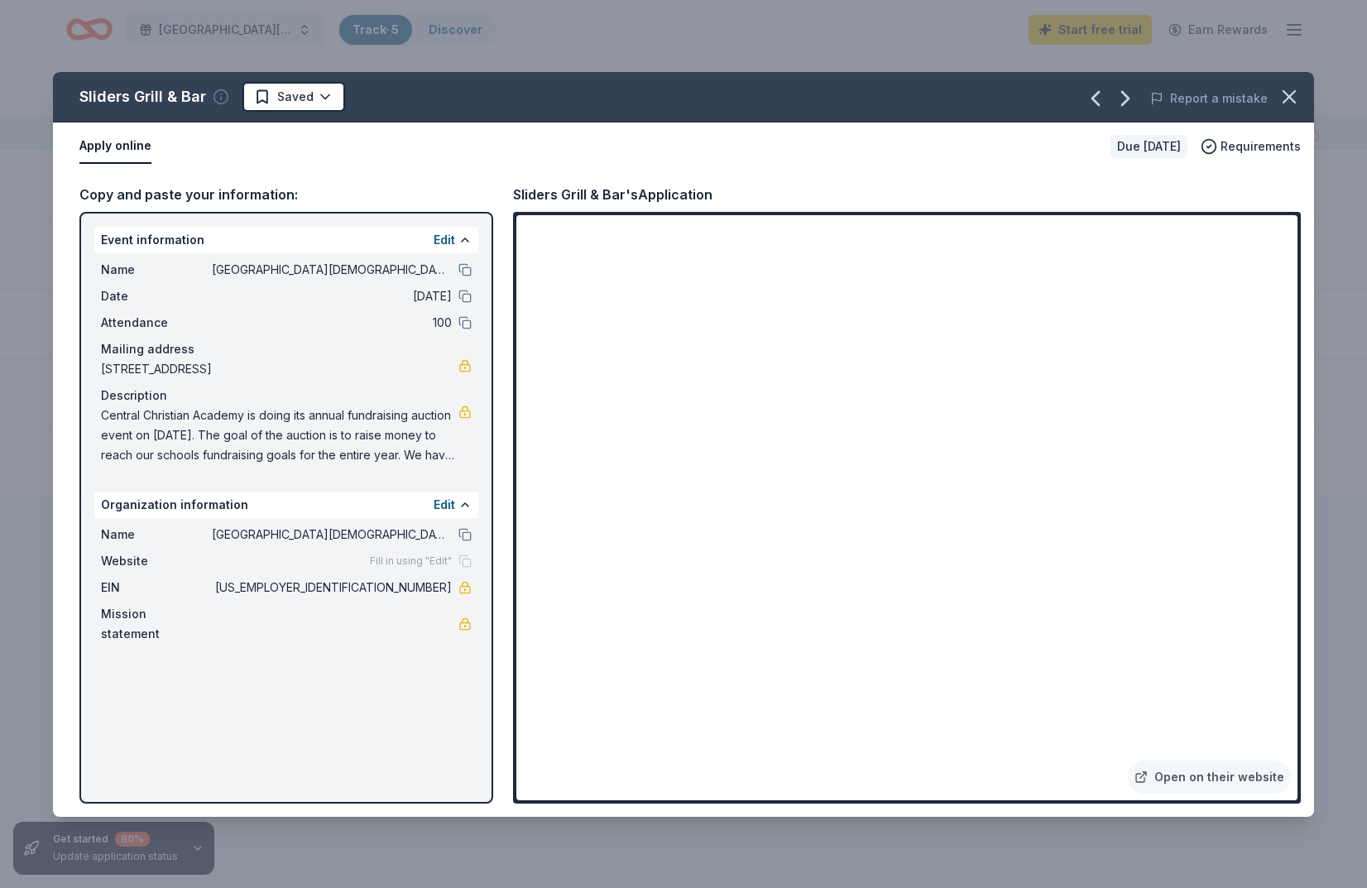
click at [219, 100] on icon "button" at bounding box center [221, 97] width 17 height 17
click at [1294, 97] on icon "button" at bounding box center [1289, 96] width 23 height 23
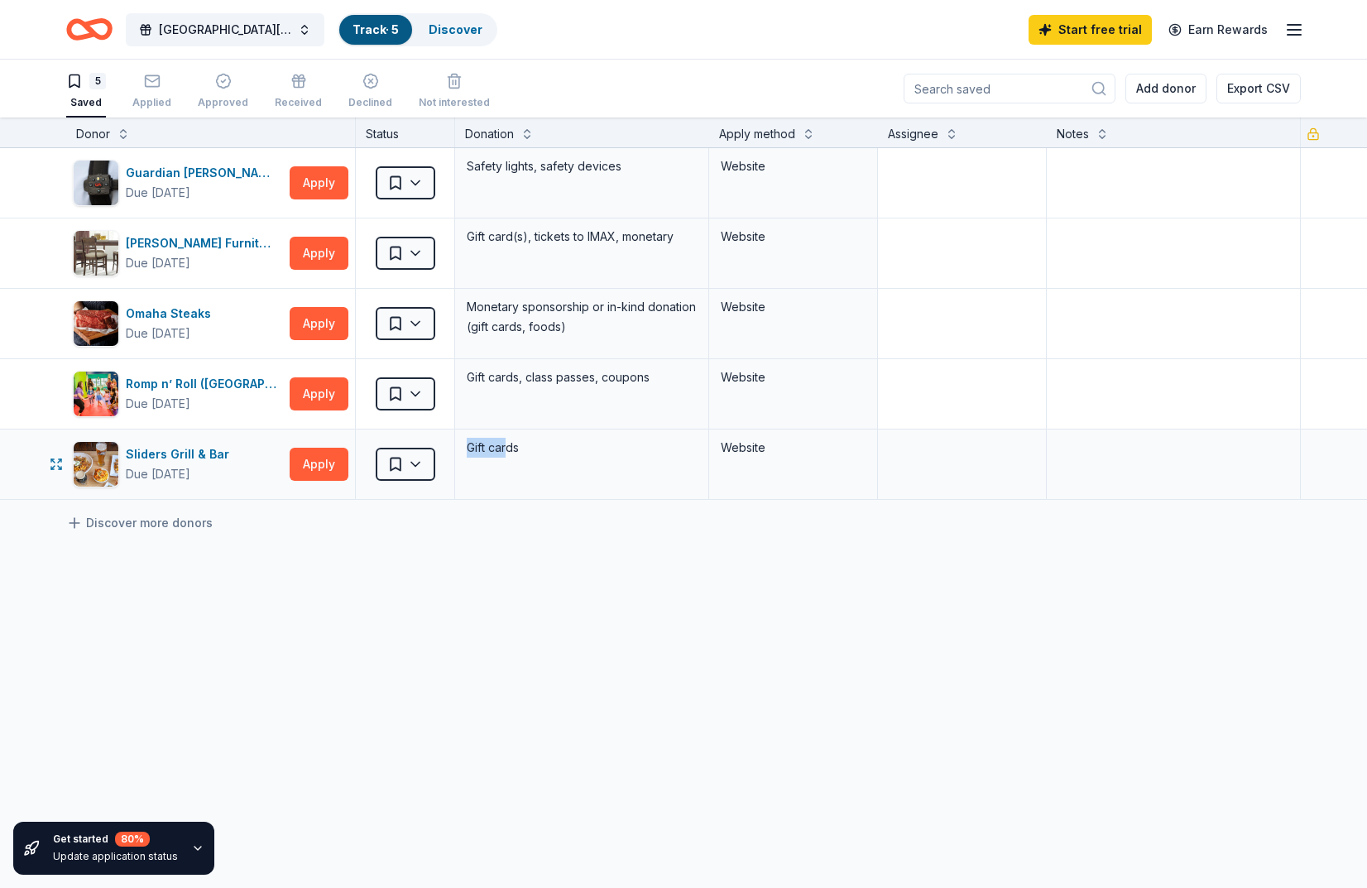
drag, startPoint x: 509, startPoint y: 442, endPoint x: 455, endPoint y: 442, distance: 53.8
click at [452, 443] on div "Sliders Grill & Bar Due [DATE] Apply Saved Gift cards Website" at bounding box center [683, 465] width 1367 height 70
click at [487, 456] on div "Gift cards" at bounding box center [581, 447] width 233 height 23
click at [396, 37] on div "Track · 5" at bounding box center [375, 30] width 73 height 30
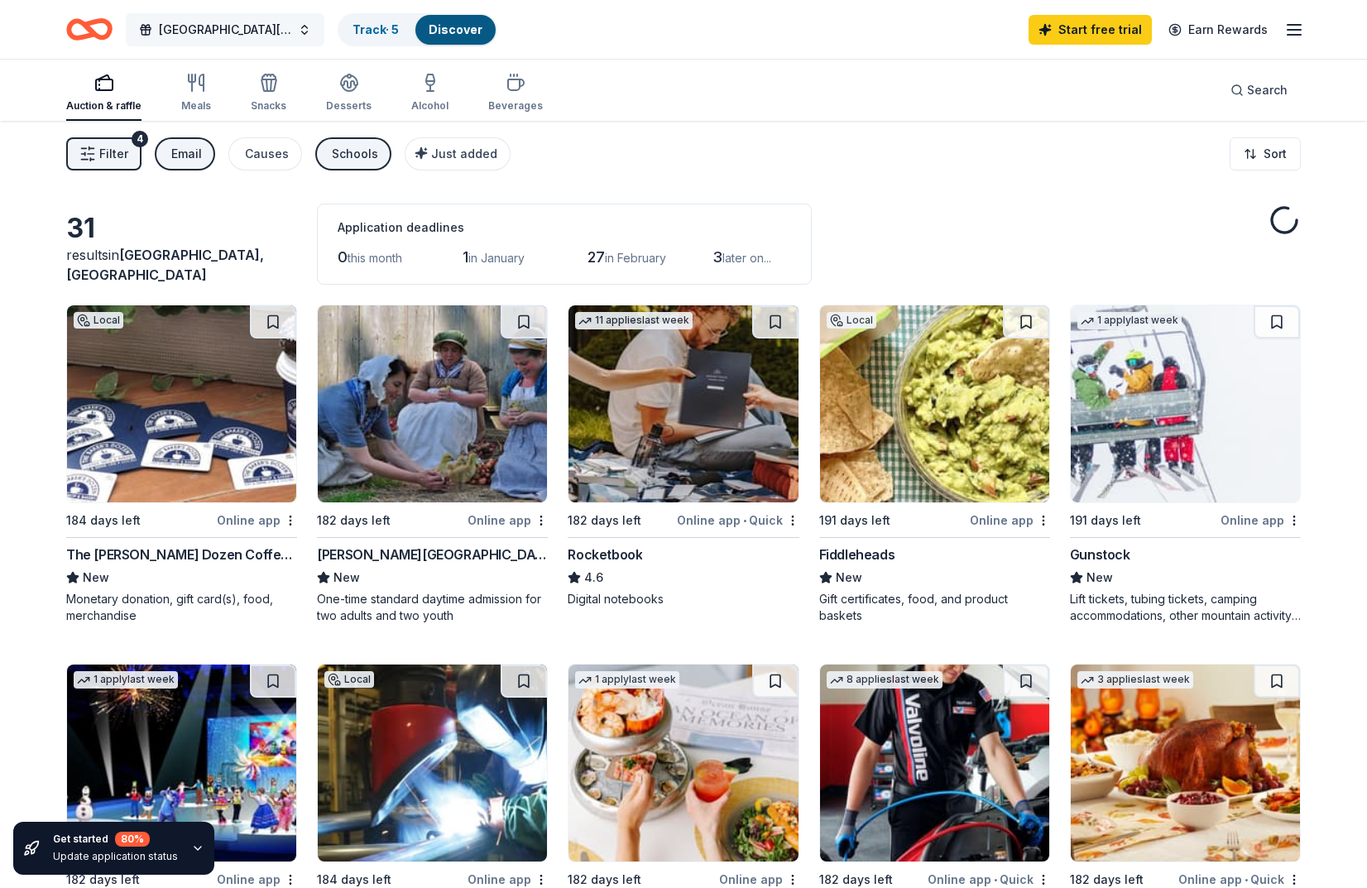
click at [304, 30] on button "[GEOGRAPHIC_DATA][DEMOGRAPHIC_DATA] Auction 2026" at bounding box center [225, 29] width 199 height 33
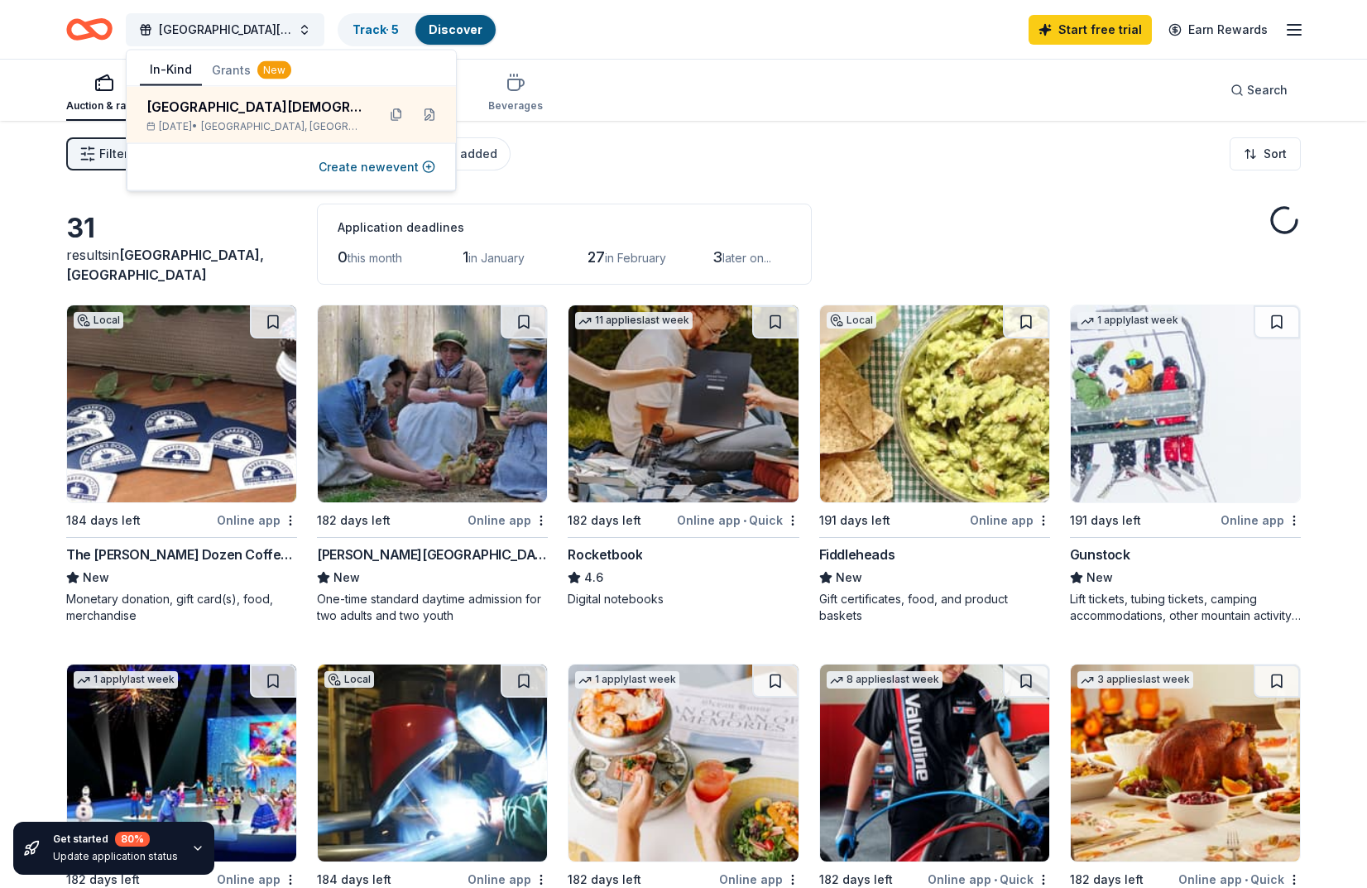
click at [724, 95] on div "Auction & raffle Meals Snacks Desserts Alcohol Beverages Search" at bounding box center [683, 90] width 1235 height 61
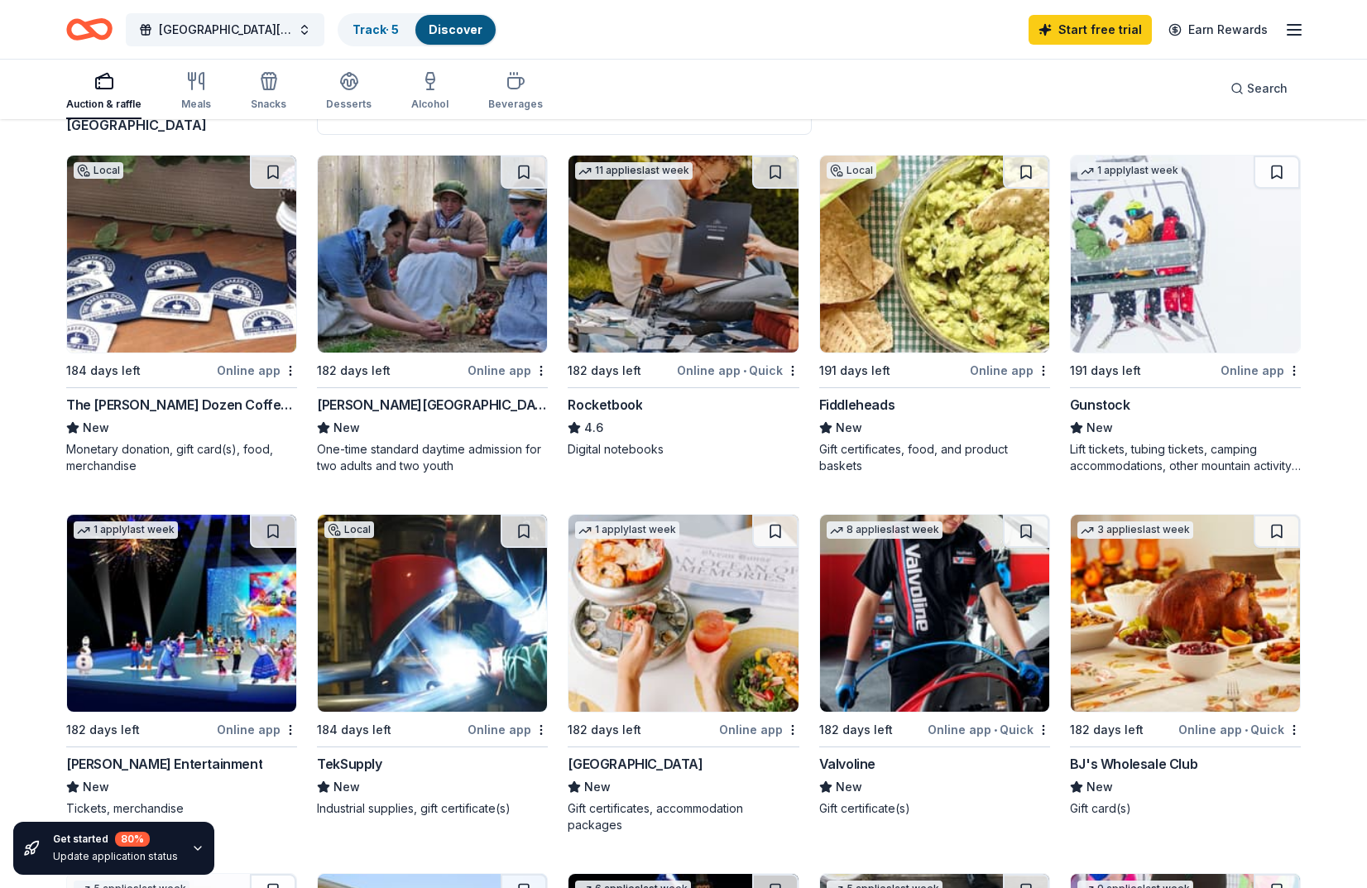
scroll to position [162, 0]
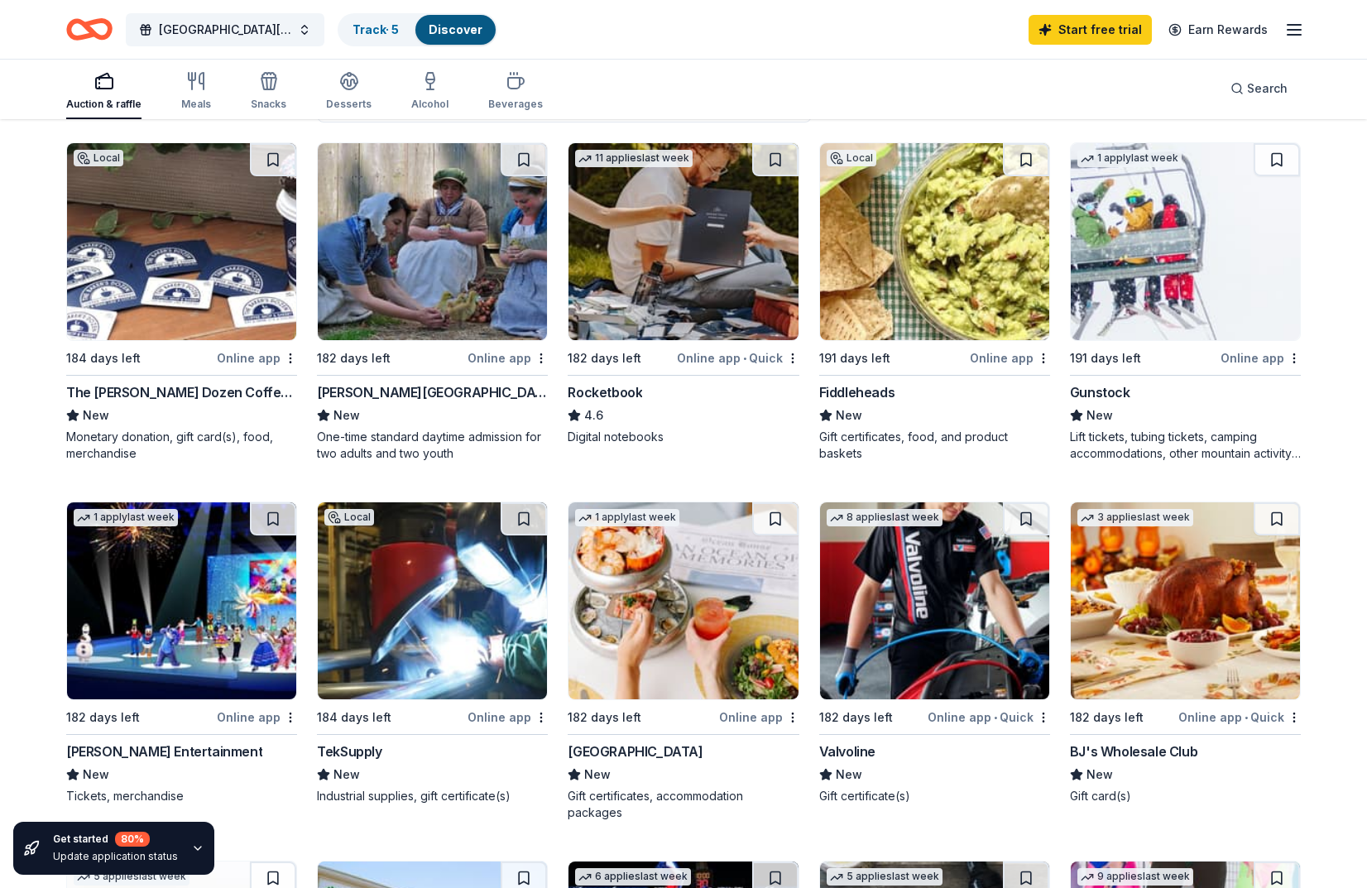
drag, startPoint x: 1098, startPoint y: 438, endPoint x: 1151, endPoint y: 439, distance: 53.0
click at [1147, 306] on img at bounding box center [1185, 241] width 229 height 197
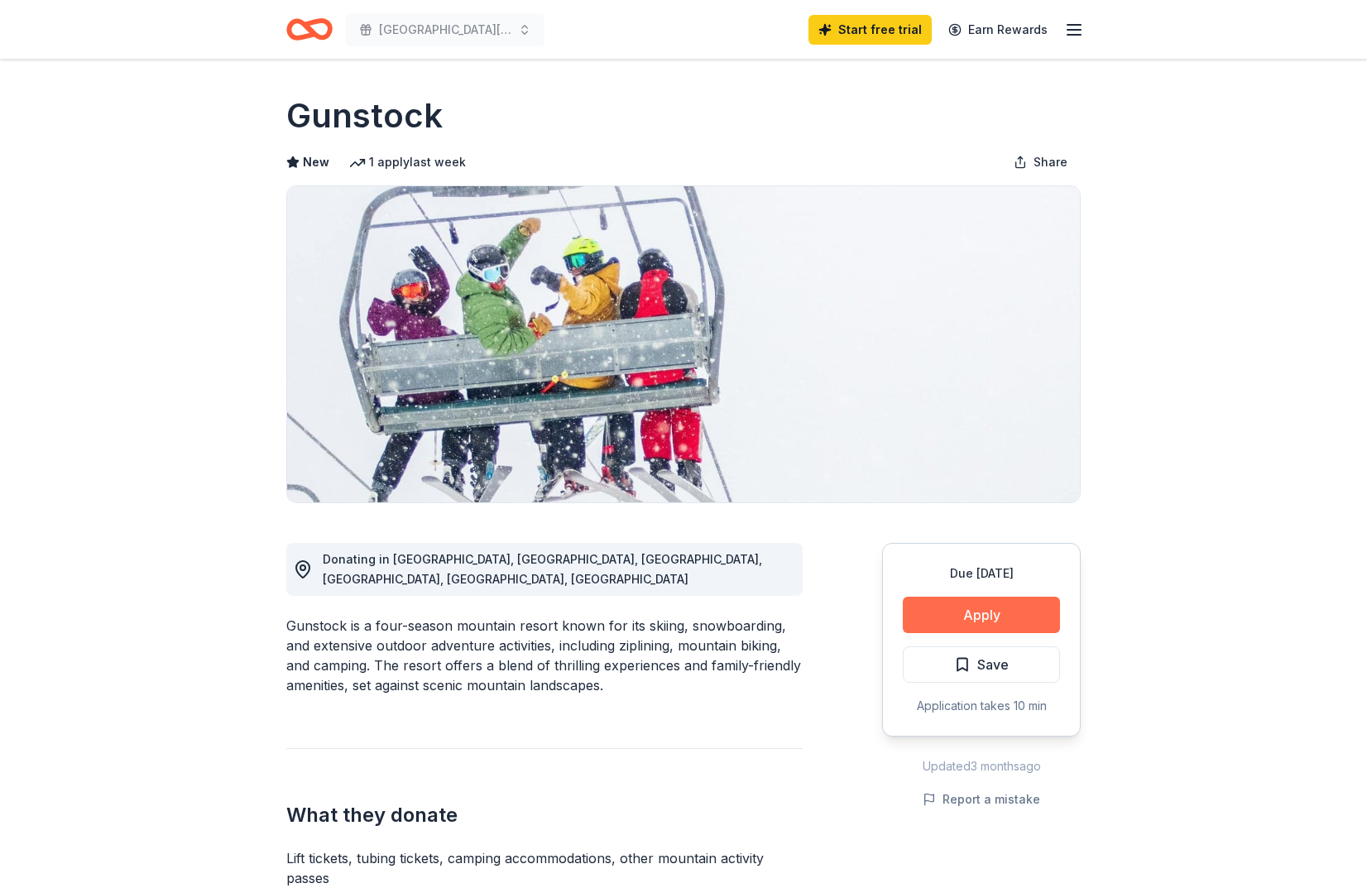
click at [939, 615] on button "Apply" at bounding box center [981, 615] width 157 height 36
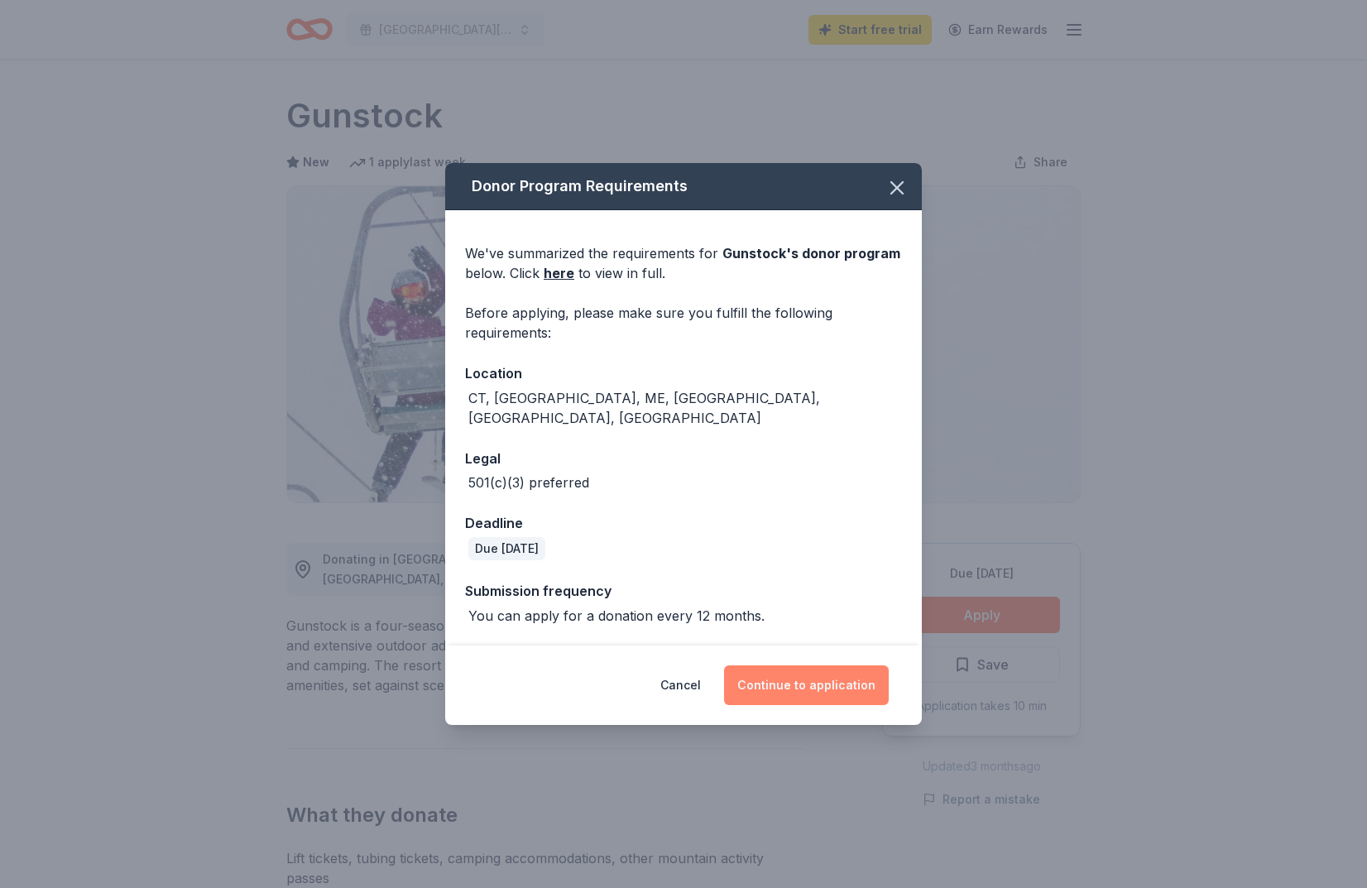
click at [783, 675] on button "Continue to application" at bounding box center [806, 685] width 165 height 40
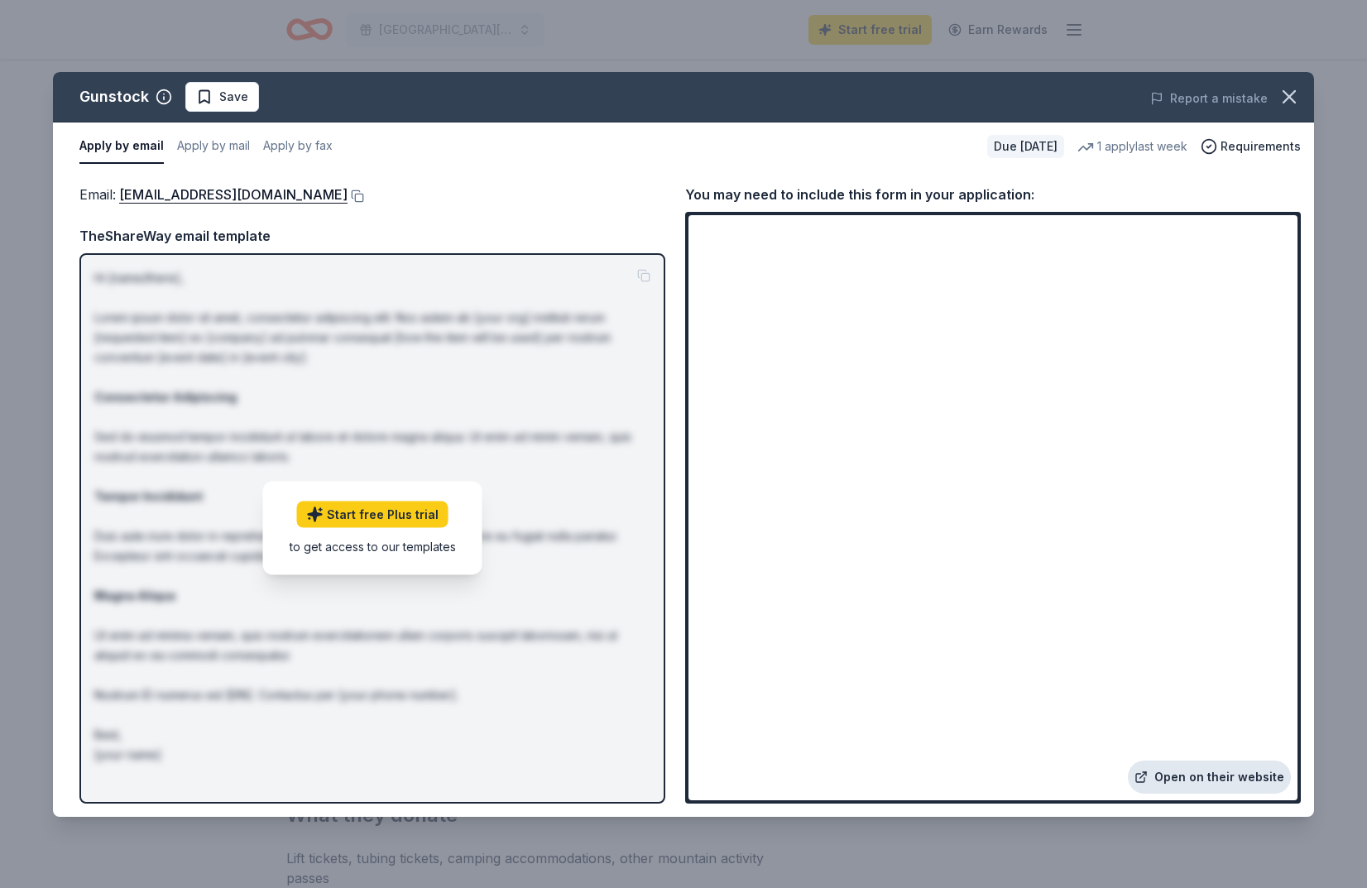
click at [1219, 780] on link "Open on their website" at bounding box center [1209, 777] width 163 height 33
